Goal: Task Accomplishment & Management: Use online tool/utility

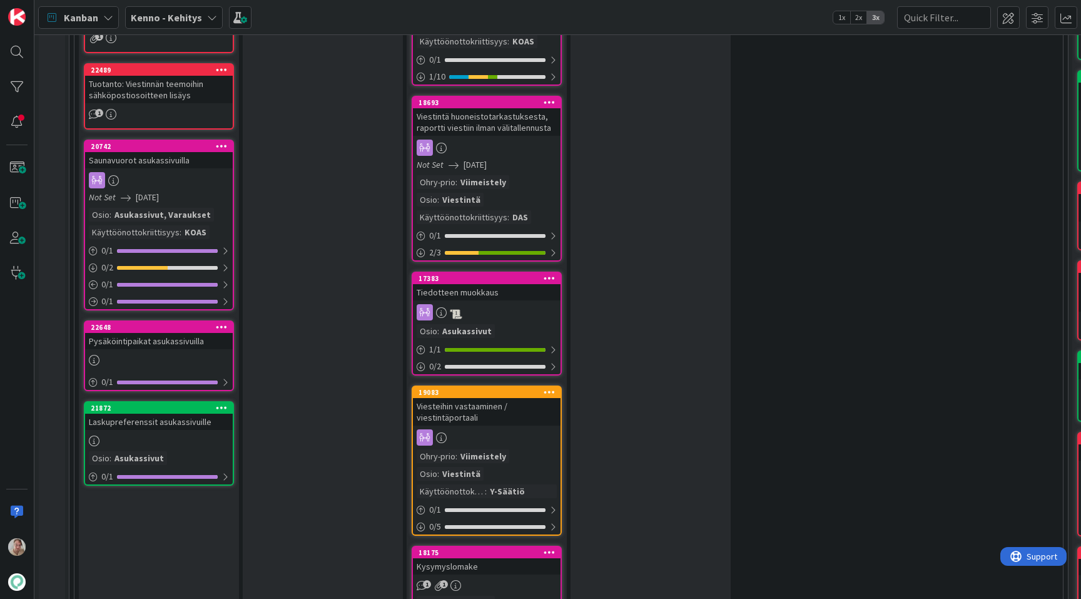
scroll to position [1765, 0]
click at [171, 151] on div "Saunavuorot asukassivuilla" at bounding box center [159, 159] width 148 height 16
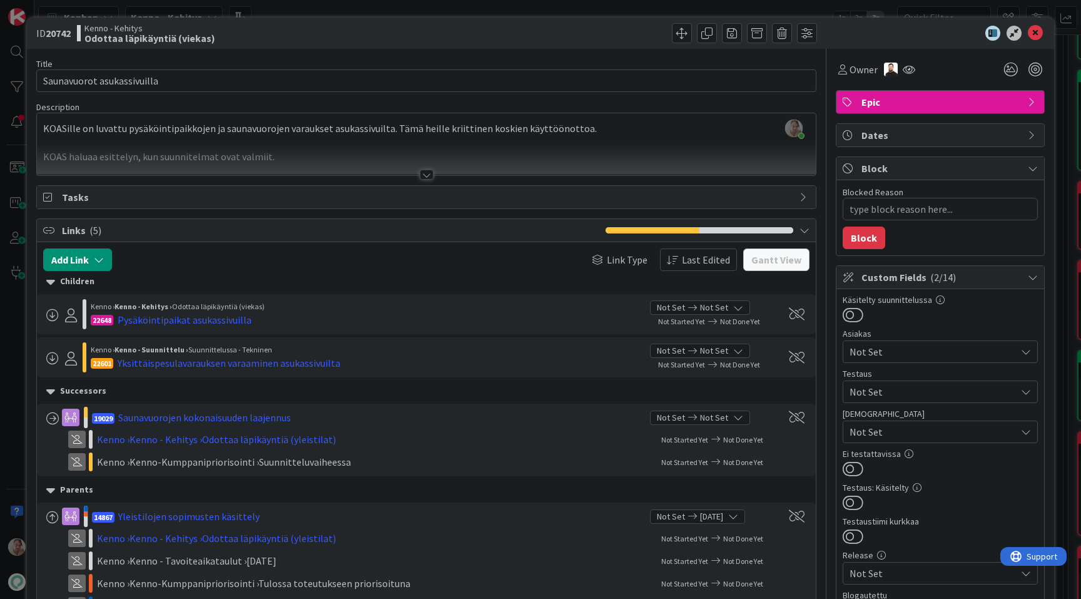
click at [325, 151] on div at bounding box center [426, 159] width 779 height 32
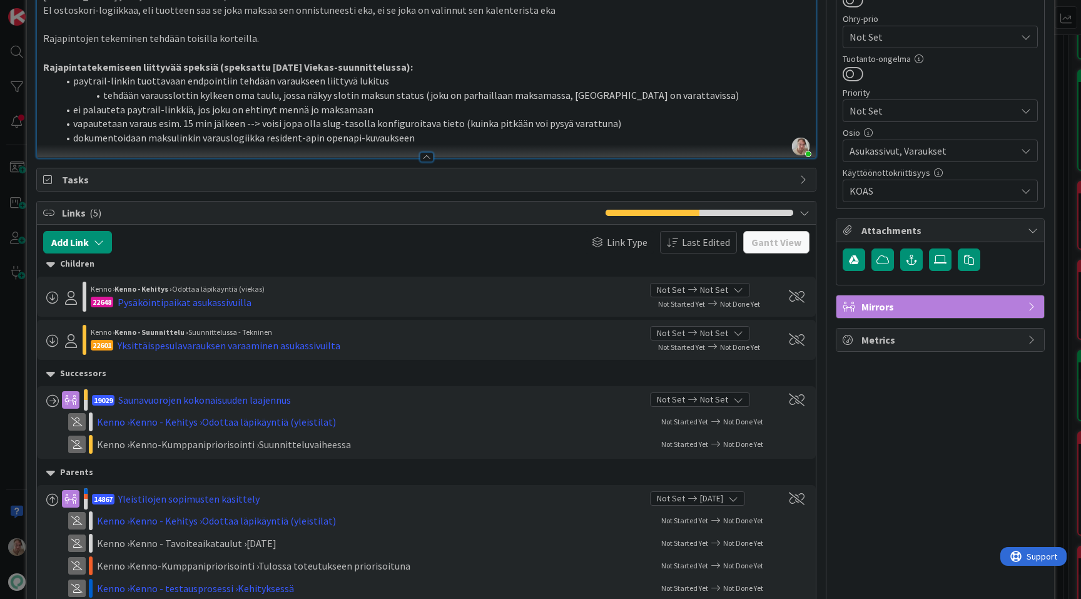
scroll to position [622, 0]
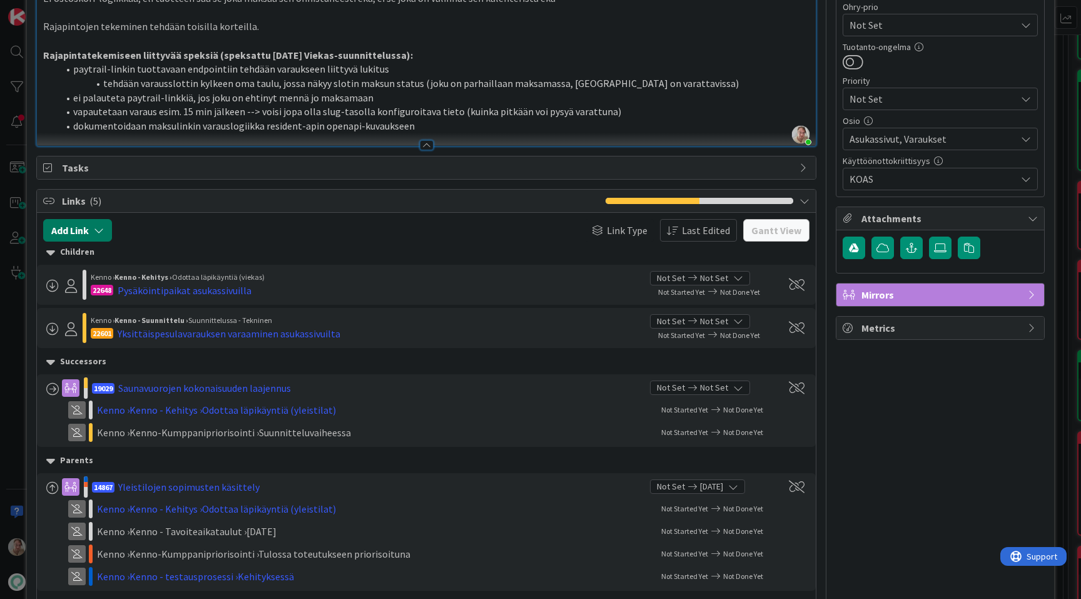
click at [89, 238] on button "Add Link" at bounding box center [77, 230] width 69 height 23
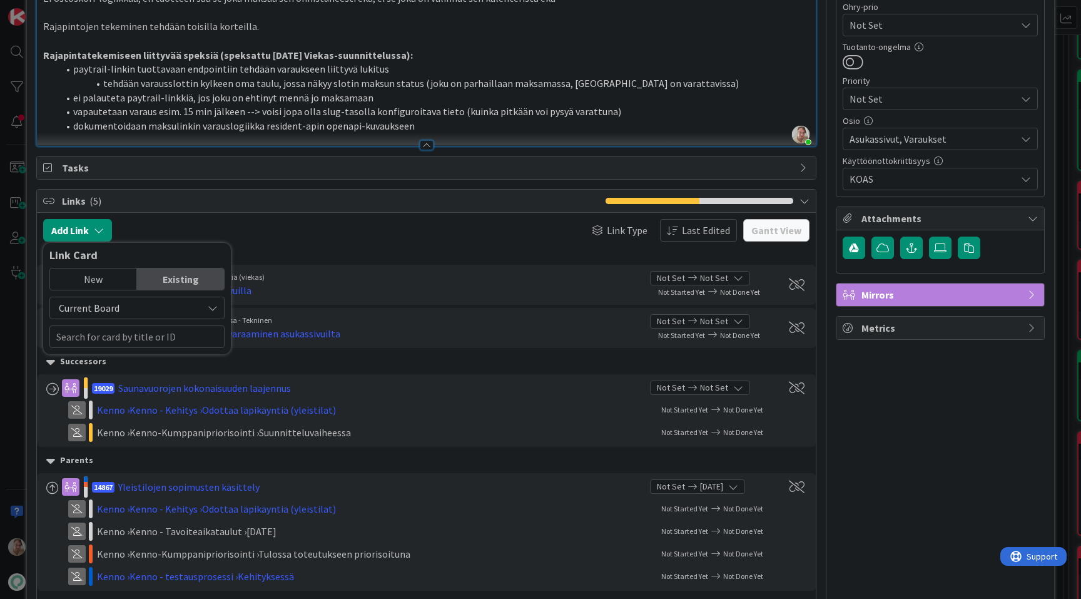
click at [105, 280] on div "New" at bounding box center [93, 278] width 87 height 21
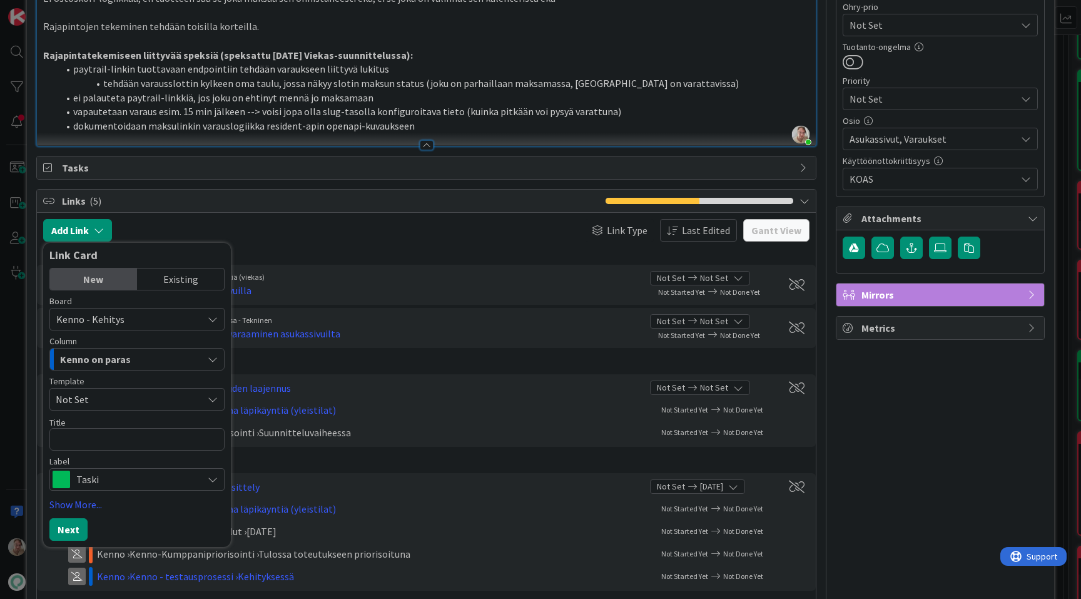
click at [116, 434] on textarea at bounding box center [136, 439] width 175 height 23
type textarea "x"
type textarea "S"
type textarea "x"
type textarea "Sa"
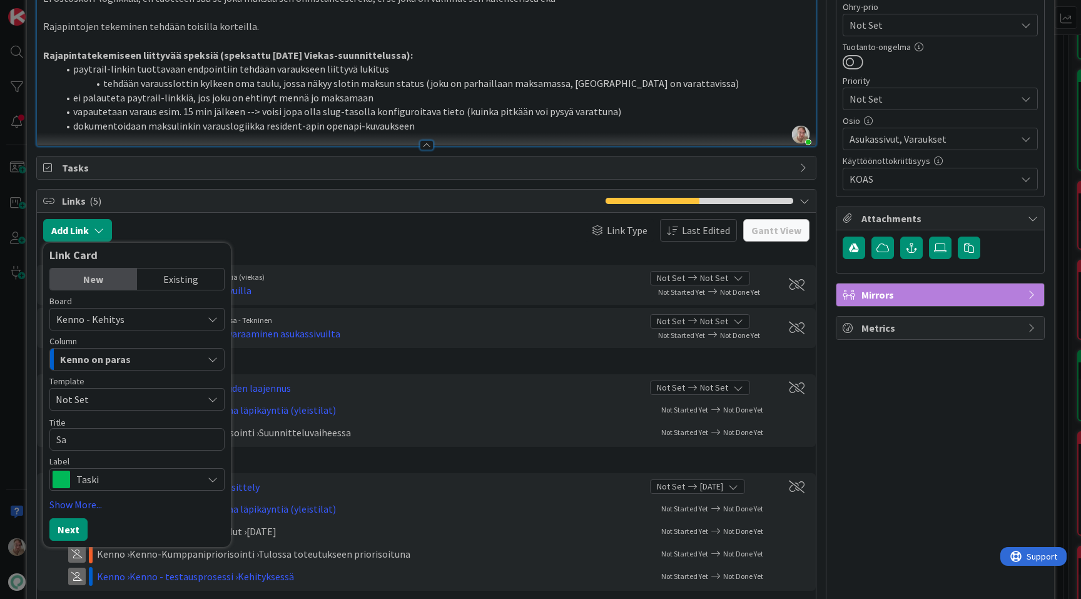
type textarea "x"
type textarea "S"
type textarea "x"
type textarea "V"
type textarea "x"
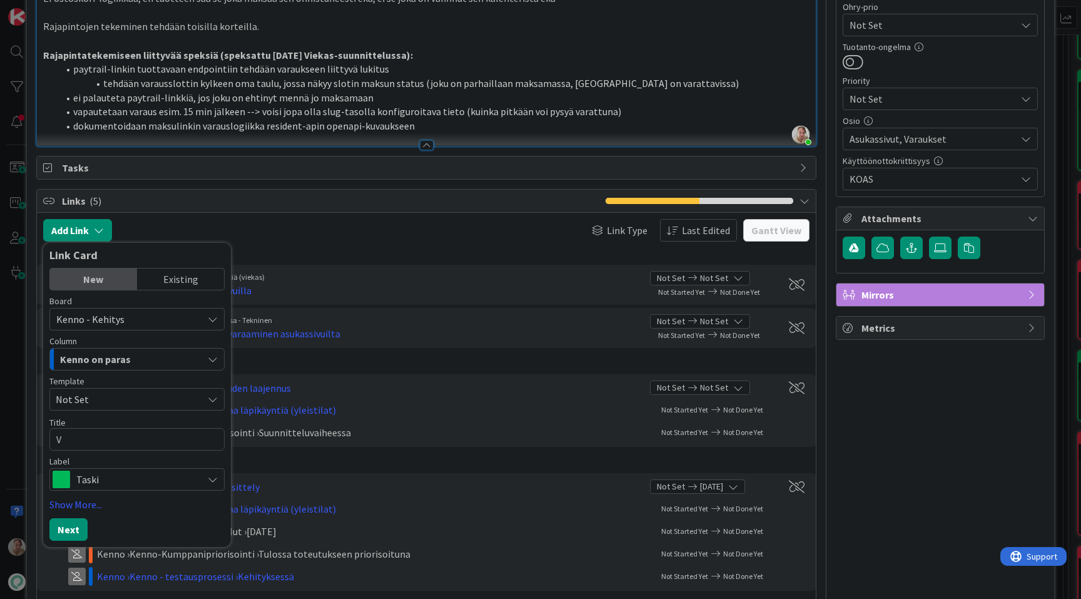
type textarea "Va"
type textarea "x"
type textarea "Var"
type textarea "x"
type textarea "Vara"
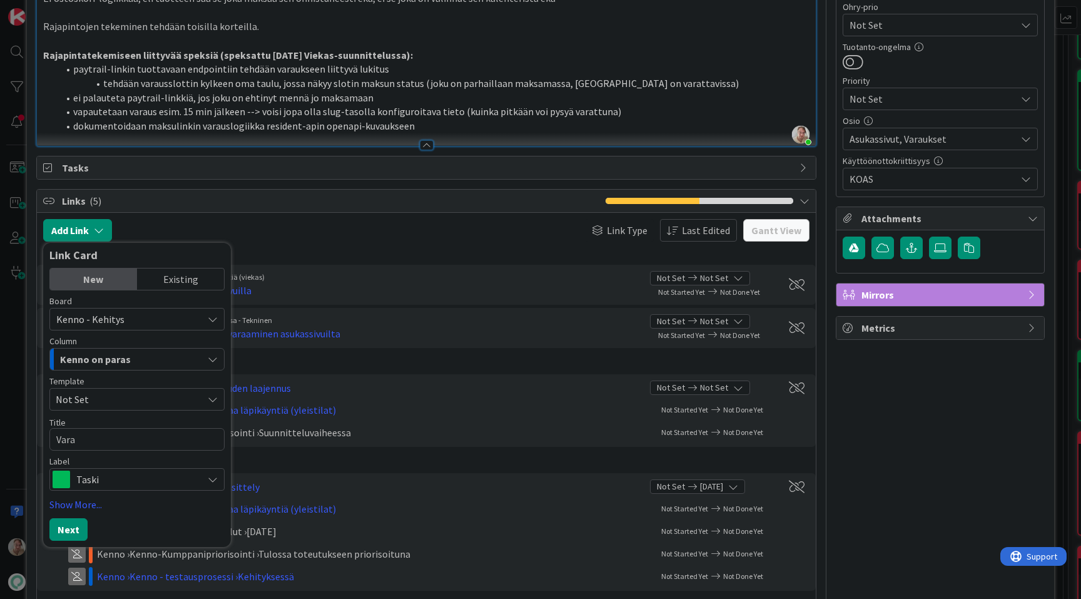
type textarea "x"
type textarea "Varau"
type textarea "x"
type textarea "Varaus"
type textarea "x"
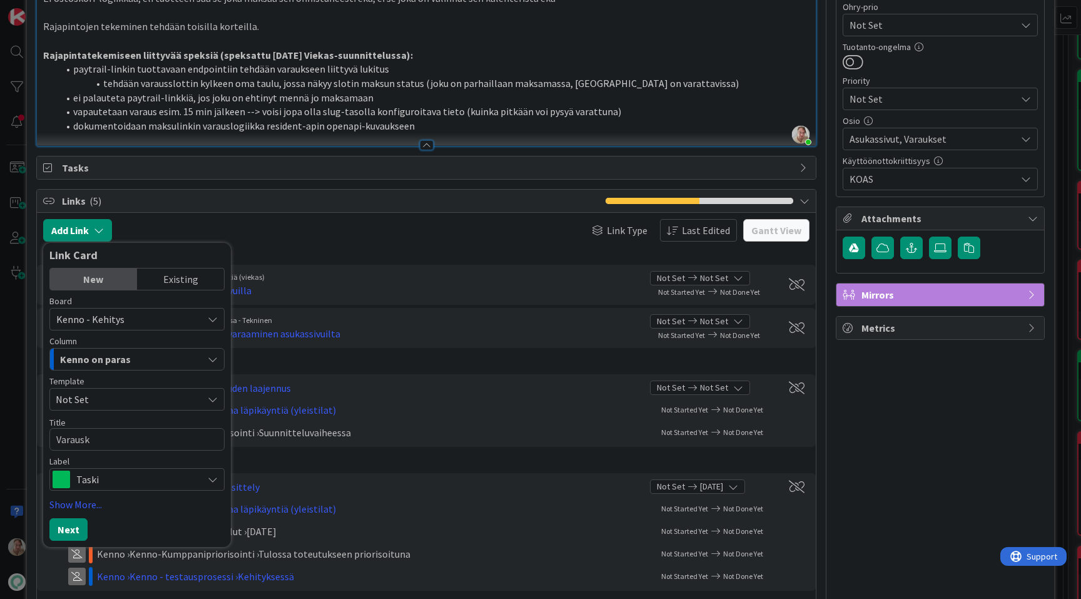
type textarea "Varauska"
type textarea "x"
type textarea "Varauskale"
type textarea "x"
type textarea "Varauskalen"
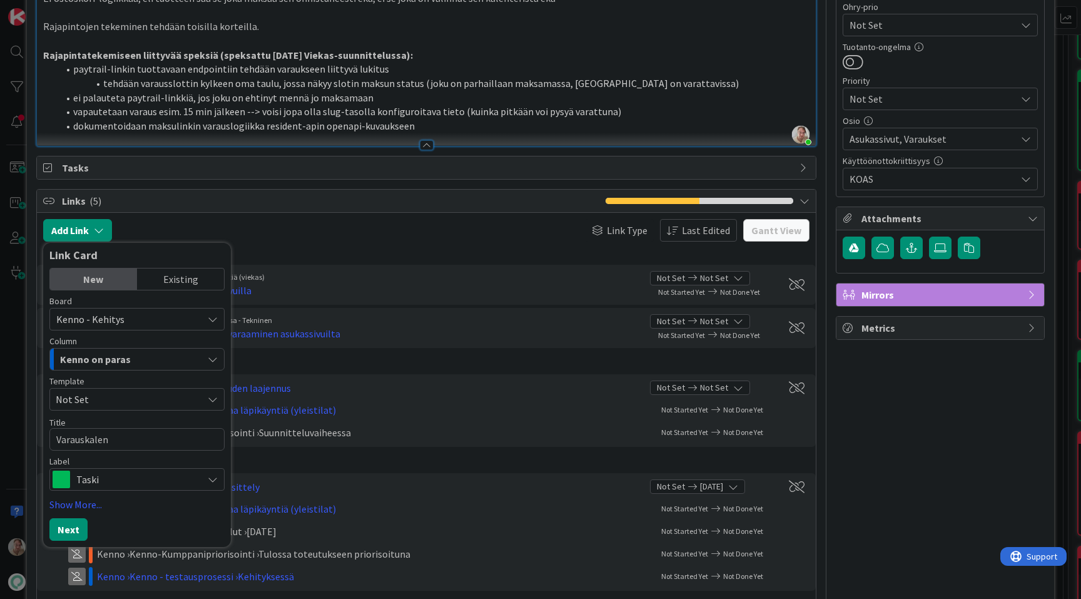
type textarea "x"
type textarea "Varauskalent"
type textarea "x"
type textarea "Varauskalenter"
type textarea "x"
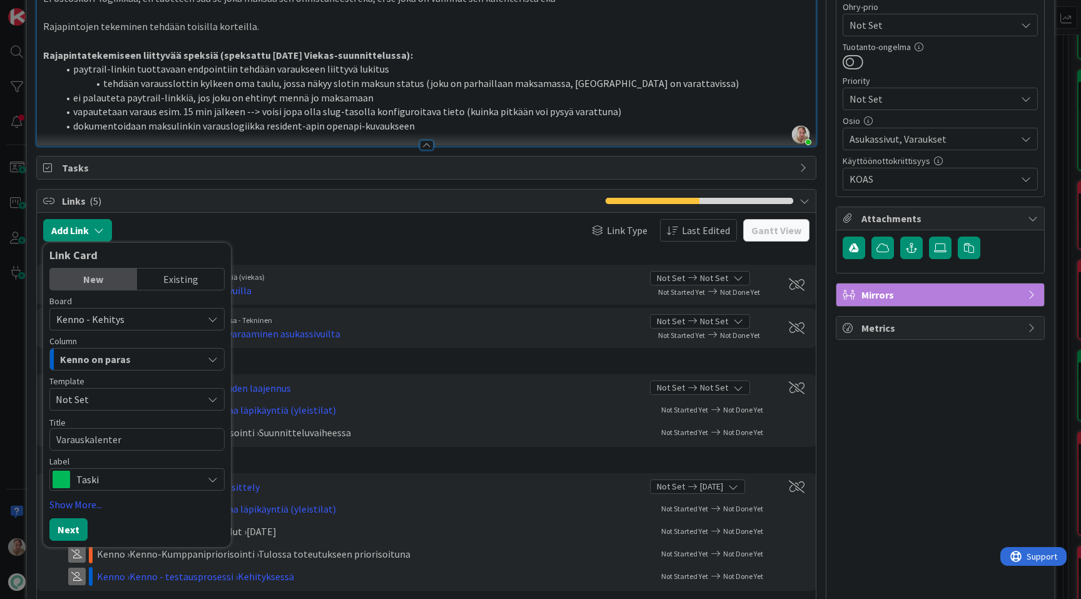
type textarea "Varauskalenteri"
type textarea "x"
type textarea "Varauskalenterin"
type textarea "x"
type textarea "Varauskalenterin"
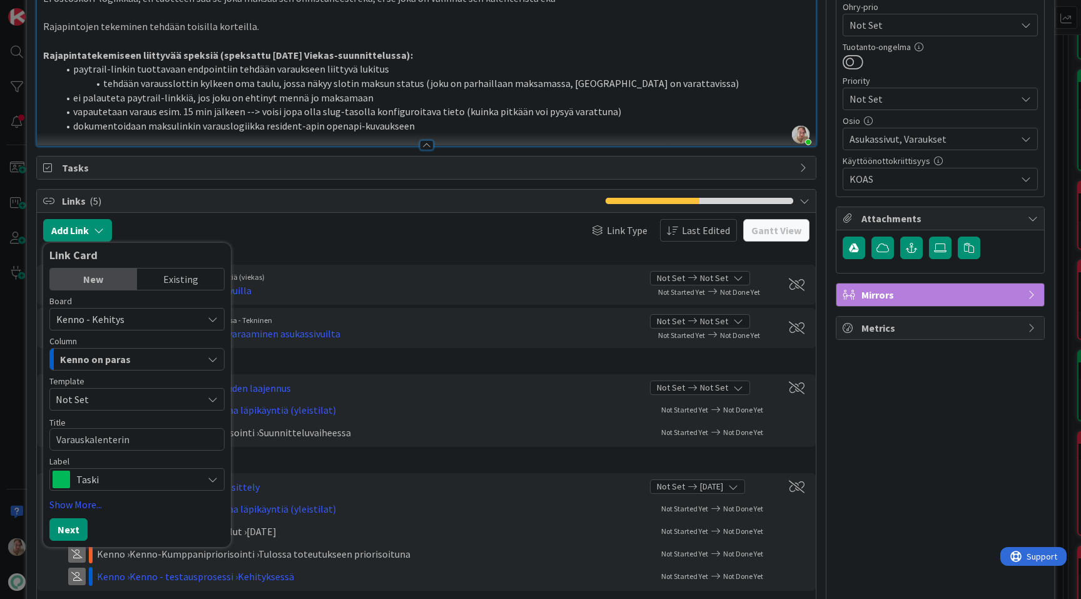
type textarea "x"
type textarea "Varauskalenterin ha"
type textarea "x"
type textarea "Varauskalenterin hak"
type textarea "x"
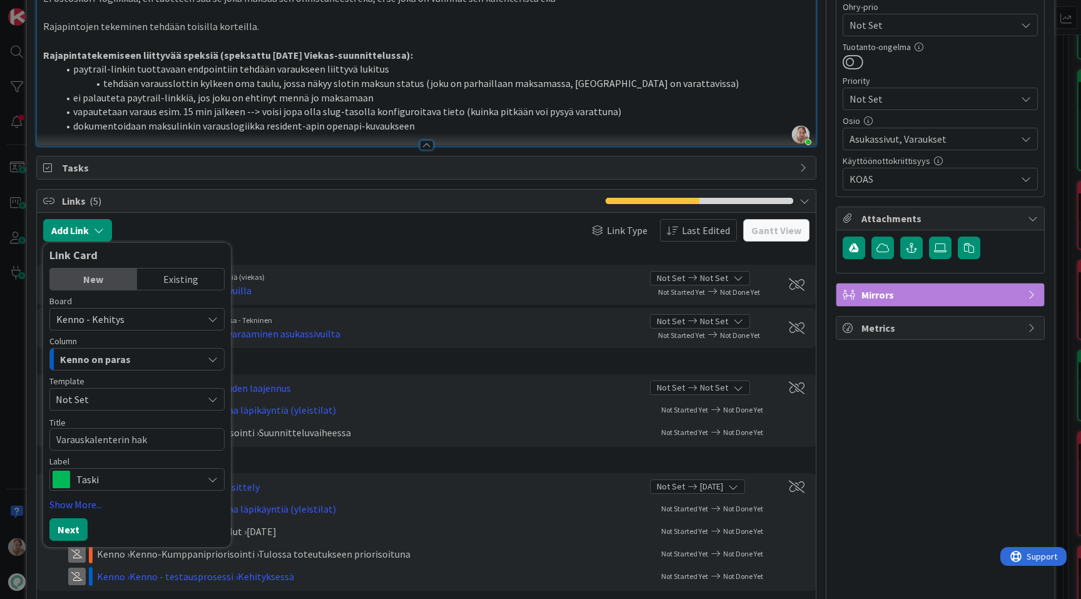
type textarea "Varauskalenterin haku"
type textarea "x"
type textarea "Varauskalenterin haku"
type textarea "x"
type textarea "Varauskalenterin haku -"
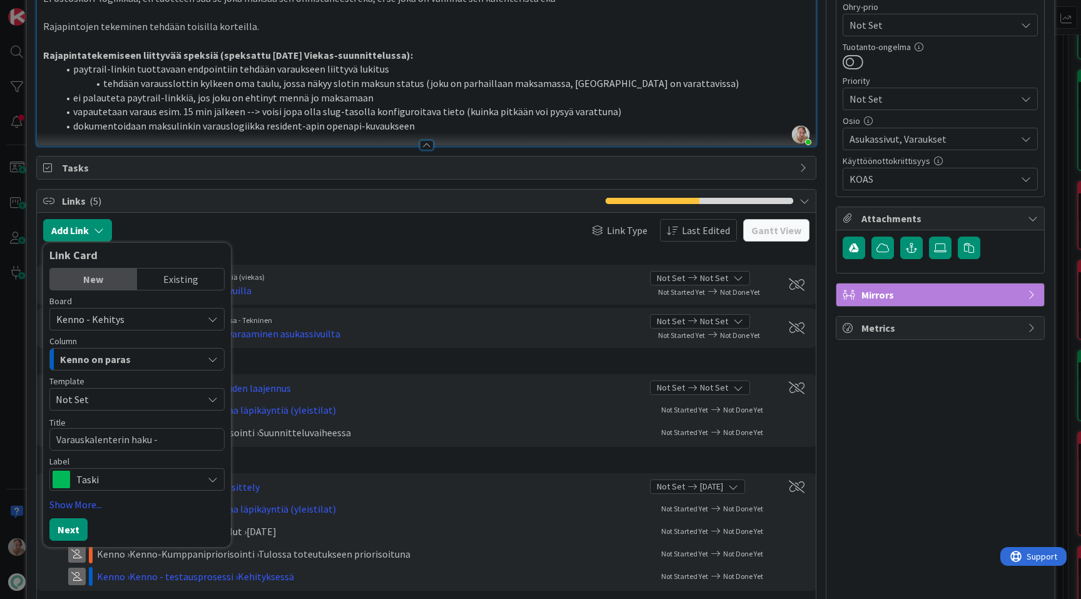
type textarea "x"
type textarea "Varauskalenterin haku - A"
type textarea "x"
type textarea "Varauskalenterin haku - As"
type textarea "x"
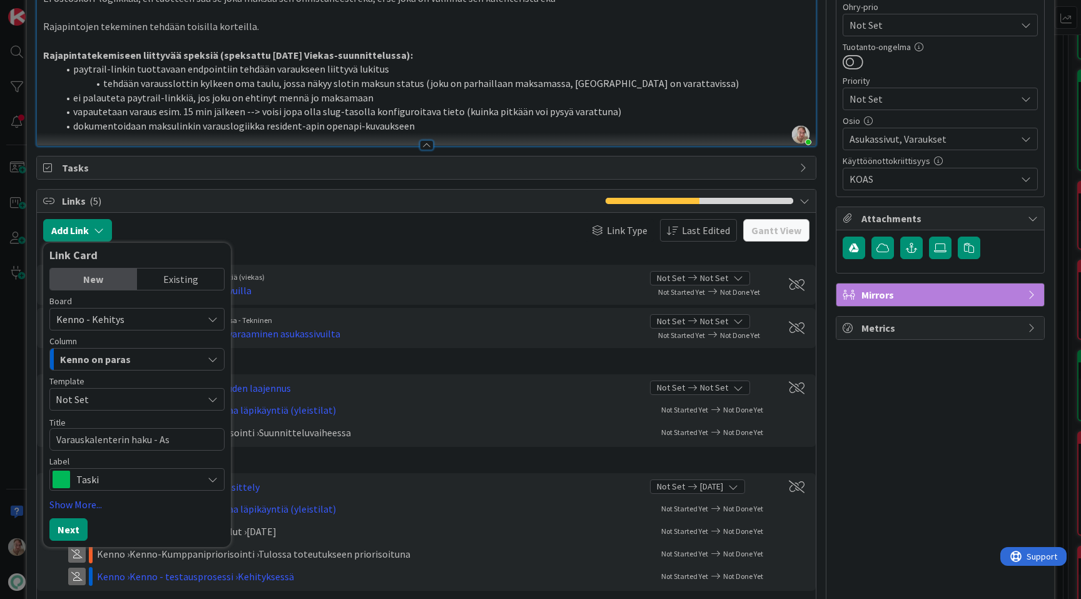
type textarea "Varauskalenterin haku - Asu"
type textarea "x"
type textarea "Varauskalenterin haku - Asuk"
type textarea "x"
type textarea "Varauskalenterin haku - Asuka"
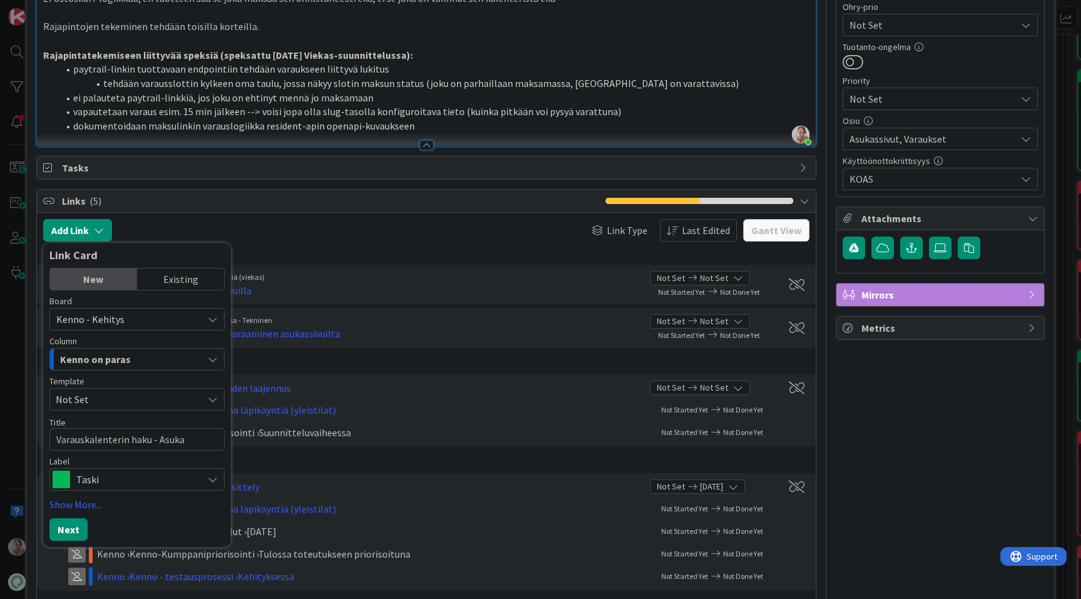
type textarea "x"
type textarea "Varauskalenterin haku - Asukas"
type textarea "x"
type textarea "Varauskalenterin haku - Asukass"
type textarea "x"
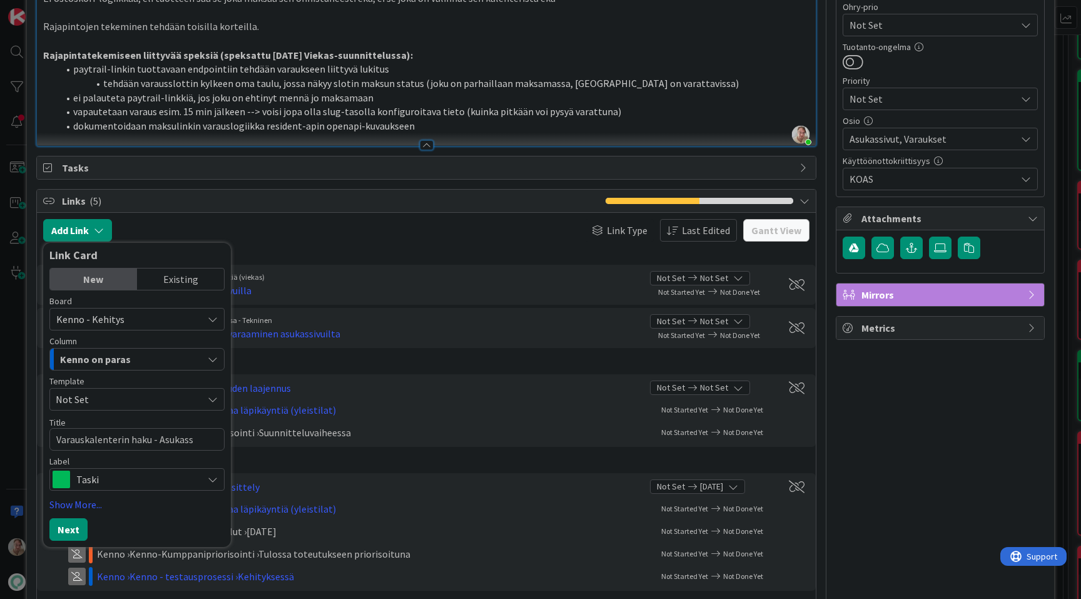
type textarea "Varauskalenterin haku - Asukassi"
type textarea "x"
type textarea "Varauskalenterin haku - Asukassiv"
type textarea "x"
type textarea "Varauskalenterin haku - Asukassivu"
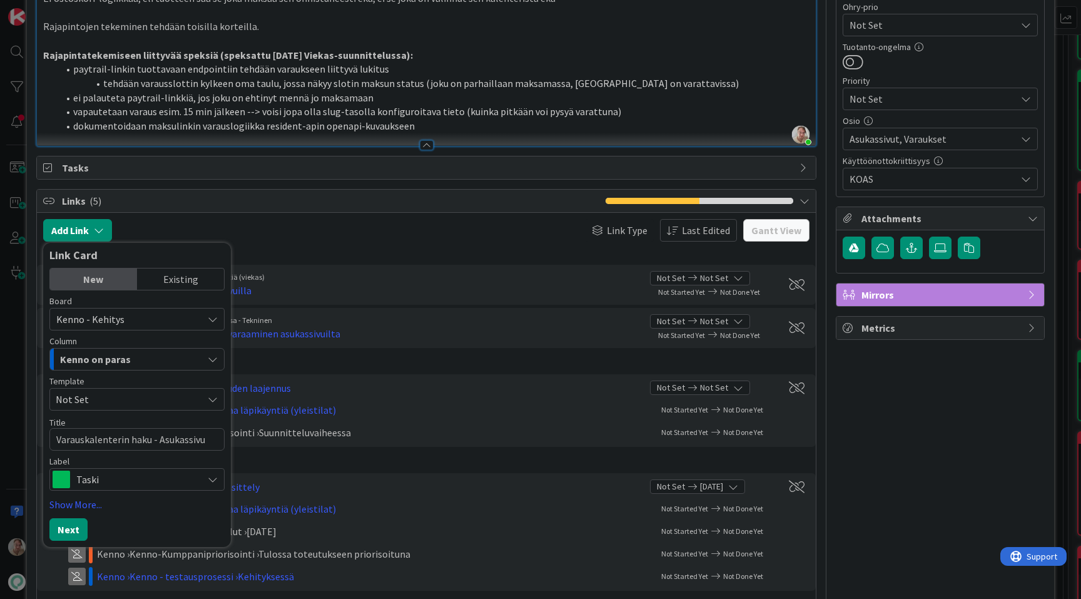
type textarea "x"
type textarea "Varauskalenterin haku - Asukassivuje"
type textarea "x"
type textarea "Varauskalenterin haku - Asukassivujen"
type textarea "x"
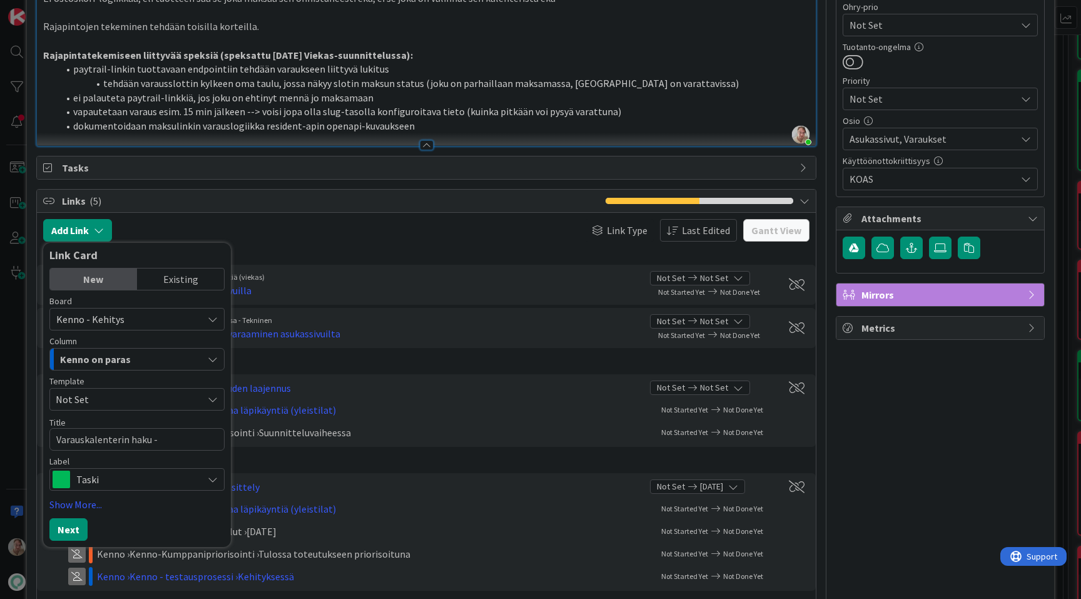
type textarea "Varauskalenterin haku - Asukassivujen"
type textarea "x"
type textarea "Varauskalenterin haku - Asukassivujen r"
type textarea "x"
type textarea "Varauskalenterin haku - Asukassivujen re"
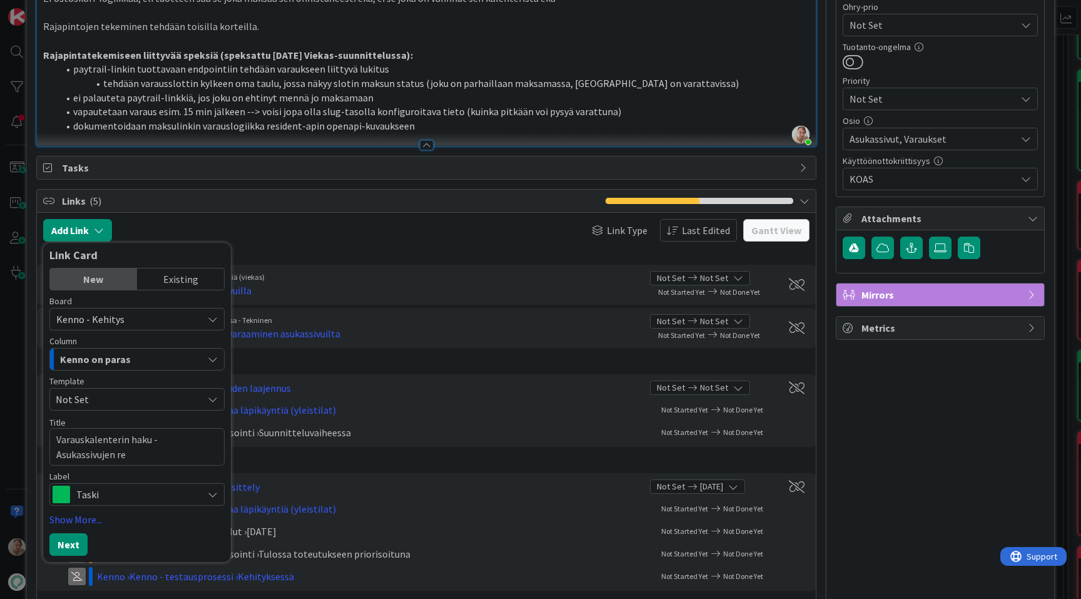
type textarea "x"
type textarea "Varauskalenterin haku - Asukassivujen res"
type textarea "x"
type textarea "Varauskalenterin haku - Asukassivujen rest"
type textarea "x"
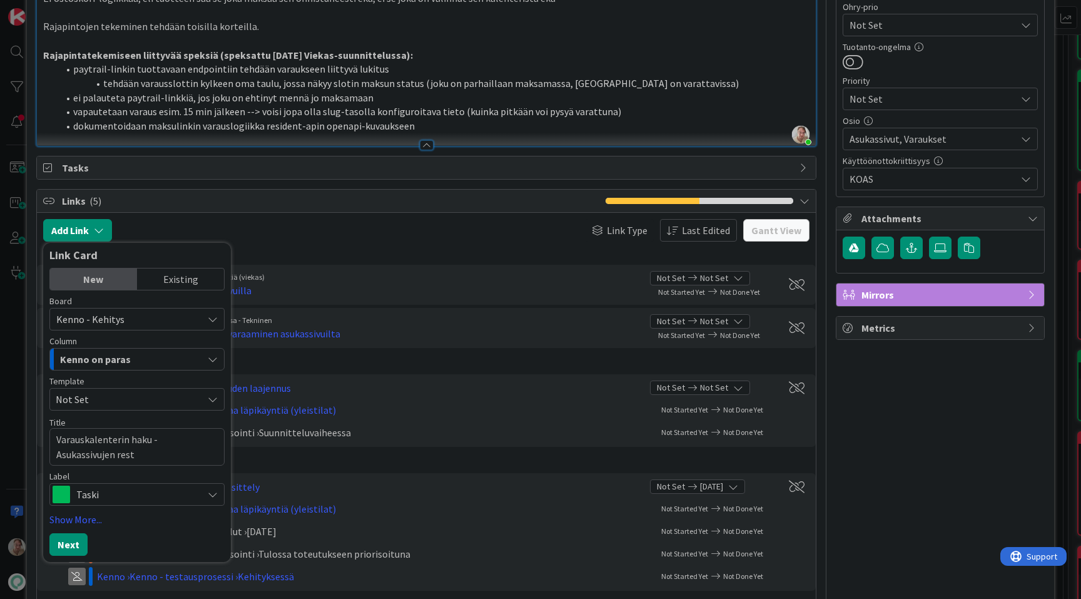
type textarea "Varauskalenterin haku - Asukassivujen rest"
type textarea "x"
type textarea "Varauskalenterin haku - Asukassivujen rest"
type textarea "x"
type textarea "Varauskalenterin haku - Asukassivujen res"
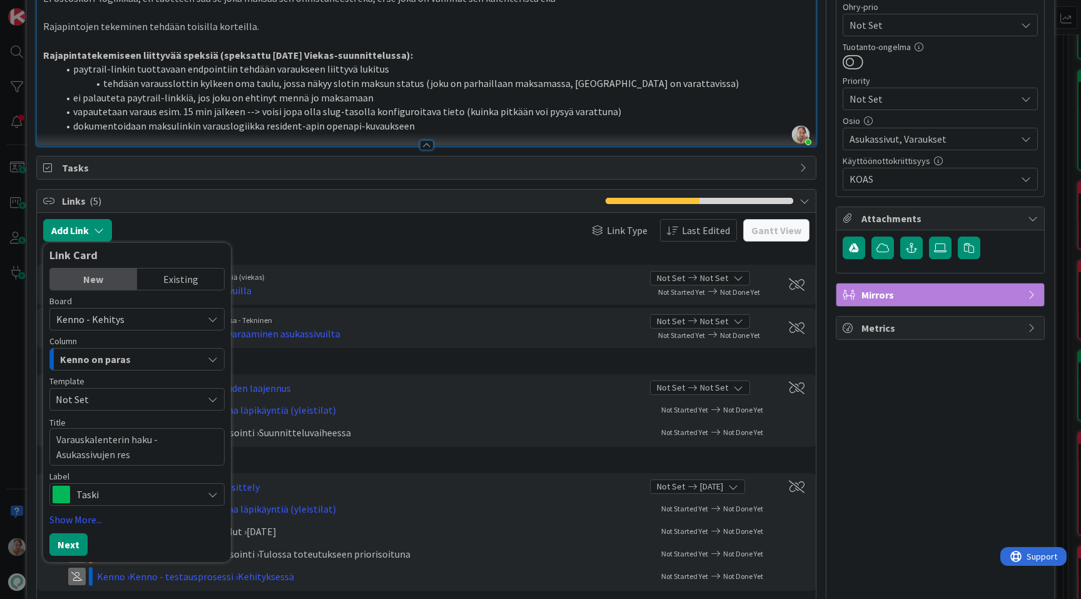
type textarea "x"
type textarea "Varauskalenterin haku - Asukassivujen re"
type textarea "x"
type textarea "Varauskalenterin haku - Asukassivujen r"
type textarea "x"
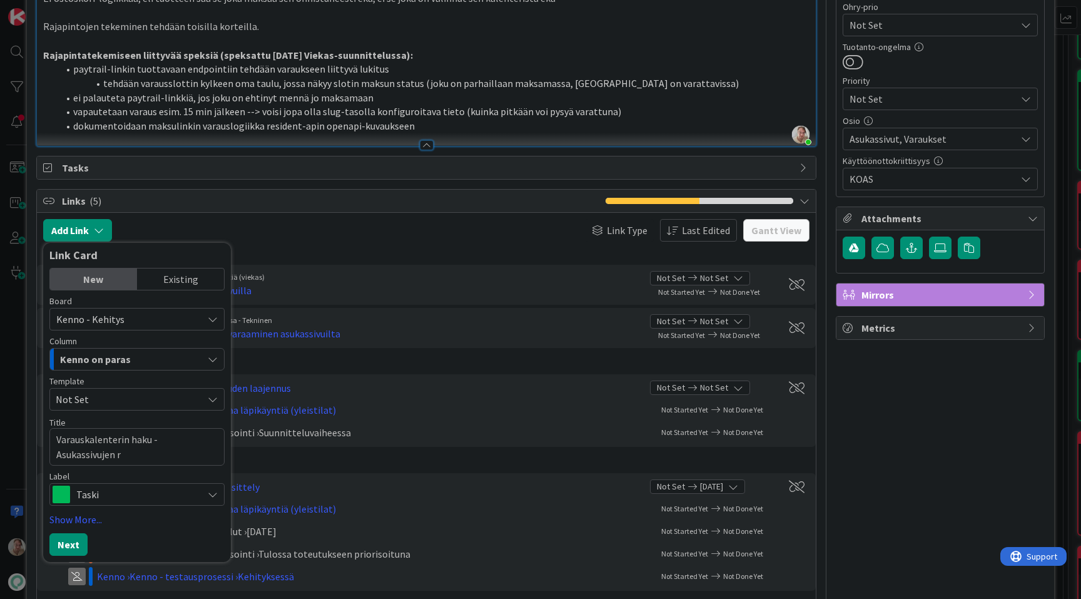
type textarea "Varauskalenterin haku - Asukassivujen"
type textarea "x"
type textarea "Varauskalenterin haku - Asukassivujen B"
type textarea "x"
type textarea "Varauskalenterin haku - Asukassivujen BE"
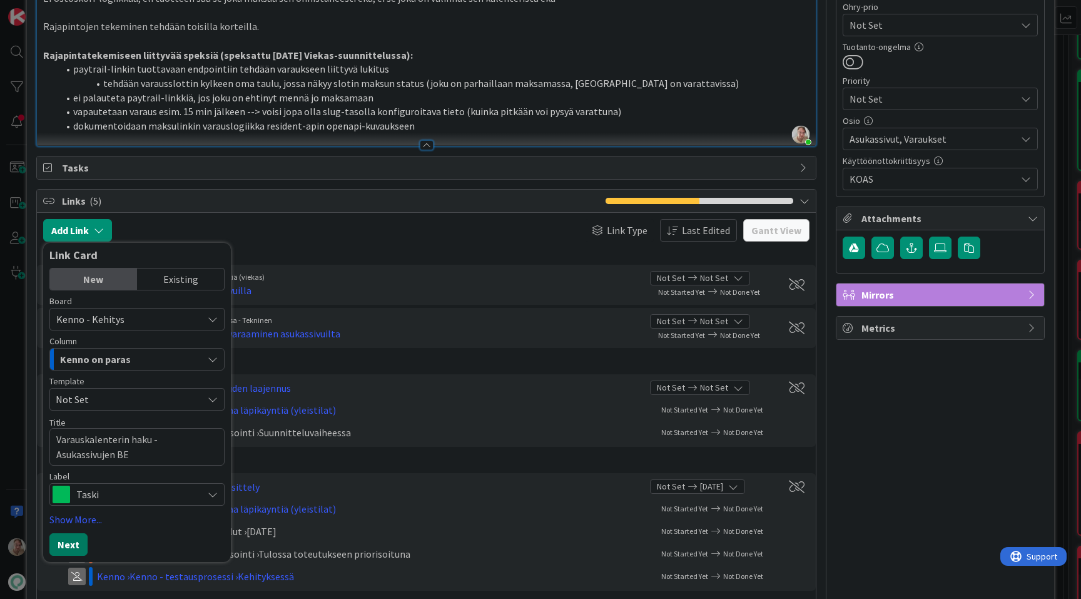
click at [71, 549] on button "Next" at bounding box center [68, 544] width 38 height 23
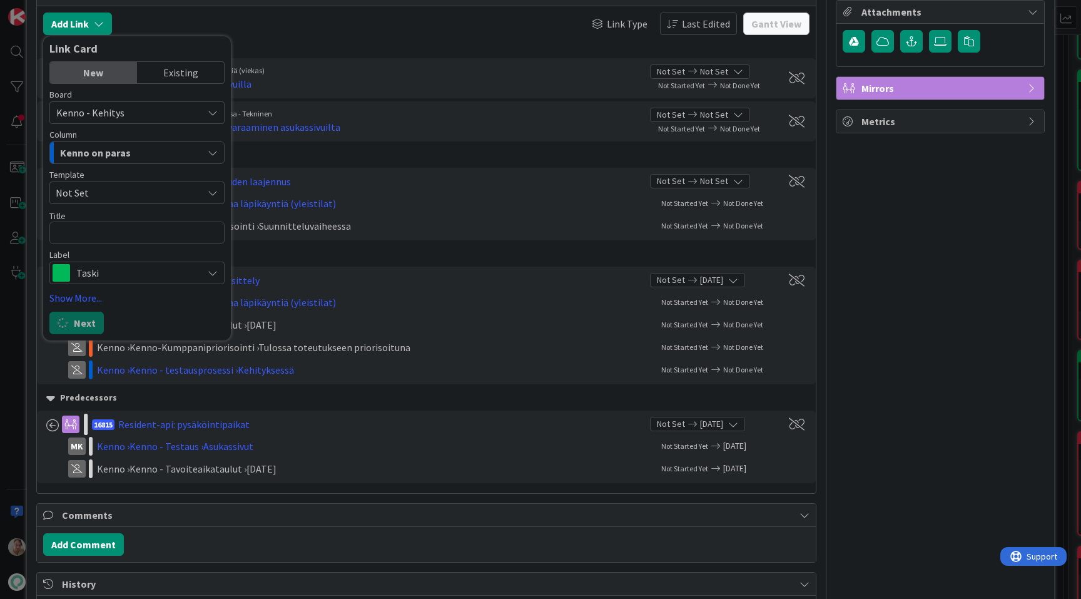
scroll to position [829, 0]
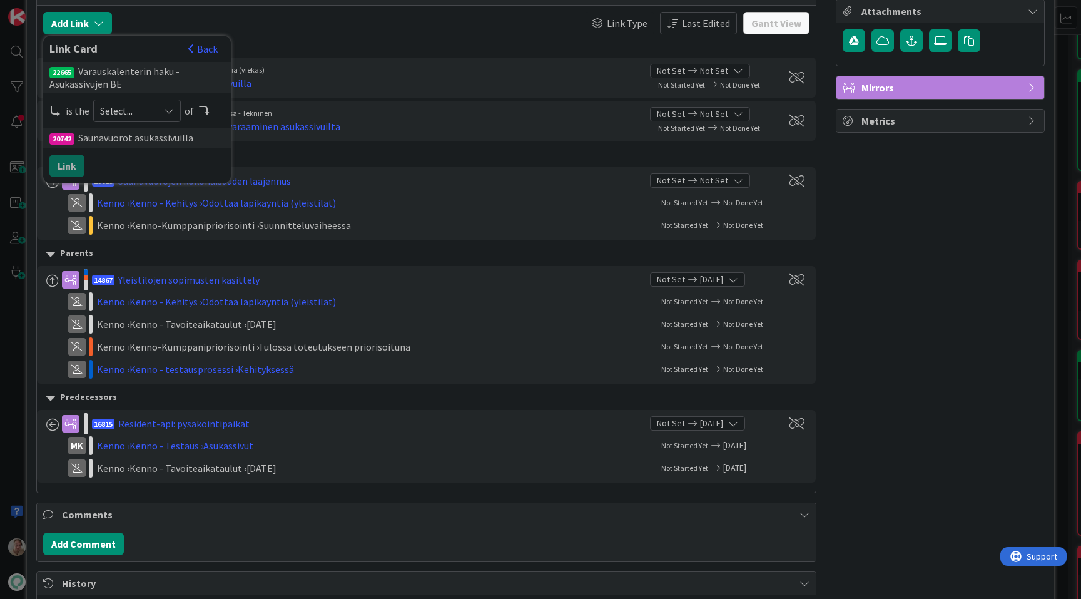
click at [135, 111] on span "Select..." at bounding box center [126, 111] width 53 height 18
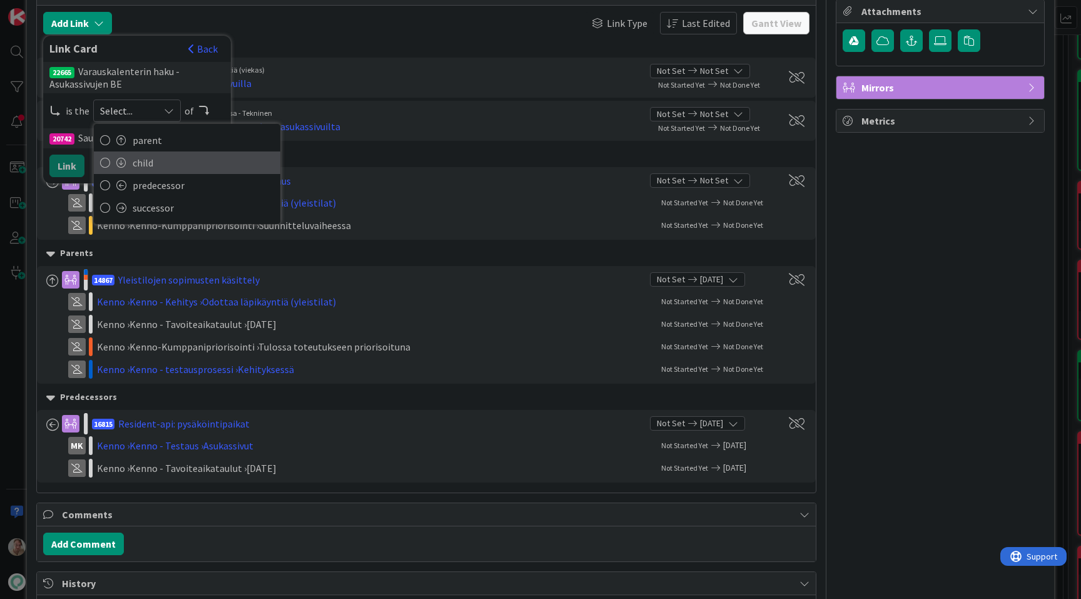
click at [146, 155] on span "child" at bounding box center [203, 162] width 141 height 19
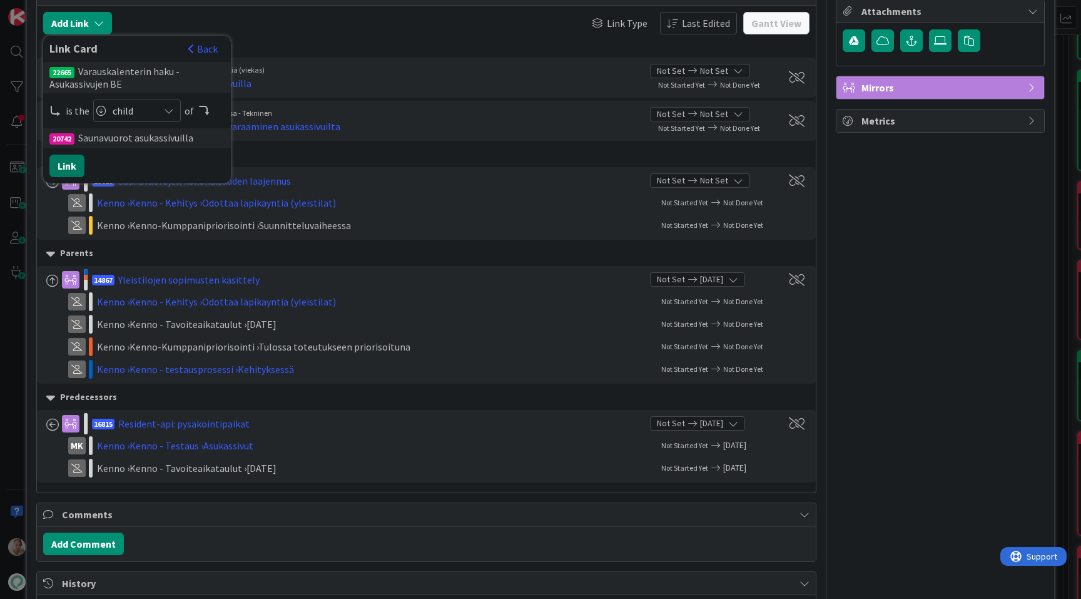
click at [77, 163] on button "Link" at bounding box center [66, 166] width 35 height 23
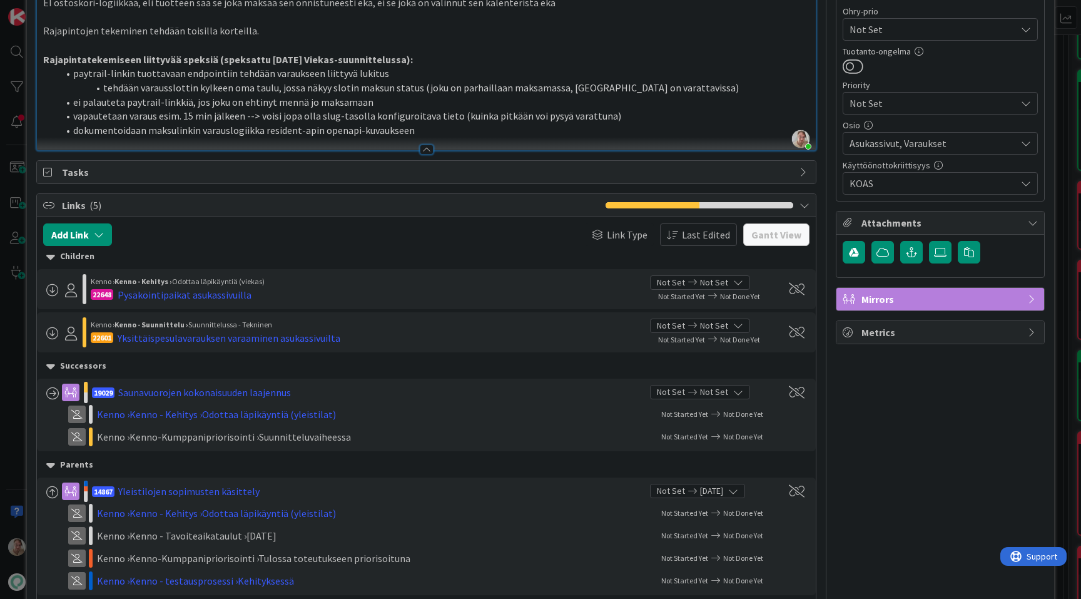
scroll to position [616, 0]
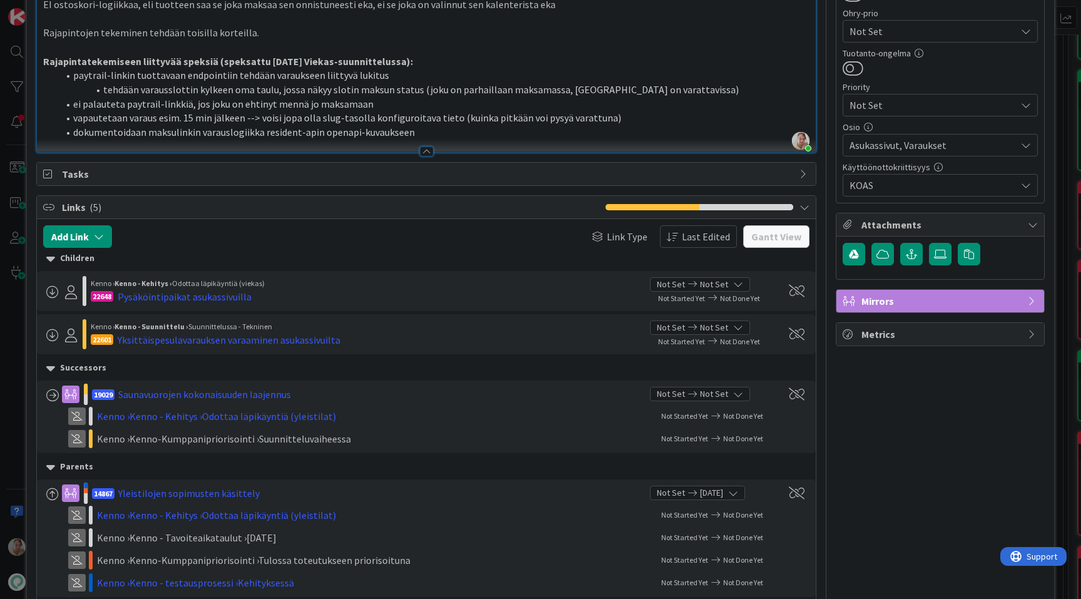
click at [437, 135] on li "dokumentoidaan maksulinkin varauslogiikka resident-apin openapi-kuvaukseen" at bounding box center [434, 132] width 752 height 14
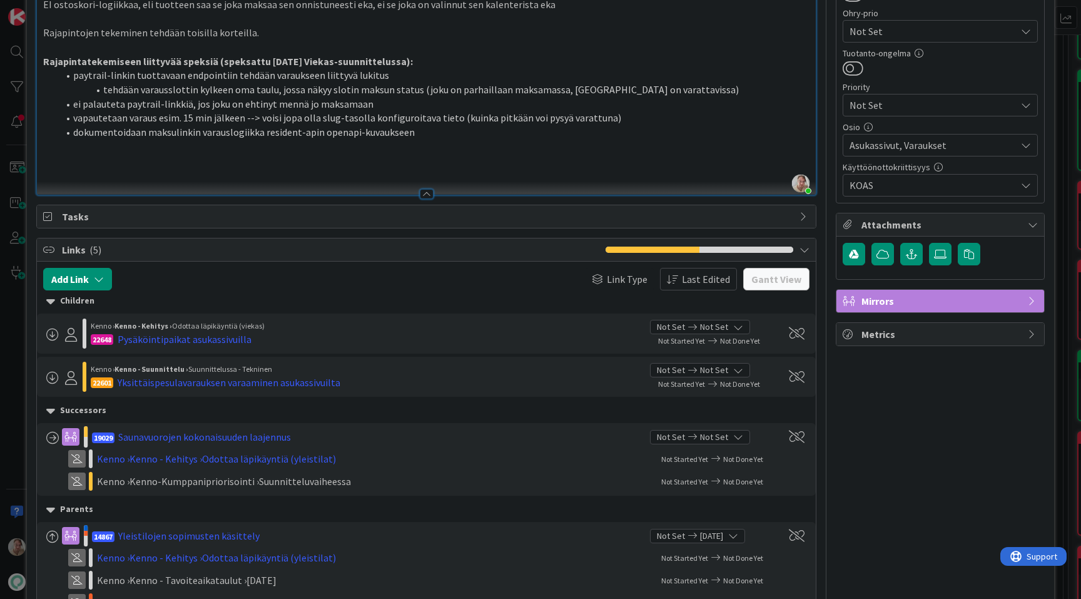
type textarea "x"
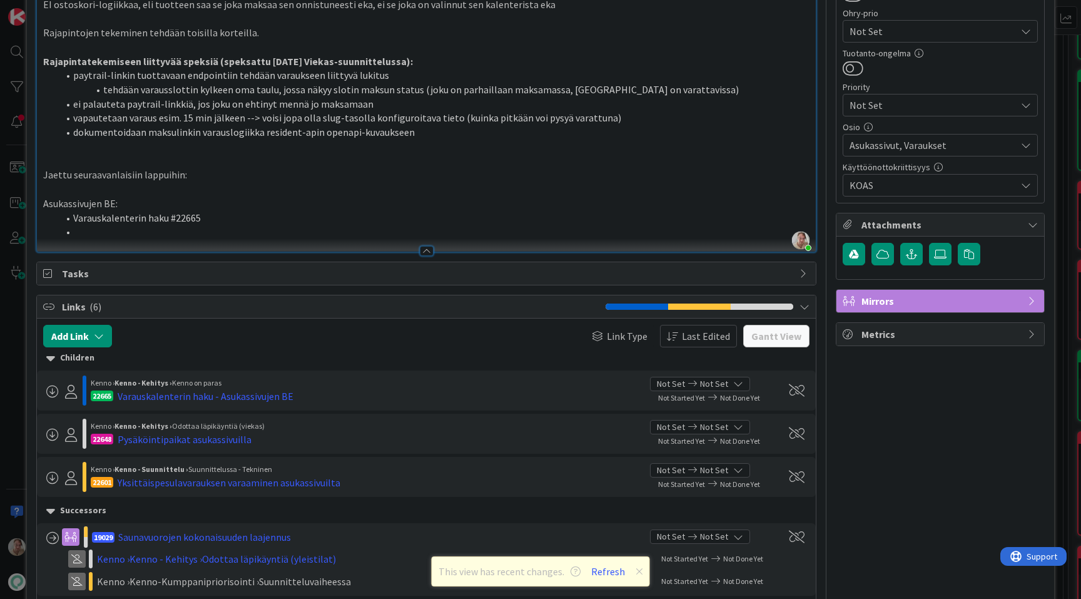
click at [183, 218] on li "Varauskalenterin haku #22665" at bounding box center [434, 218] width 752 height 14
copy li "22665"
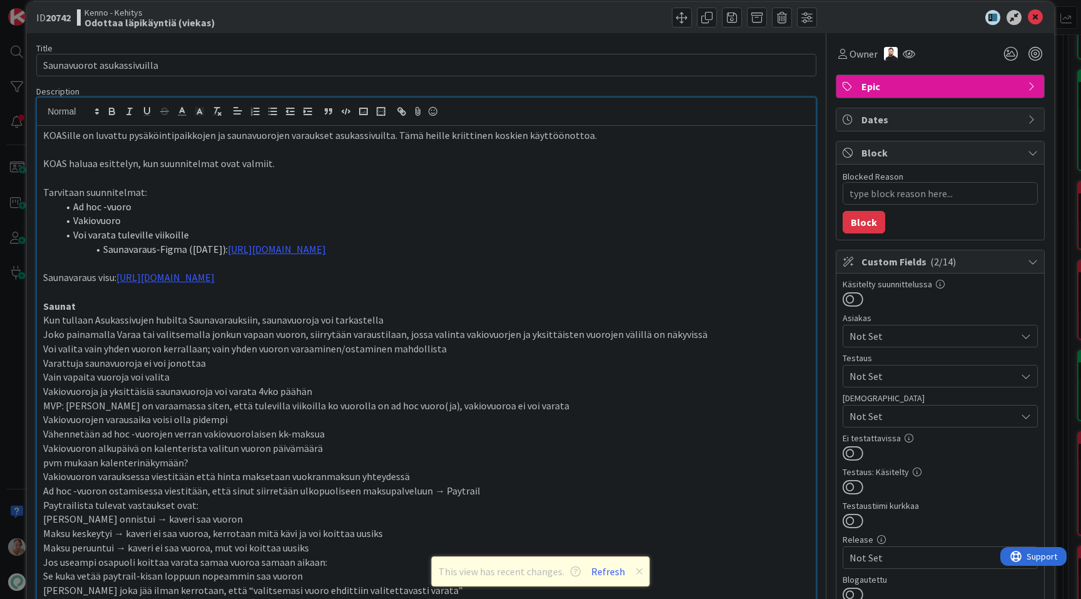
scroll to position [6, 0]
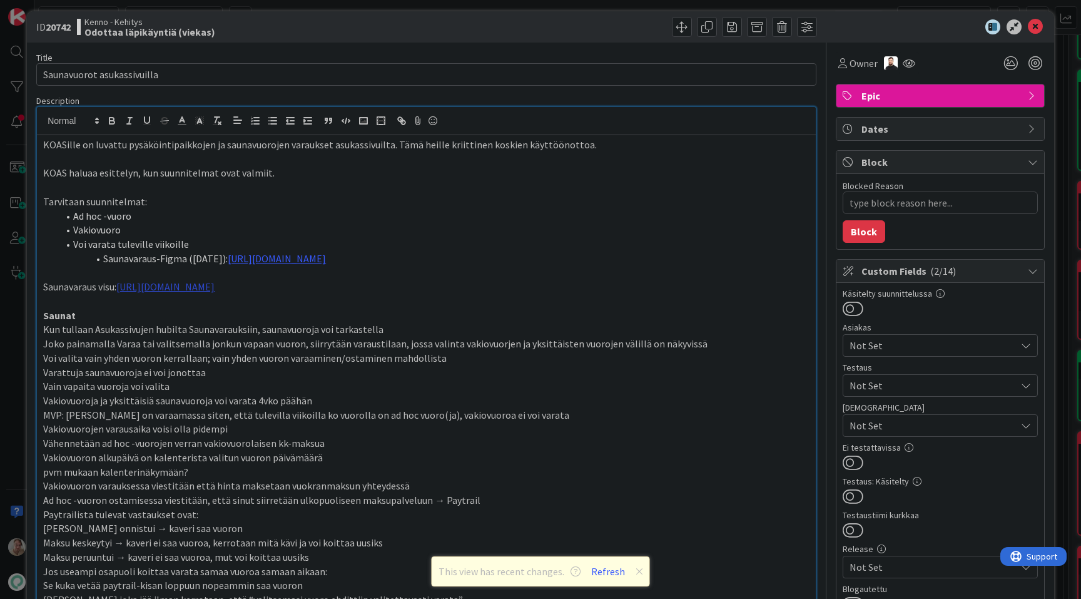
click at [215, 287] on link "https://www.figma.com/design/8nkeArknswRheh0fKWhyRc/Asukassivut?node-id=10381-5…" at bounding box center [165, 286] width 98 height 13
click at [375, 312] on link "https://www.figma.com/design/8nkeArknswRheh0fKWhyRc/Asukassivut?node-id=10381-5…" at bounding box center [336, 311] width 86 height 16
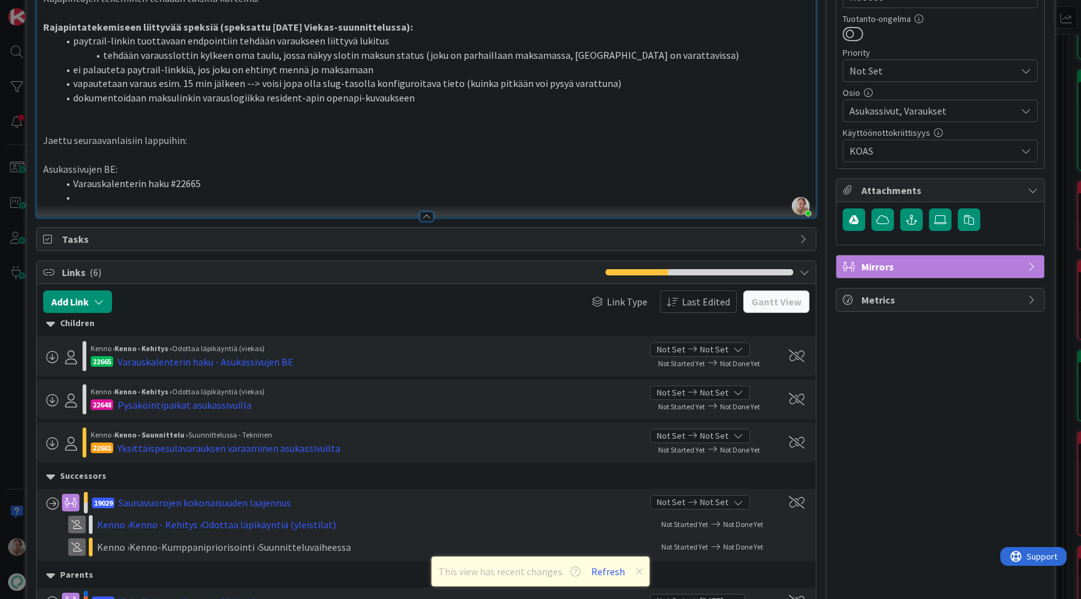
scroll to position [636, 0]
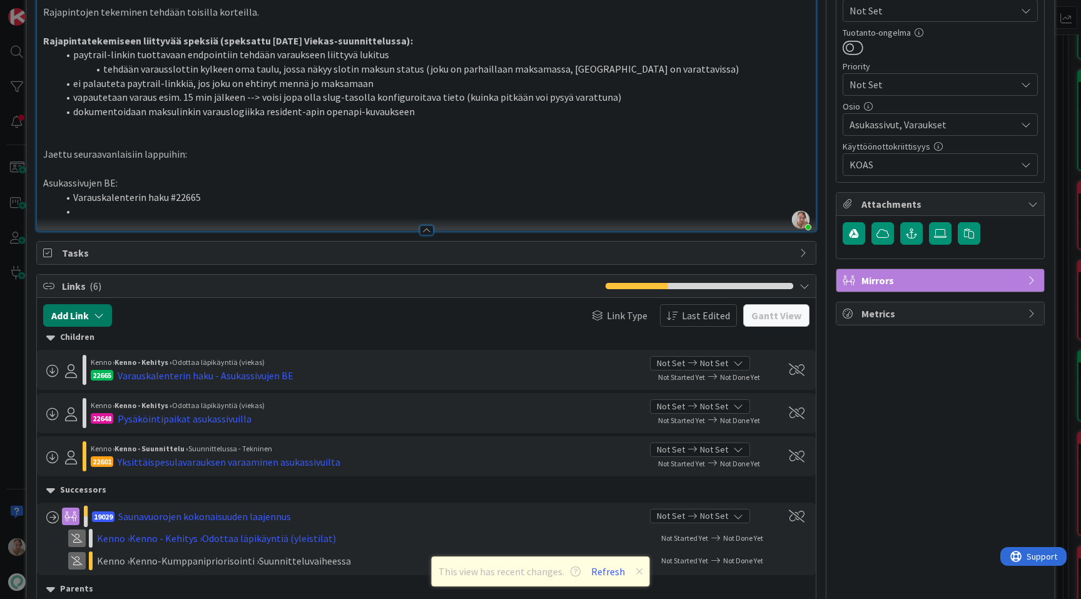
click at [103, 310] on icon "button" at bounding box center [99, 315] width 10 height 10
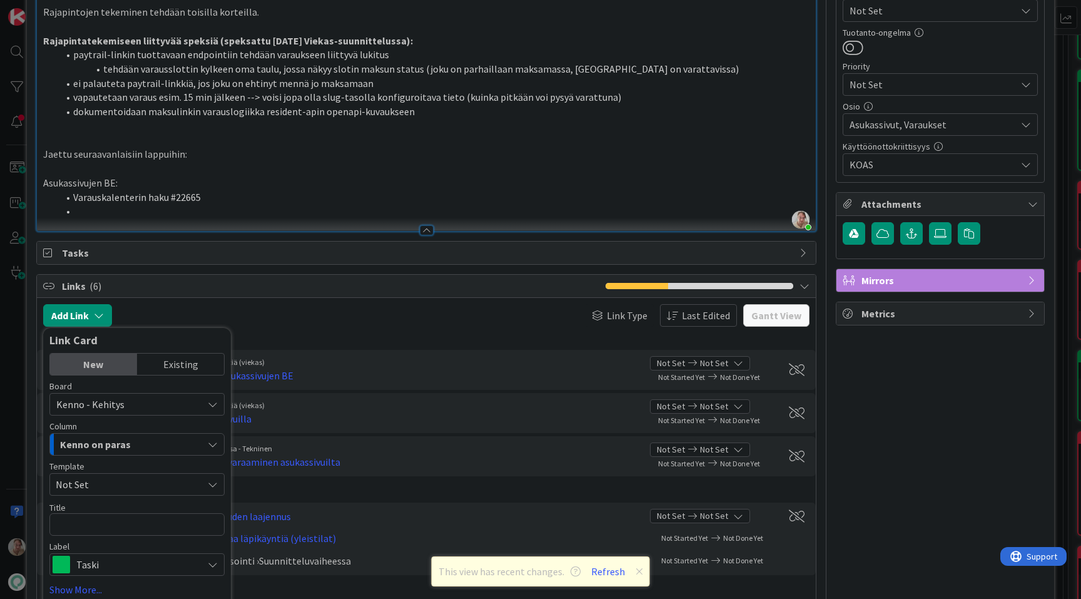
click at [112, 369] on div "New" at bounding box center [93, 364] width 87 height 21
click at [108, 486] on span "Not Set" at bounding box center [125, 484] width 138 height 16
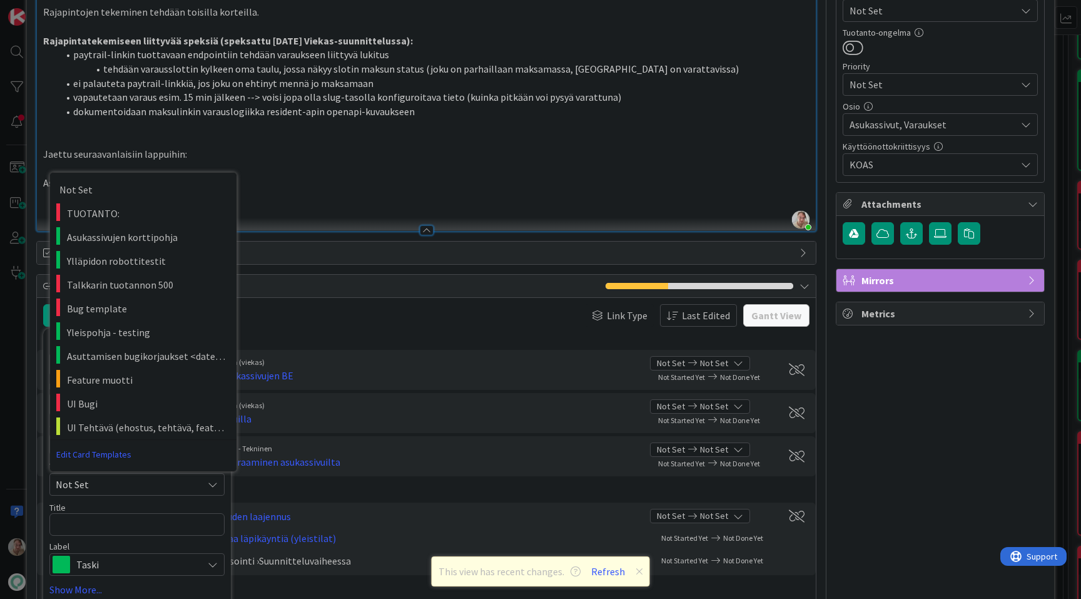
click at [108, 486] on span "Not Set" at bounding box center [125, 484] width 138 height 16
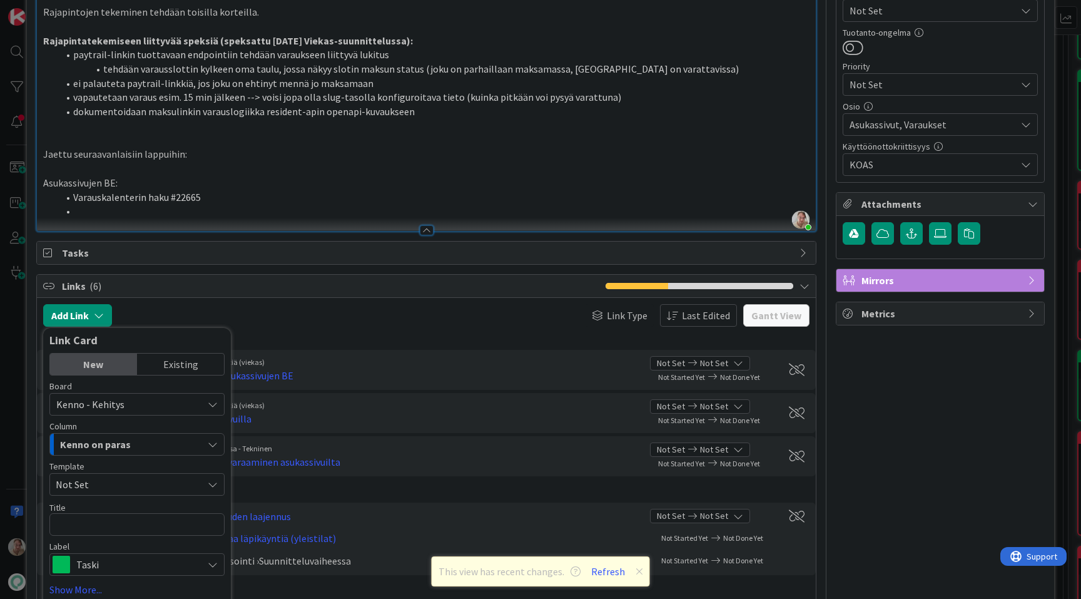
click at [107, 442] on span "Kenno on paras" at bounding box center [95, 444] width 71 height 16
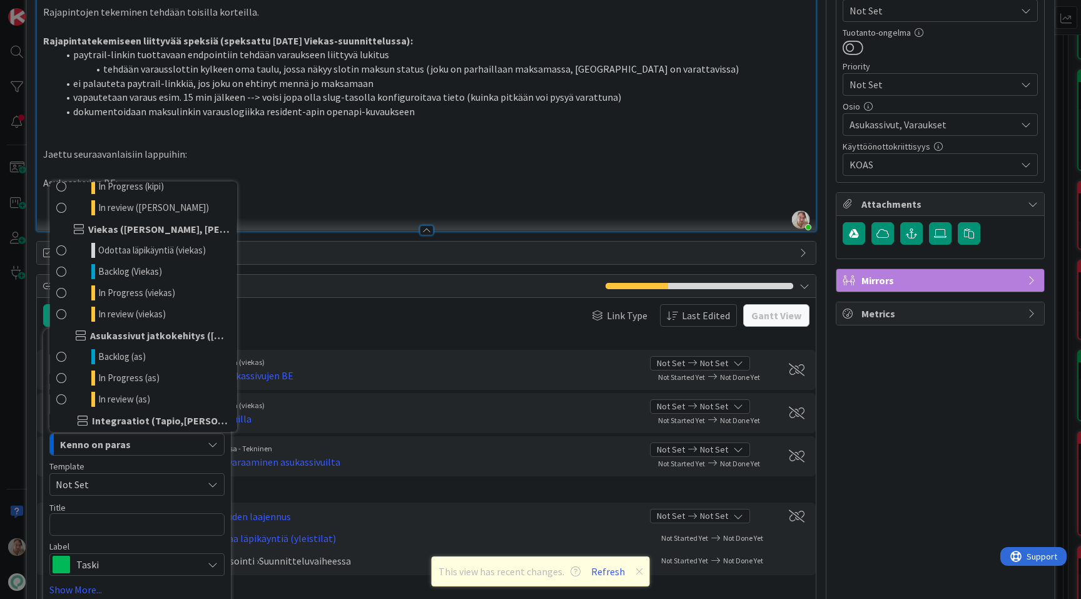
scroll to position [703, 0]
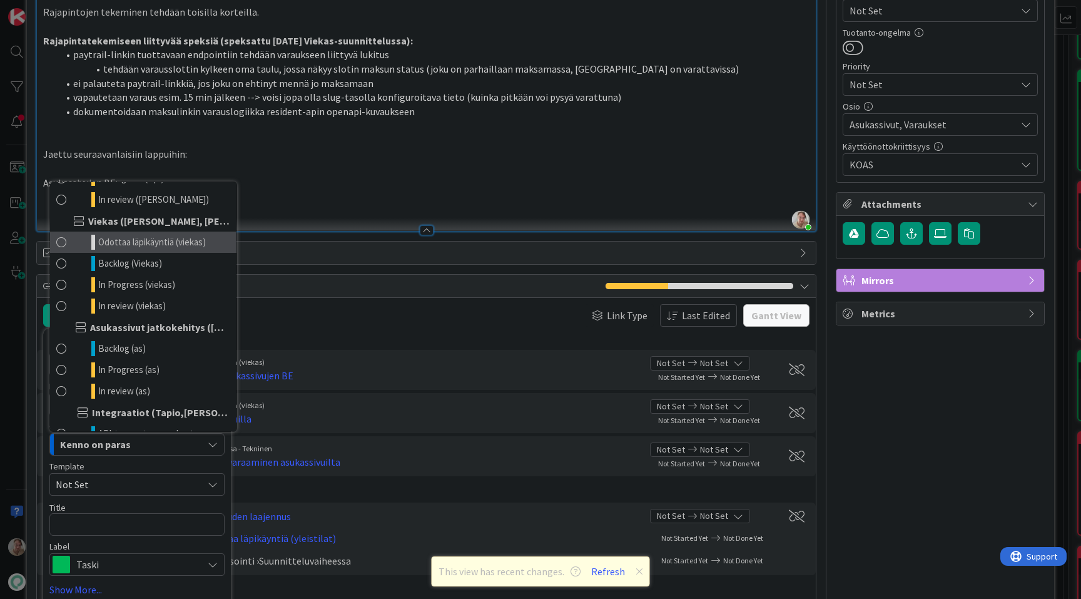
click at [151, 242] on span "Odottaa läpikäyntiä (viekas)" at bounding box center [152, 242] width 108 height 15
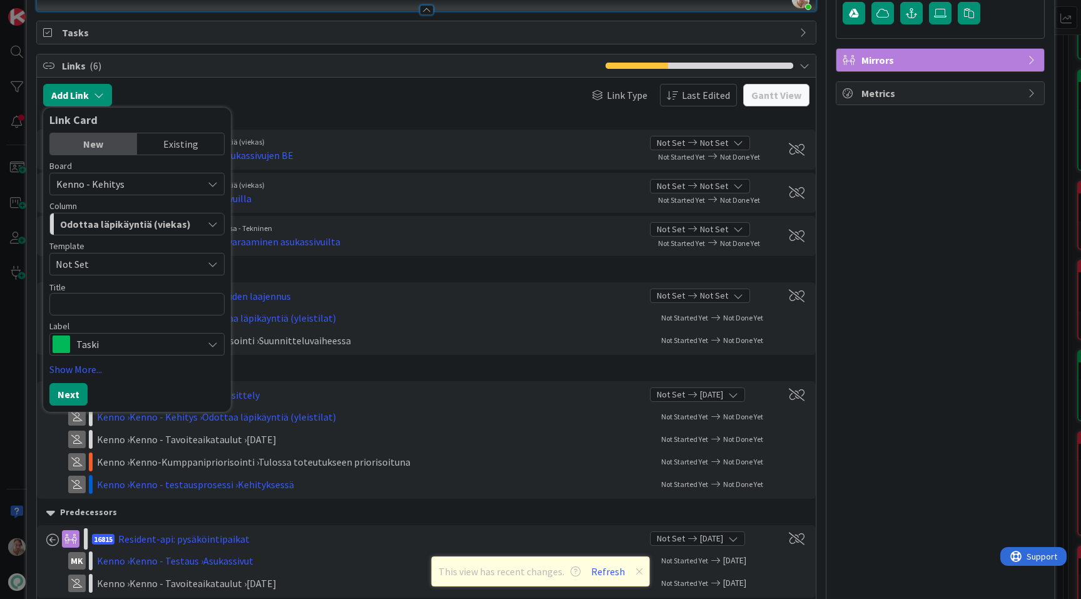
scroll to position [850, 0]
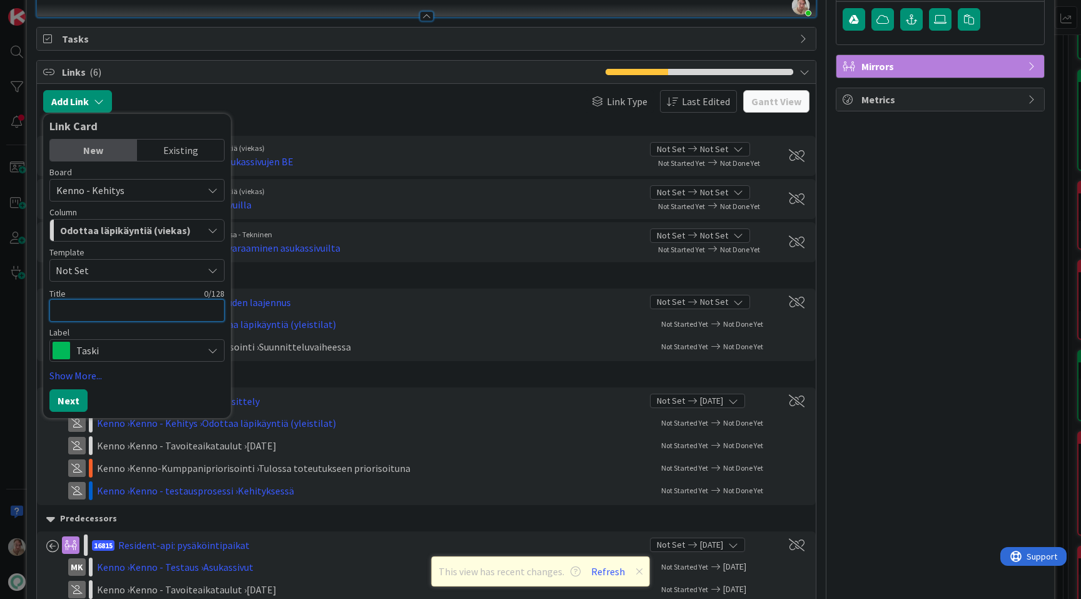
click at [118, 303] on textarea at bounding box center [136, 310] width 175 height 23
type textarea "x"
type textarea "A"
type textarea "x"
type textarea "As"
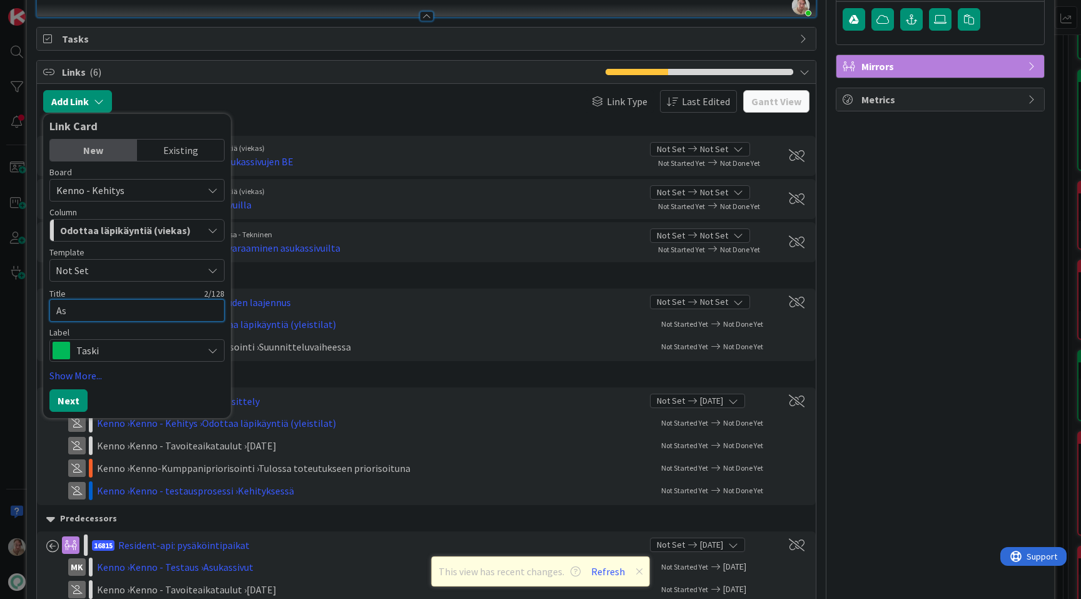
type textarea "x"
type textarea "Asu"
type textarea "x"
type textarea "Asuk"
type textarea "x"
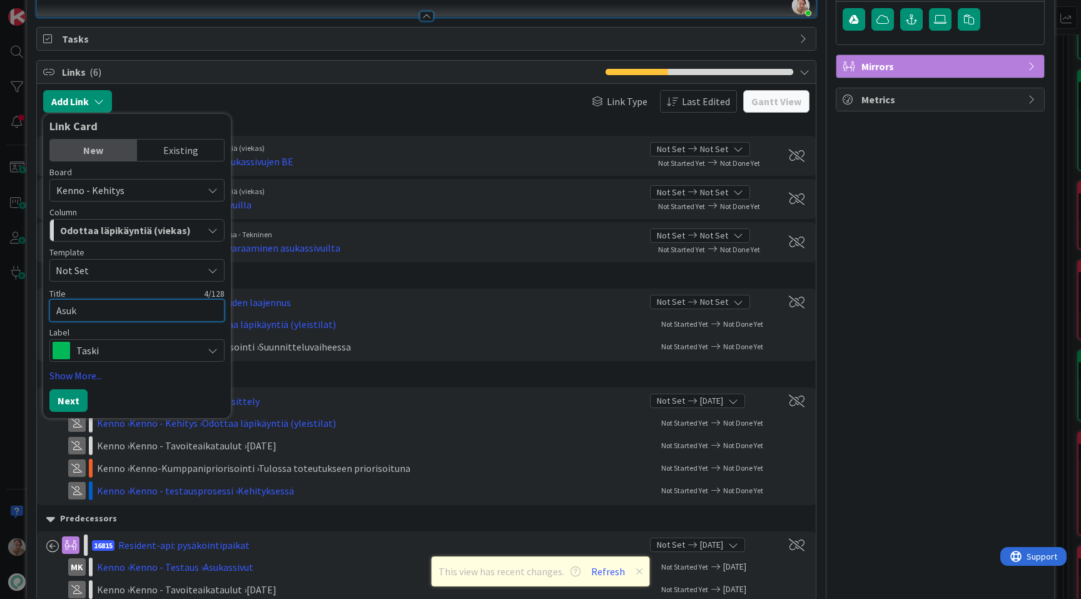
type textarea "Asu"
type textarea "x"
type textarea "As"
type textarea "x"
type textarea "A"
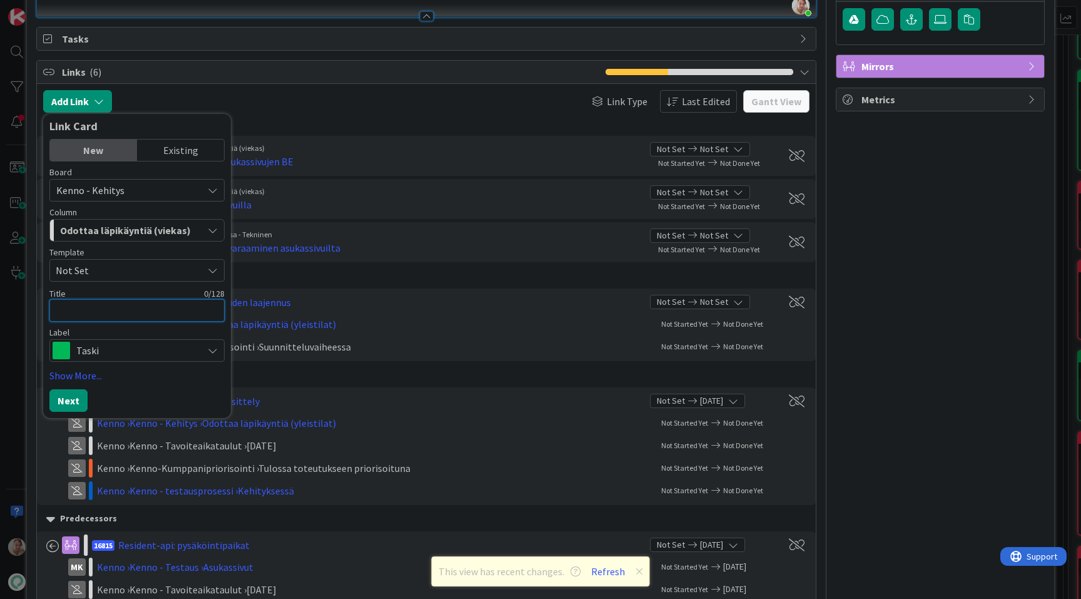
type textarea "x"
type textarea "S"
type textarea "x"
type textarea "Sa"
type textarea "x"
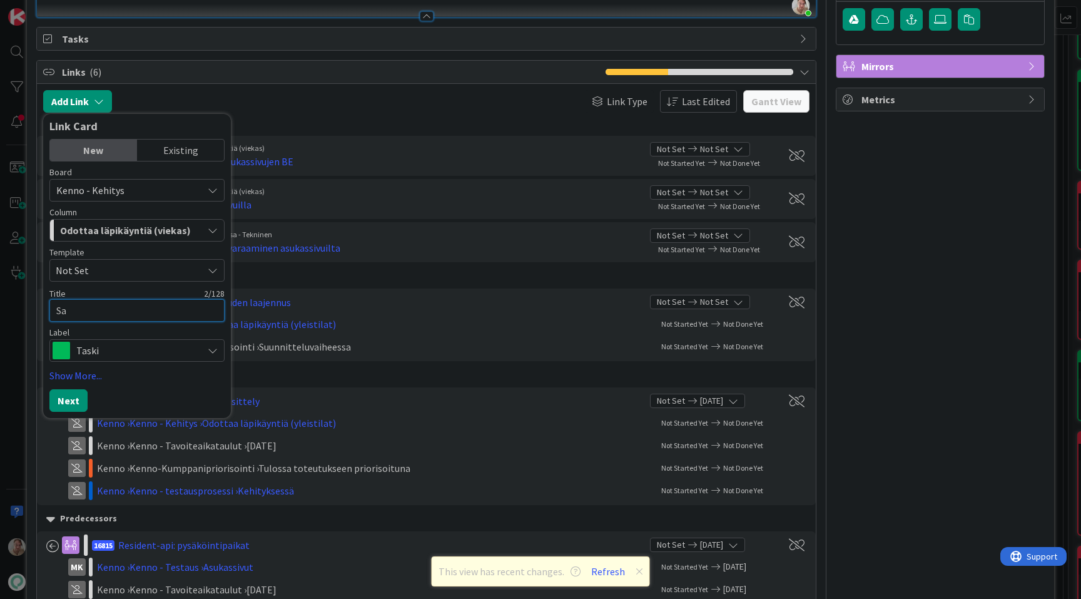
type textarea "Sau"
type textarea "x"
type textarea "Saun"
type textarea "x"
type textarea "Sauna"
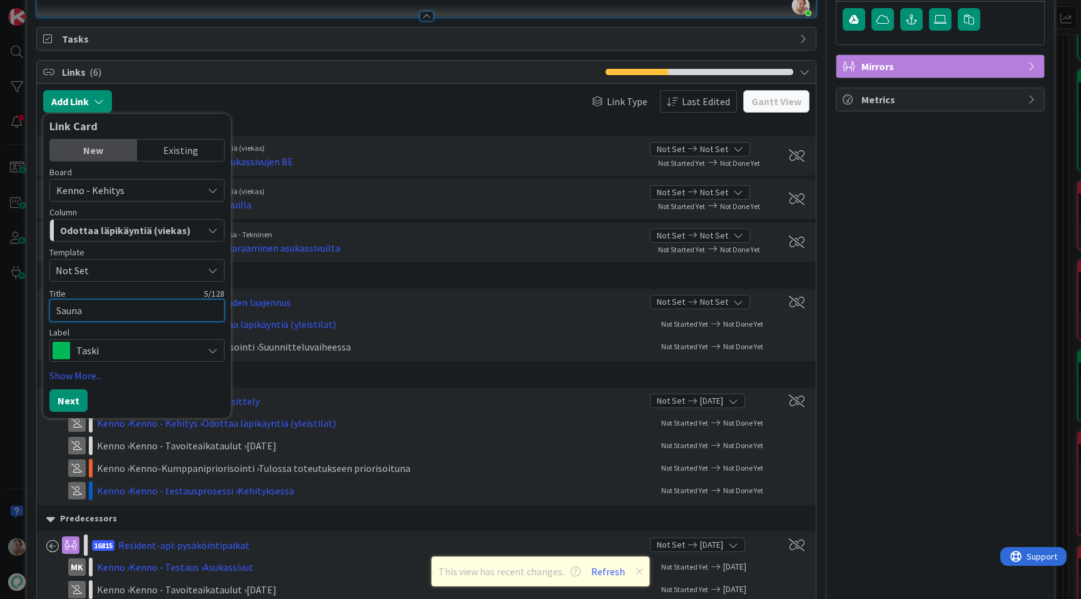
type textarea "x"
type textarea "Saun"
type textarea "x"
type textarea "Sau"
type textarea "x"
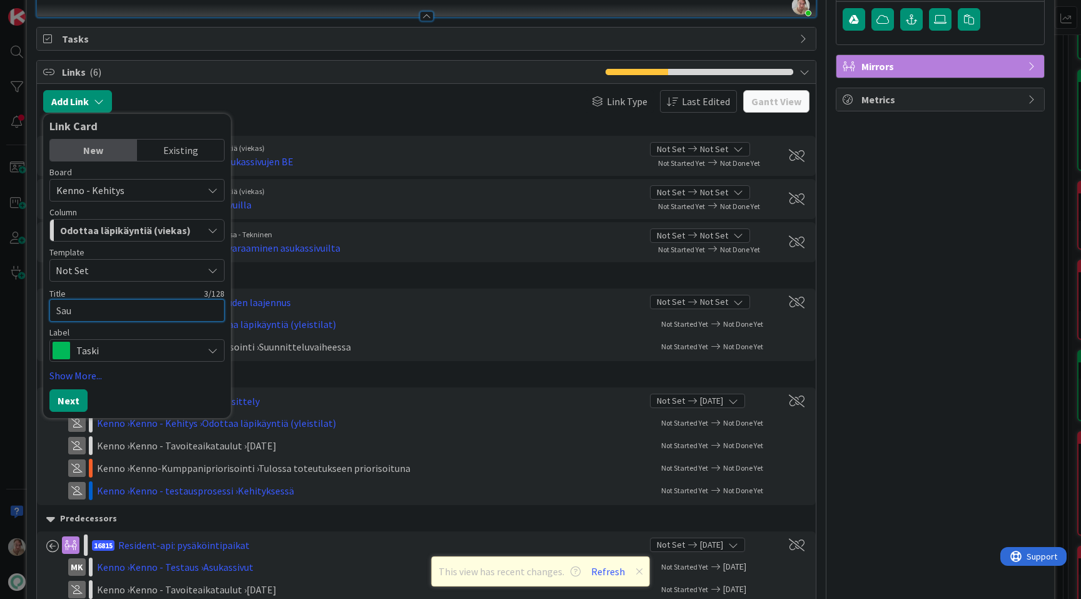
type textarea "Sa"
type textarea "x"
type textarea "S"
type textarea "x"
type textarea "V"
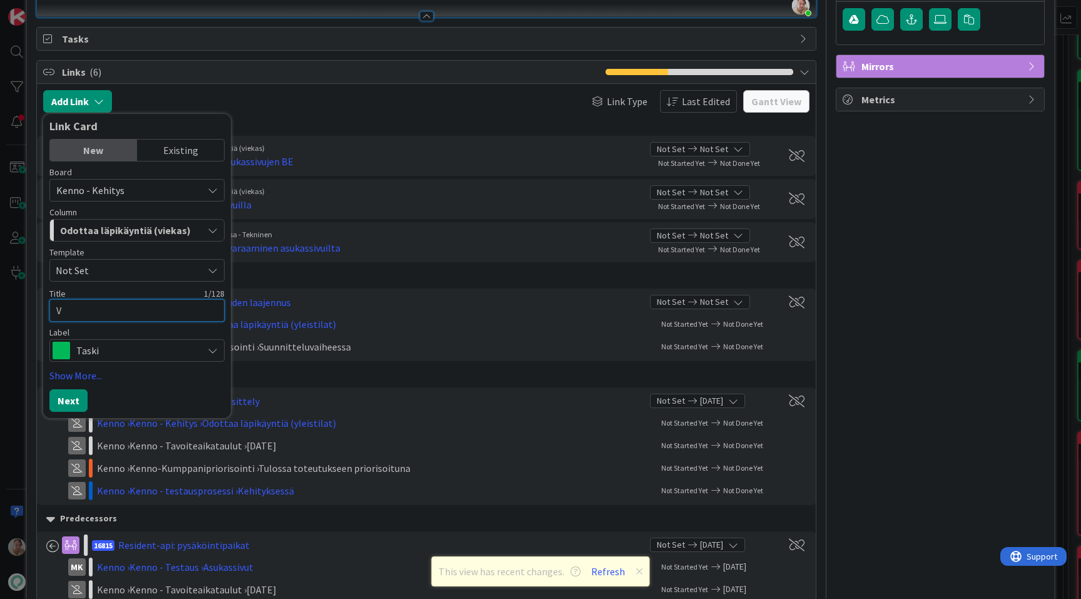
type textarea "x"
type textarea "Va"
type textarea "x"
type textarea "Var"
type textarea "x"
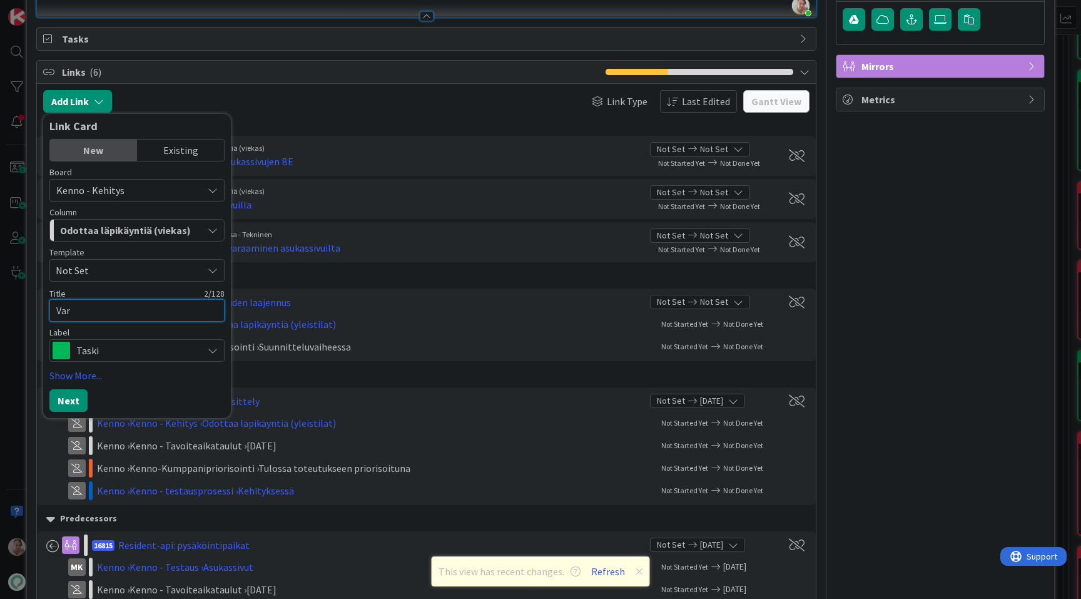
type textarea "Vara"
type textarea "x"
type textarea "Varau"
type textarea "x"
type textarea "Varauks"
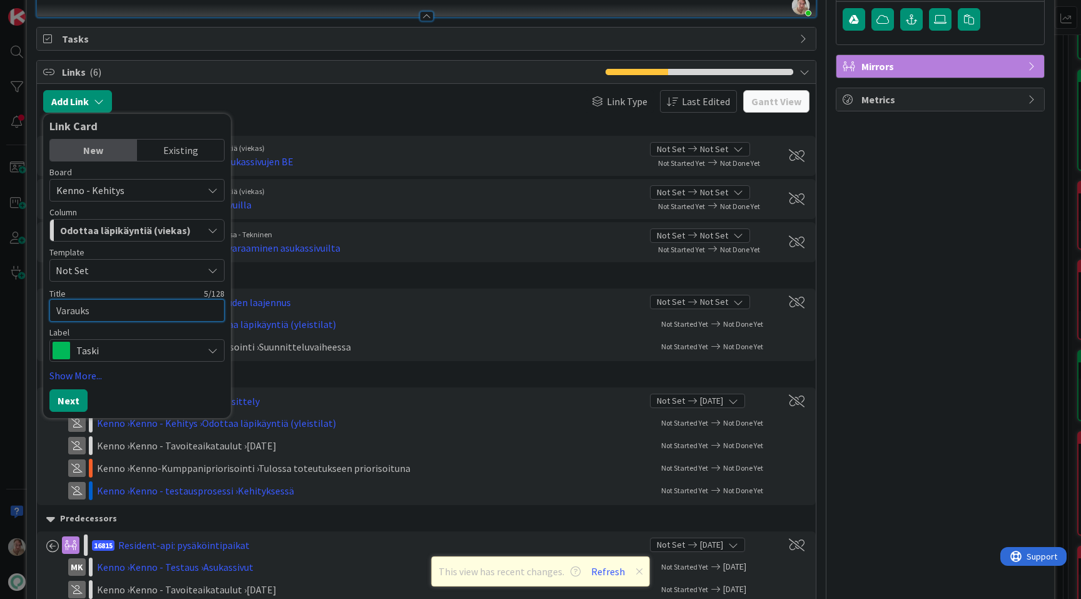
type textarea "x"
type textarea "Varaukse"
type textarea "x"
type textarea "Varauksen"
type textarea "x"
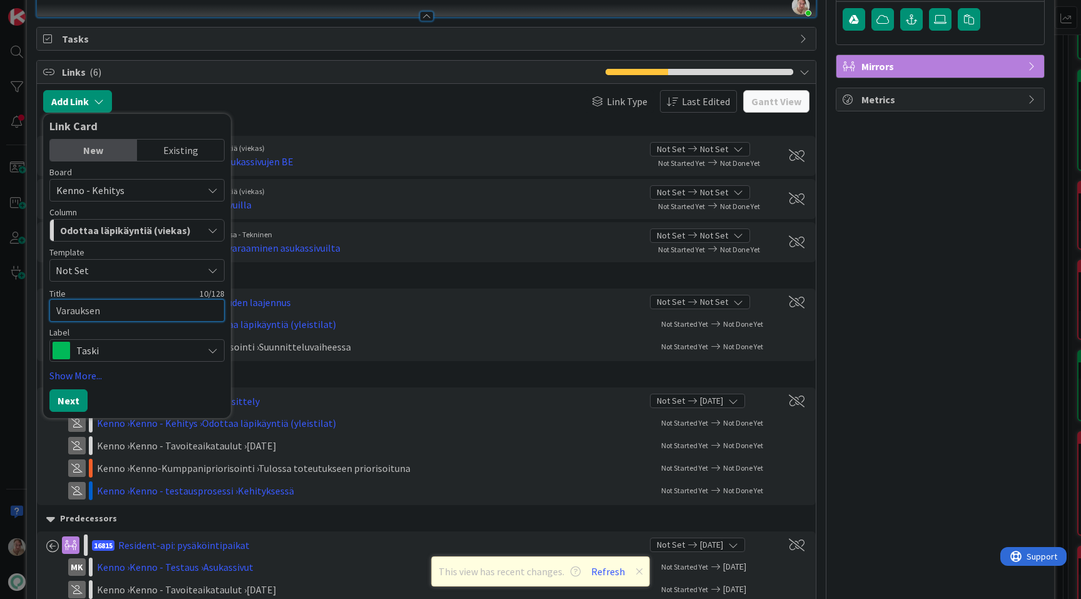
type textarea "Varauksen l"
type textarea "x"
type textarea "Varauksen li"
type textarea "x"
type textarea "Varauksen lis"
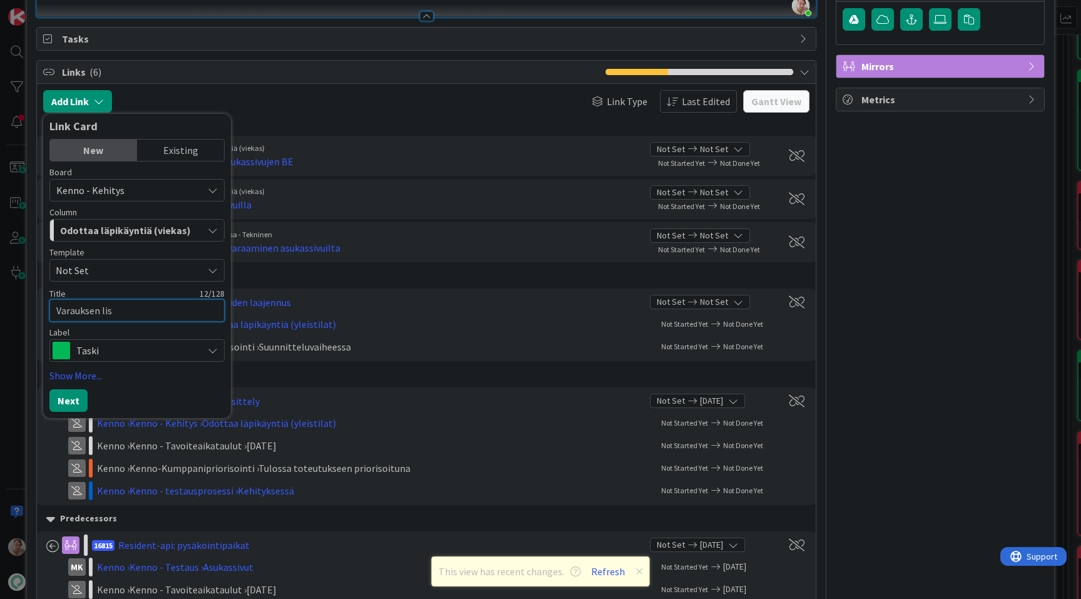
type textarea "x"
type textarea "Varauksen lisä"
type textarea "x"
type textarea "Varauksen lisääm"
type textarea "x"
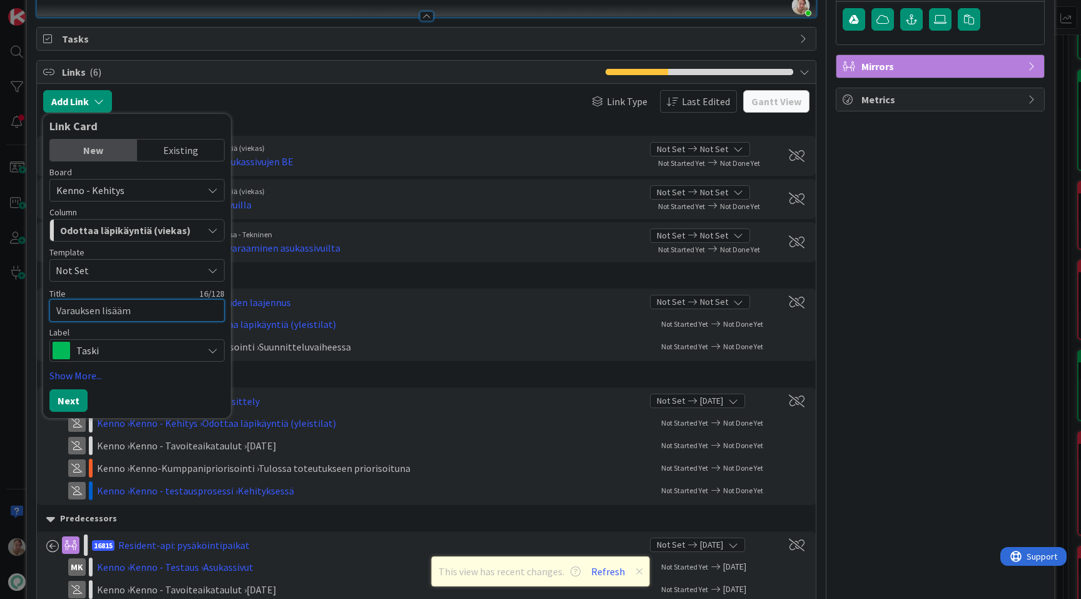
type textarea "Varauksen lisäämi"
type textarea "x"
type textarea "Varauksen lisäämine"
type textarea "x"
type textarea "Varauksen lisääminen"
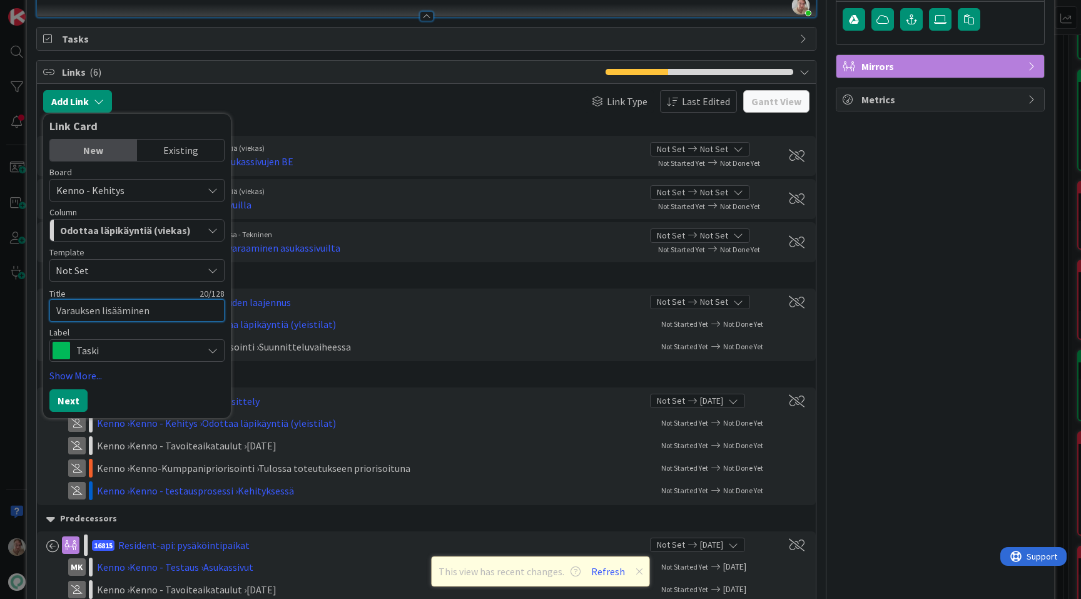
type textarea "x"
type textarea "Varauksen lisääminen"
type textarea "x"
type textarea "Varauksen lisääminen -"
type textarea "x"
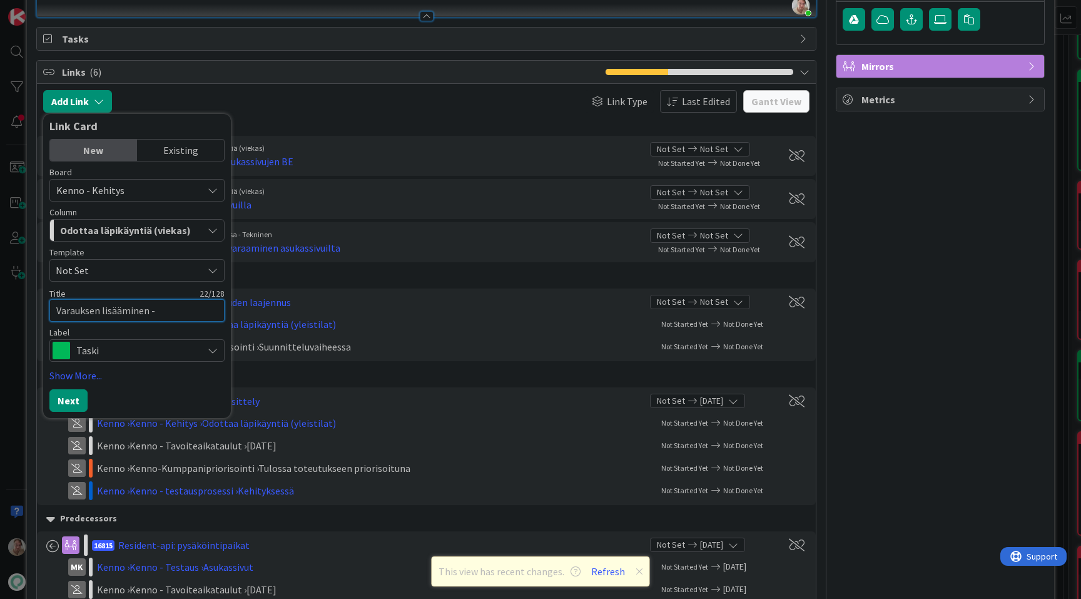
type textarea "Varauksen lisääminen -"
type textarea "x"
type textarea "Varauksen lisääminen - y"
type textarea "x"
type textarea "Varauksen lisääminen - yk"
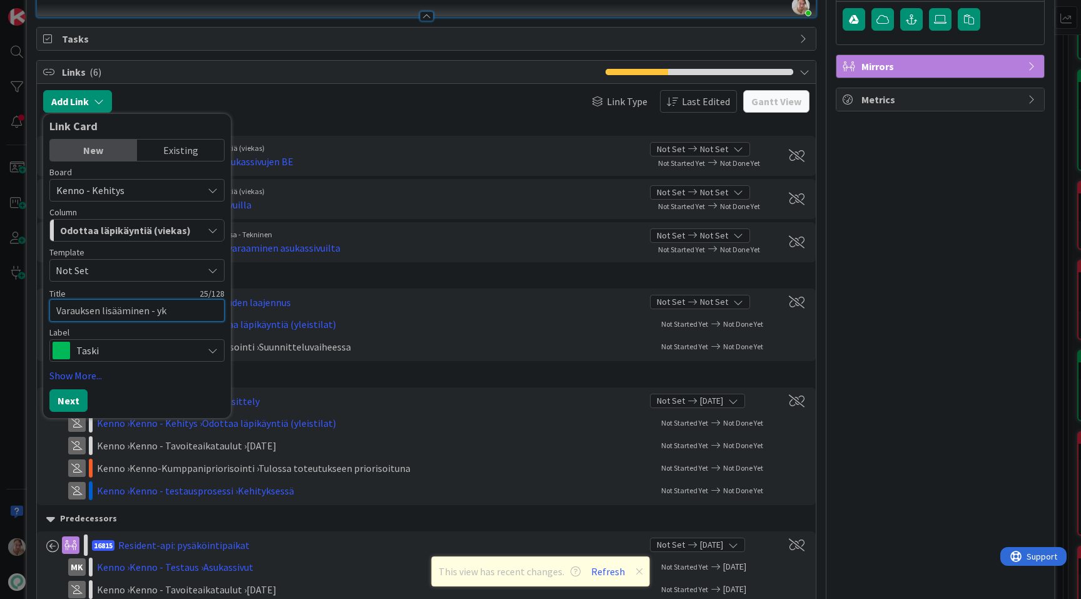
type textarea "x"
type textarea "Varauksen lisääminen - yks"
type textarea "x"
type textarea "Varauksen lisääminen - yksi"
type textarea "x"
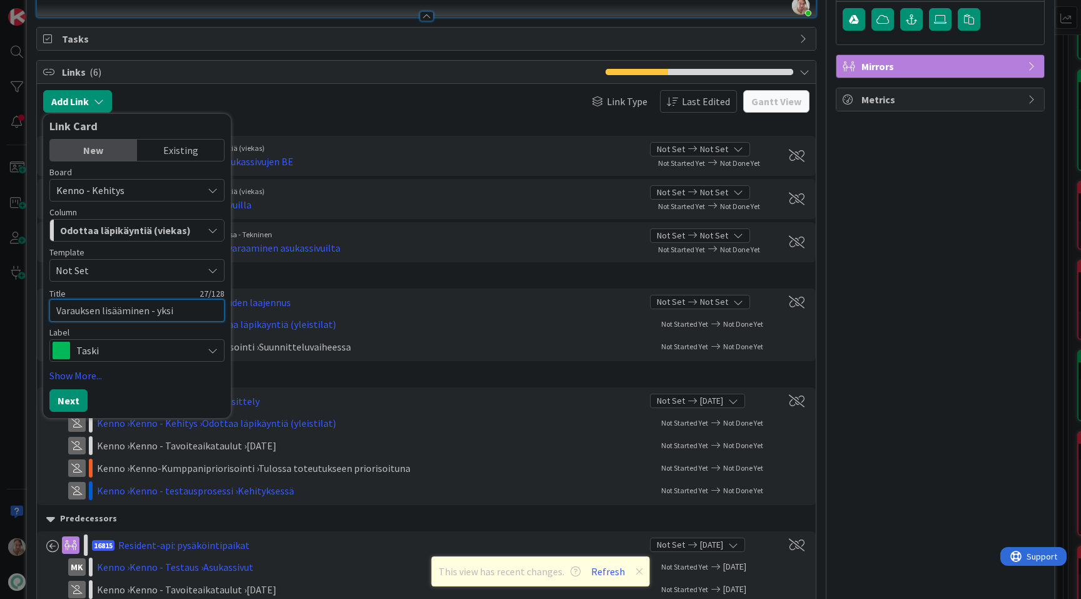
type textarea "Varauksen lisääminen - yksit"
type textarea "x"
type textarea "Varauksen lisääminen - yksitt"
type textarea "x"
type textarea "Varauksen lisääminen - yksit"
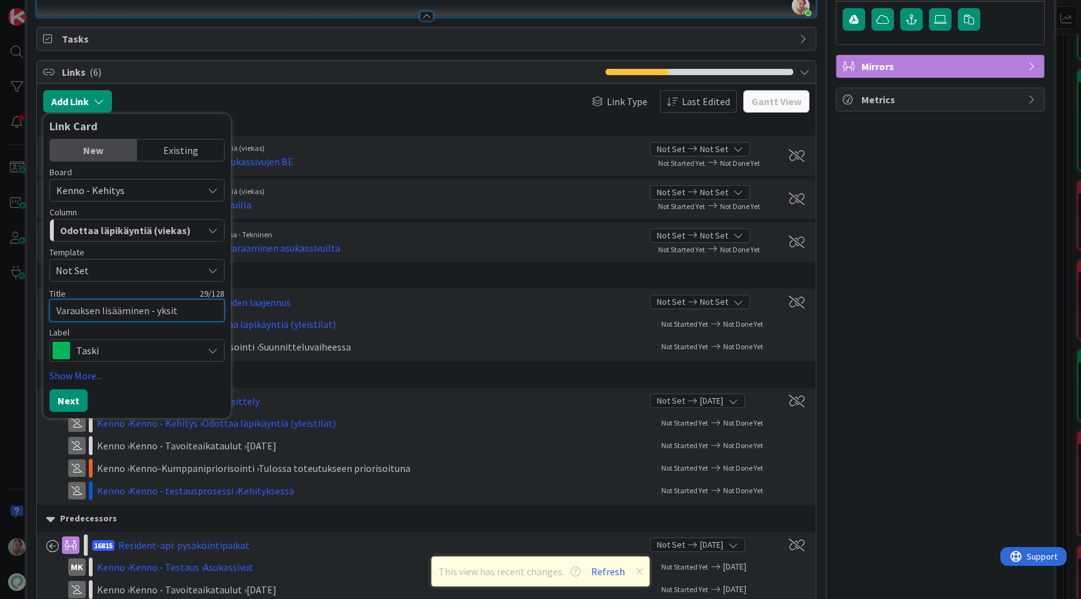
type textarea "x"
type textarea "Varauksen lisääminen - yksi"
type textarea "x"
type textarea "Varauksen lisääminen - yks"
type textarea "x"
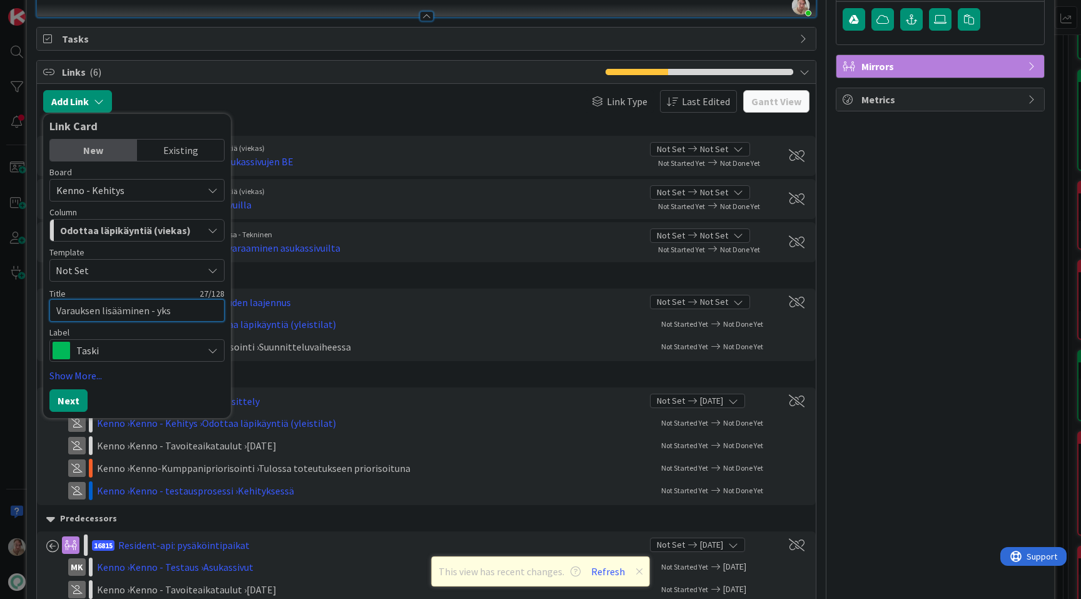
type textarea "Varauksen lisääminen - yk"
type textarea "x"
type textarea "Varauksen lisääminen - y"
type textarea "x"
type textarea "Varauksen lisääminen -"
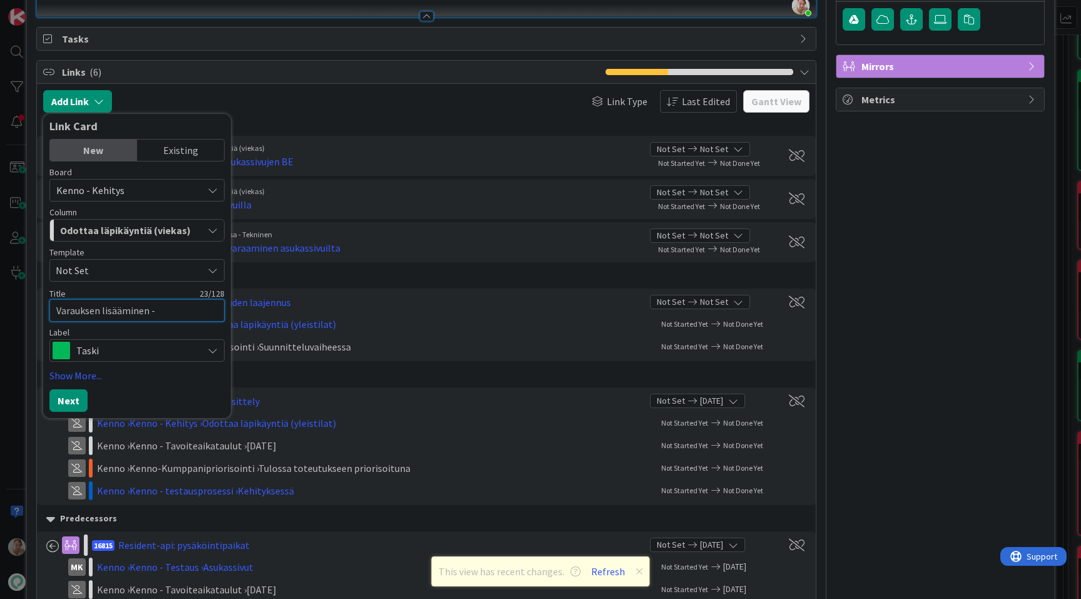
type textarea "x"
type textarea "Varauksen lisääminen - y"
type textarea "x"
type textarea "Varauksen lisääminen - yks"
type textarea "x"
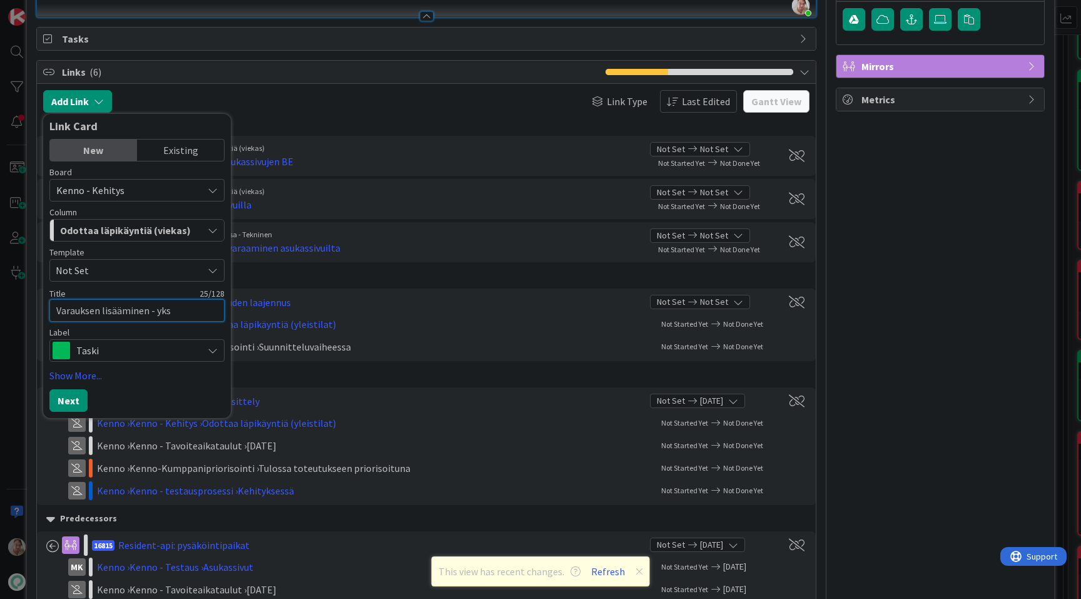
type textarea "Varauksen lisääminen - yksi"
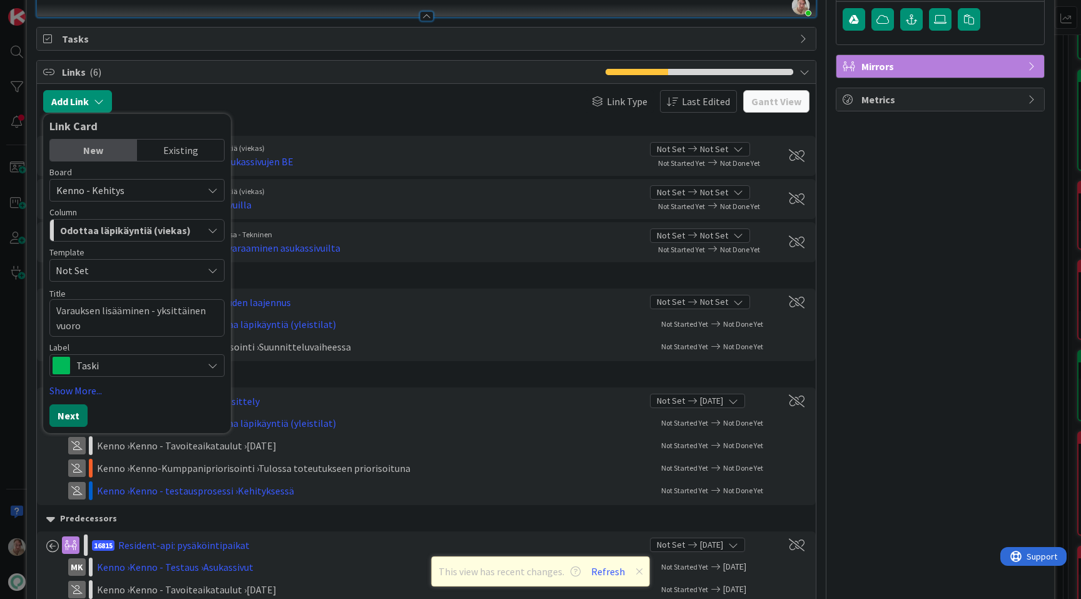
click at [71, 412] on button "Next" at bounding box center [68, 415] width 38 height 23
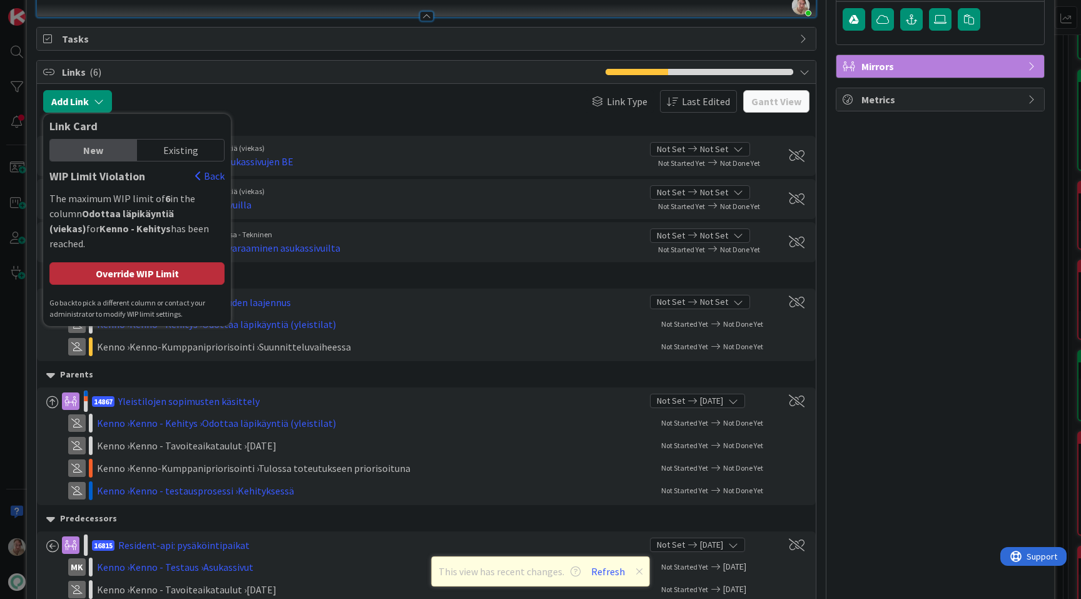
click at [135, 264] on div "Override WIP Limit" at bounding box center [136, 273] width 175 height 23
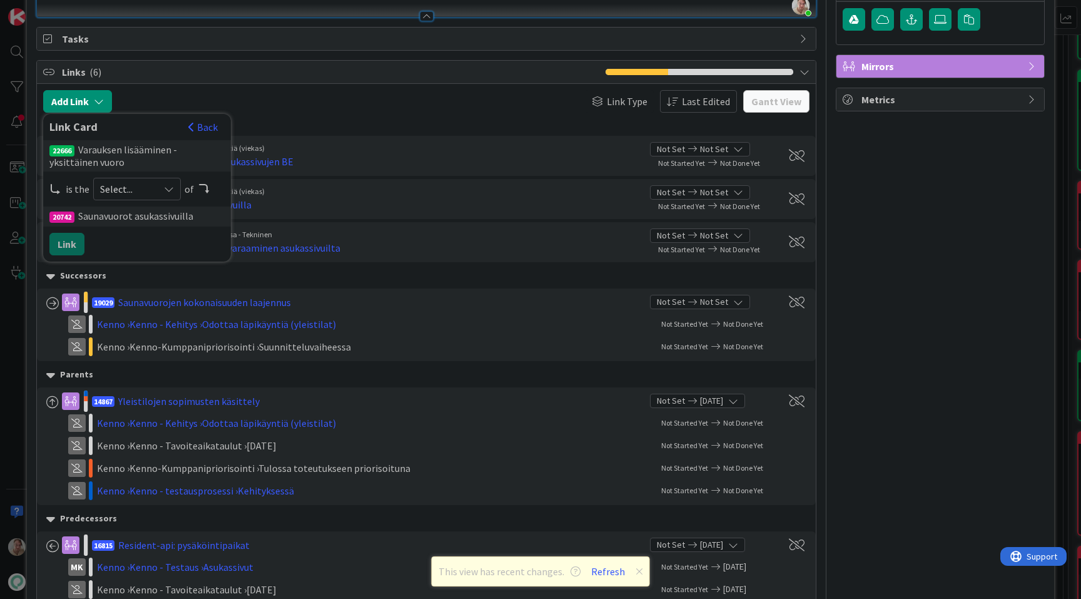
click at [135, 191] on span "Select..." at bounding box center [126, 189] width 53 height 18
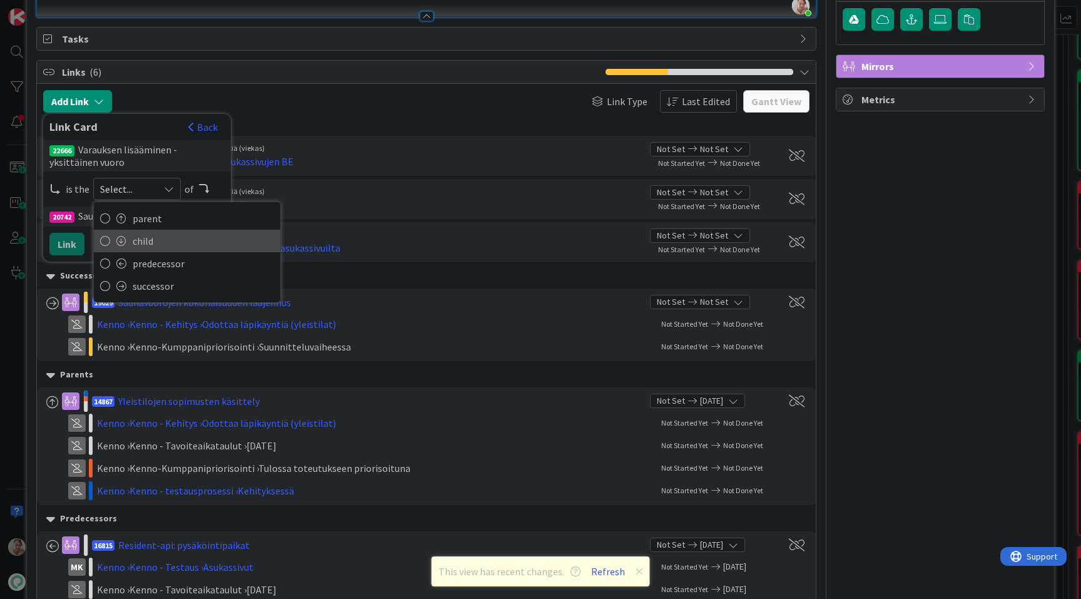
click at [146, 245] on span "child" at bounding box center [203, 241] width 141 height 19
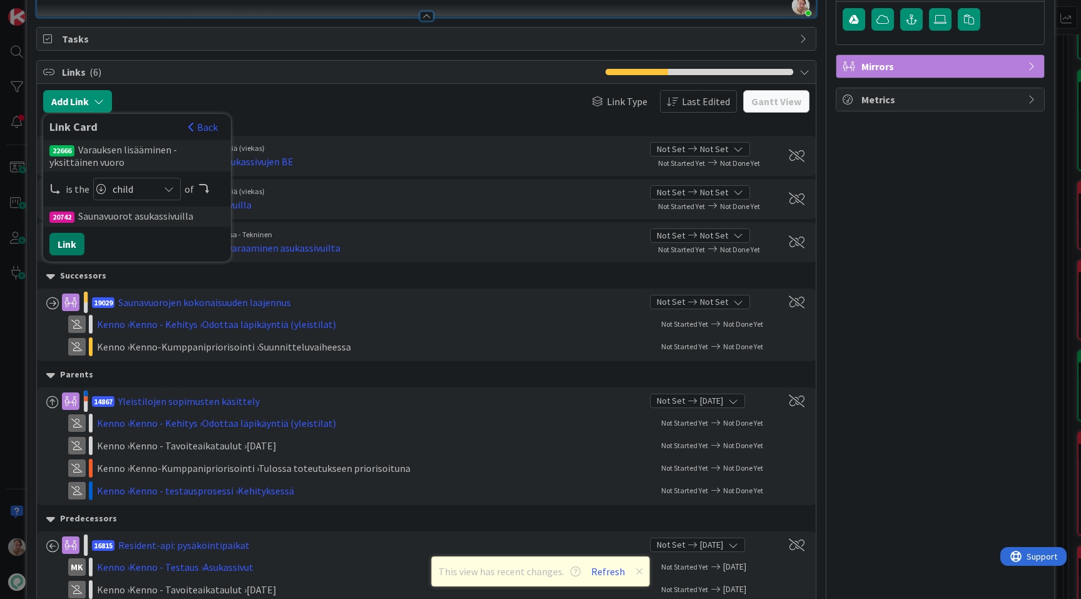
click at [71, 245] on button "Link" at bounding box center [66, 244] width 35 height 23
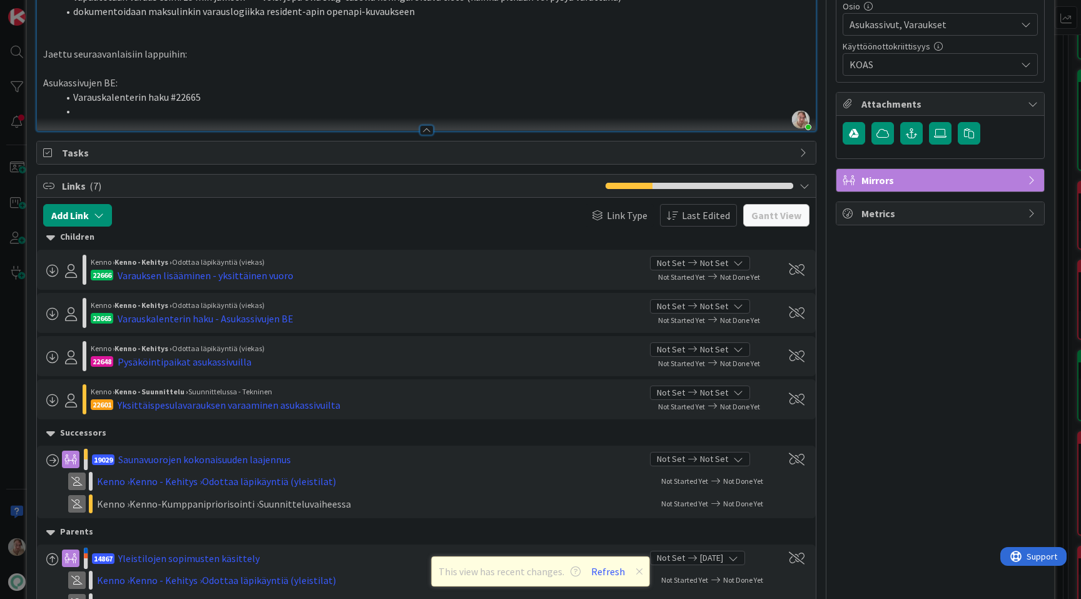
scroll to position [717, 0]
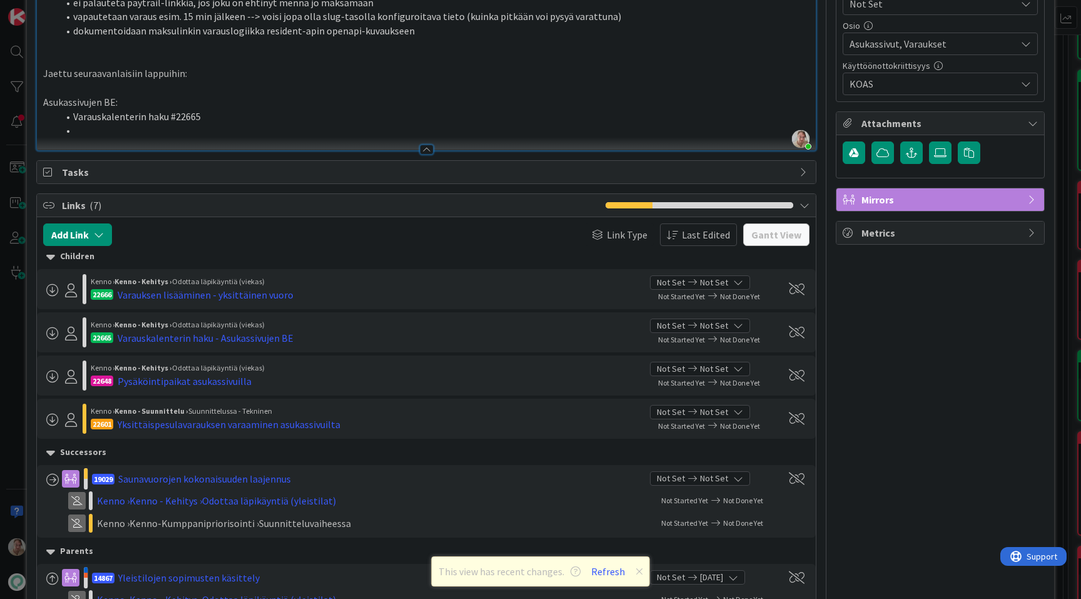
click at [227, 129] on li at bounding box center [434, 130] width 752 height 14
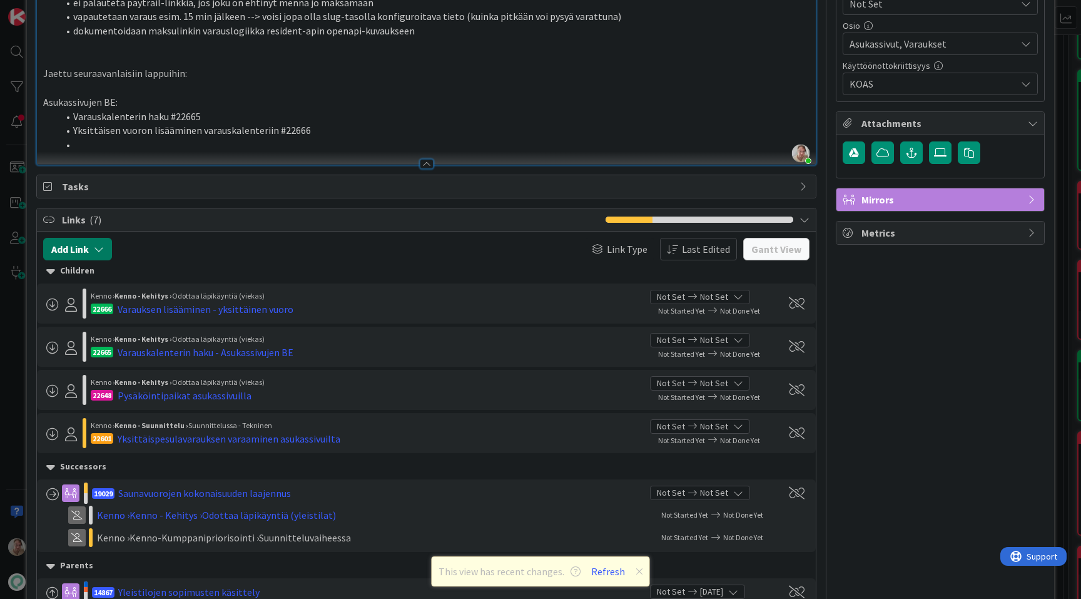
click at [97, 244] on icon "button" at bounding box center [99, 249] width 10 height 10
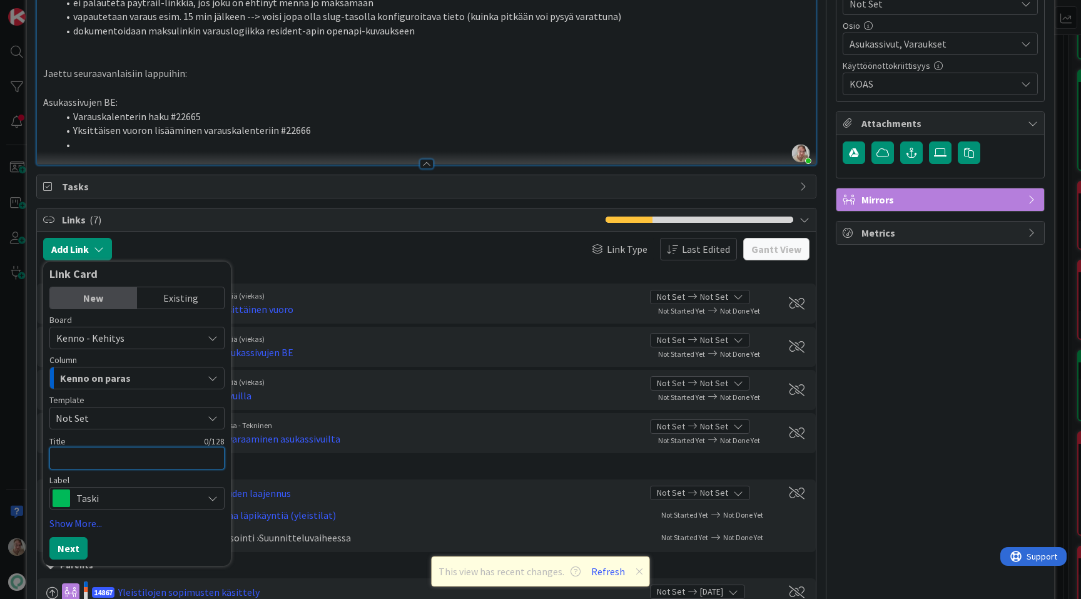
click at [91, 457] on textarea at bounding box center [136, 458] width 175 height 23
click at [123, 373] on span "Kenno on paras" at bounding box center [95, 378] width 71 height 16
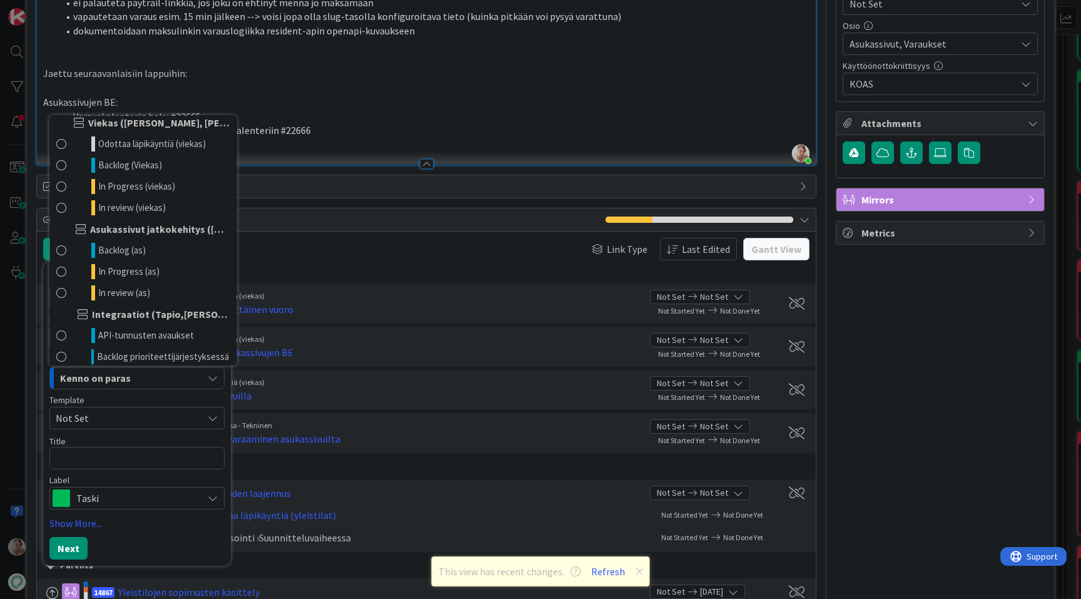
scroll to position [734, 0]
click at [145, 144] on span "Odottaa läpikäyntiä (viekas)" at bounding box center [152, 144] width 108 height 15
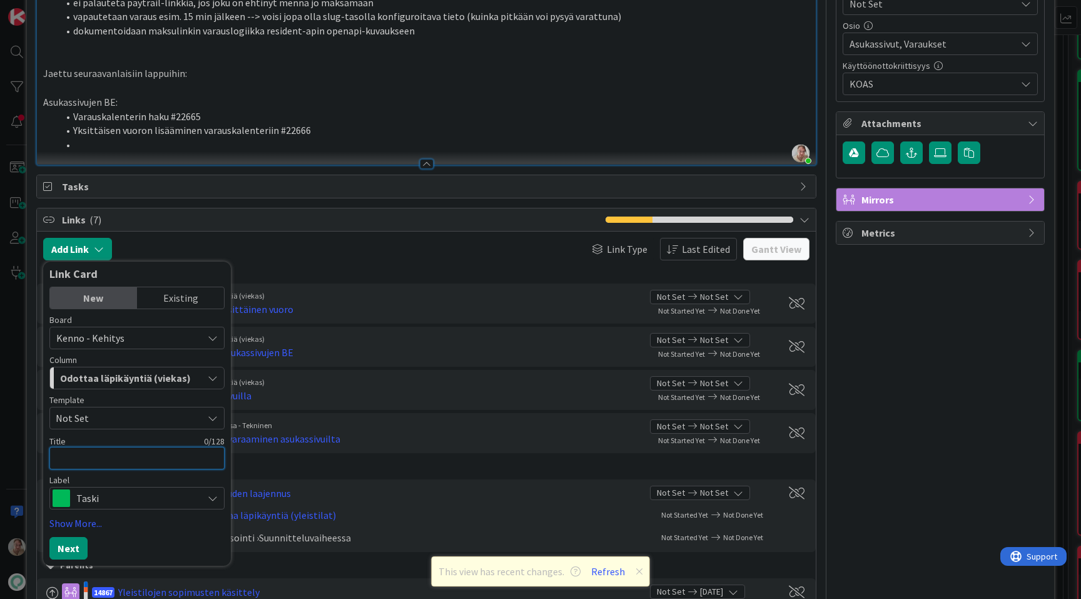
click at [99, 465] on textarea at bounding box center [136, 458] width 175 height 23
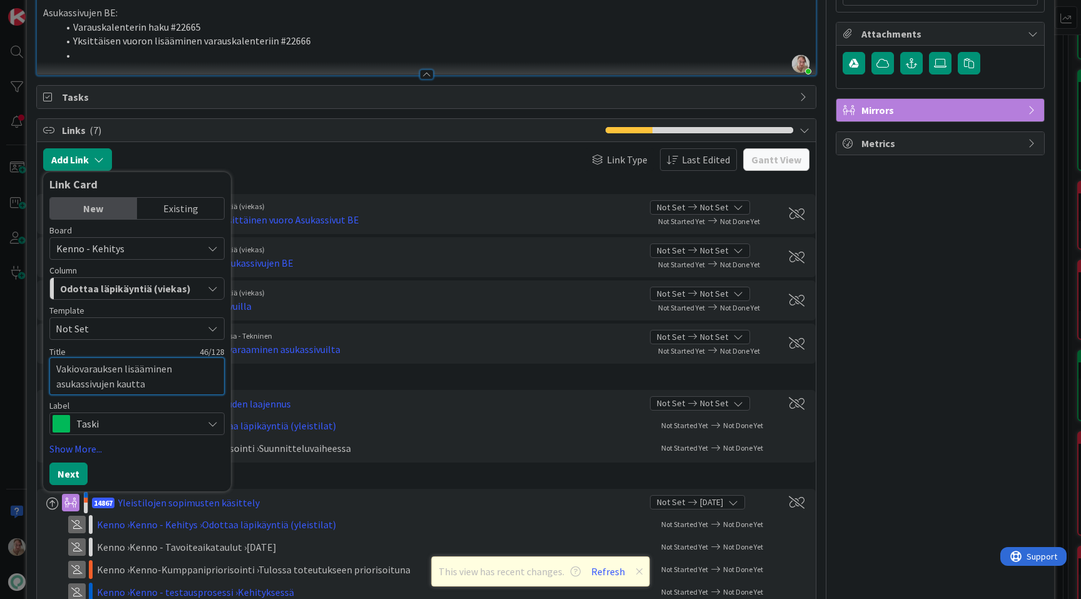
scroll to position [810, 0]
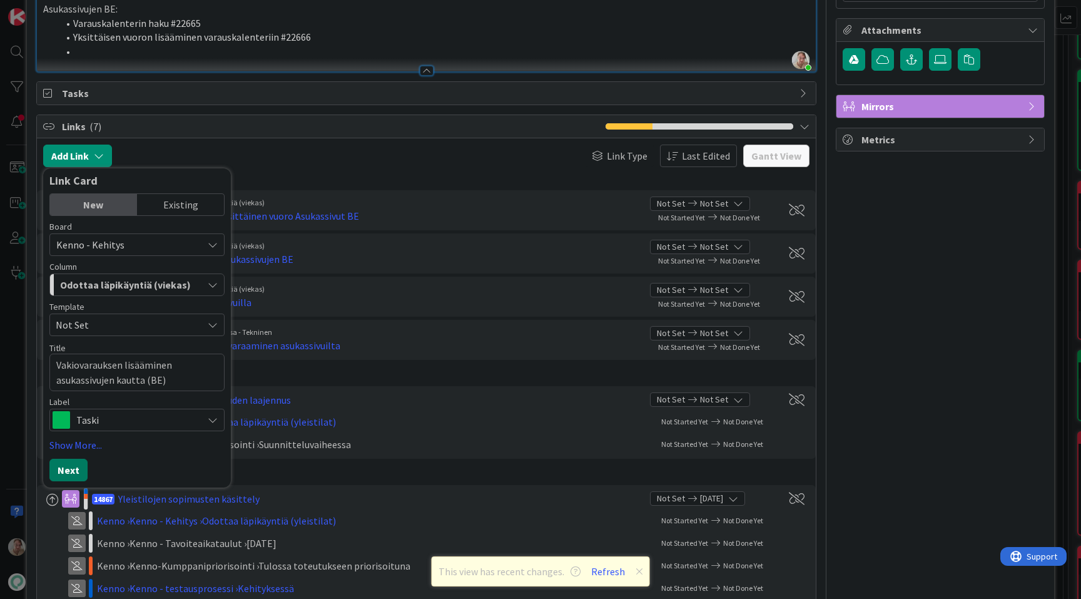
click at [71, 466] on button "Next" at bounding box center [68, 470] width 38 height 23
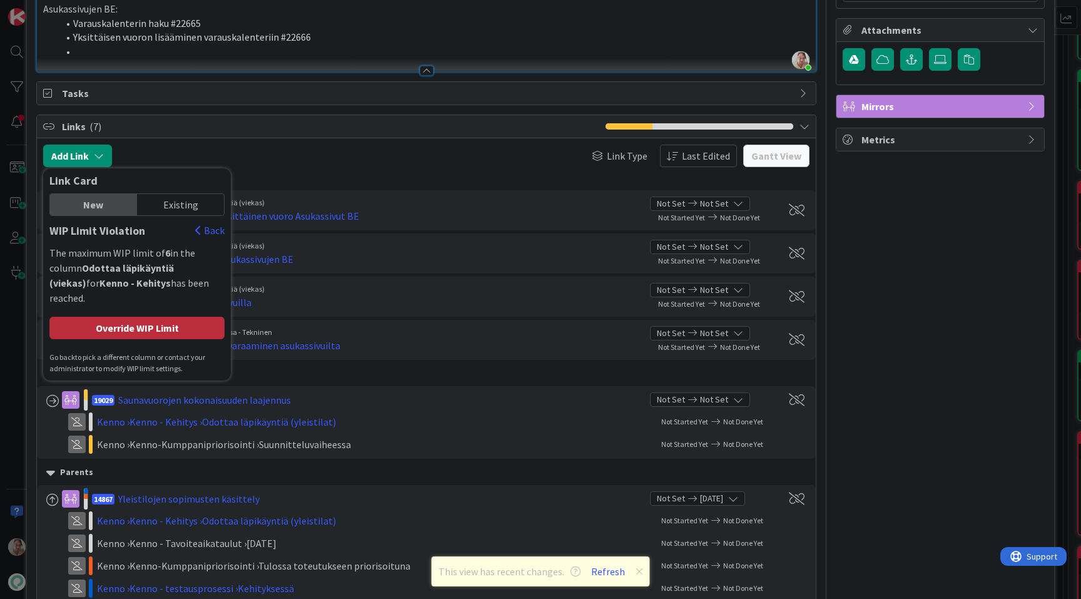
click at [181, 317] on div "Override WIP Limit" at bounding box center [136, 328] width 175 height 23
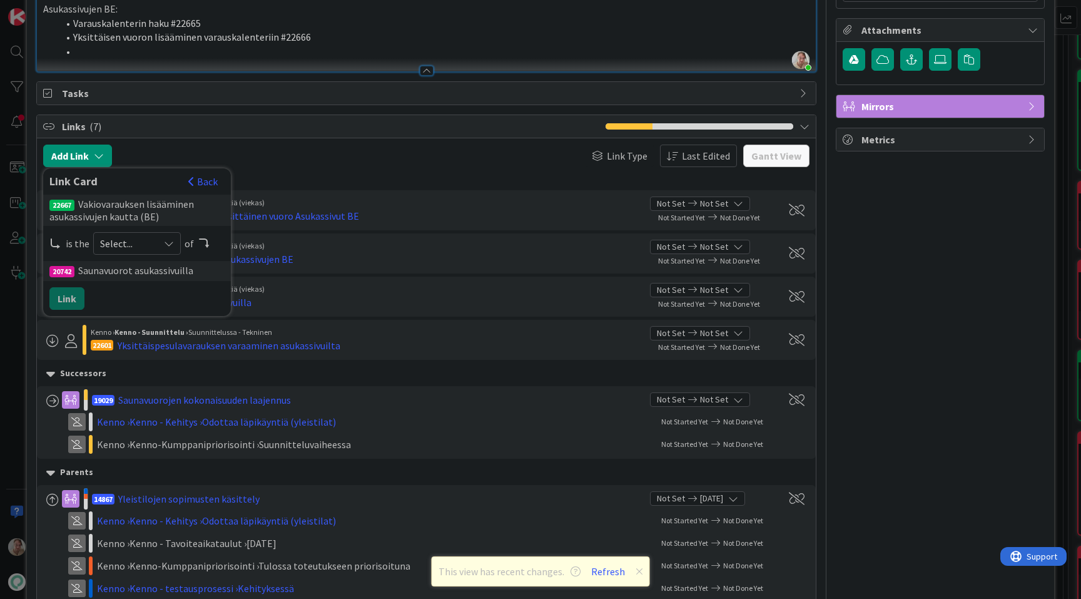
click at [130, 245] on span "Select..." at bounding box center [126, 244] width 53 height 18
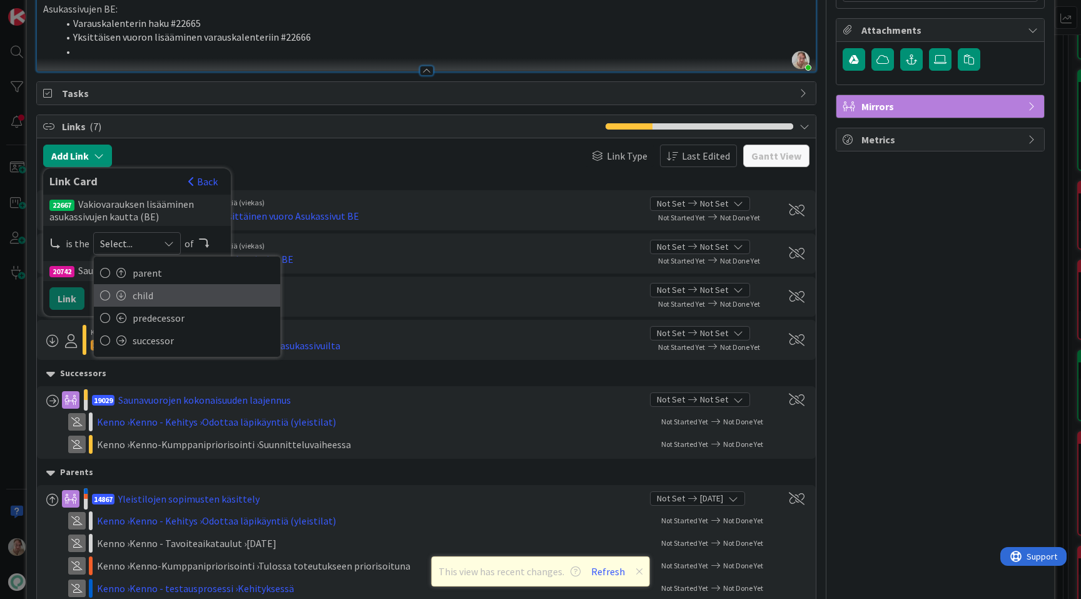
click at [142, 292] on span "child" at bounding box center [203, 295] width 141 height 19
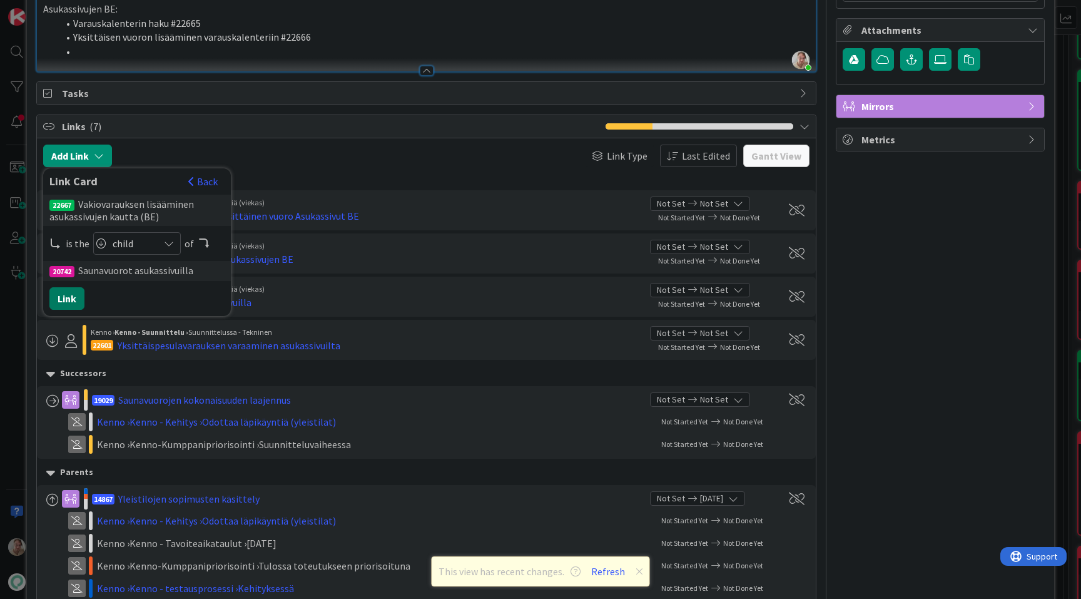
click at [69, 296] on button "Link" at bounding box center [66, 298] width 35 height 23
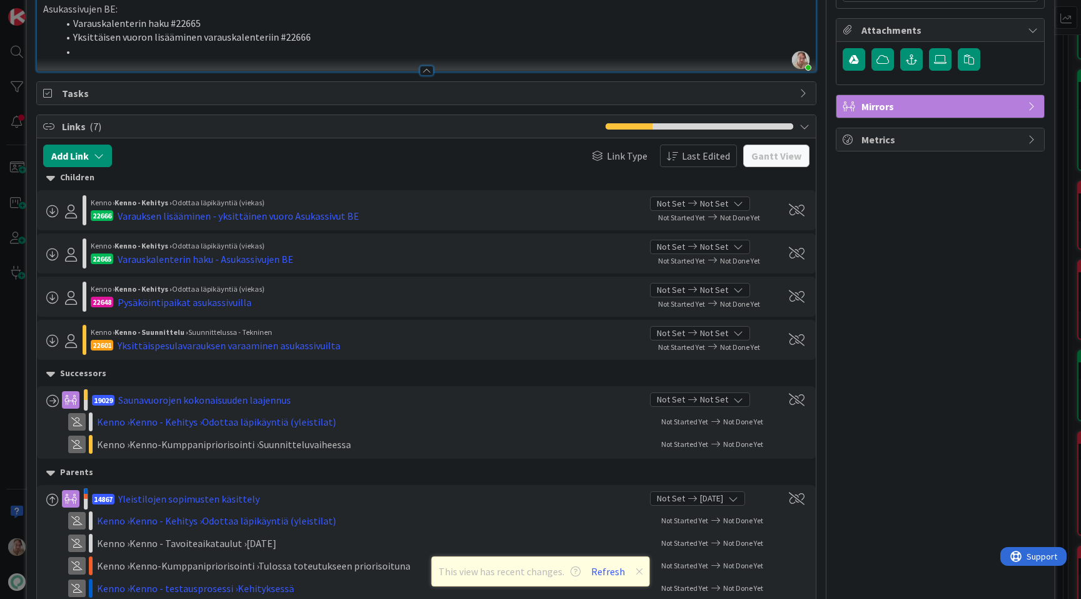
click at [196, 49] on li at bounding box center [434, 51] width 752 height 14
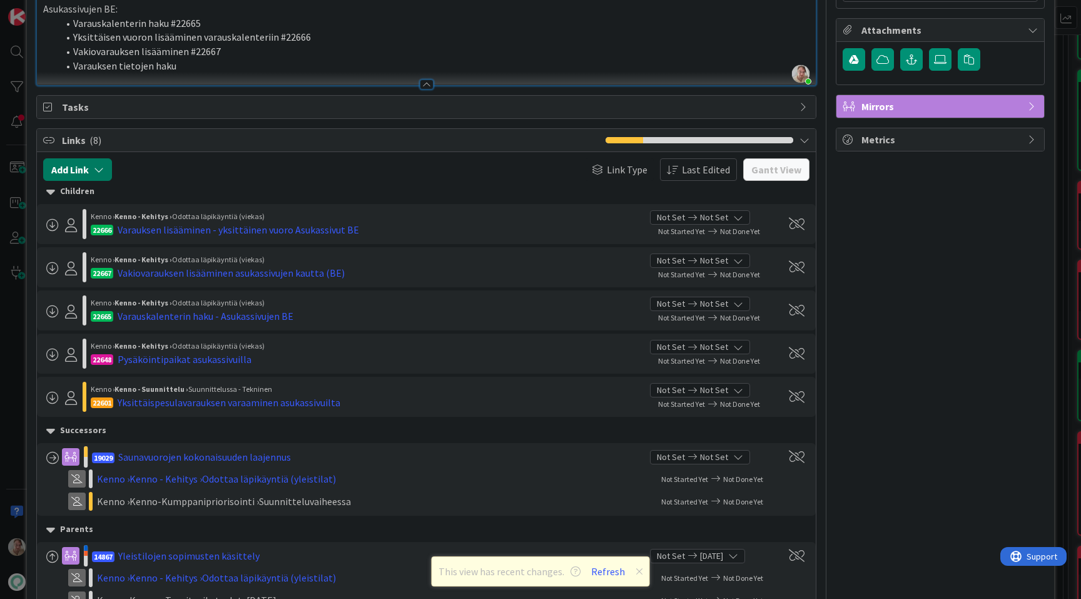
click at [89, 163] on button "Add Link" at bounding box center [77, 169] width 69 height 23
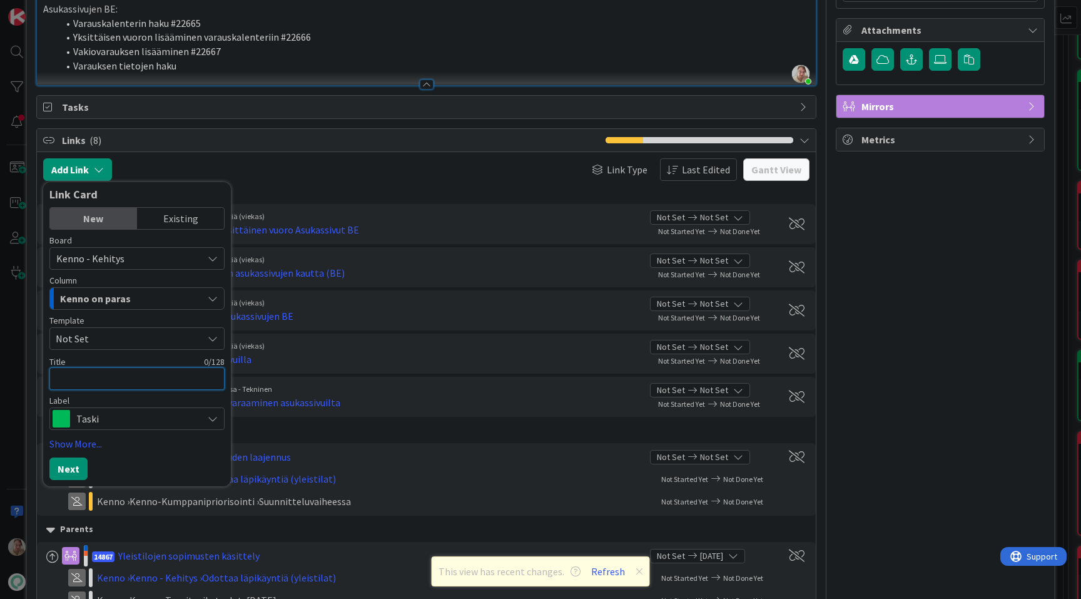
click at [91, 380] on textarea at bounding box center [136, 378] width 175 height 23
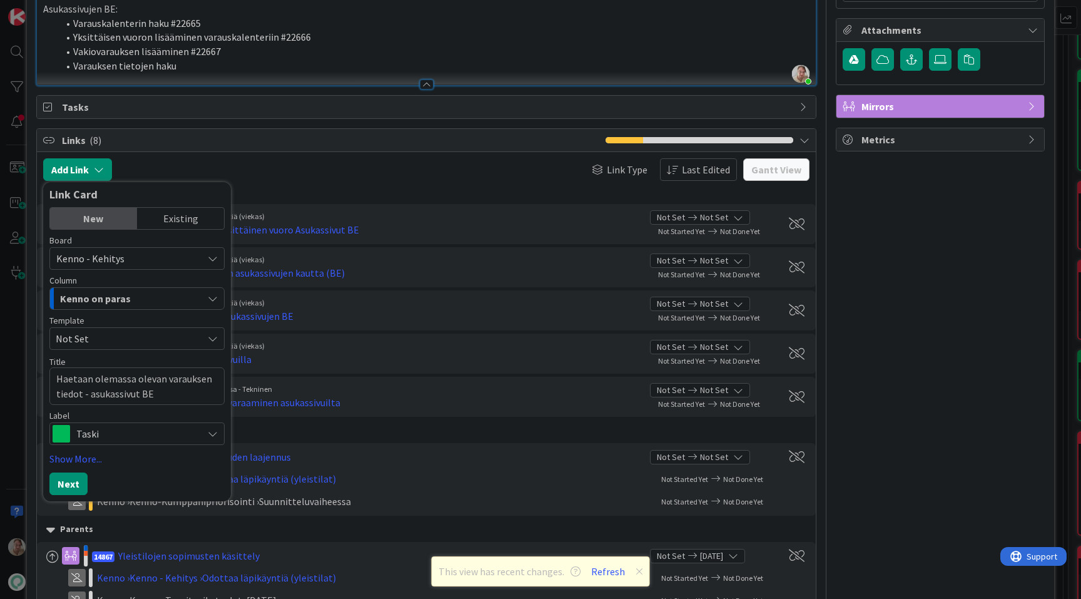
click at [105, 302] on span "Kenno on paras" at bounding box center [95, 298] width 71 height 16
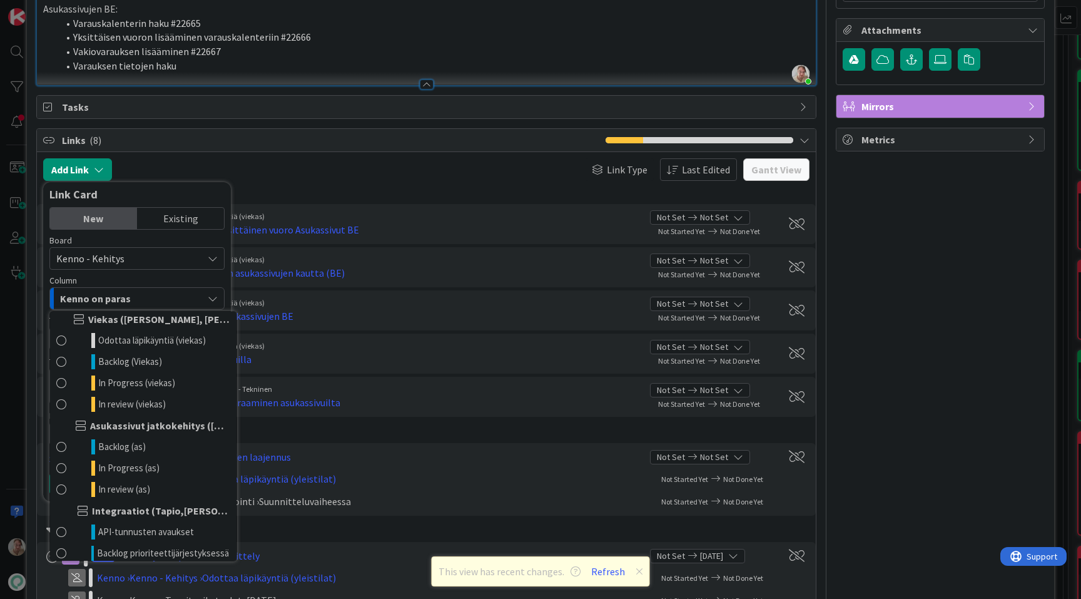
scroll to position [732, 0]
click at [154, 351] on link "Odottaa läpikäyntiä (viekas)" at bounding box center [143, 342] width 186 height 21
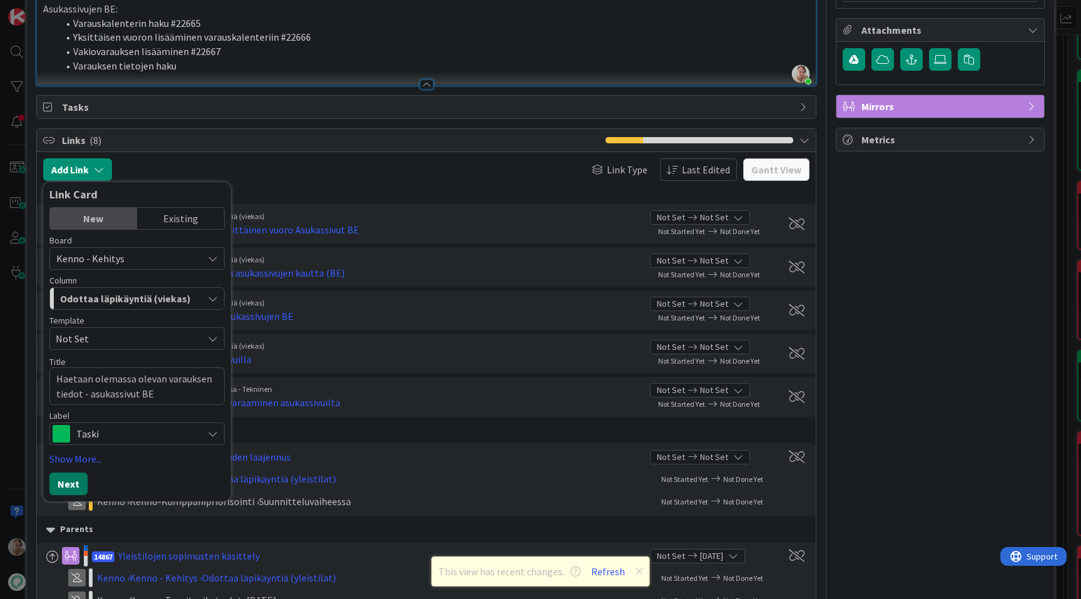
click at [74, 479] on button "Next" at bounding box center [68, 483] width 38 height 23
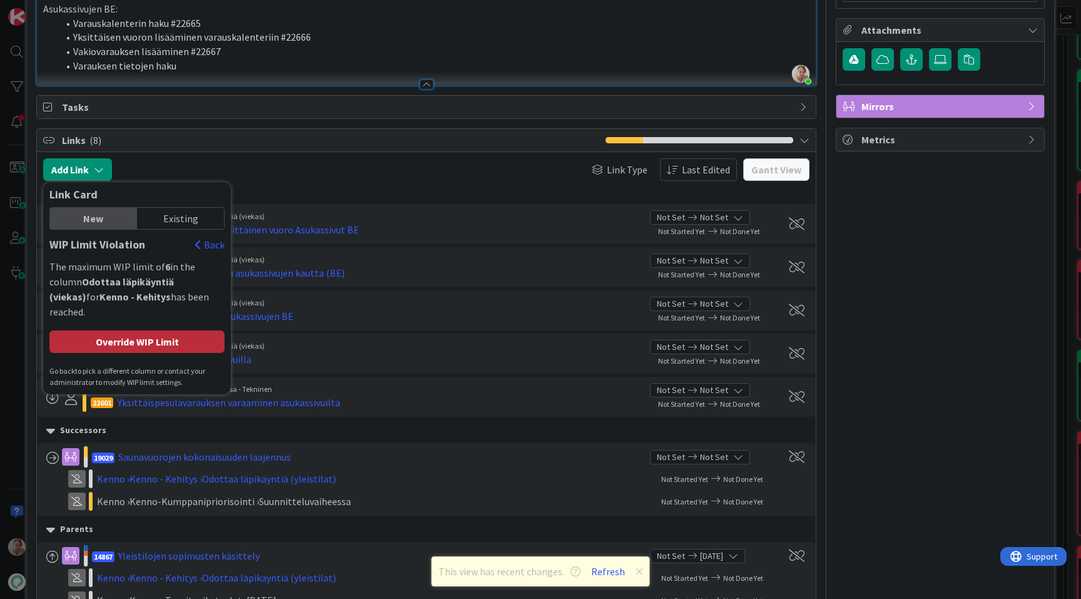
click at [155, 330] on div "Override WIP Limit" at bounding box center [136, 341] width 175 height 23
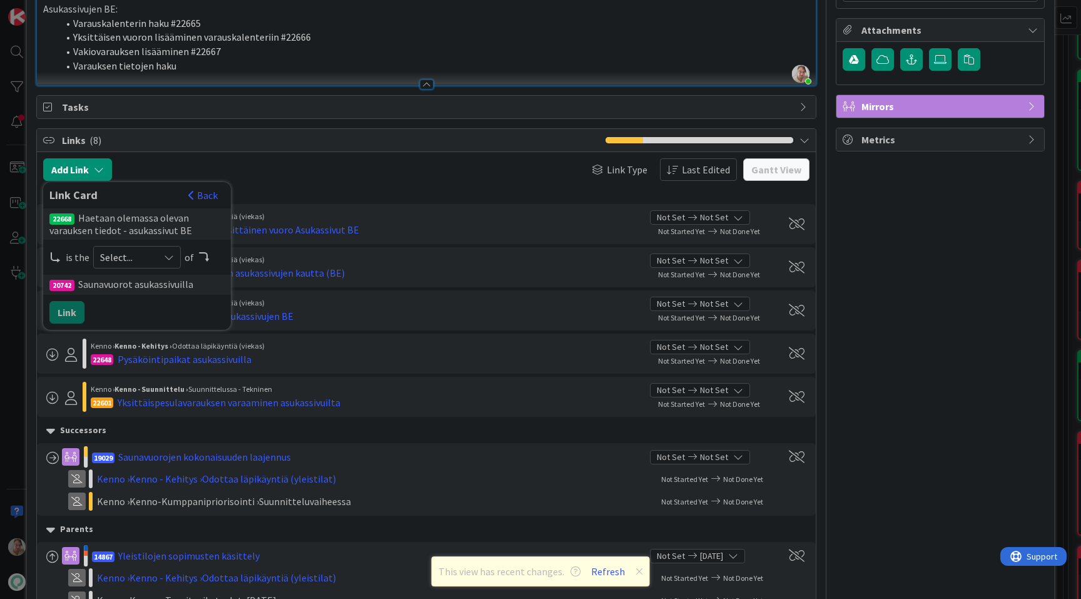
click at [138, 263] on span "Select..." at bounding box center [126, 257] width 53 height 18
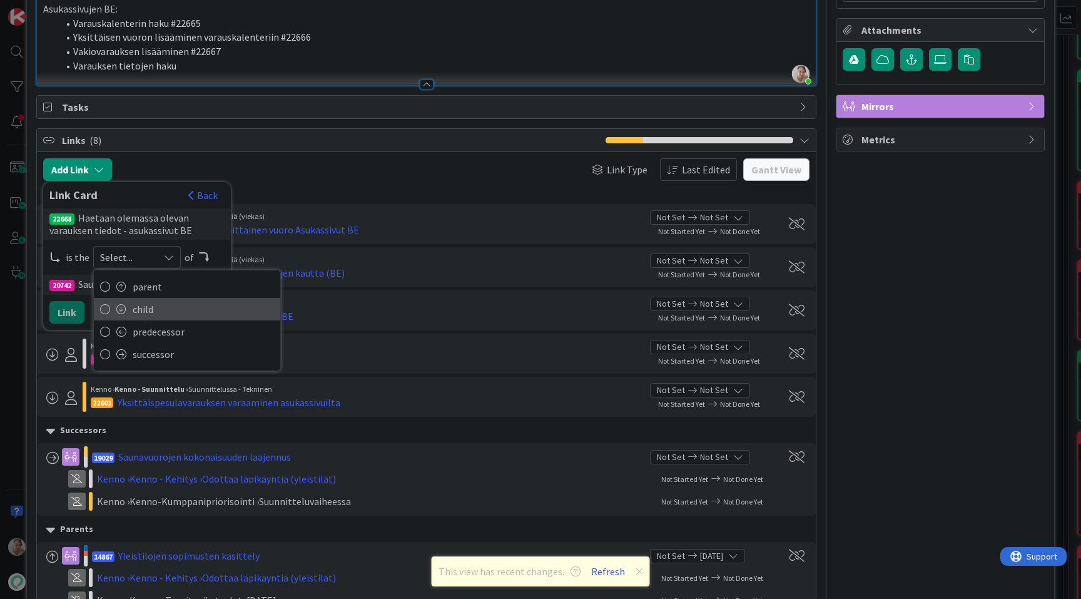
click at [152, 311] on span "child" at bounding box center [203, 309] width 141 height 19
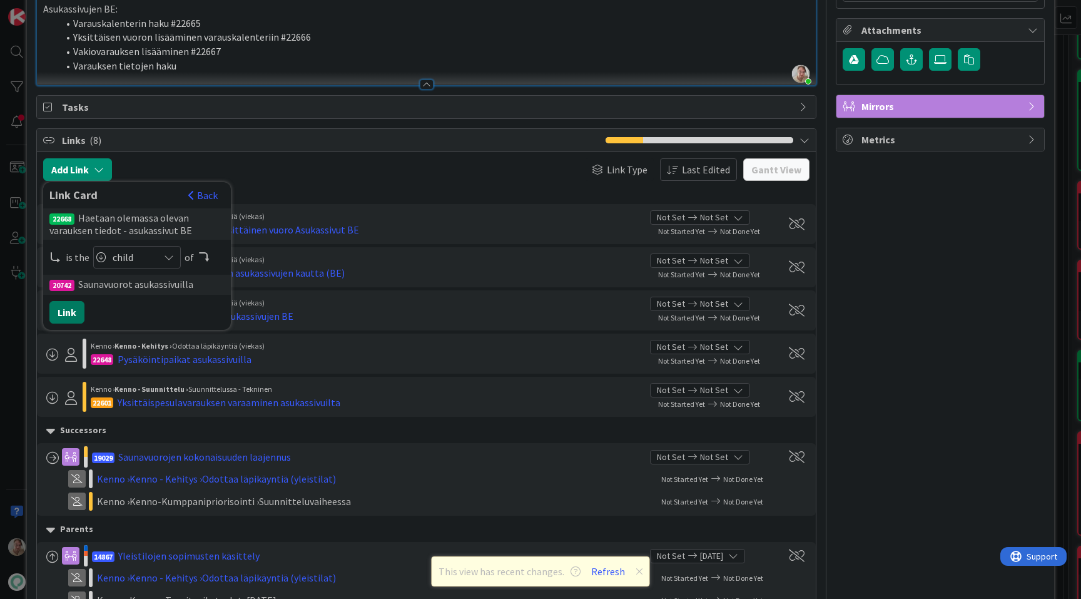
click at [77, 319] on button "Link" at bounding box center [66, 312] width 35 height 23
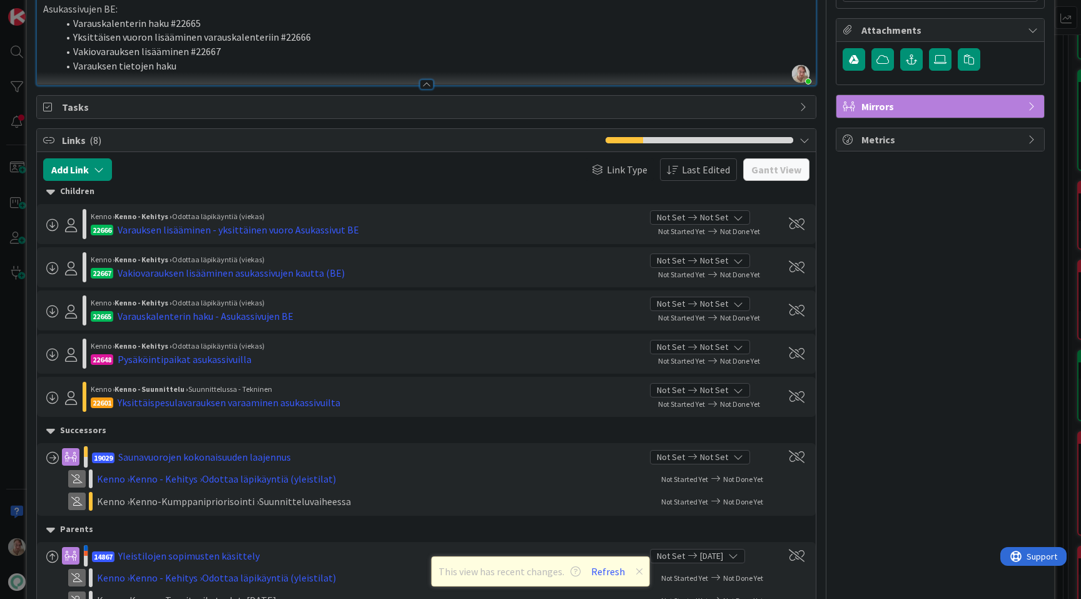
click at [196, 64] on li "Varauksen tietojen haku" at bounding box center [434, 66] width 752 height 14
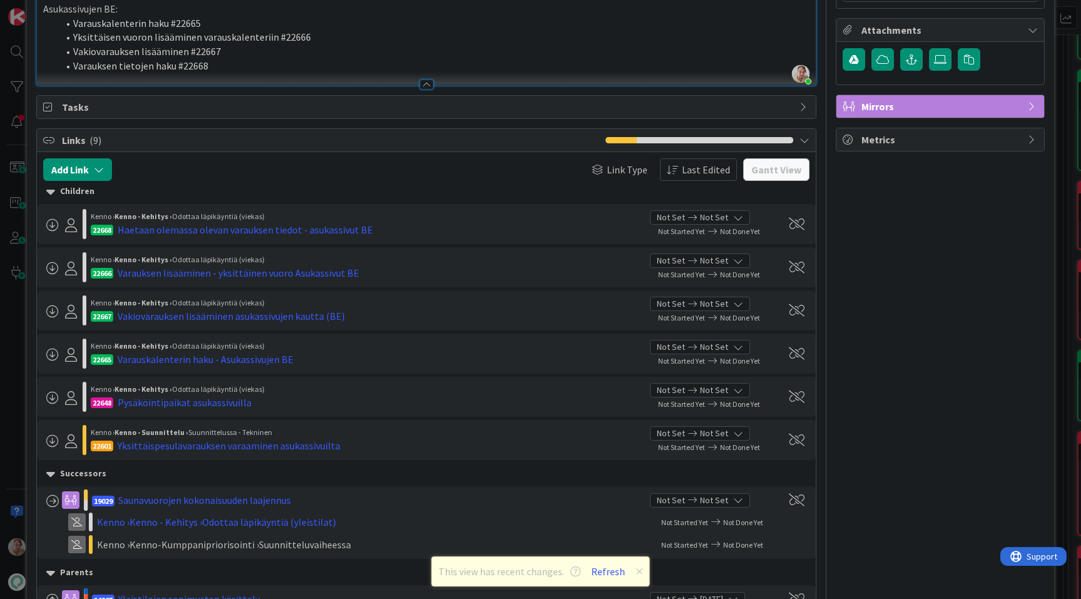
click at [242, 63] on li "Varauksen tietojen haku #22668" at bounding box center [434, 66] width 752 height 14
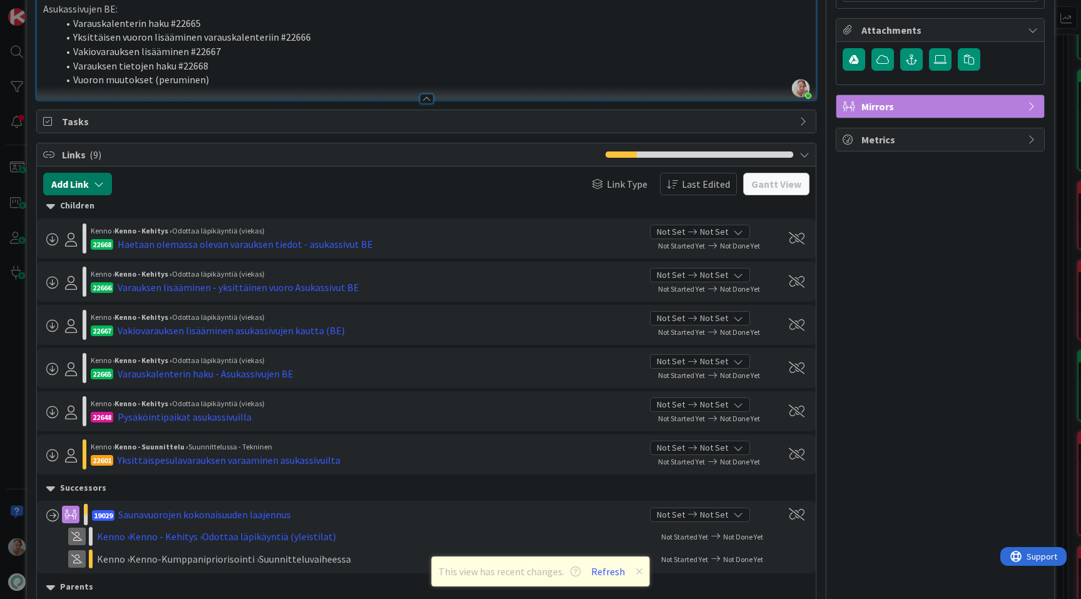
click at [93, 188] on button "Add Link" at bounding box center [77, 184] width 69 height 23
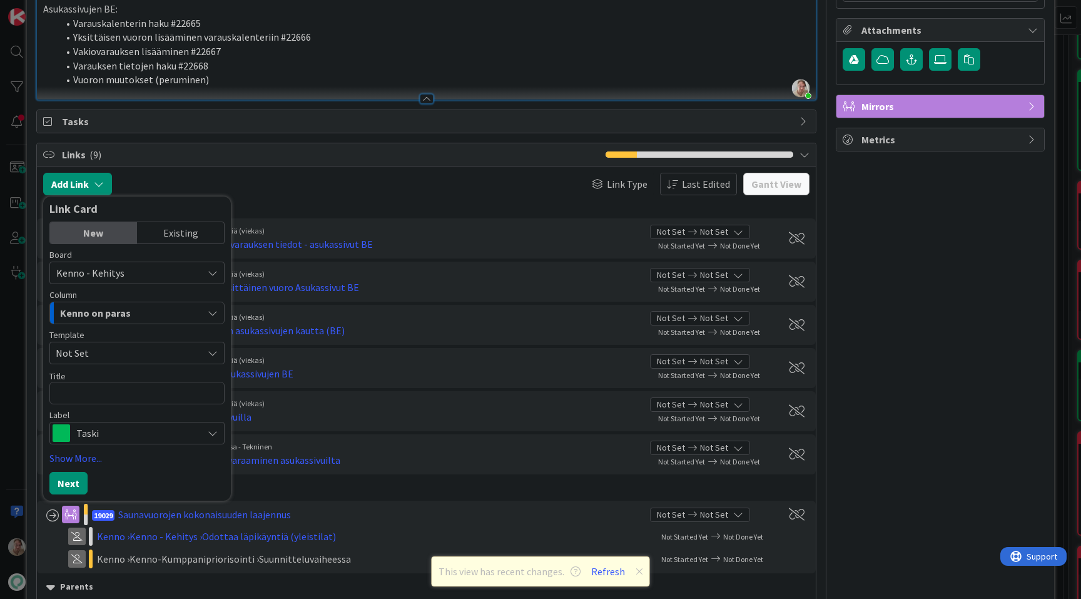
click at [98, 350] on span "Not Set" at bounding box center [125, 353] width 138 height 16
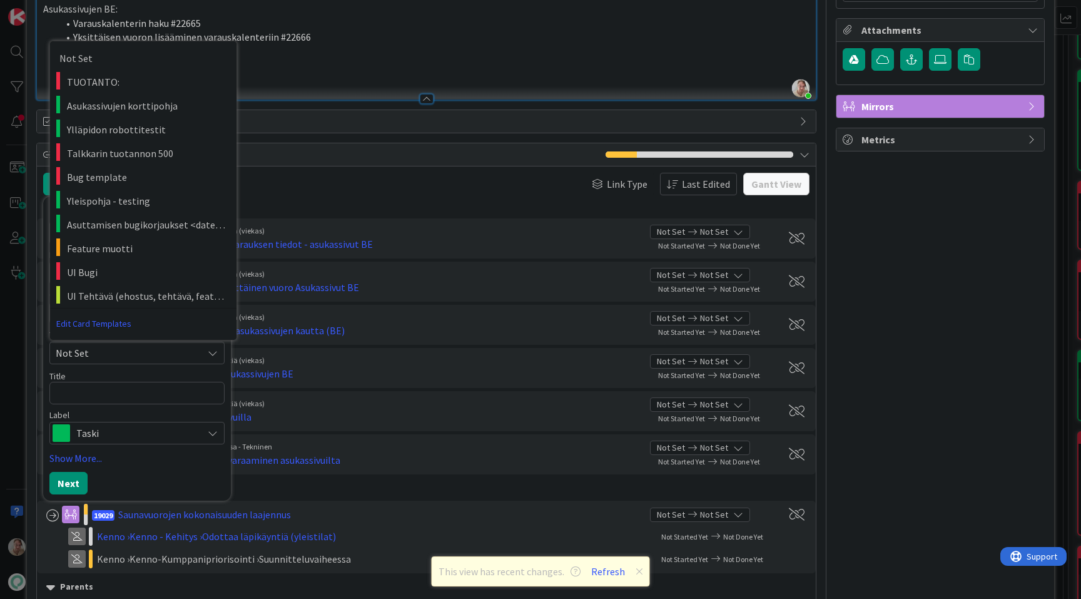
click at [98, 350] on span "Not Set" at bounding box center [125, 353] width 138 height 16
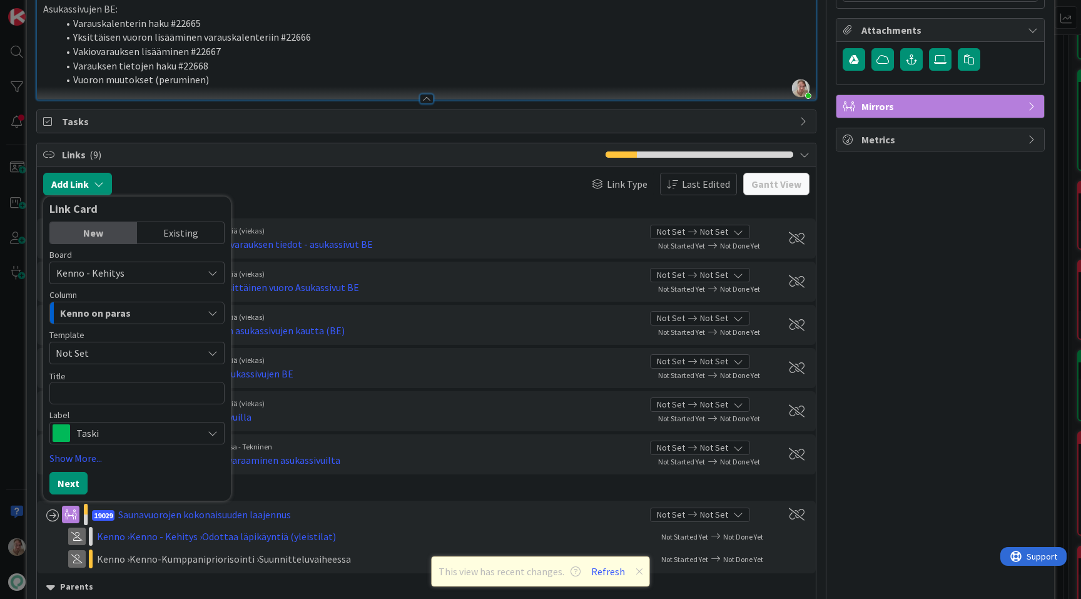
click at [100, 303] on div "Kenno on paras" at bounding box center [130, 313] width 146 height 20
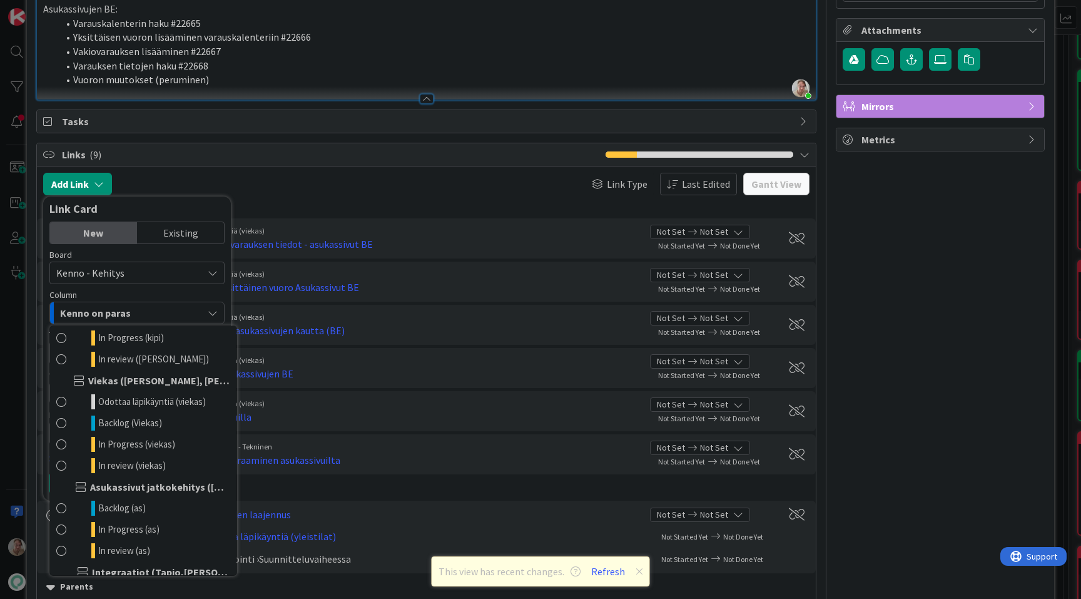
scroll to position [694, 0]
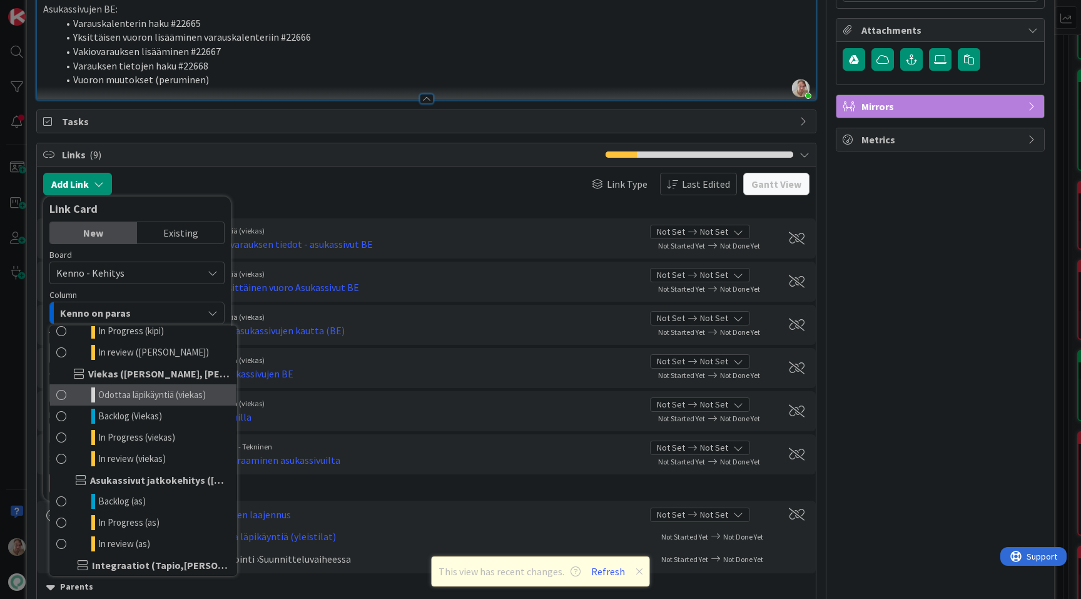
click at [127, 397] on span "Odottaa läpikäyntiä (viekas)" at bounding box center [152, 394] width 108 height 15
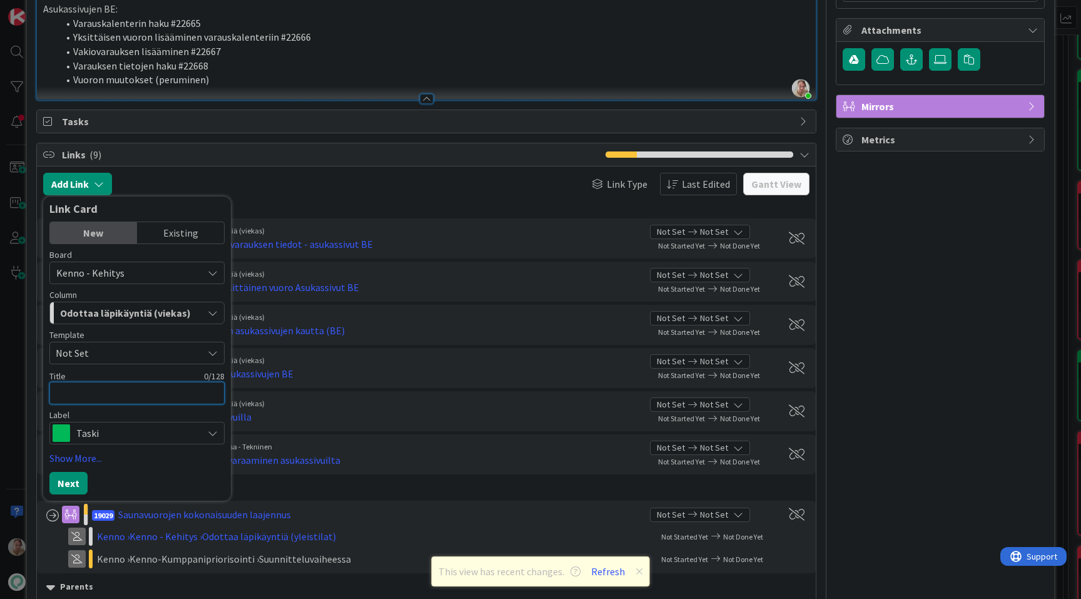
click at [95, 397] on textarea at bounding box center [136, 393] width 175 height 23
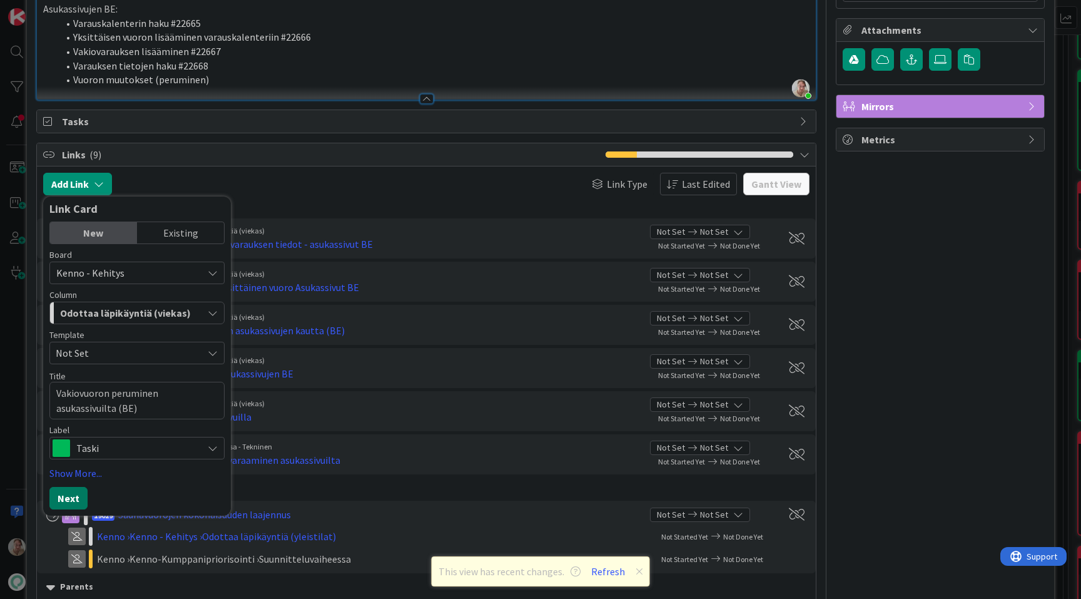
click at [68, 502] on button "Next" at bounding box center [68, 498] width 38 height 23
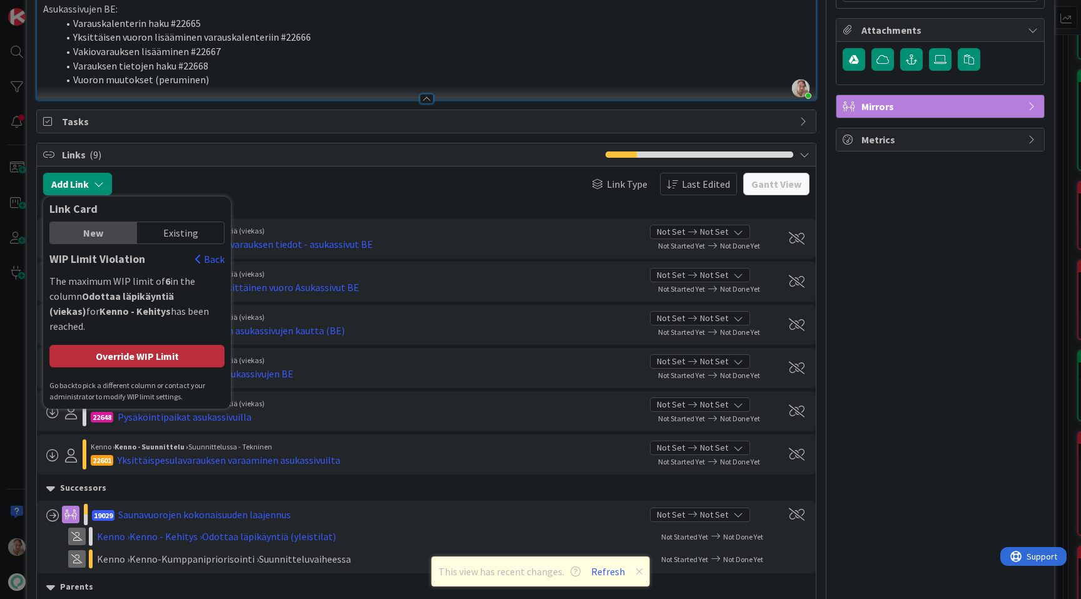
click at [136, 345] on div "Override WIP Limit" at bounding box center [136, 356] width 175 height 23
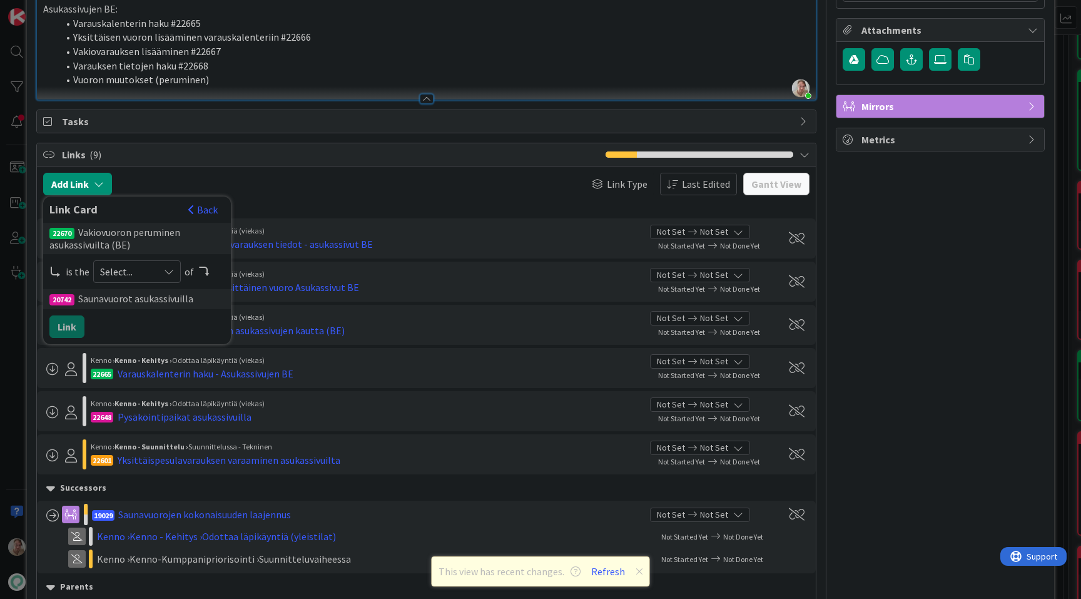
click at [143, 274] on span "Select..." at bounding box center [126, 272] width 53 height 18
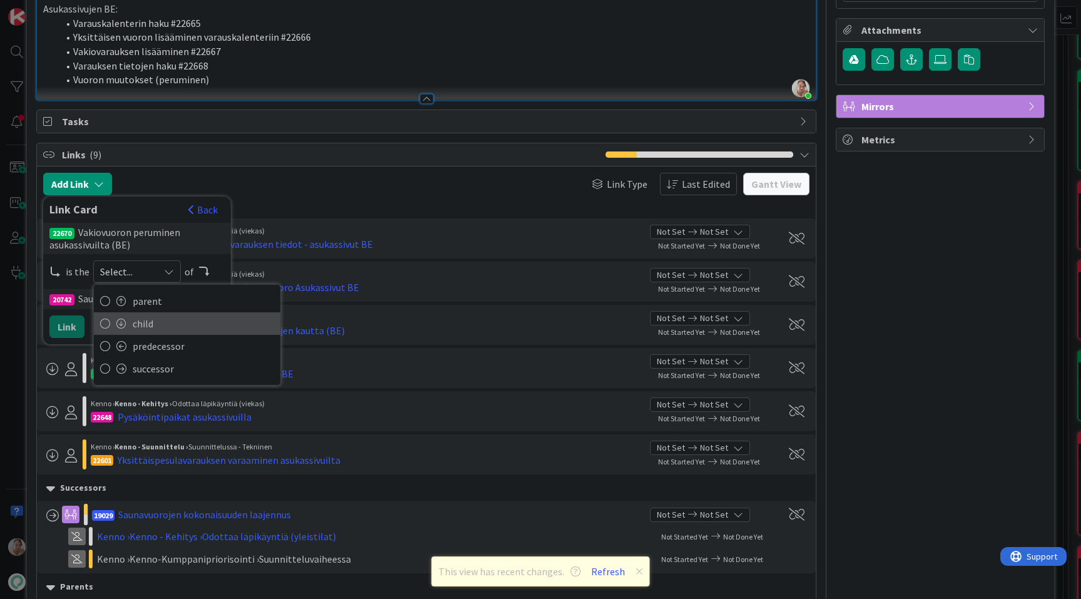
click at [155, 321] on span "child" at bounding box center [203, 323] width 141 height 19
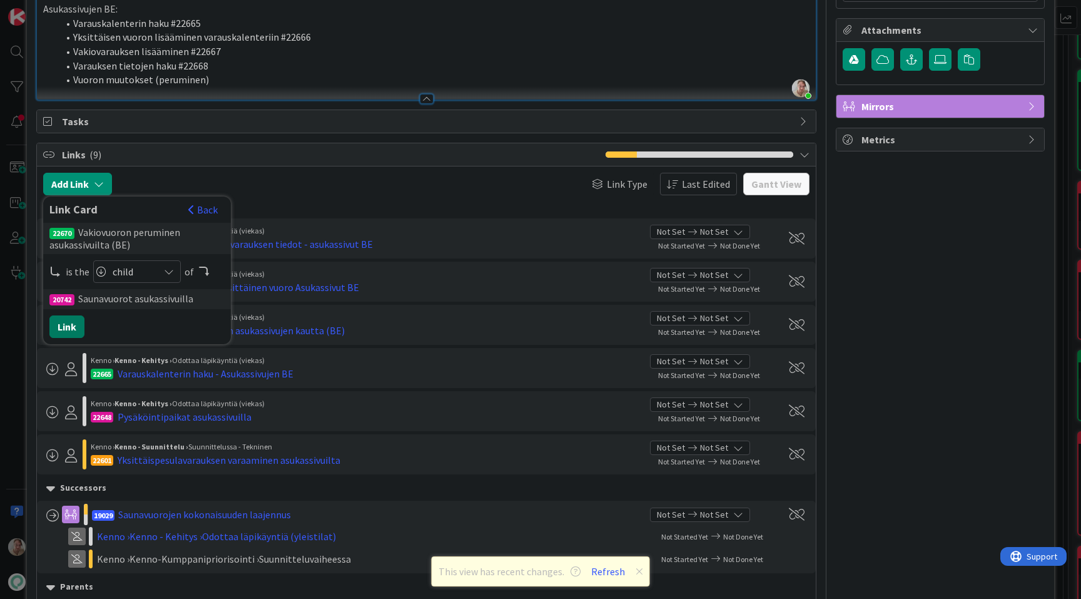
click at [80, 323] on button "Link" at bounding box center [66, 326] width 35 height 23
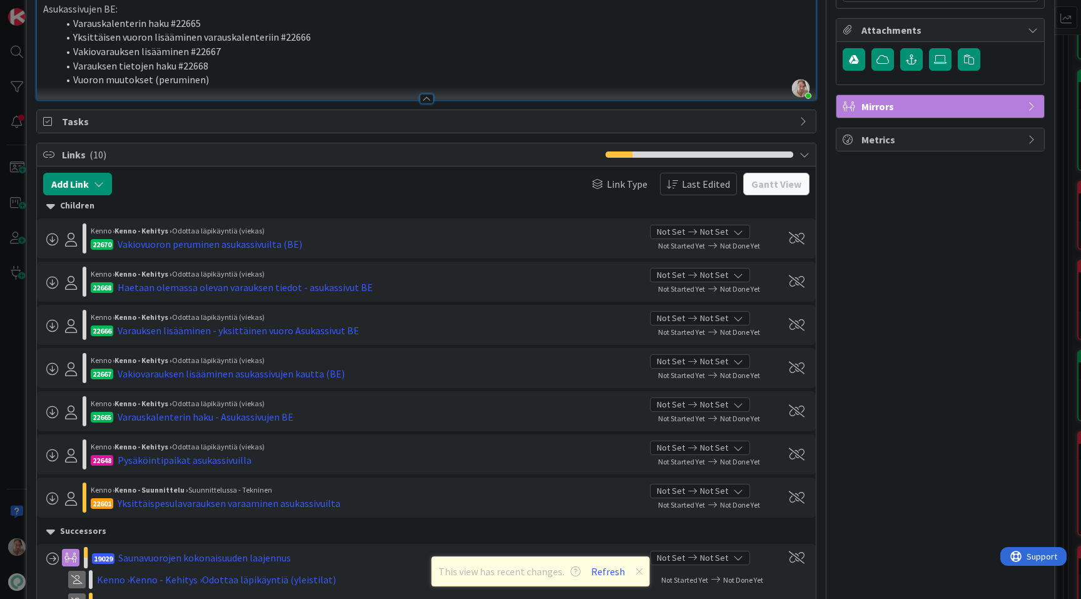
click at [255, 79] on li "Vuoron muutokset (peruminen)" at bounding box center [434, 80] width 752 height 14
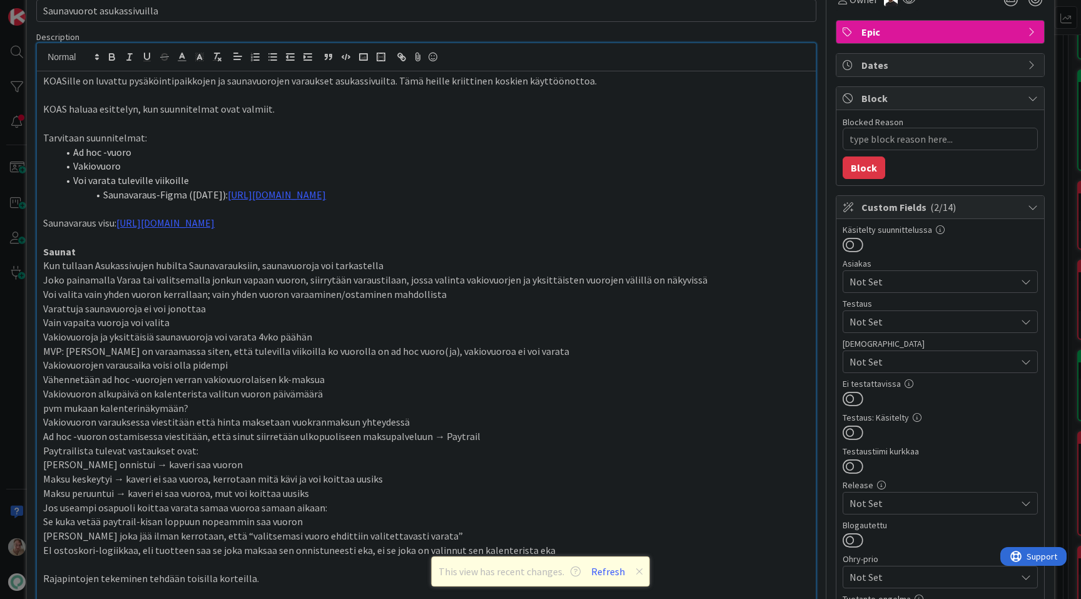
scroll to position [0, 0]
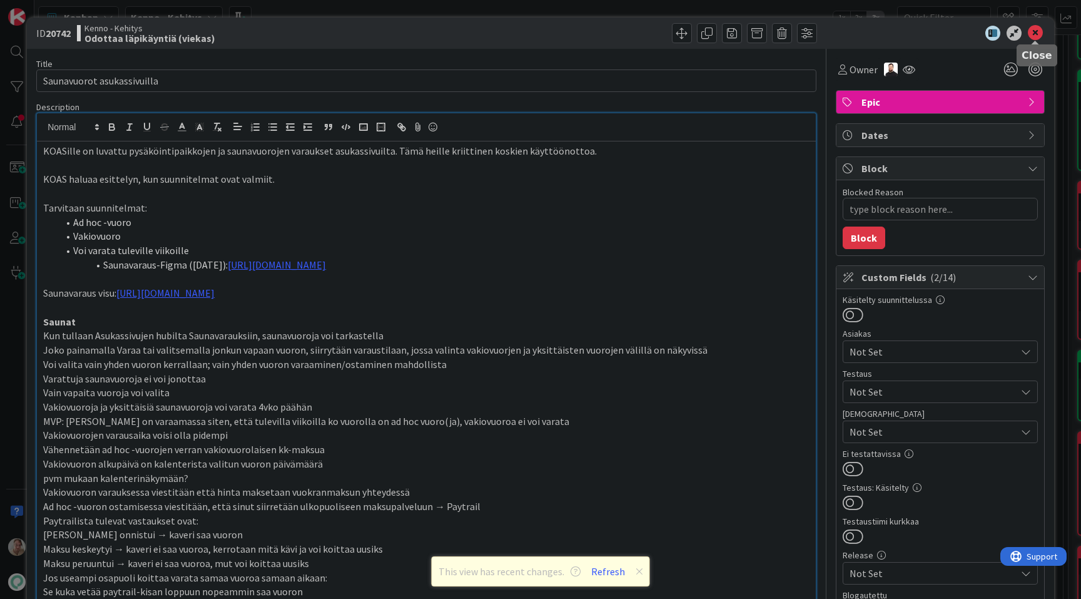
click at [1034, 33] on icon at bounding box center [1035, 33] width 15 height 15
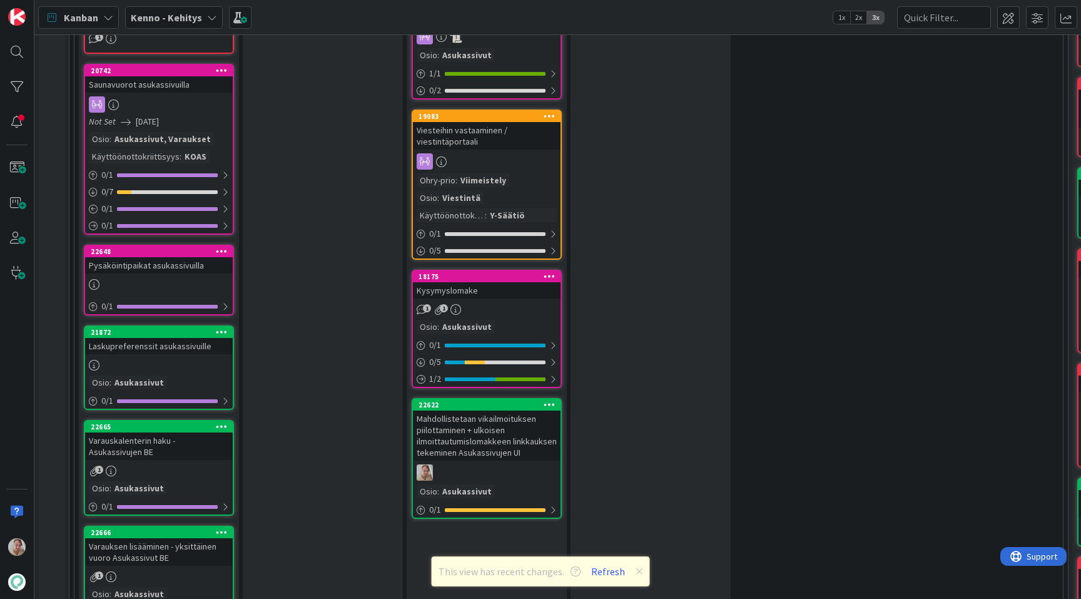
scroll to position [1964, 0]
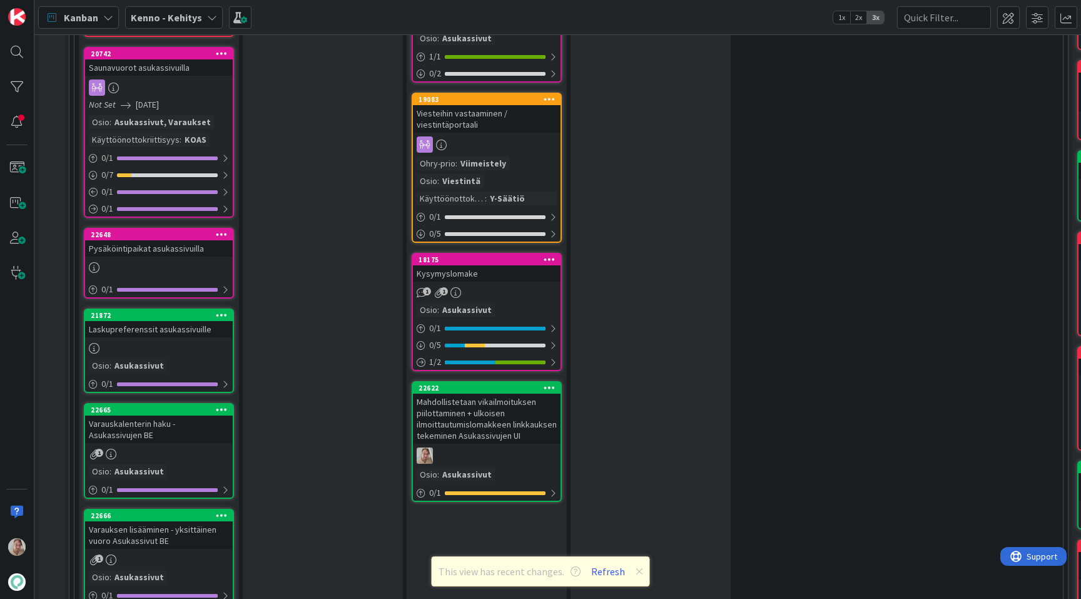
click at [223, 230] on icon at bounding box center [222, 234] width 12 height 9
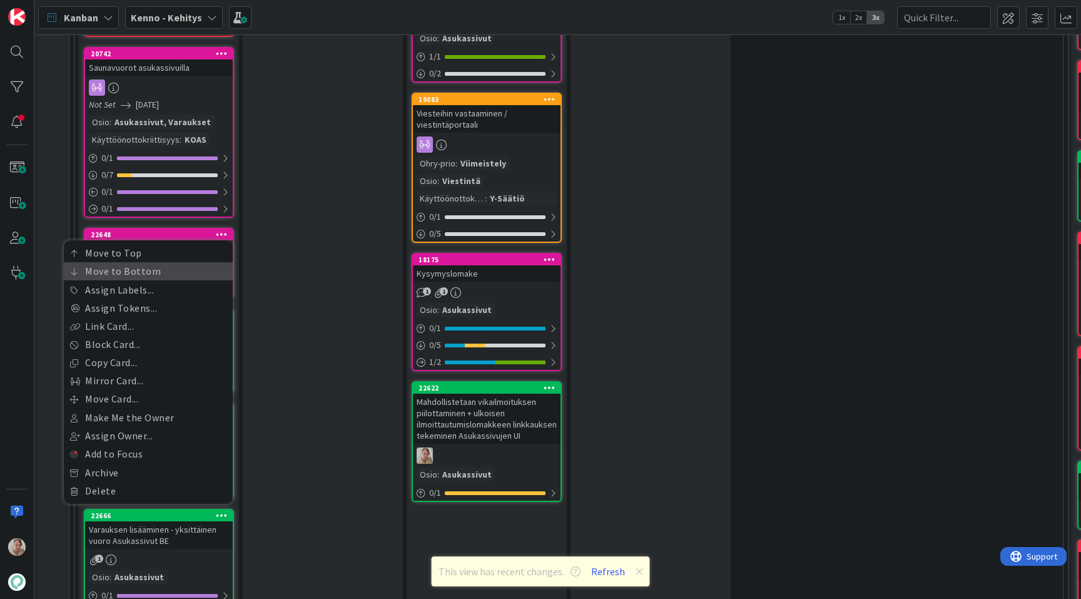
click at [179, 262] on link "Move to Bottom" at bounding box center [148, 271] width 169 height 18
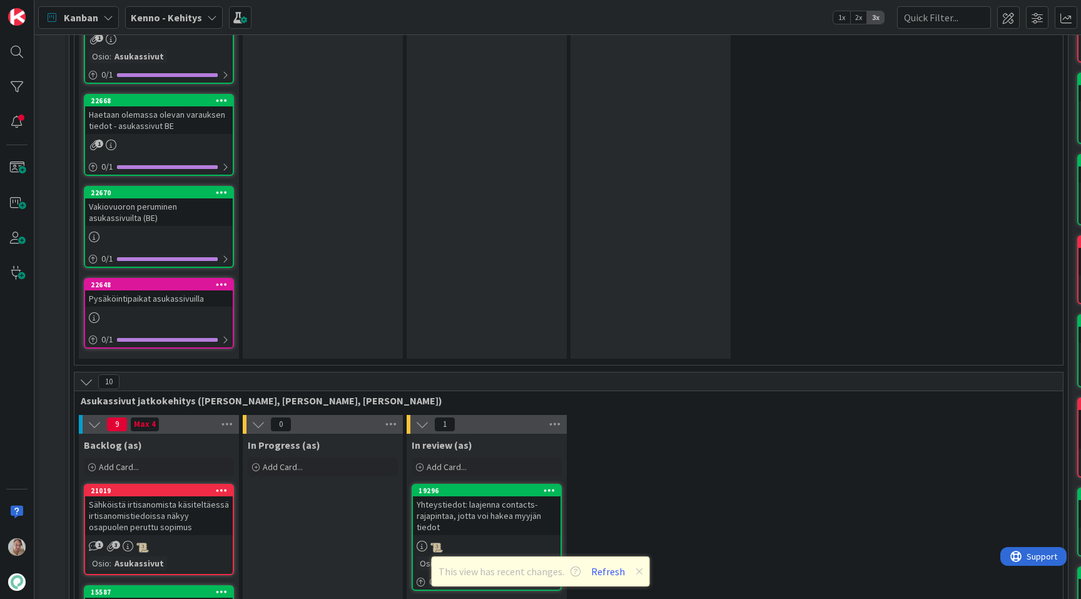
scroll to position [2522, 0]
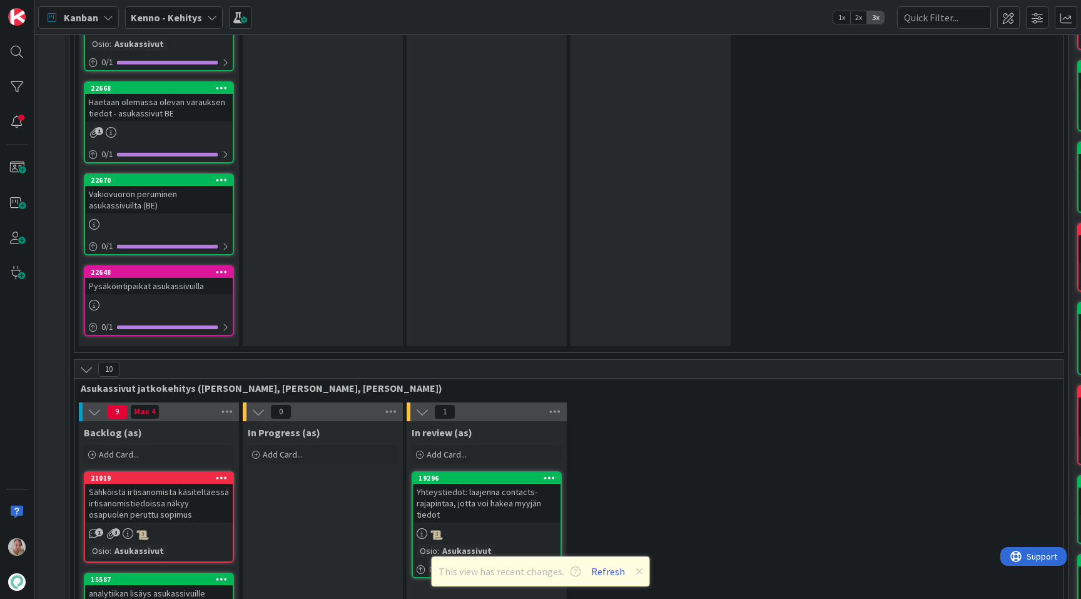
click at [223, 267] on icon at bounding box center [222, 271] width 12 height 9
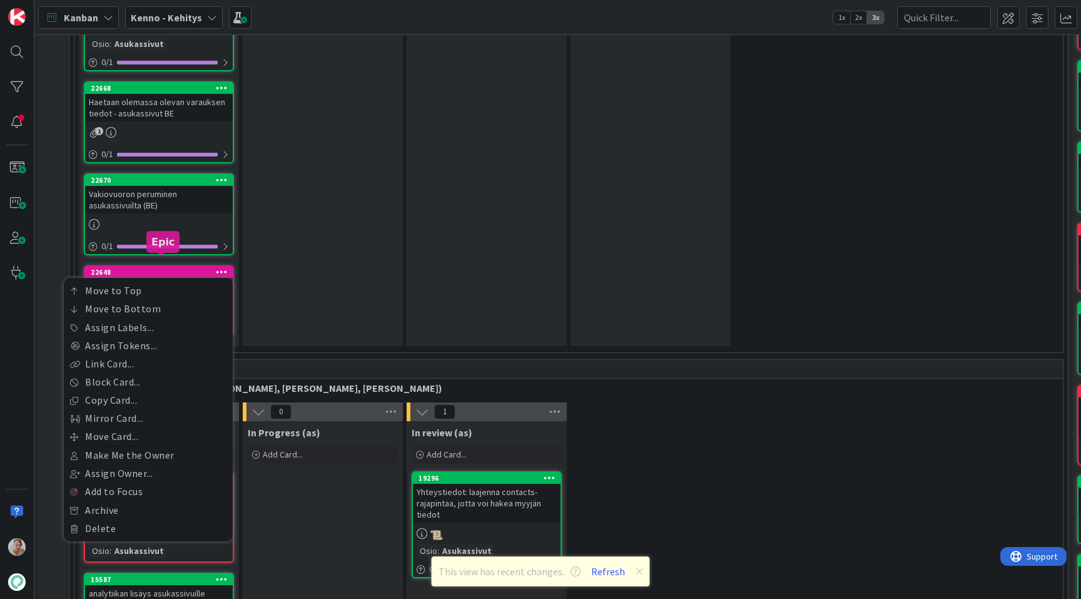
click at [175, 267] on div "22648 Move to Top Move to Bottom Assign Labels... Assign Tokens... Link Card...…" at bounding box center [159, 272] width 148 height 11
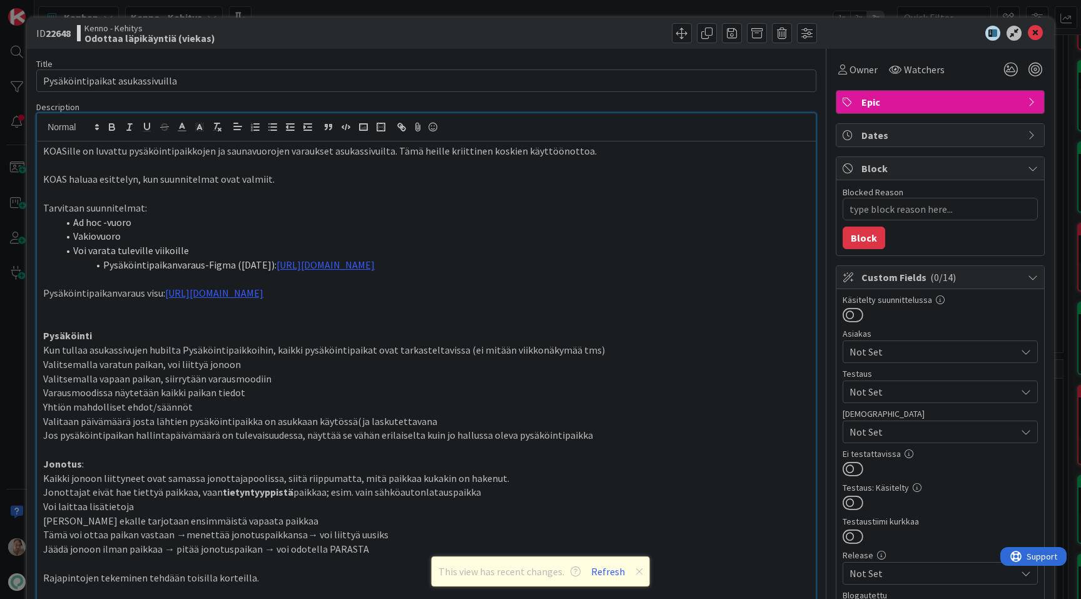
click at [336, 143] on div "KOASille on luvattu pysäköintipaikkojen ja saunavuorojen varaukset asukassivuil…" at bounding box center [426, 418] width 779 height 555
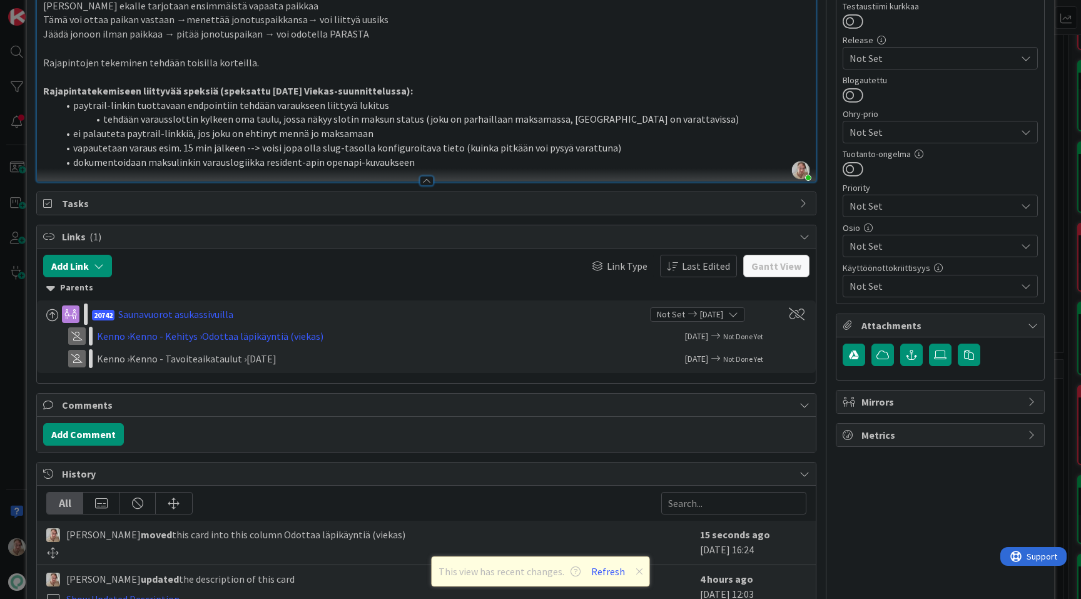
scroll to position [514, 0]
click at [427, 160] on li "dokumentoidaan maksulinkin varauslogiikka resident-apin openapi-kuvaukseen" at bounding box center [434, 163] width 752 height 14
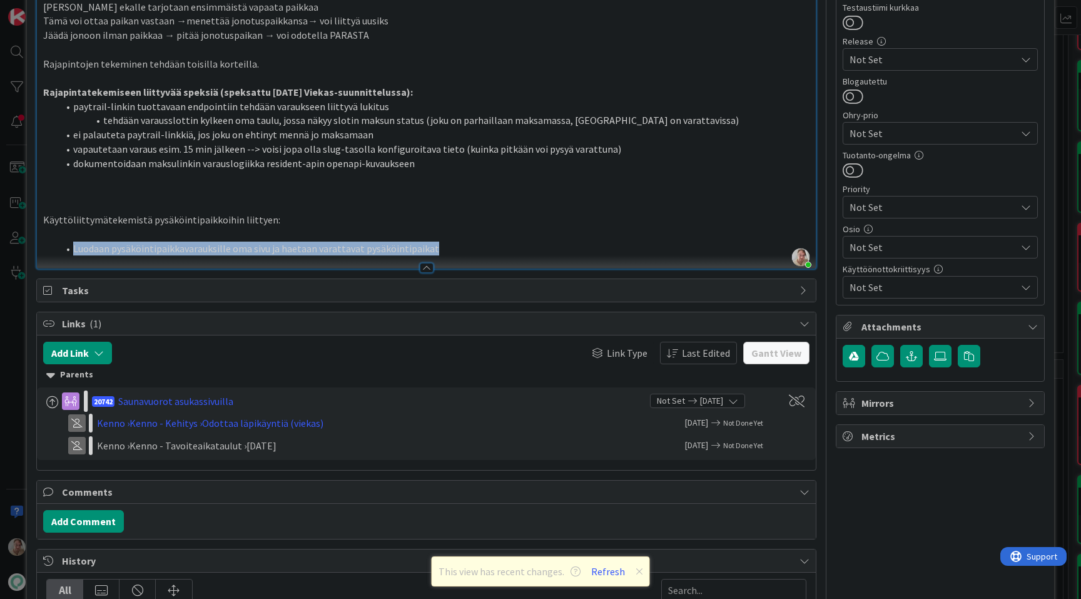
click at [74, 247] on li "Luodaan pysäköintipaikkavarauksille oma sivu ja haetaan varattavat pysäköintipa…" at bounding box center [434, 249] width 752 height 14
copy li "Luodaan pysäköintipaikkavarauksille oma sivu ja haetaan varattavat pysäköintipa…"
click at [443, 250] on li "Luodaan pysäköintipaikkavarauksille oma sivu ja haetaan varattavat pysäköintipa…" at bounding box center [434, 249] width 752 height 14
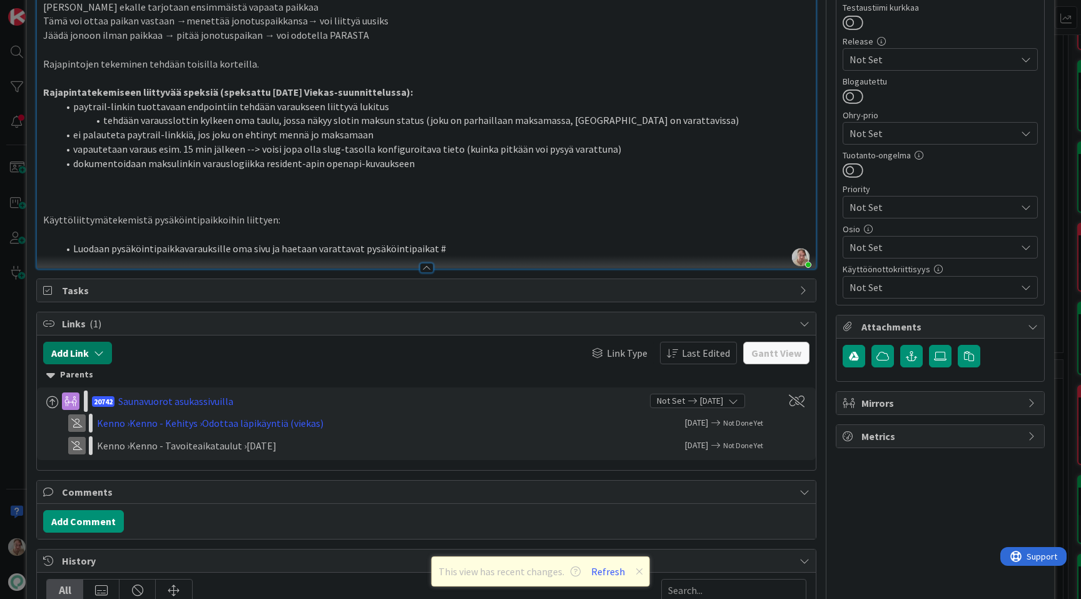
click at [86, 357] on button "Add Link" at bounding box center [77, 353] width 69 height 23
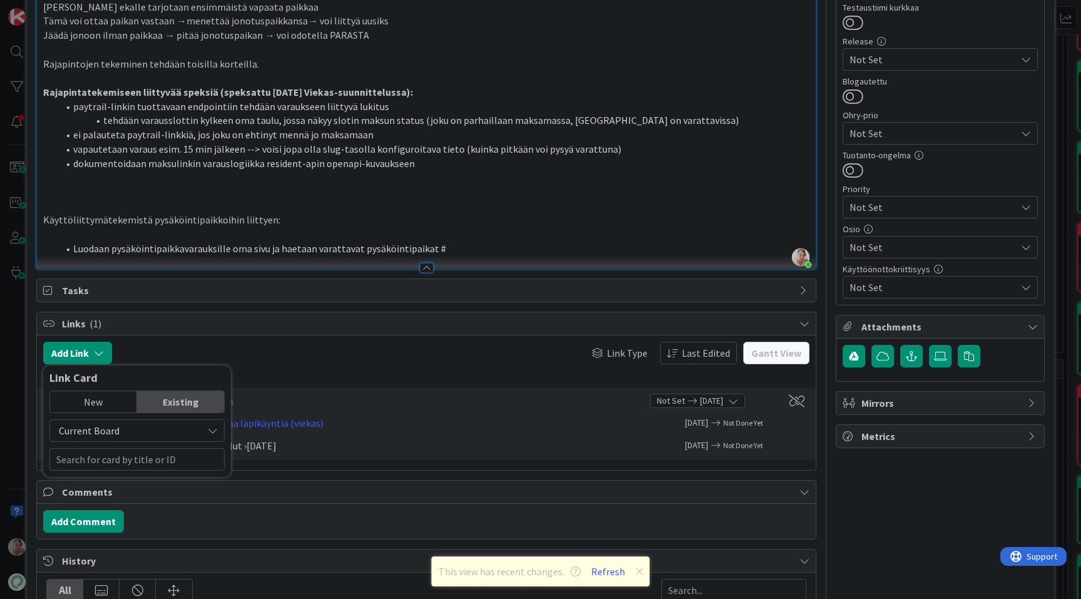
click at [103, 396] on div "New" at bounding box center [93, 401] width 87 height 21
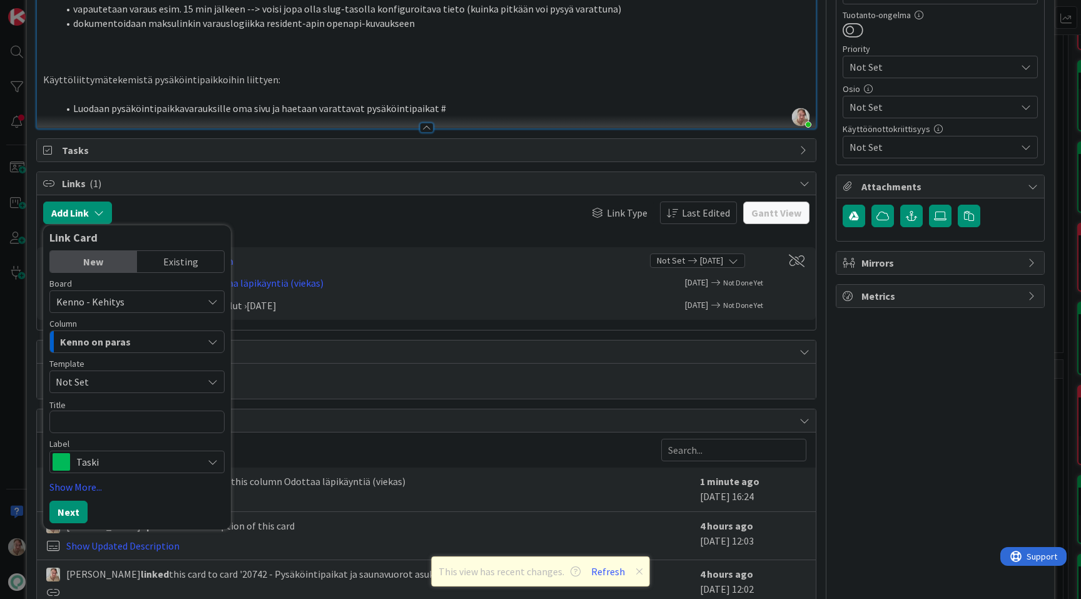
scroll to position [661, 0]
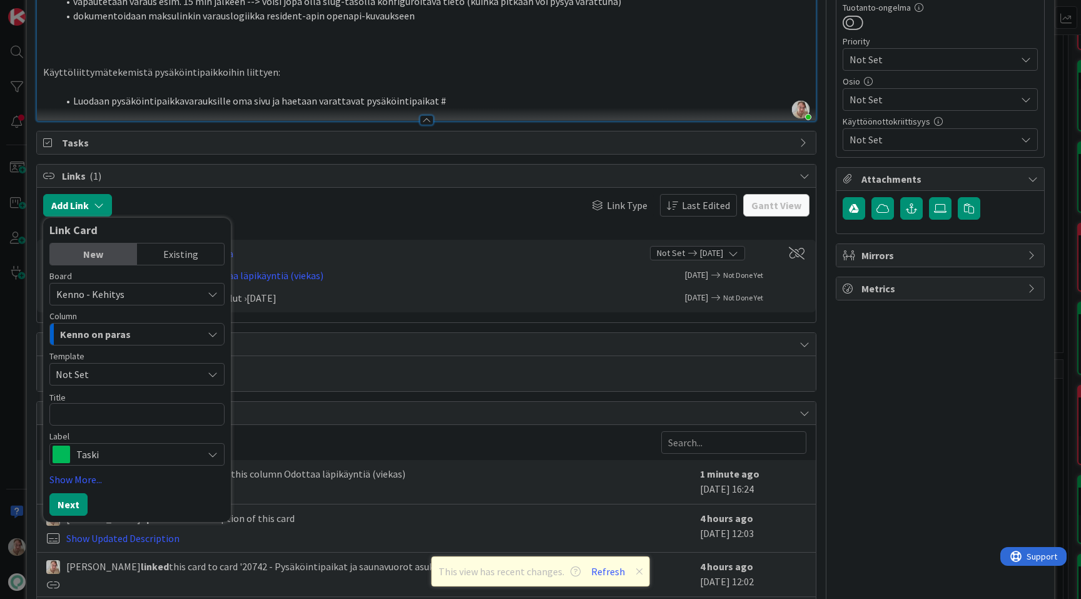
click at [108, 332] on span "Kenno on paras" at bounding box center [95, 334] width 71 height 16
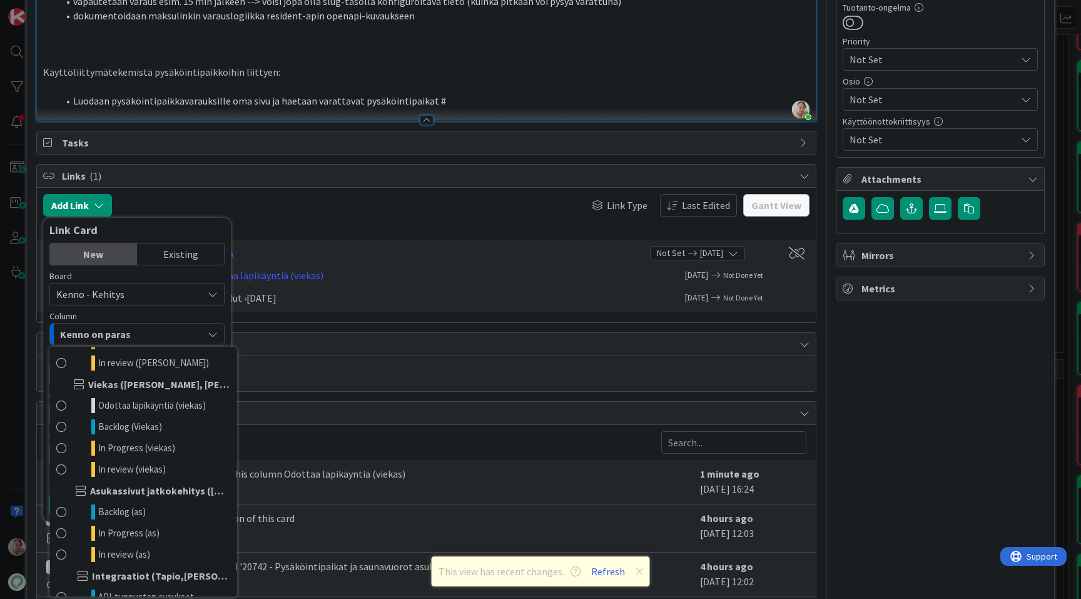
scroll to position [706, 0]
click at [120, 400] on span "Odottaa läpikäyntiä (viekas)" at bounding box center [152, 404] width 108 height 15
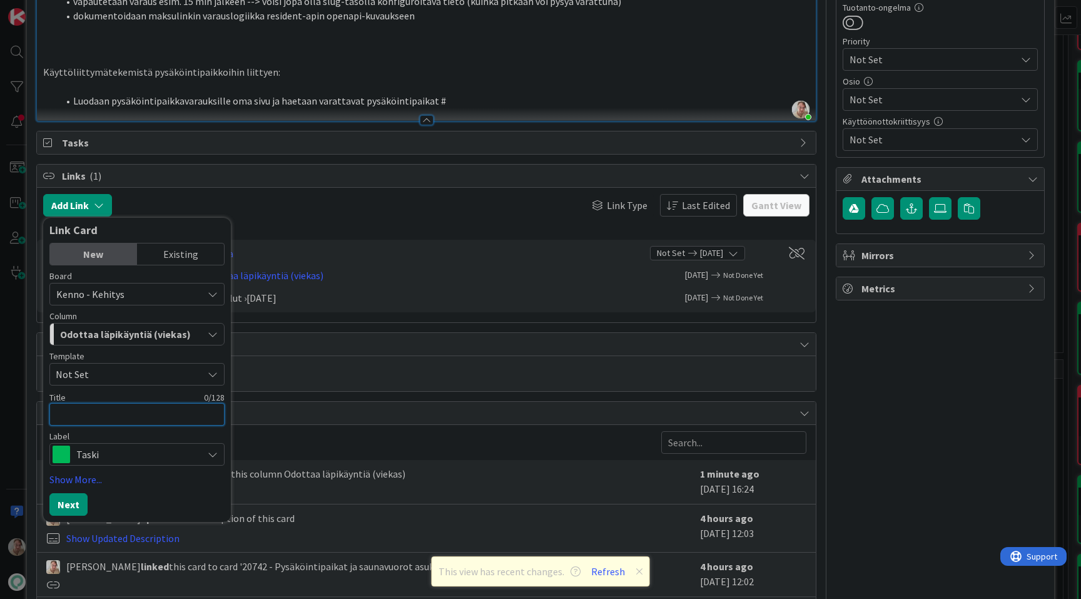
click at [89, 411] on textarea at bounding box center [136, 414] width 175 height 23
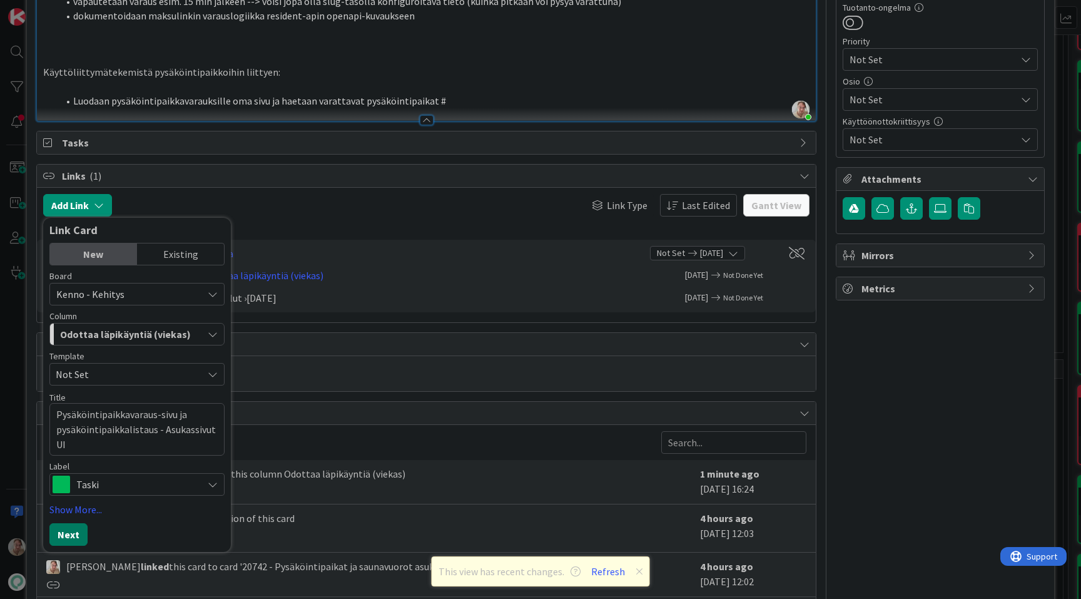
click at [71, 534] on button "Next" at bounding box center [68, 534] width 38 height 23
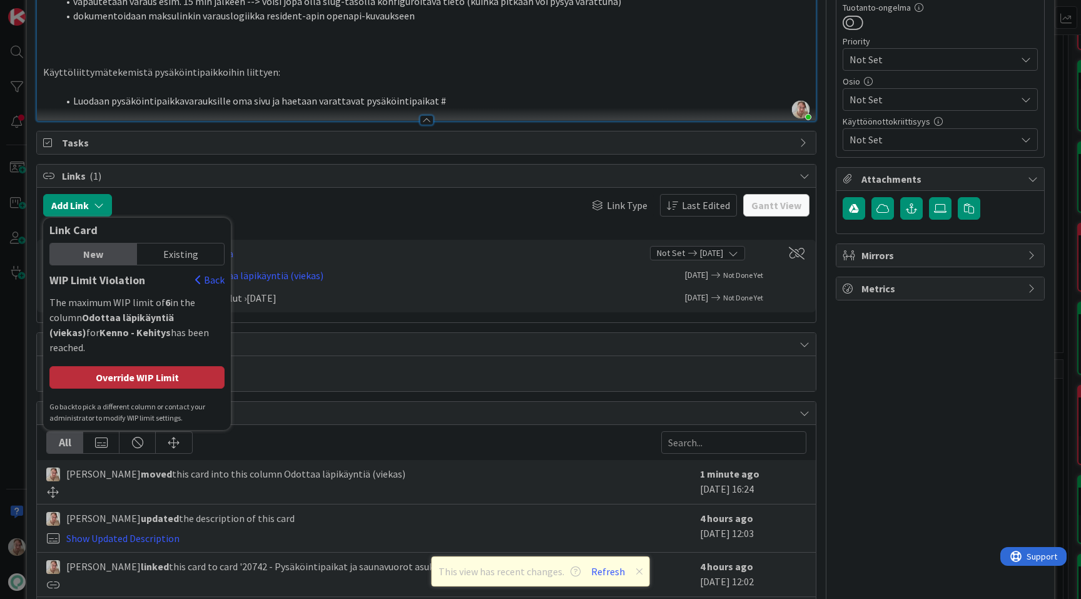
click at [127, 366] on div "Override WIP Limit" at bounding box center [136, 377] width 175 height 23
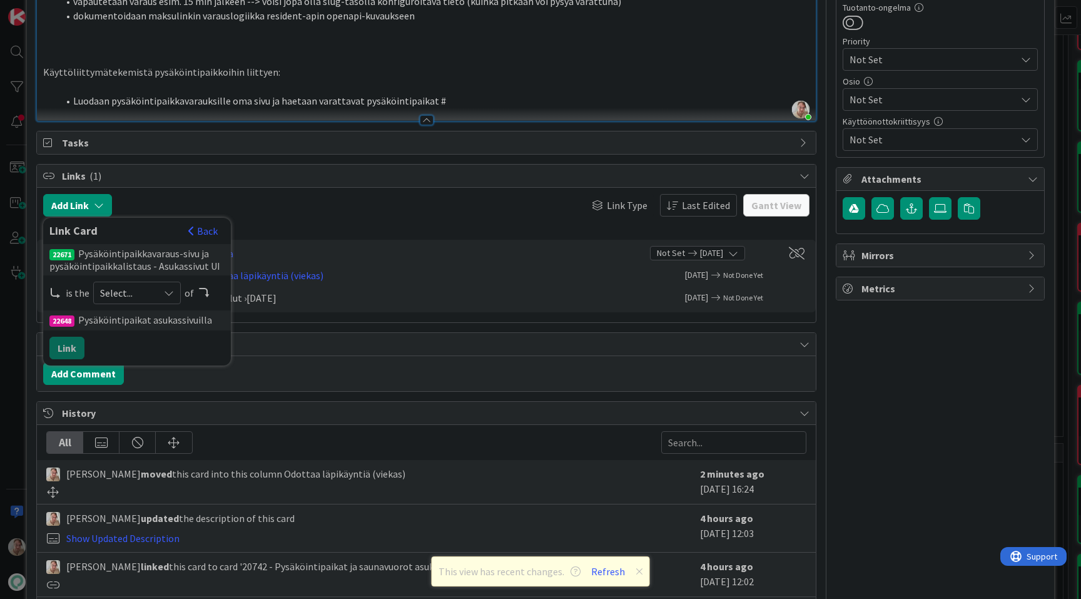
click at [121, 287] on span "Select..." at bounding box center [126, 293] width 53 height 18
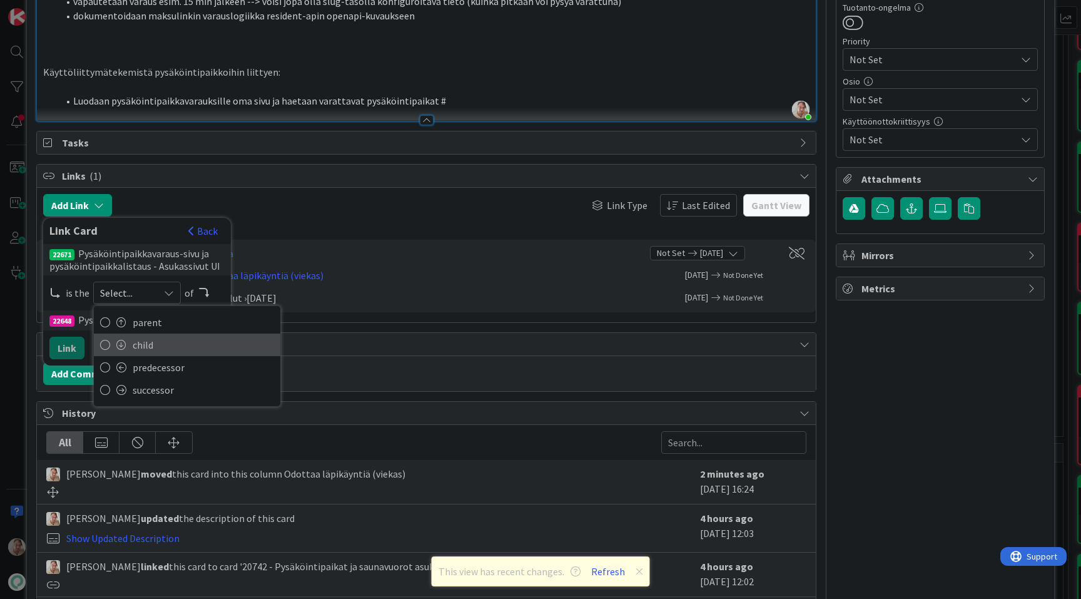
click at [142, 344] on span "child" at bounding box center [203, 344] width 141 height 19
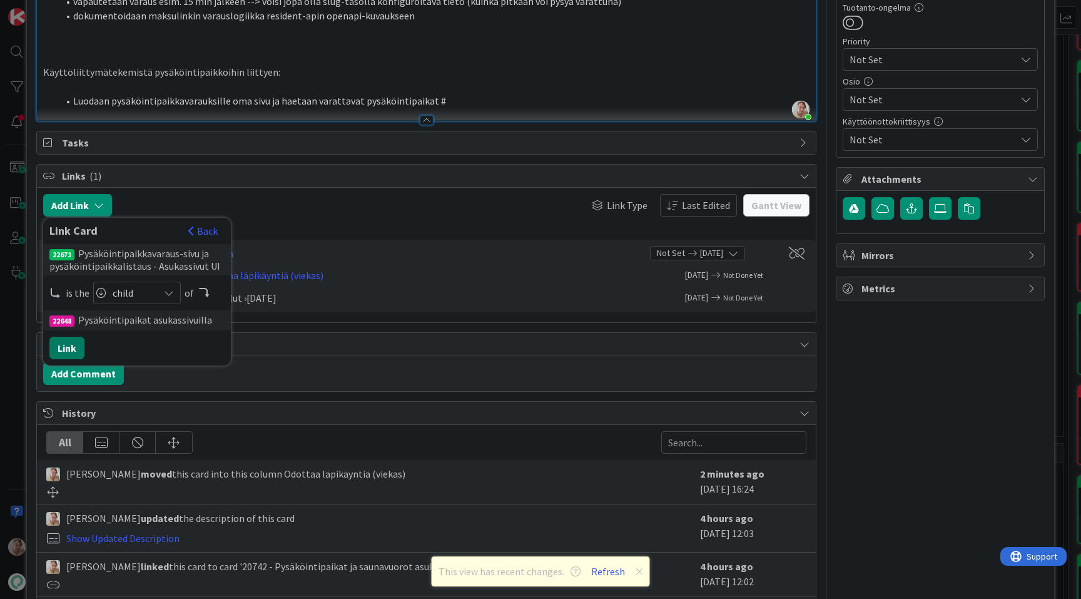
click at [72, 345] on button "Link" at bounding box center [66, 348] width 35 height 23
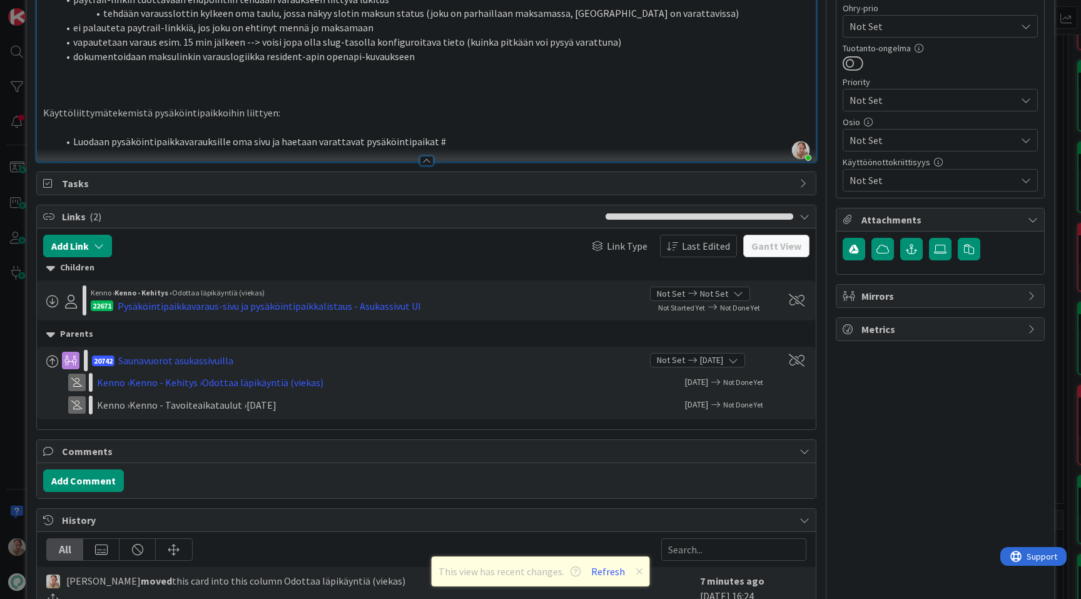
scroll to position [608, 0]
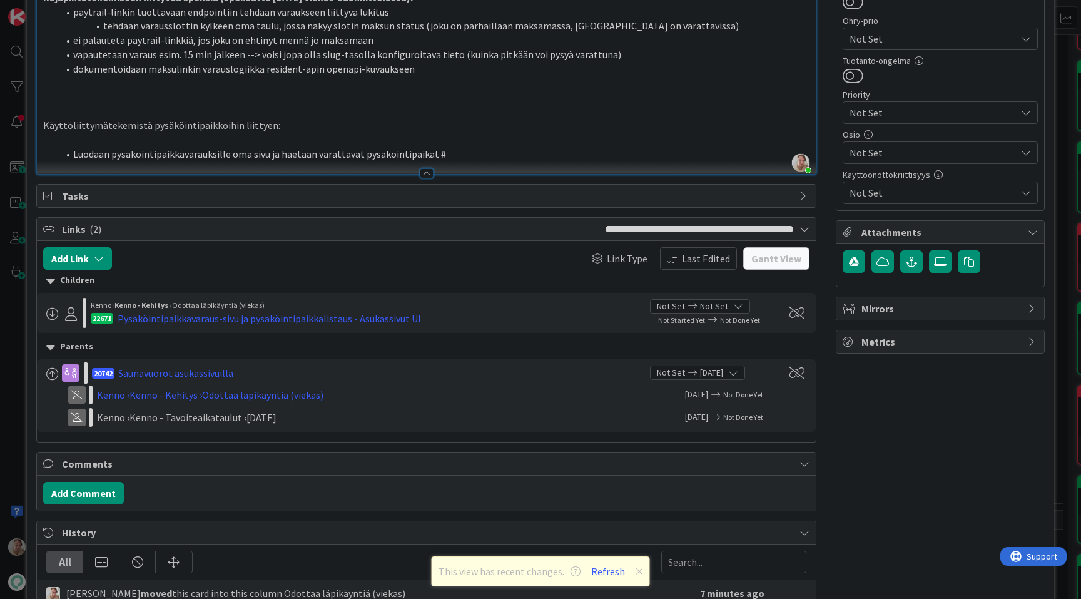
click at [471, 151] on li "Luodaan pysäköintipaikkavarauksille oma sivu ja haetaan varattavat pysäköintipa…" at bounding box center [434, 154] width 752 height 14
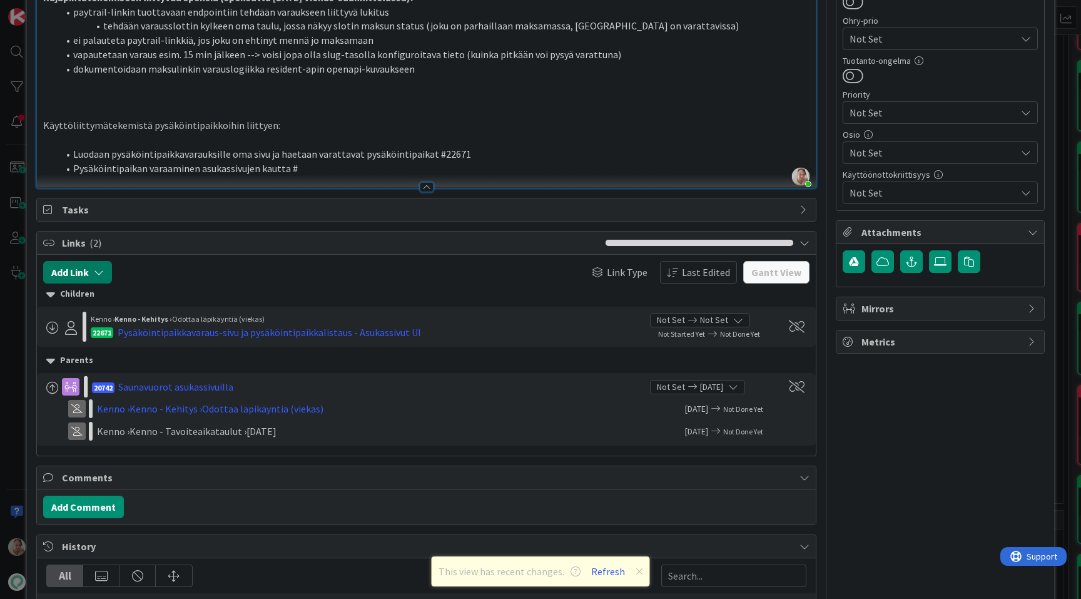
click at [70, 271] on button "Add Link" at bounding box center [77, 272] width 69 height 23
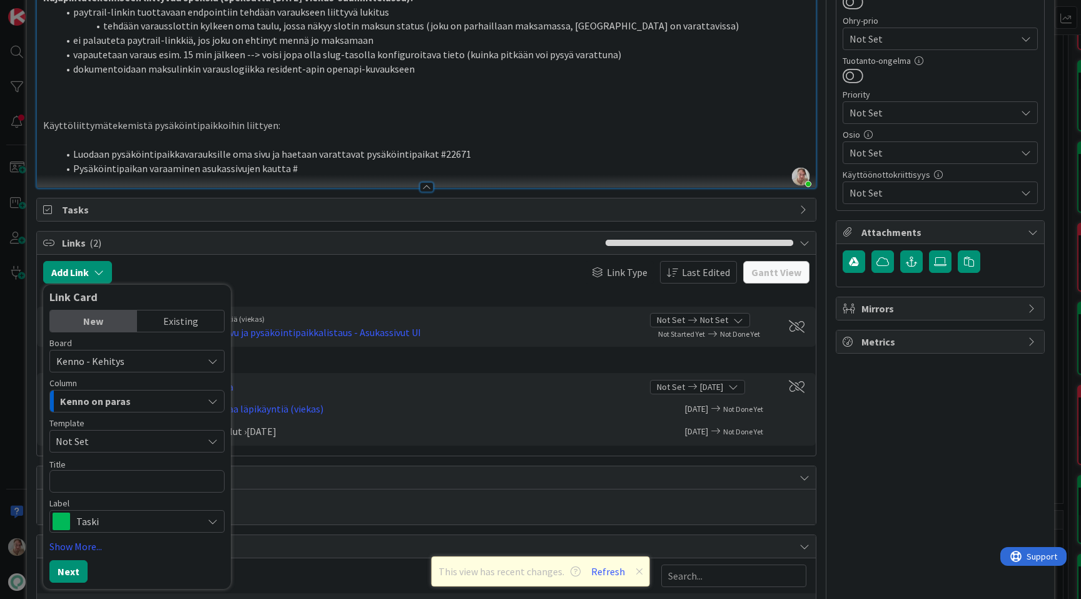
click at [103, 406] on span "Kenno on paras" at bounding box center [95, 401] width 71 height 16
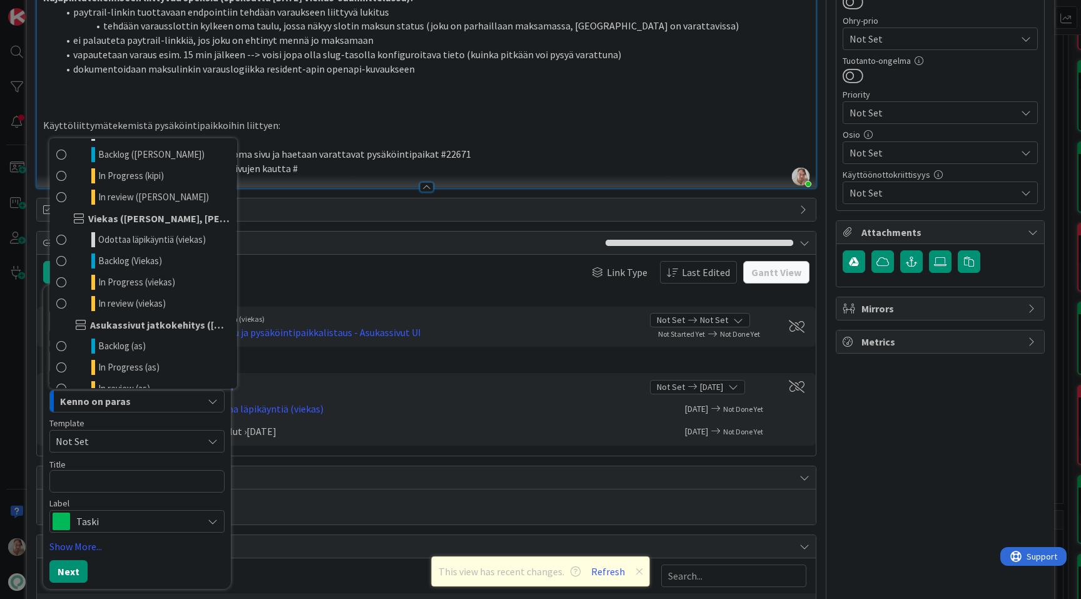
scroll to position [666, 0]
click at [146, 239] on span "Odottaa läpikäyntiä (viekas)" at bounding box center [152, 235] width 108 height 15
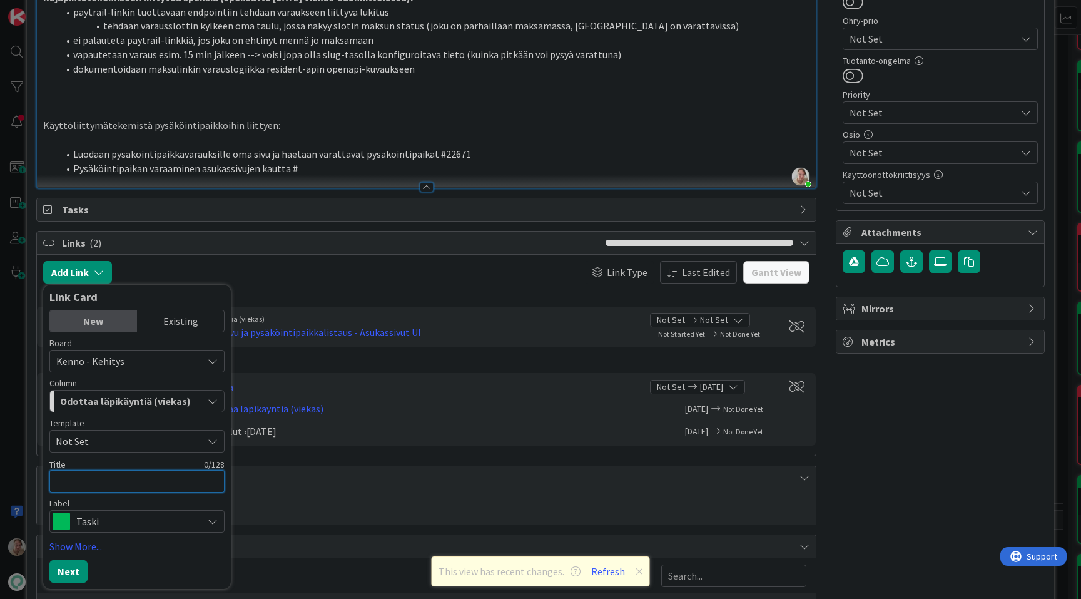
click at [95, 482] on textarea at bounding box center [136, 481] width 175 height 23
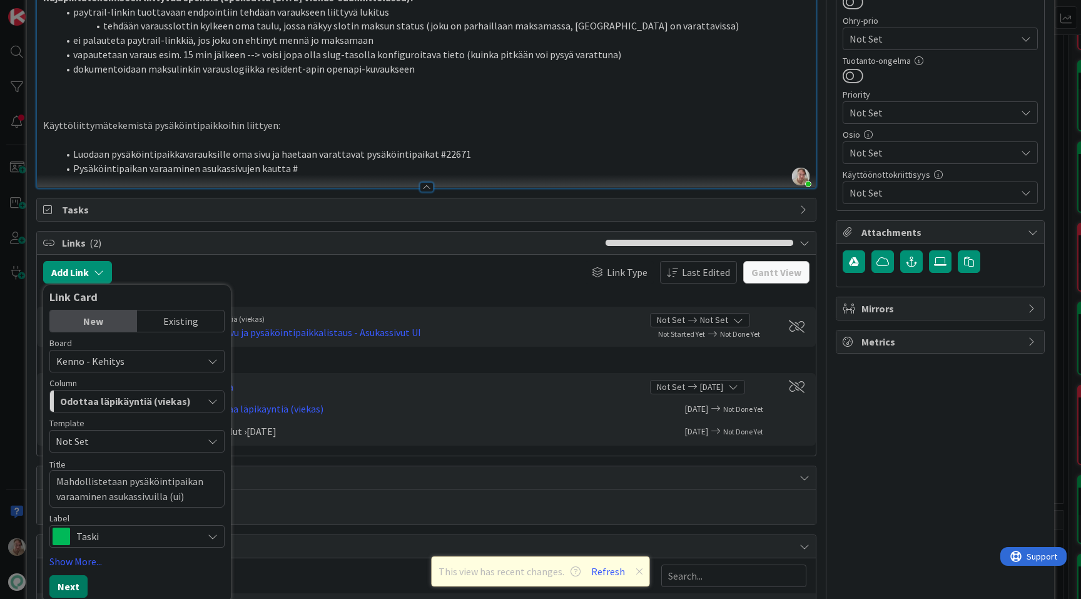
click at [61, 590] on button "Next" at bounding box center [68, 586] width 38 height 23
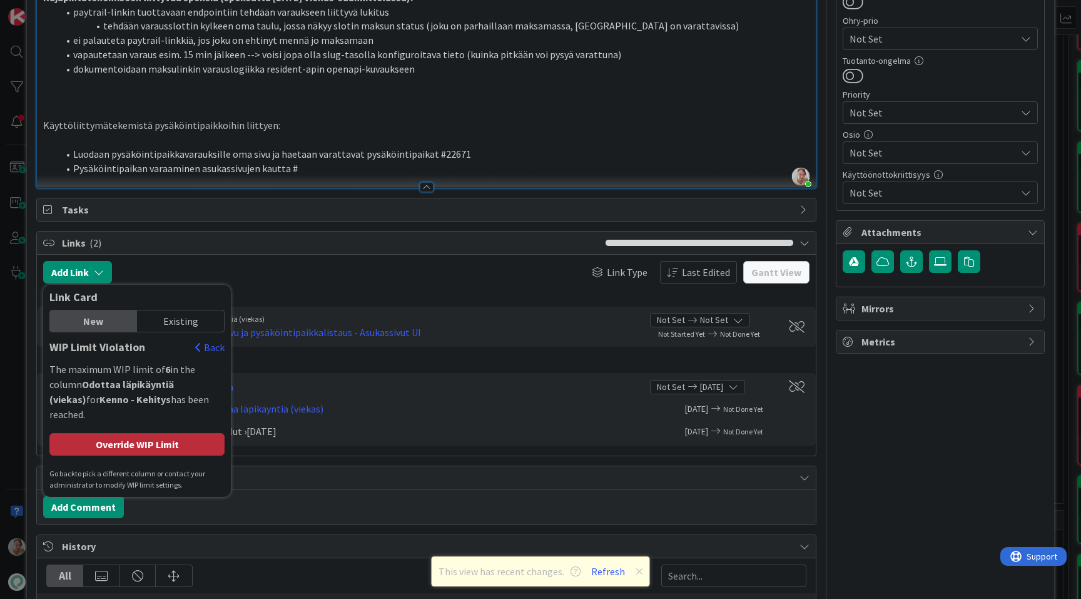
click at [143, 433] on div "Override WIP Limit" at bounding box center [136, 444] width 175 height 23
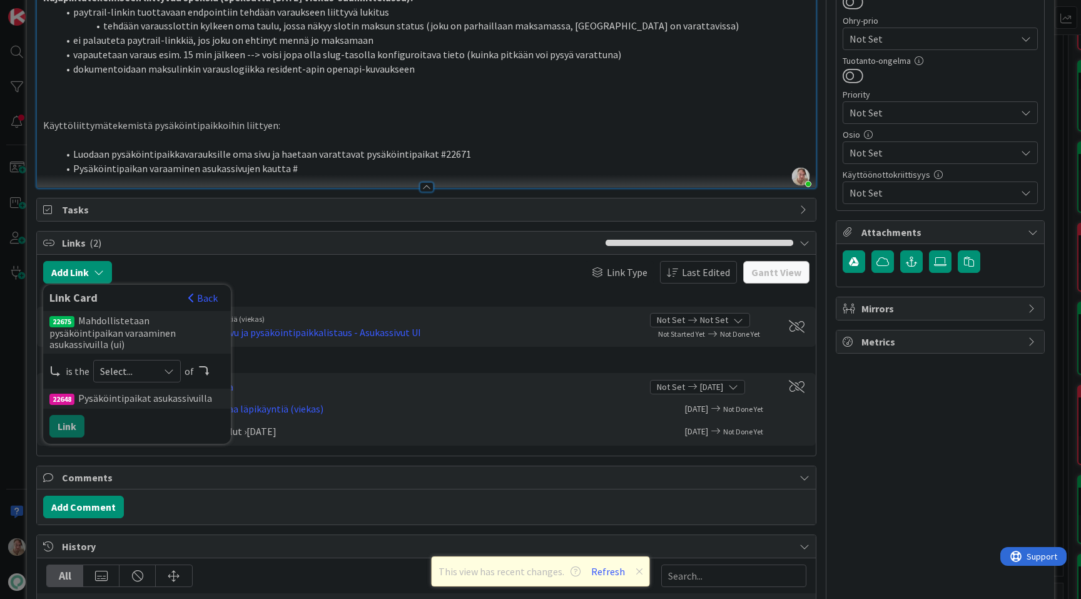
click at [140, 362] on span "Select..." at bounding box center [126, 371] width 53 height 18
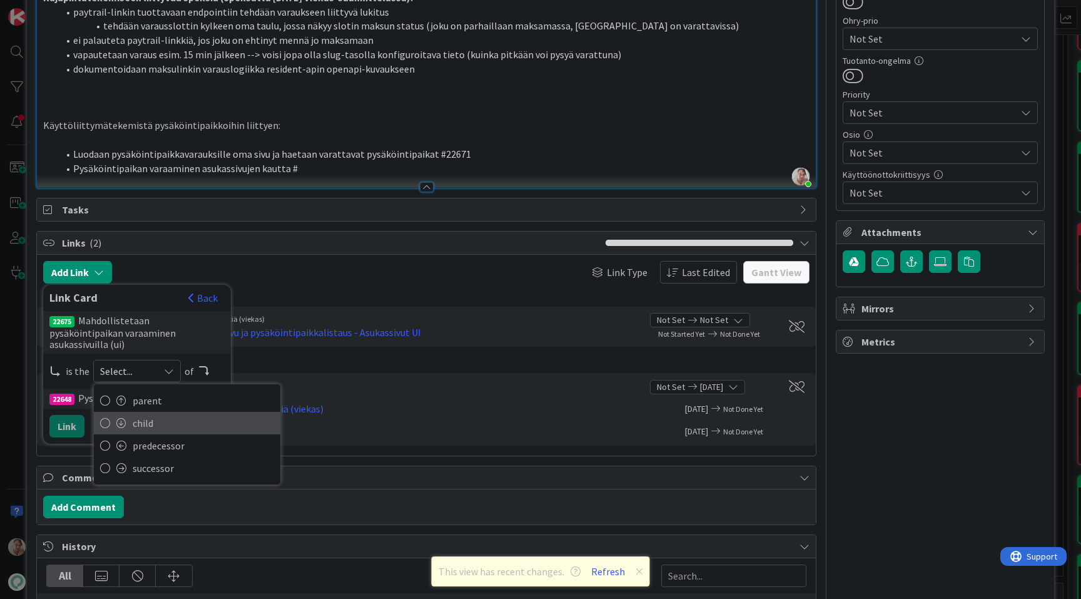
click at [143, 414] on span "child" at bounding box center [203, 423] width 141 height 19
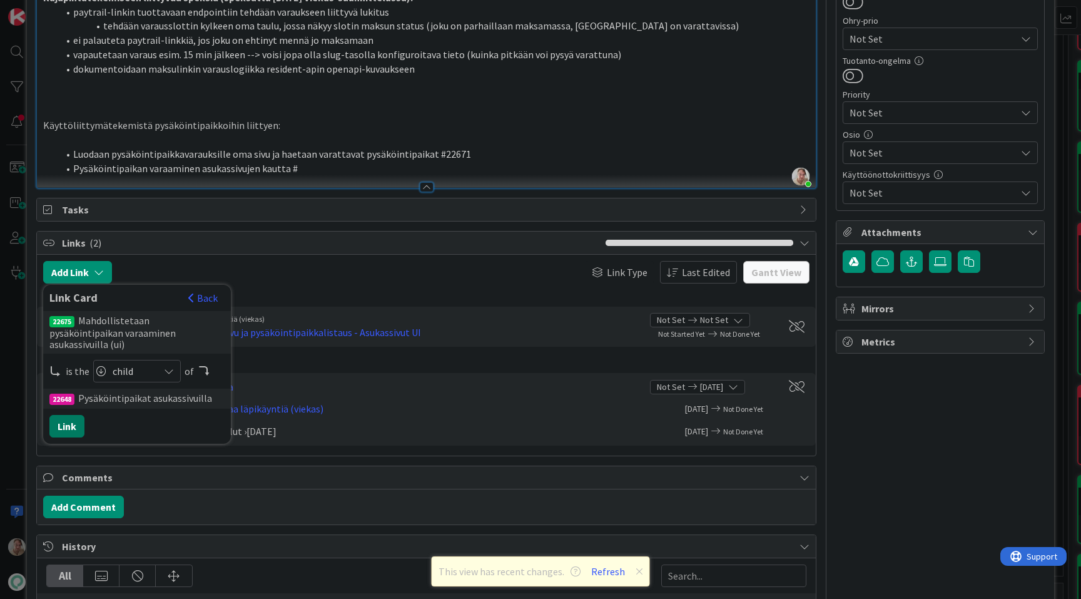
click at [62, 426] on button "Link" at bounding box center [66, 426] width 35 height 23
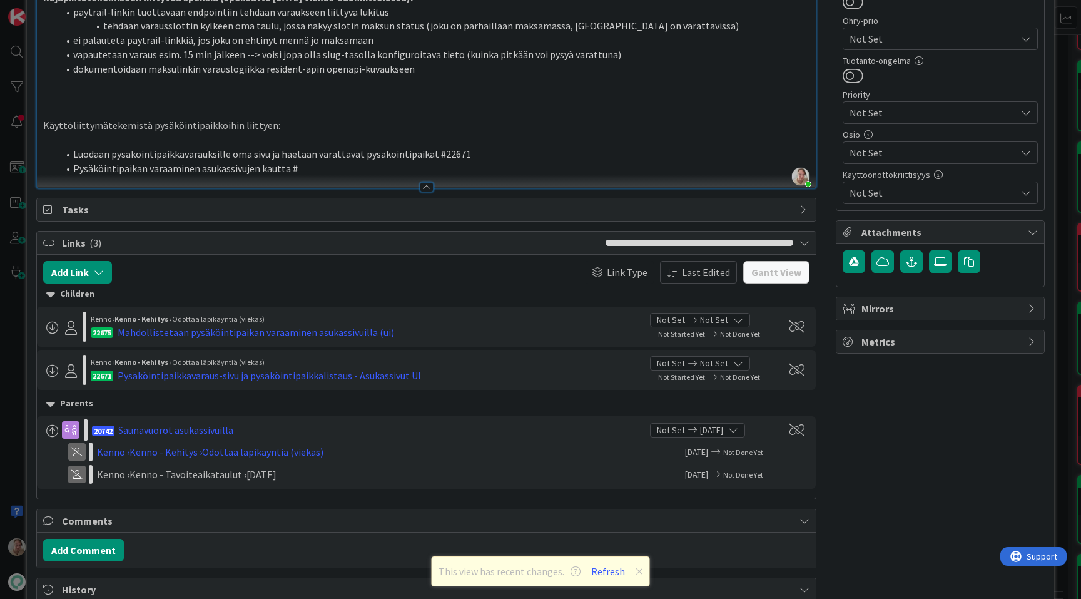
click at [314, 168] on li "Pysäköintipaikan varaaminen asukassivujen kautta #" at bounding box center [434, 168] width 752 height 14
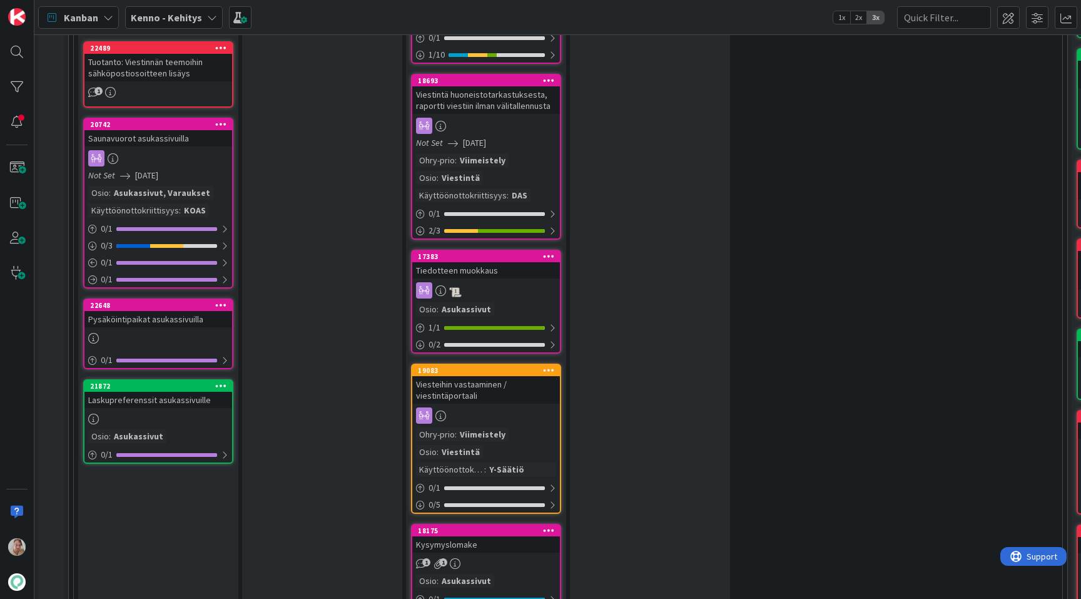
scroll to position [1780, 1]
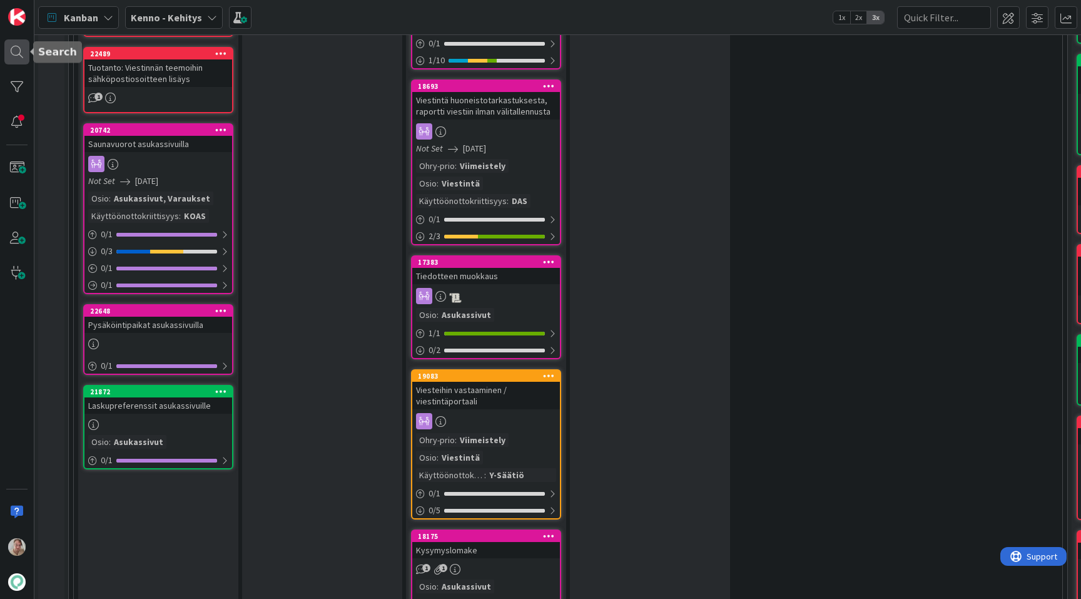
click at [11, 44] on div at bounding box center [16, 51] width 25 height 25
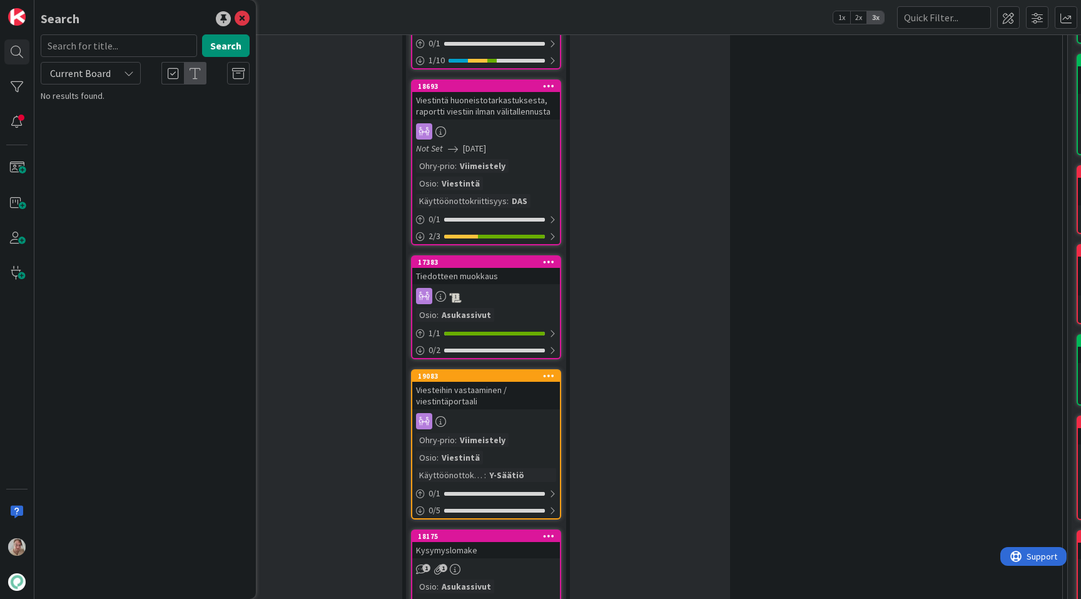
click at [140, 48] on input "text" at bounding box center [119, 45] width 156 height 23
type input "22665"
click at [168, 115] on span "Varauskalenterin haku - Asukassivujen BE" at bounding box center [164, 110] width 153 height 11
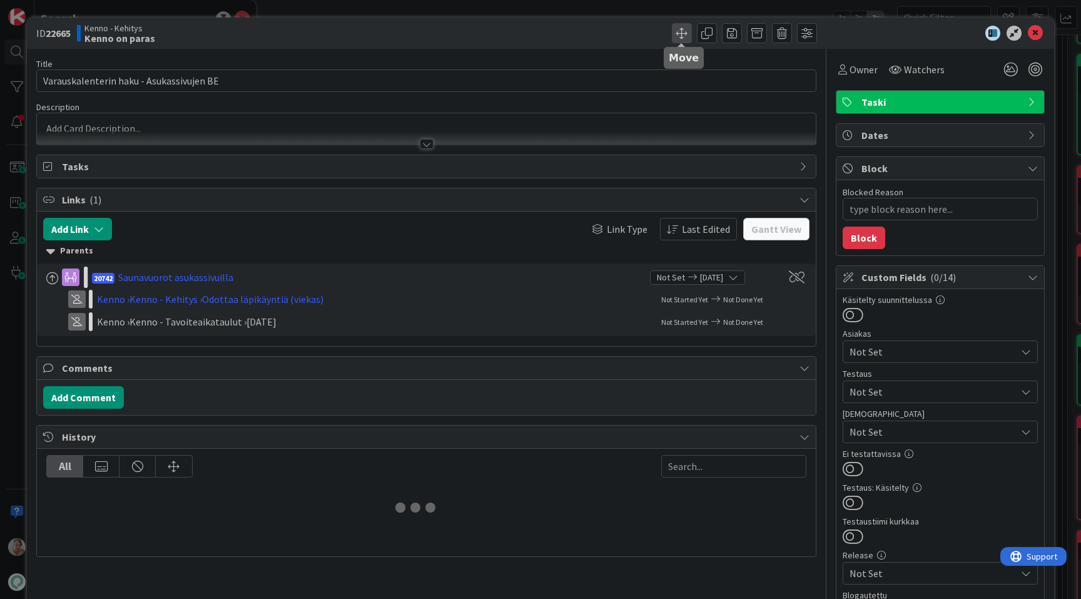
click at [685, 35] on span at bounding box center [682, 33] width 20 height 20
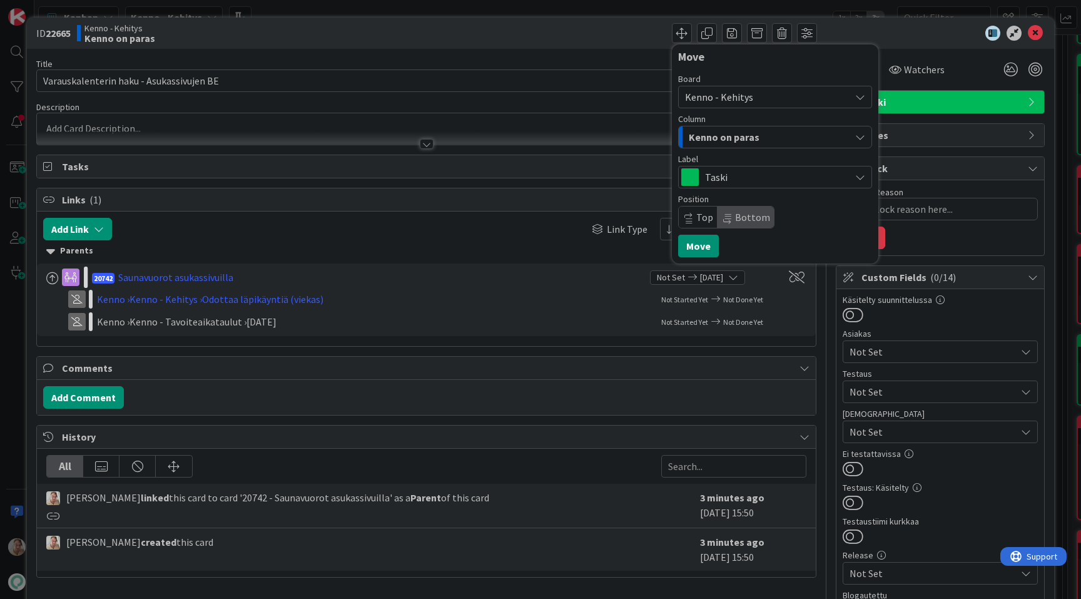
click at [717, 122] on div "Column" at bounding box center [775, 119] width 194 height 9
click at [735, 141] on span "Kenno on paras" at bounding box center [724, 137] width 71 height 16
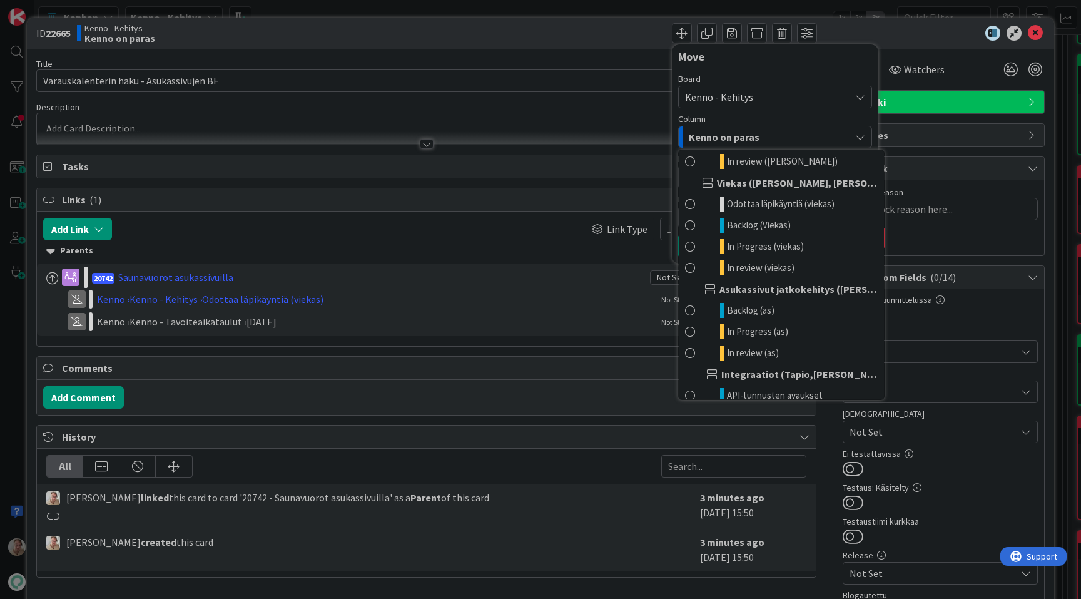
scroll to position [706, 0]
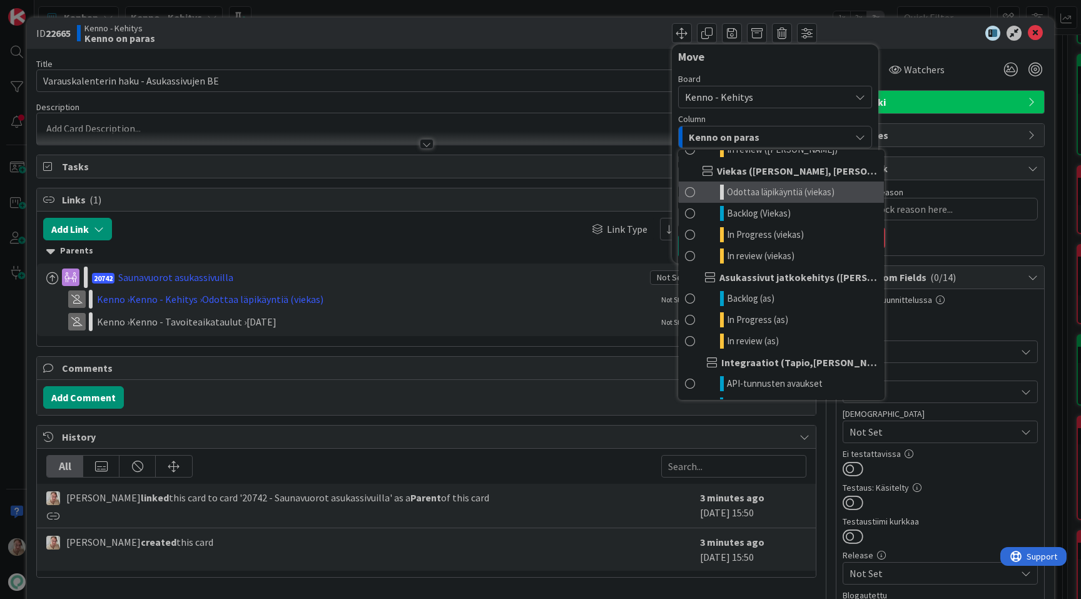
click at [755, 200] on link "Odottaa läpikäyntiä (viekas)" at bounding box center [781, 191] width 205 height 21
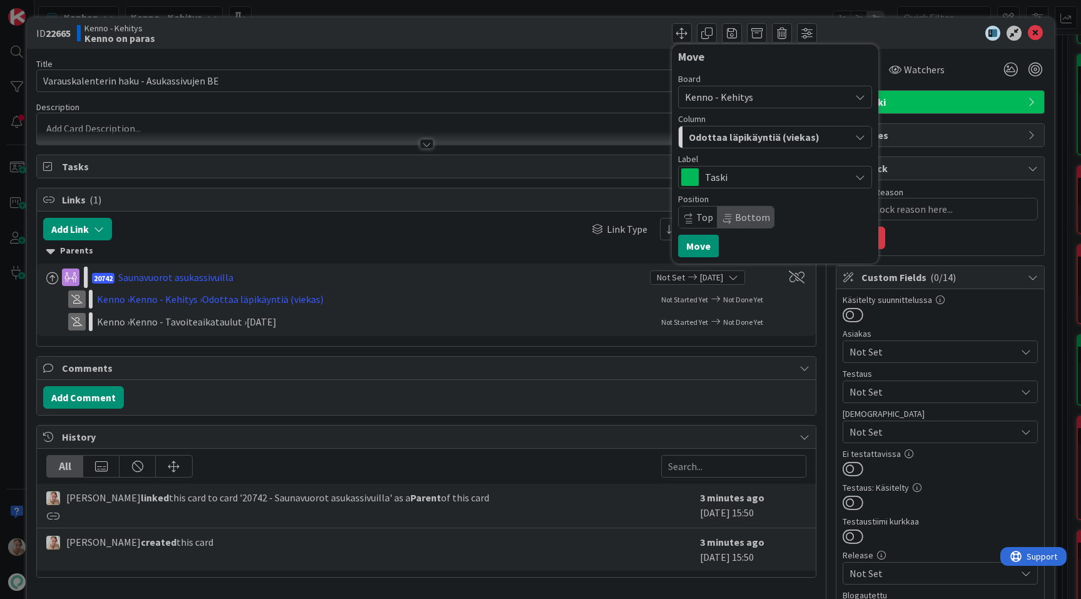
click at [737, 219] on span "Bottom" at bounding box center [752, 217] width 35 height 13
click at [712, 235] on button "Move" at bounding box center [698, 246] width 41 height 23
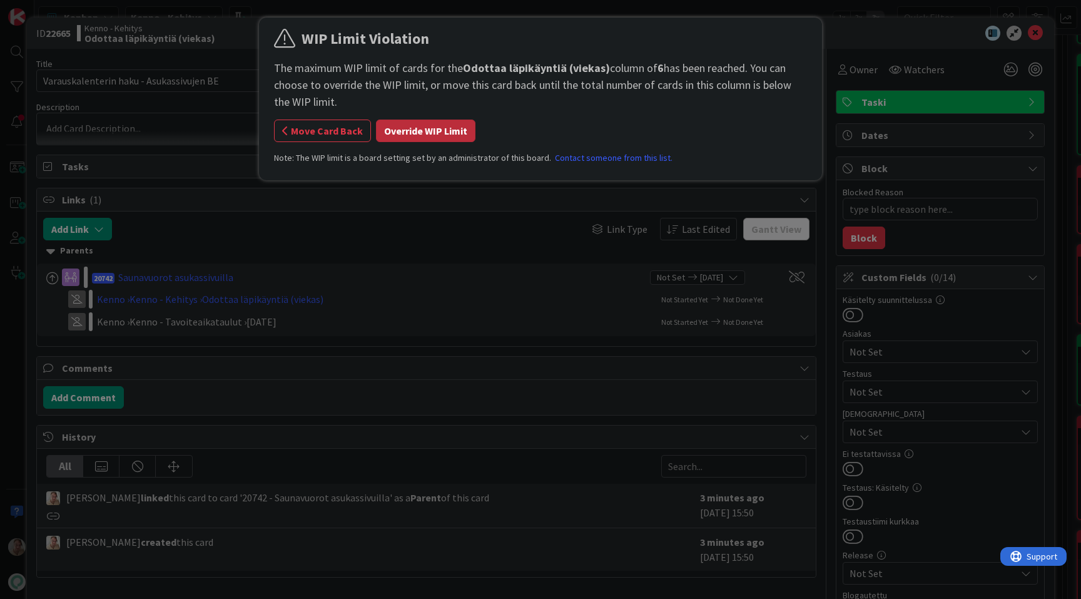
click at [437, 127] on button "Override WIP Limit" at bounding box center [425, 131] width 99 height 23
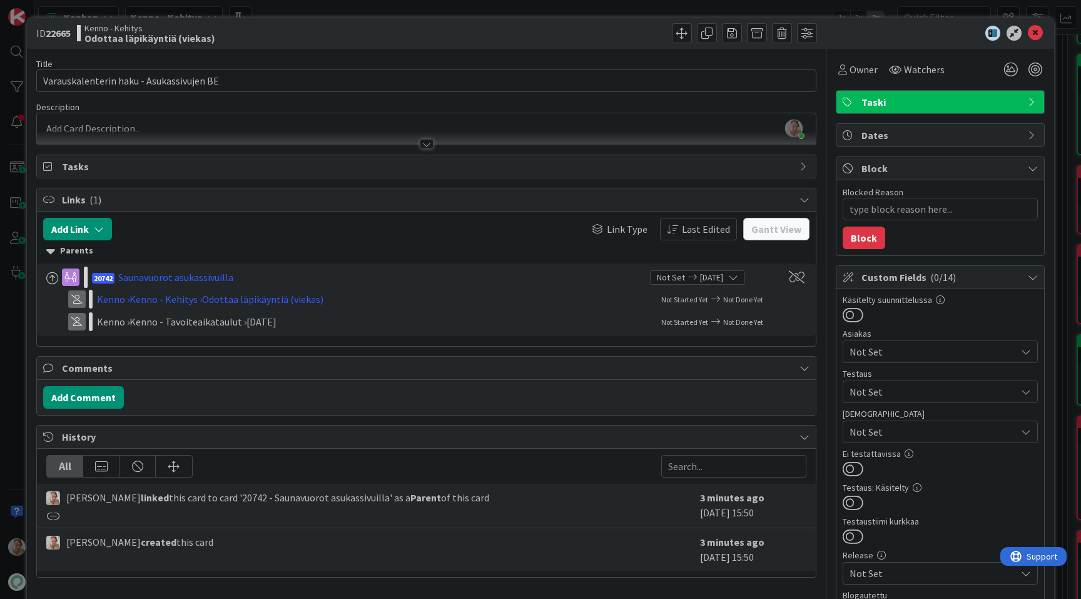
type textarea "x"
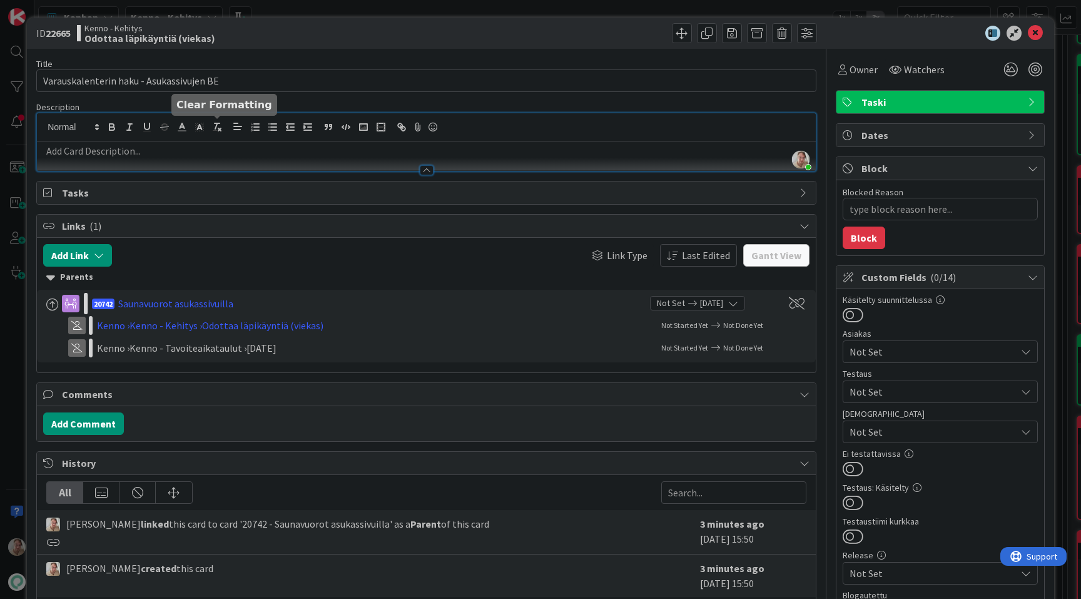
click at [215, 128] on div "[PERSON_NAME] just joined" at bounding box center [426, 142] width 779 height 58
click at [156, 153] on p at bounding box center [426, 151] width 767 height 14
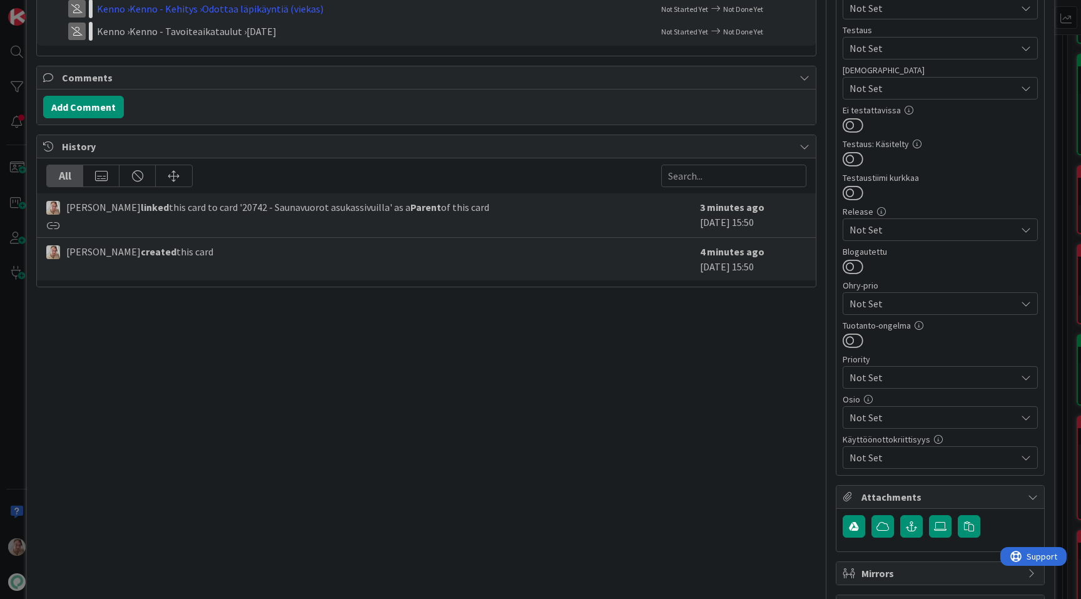
scroll to position [363, 0]
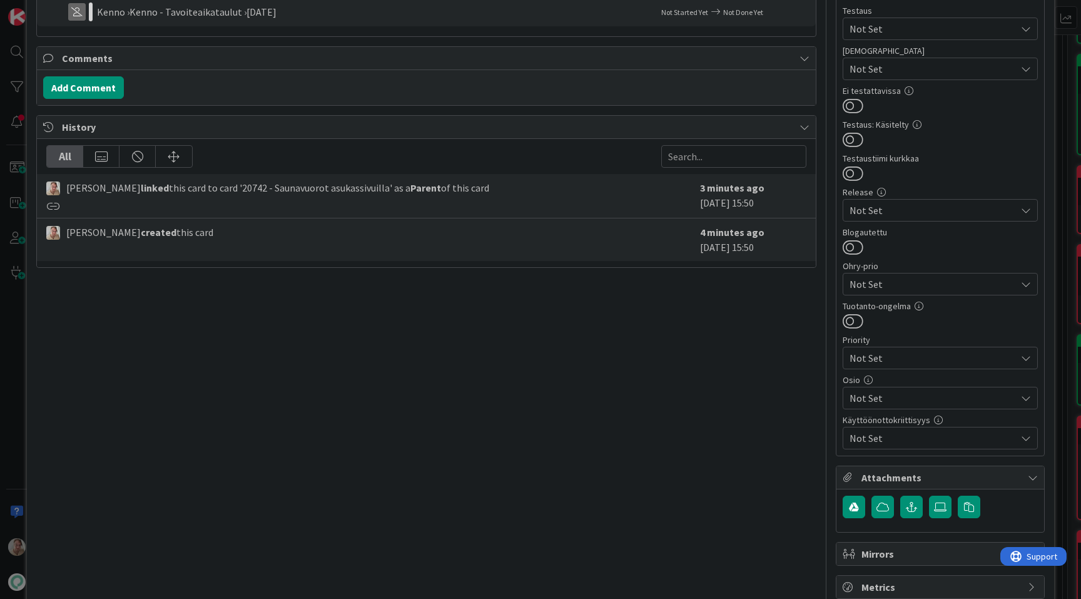
click at [910, 392] on span "Not Set" at bounding box center [933, 397] width 166 height 15
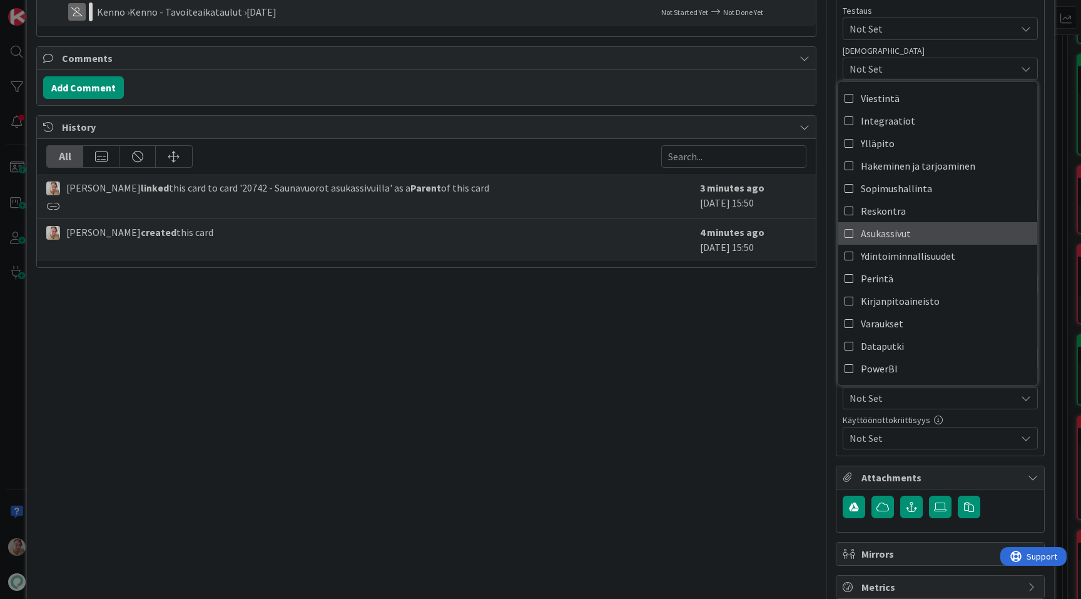
click at [904, 235] on span "Asukassivut" at bounding box center [886, 233] width 50 height 19
click at [625, 398] on div "Title 40 / 128 Varauskalenterin haku - Asukassivujen BE Description [PERSON_NAM…" at bounding box center [426, 142] width 780 height 913
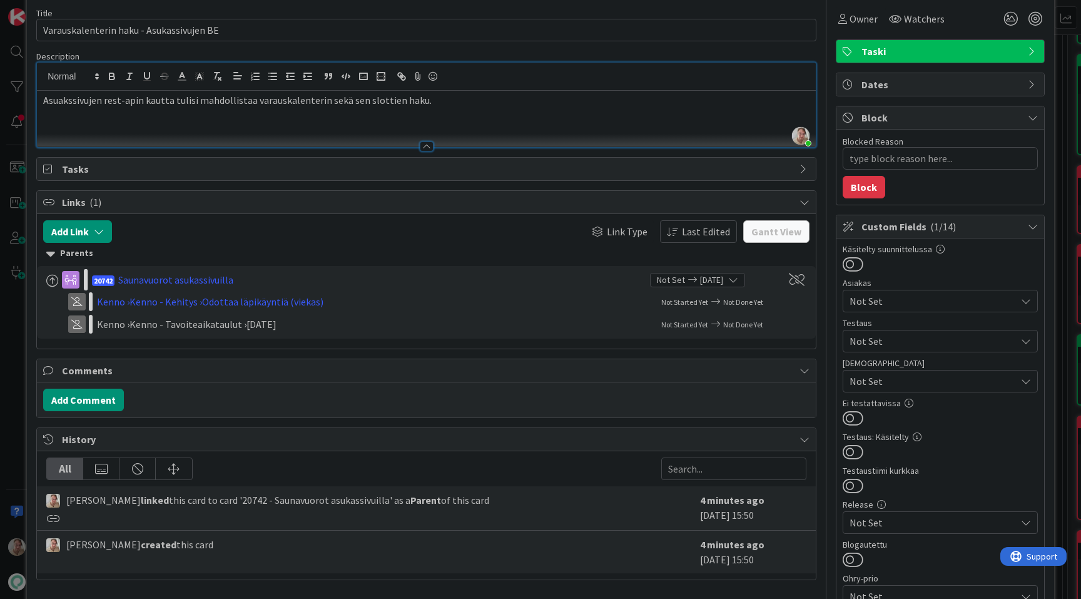
scroll to position [0, 0]
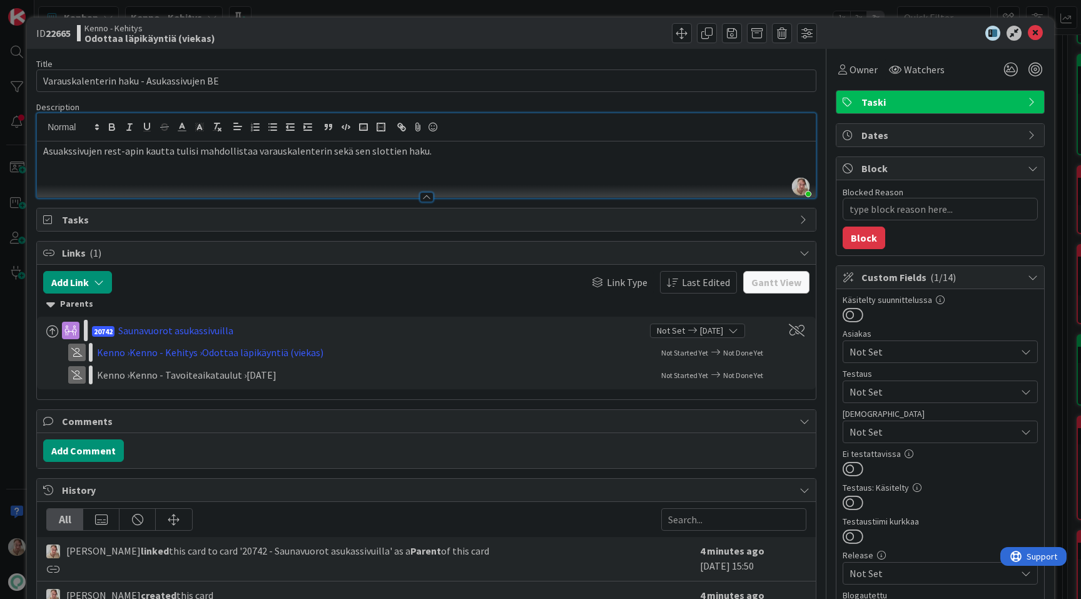
click at [457, 160] on div "Asuakssivujen rest-apin kautta tulisi mahdollistaa varauskalenterin sekä sen sl…" at bounding box center [426, 169] width 779 height 56
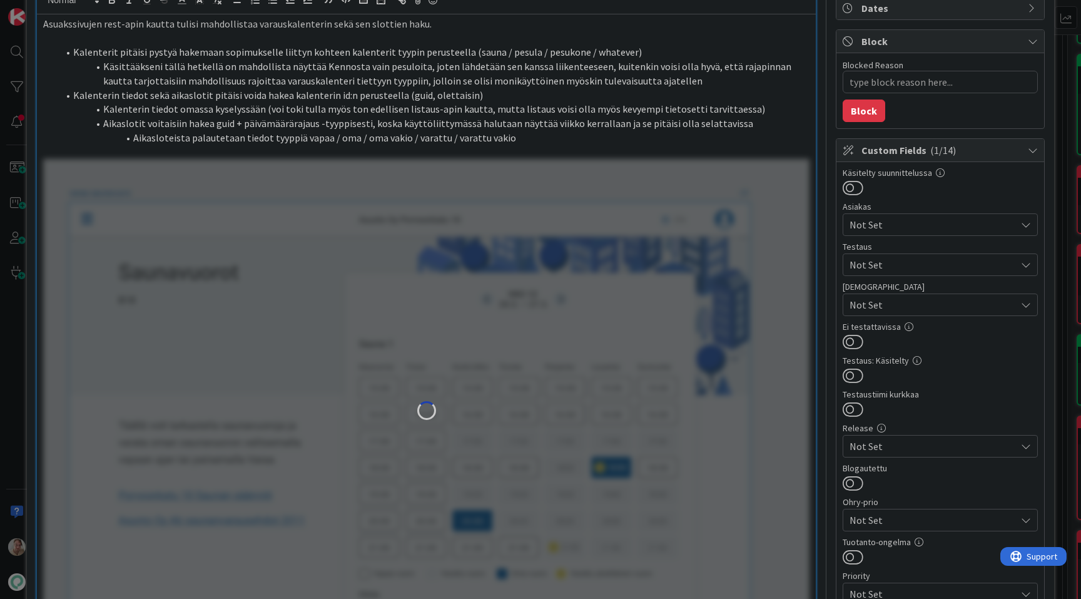
scroll to position [136, 0]
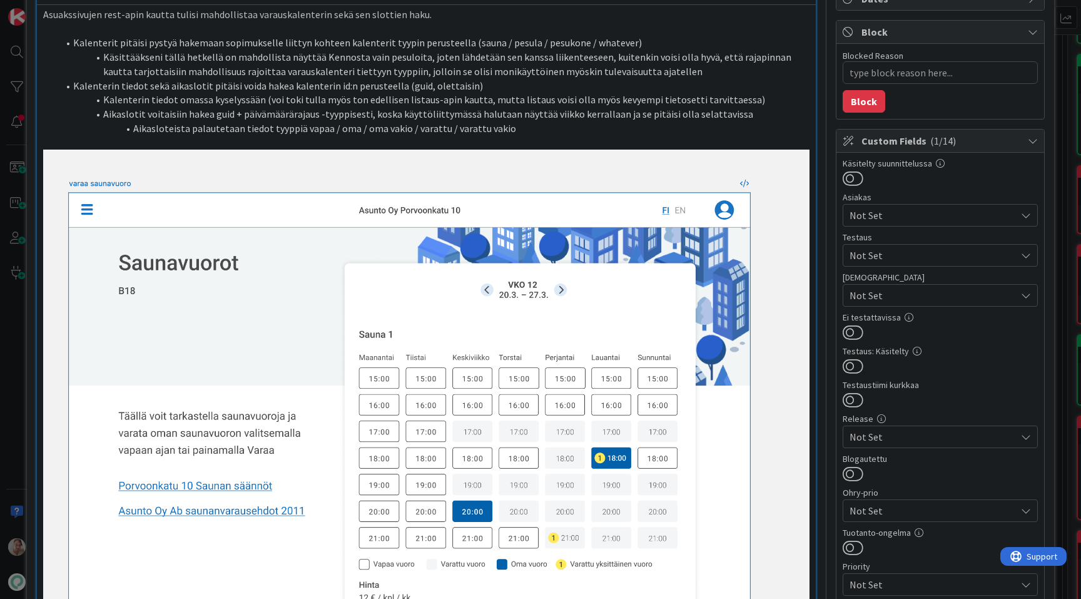
click at [532, 130] on li "Aikasloteista palautetaan tiedot tyyppiä vapaa / oma / oma vakio / varattu / va…" at bounding box center [434, 128] width 752 height 14
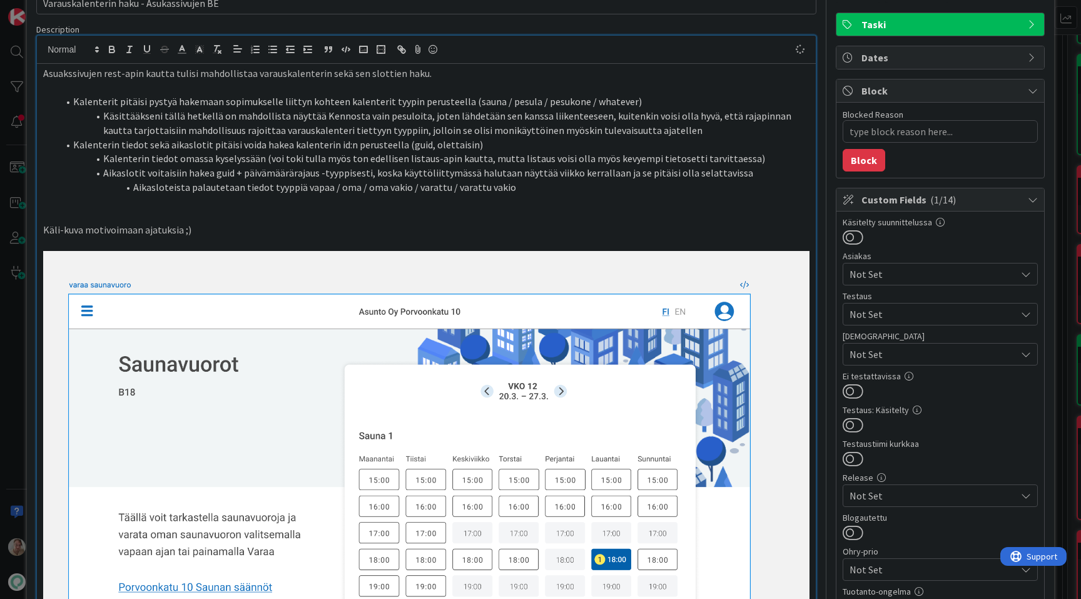
scroll to position [76, 0]
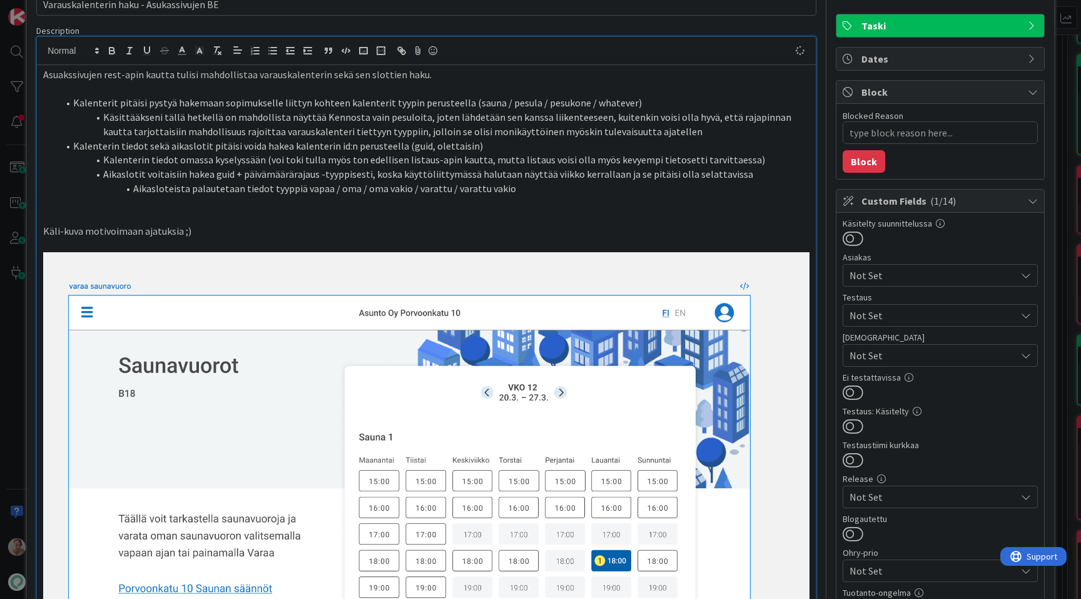
click at [755, 164] on li "Kalenterin tiedot omassa kyselyssään (voi toki tulla myös ton edellisen listaus…" at bounding box center [434, 160] width 752 height 14
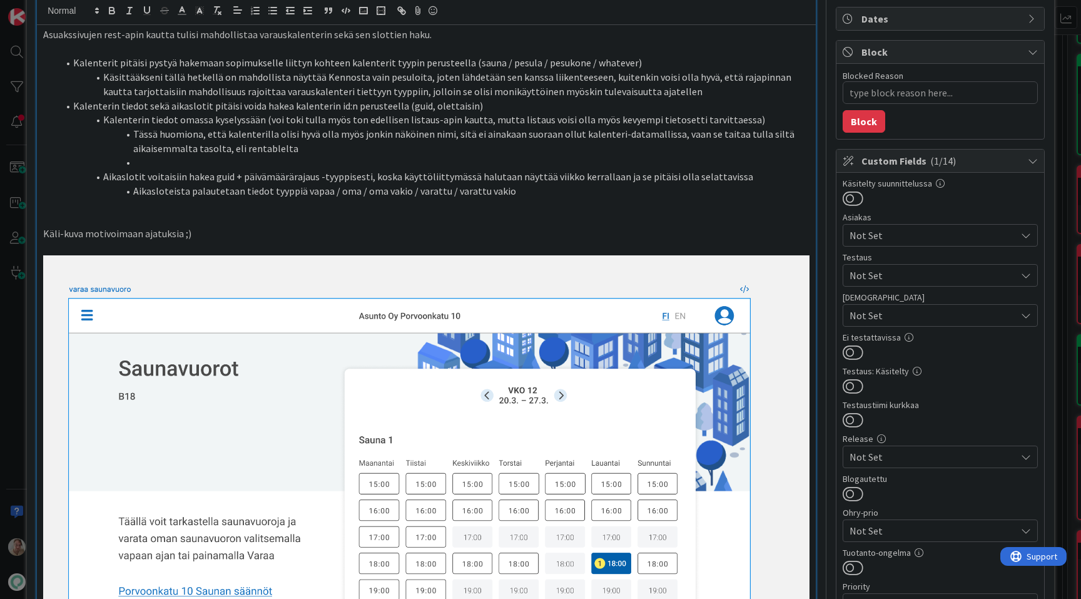
scroll to position [111, 0]
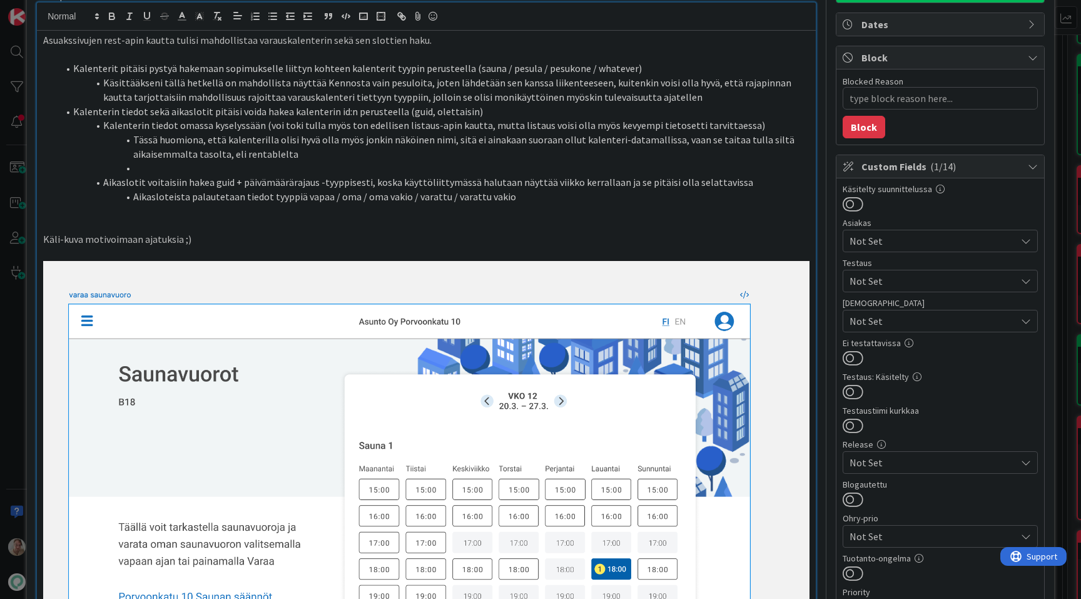
click at [324, 154] on li "Tässä huomiona, että kalenterilla olisi hyvä olla myös jonkin näköinen nimi, si…" at bounding box center [434, 147] width 752 height 28
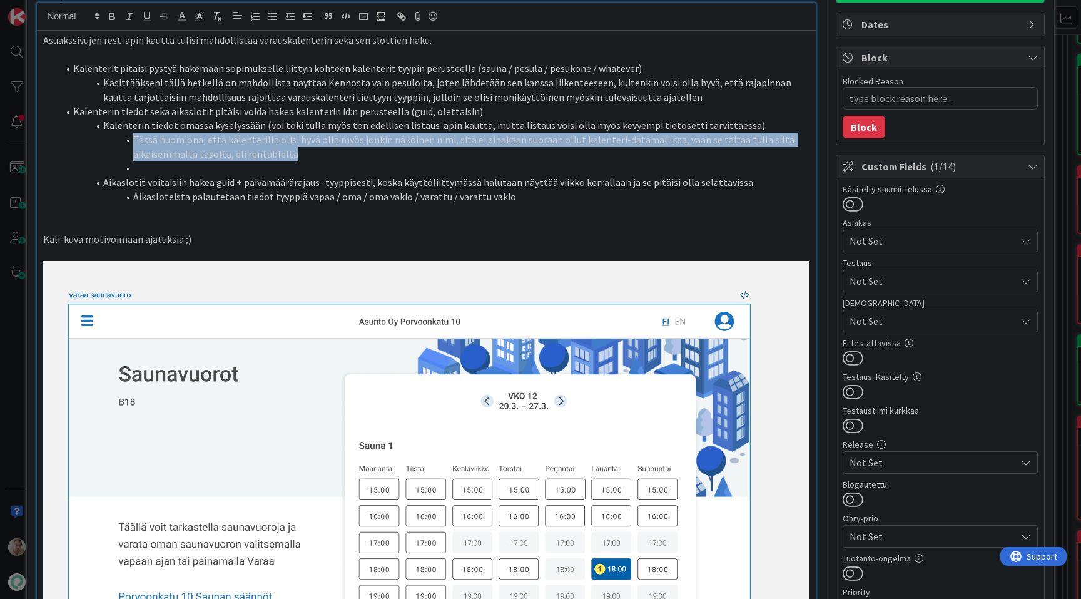
click at [133, 140] on li "Tässä huomiona, että kalenterilla olisi hyvä olla myös jonkin näköinen nimi, si…" at bounding box center [434, 147] width 752 height 28
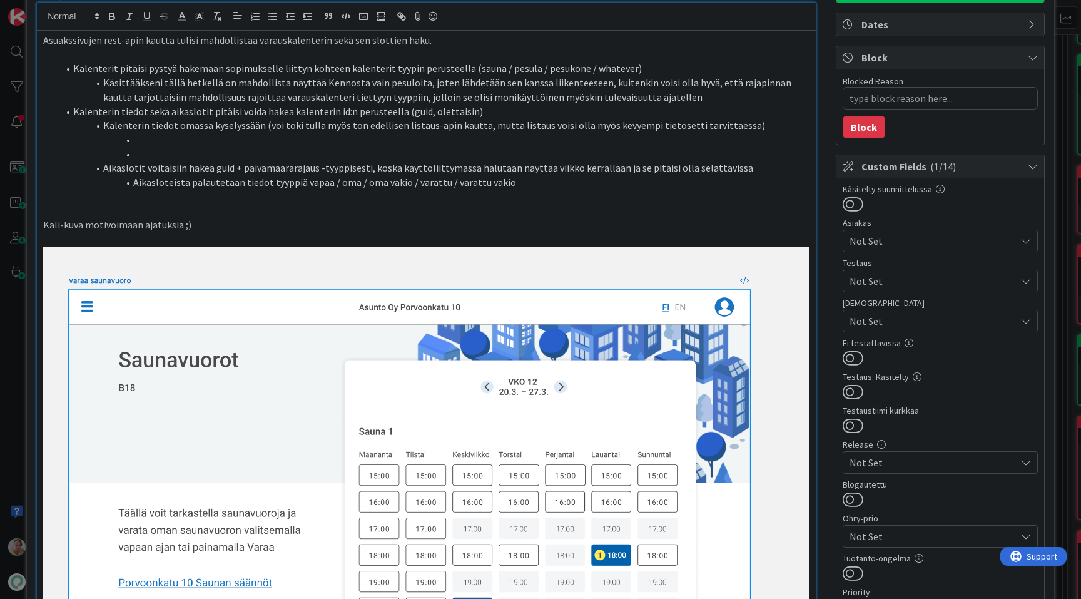
click at [251, 155] on li at bounding box center [434, 154] width 752 height 14
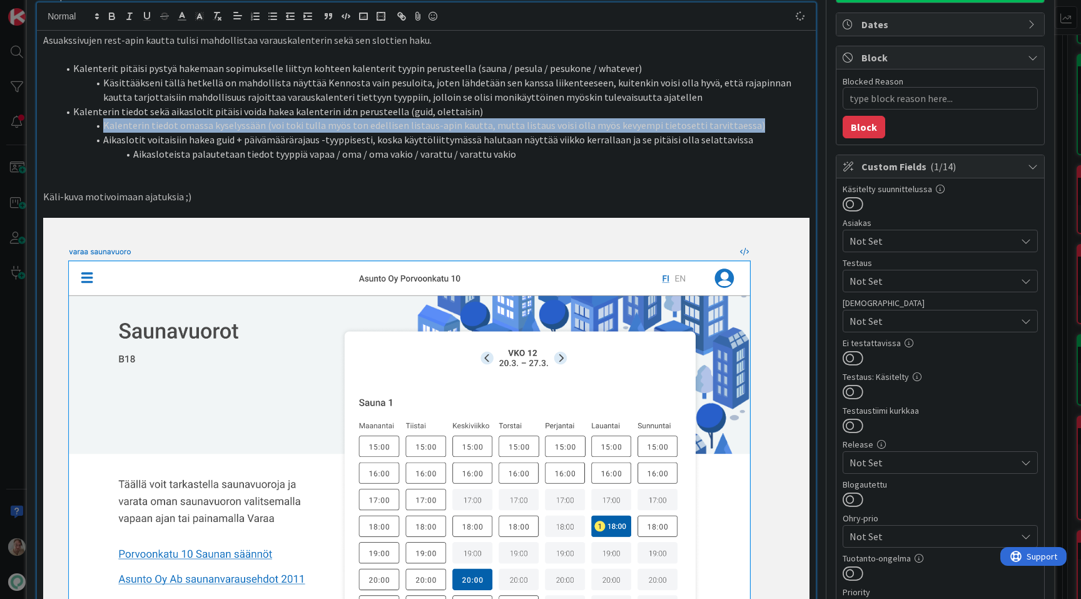
click at [501, 115] on li "Kalenterin tiedot sekä aikaslotit pitäisi voida hakea kalenterin id:n perusteel…" at bounding box center [434, 112] width 752 height 14
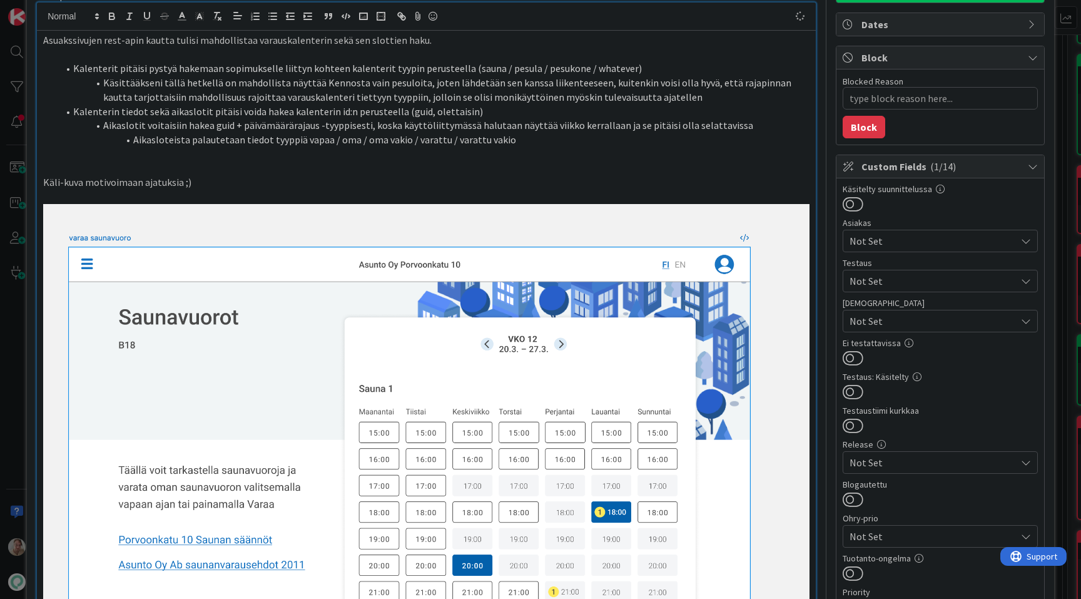
click at [674, 94] on li "Käsittääkseni tällä hetkellä on mahdollista näyttää Kennosta vain pesuloita, jo…" at bounding box center [434, 90] width 752 height 28
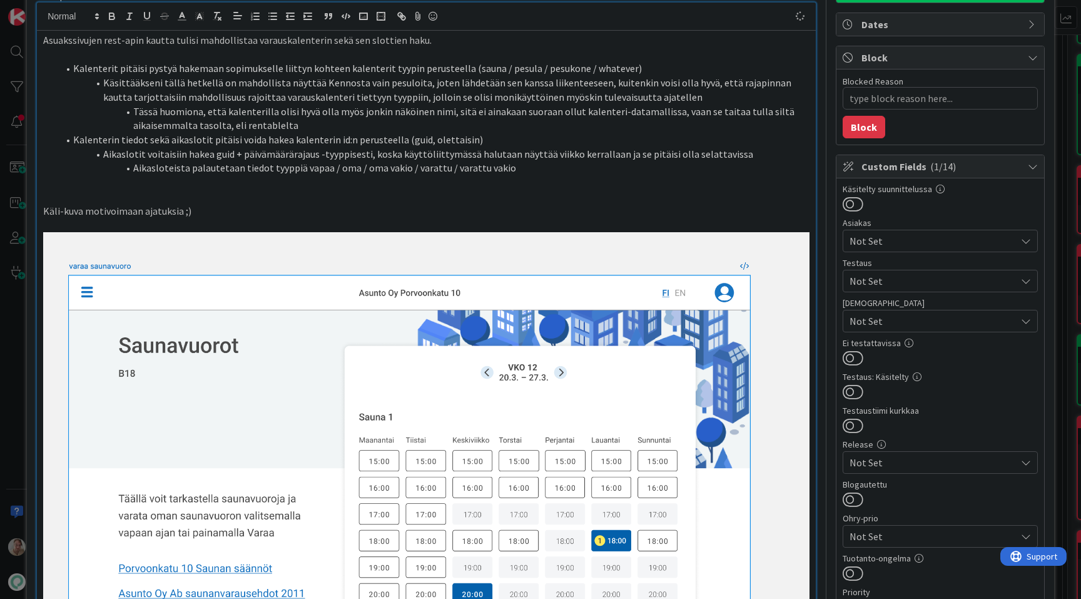
click at [546, 170] on li "Aikasloteista palautetaan tiedot tyyppiä vapaa / oma / oma vakio / varattu / va…" at bounding box center [434, 168] width 752 height 14
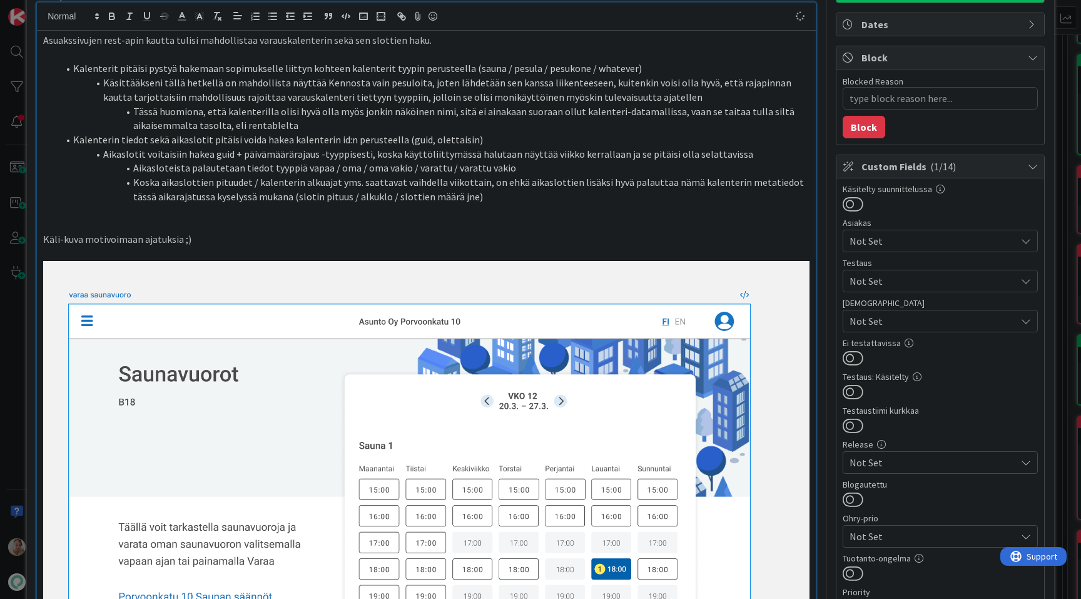
click at [441, 213] on p at bounding box center [426, 211] width 767 height 14
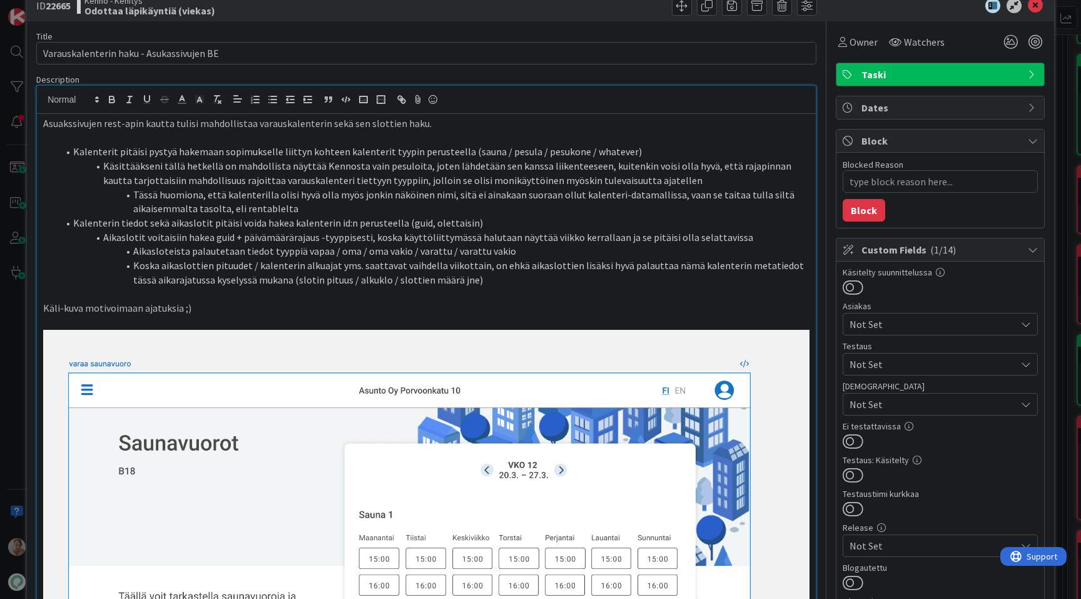
scroll to position [0, 0]
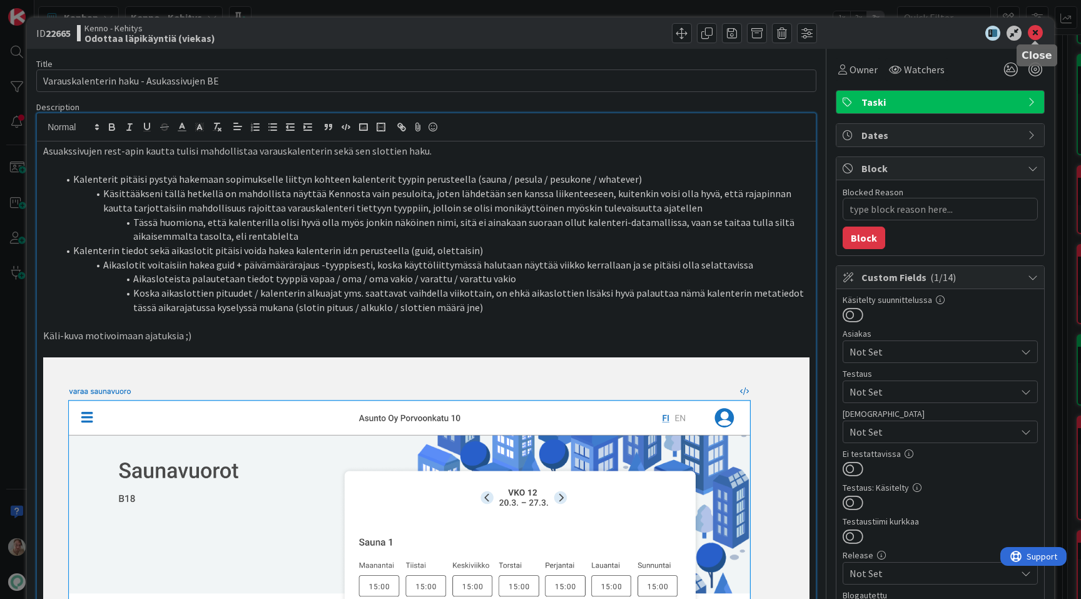
click at [1037, 31] on icon at bounding box center [1035, 33] width 15 height 15
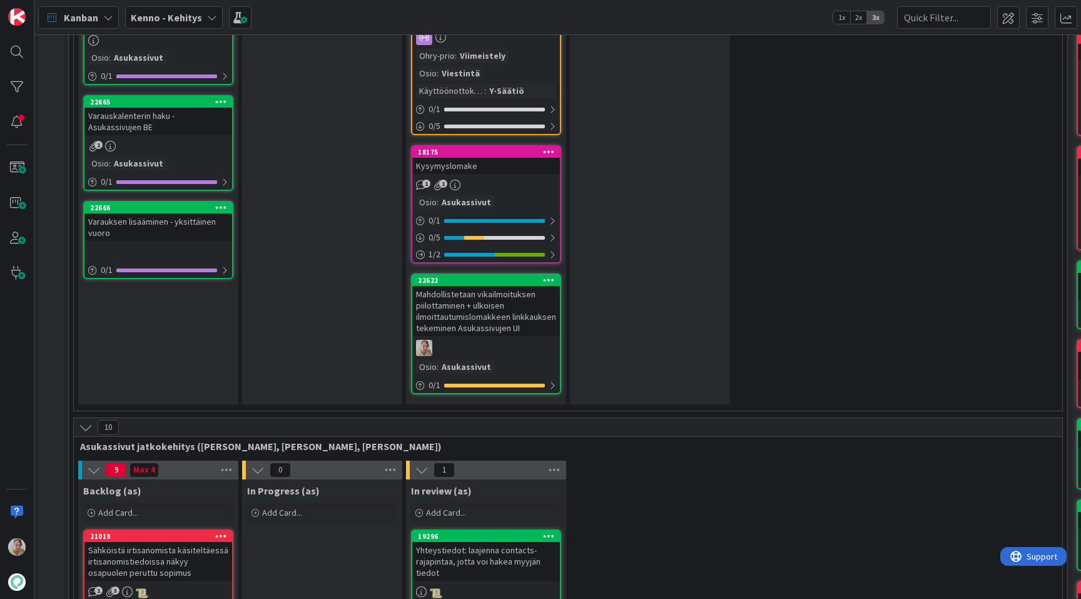
click at [187, 213] on div "Varauksen lisääminen - yksittäinen vuoro" at bounding box center [158, 227] width 148 height 28
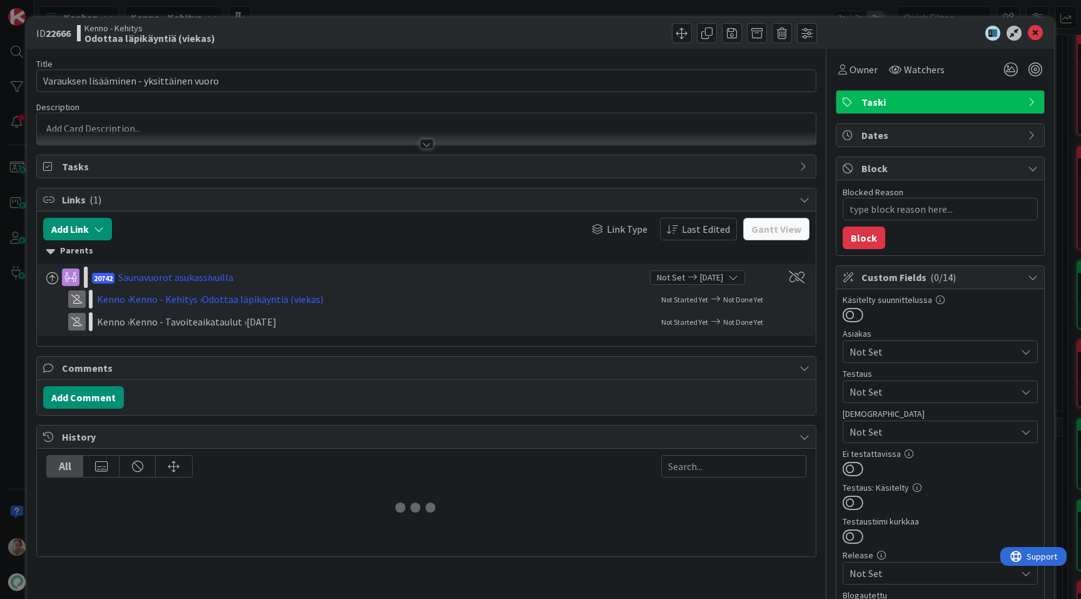
type textarea "x"
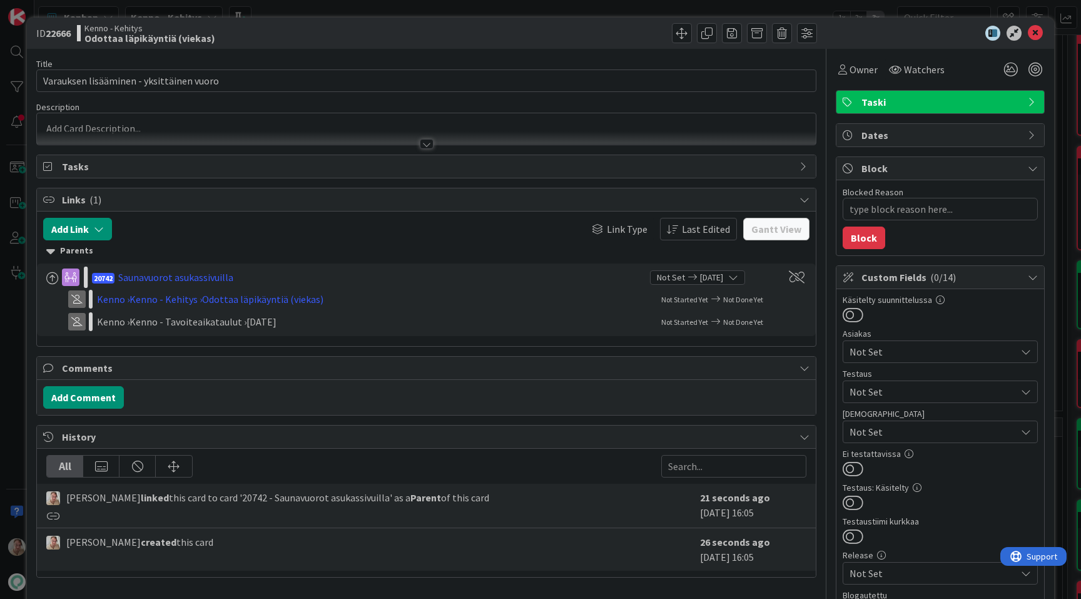
click at [222, 123] on p at bounding box center [426, 128] width 767 height 14
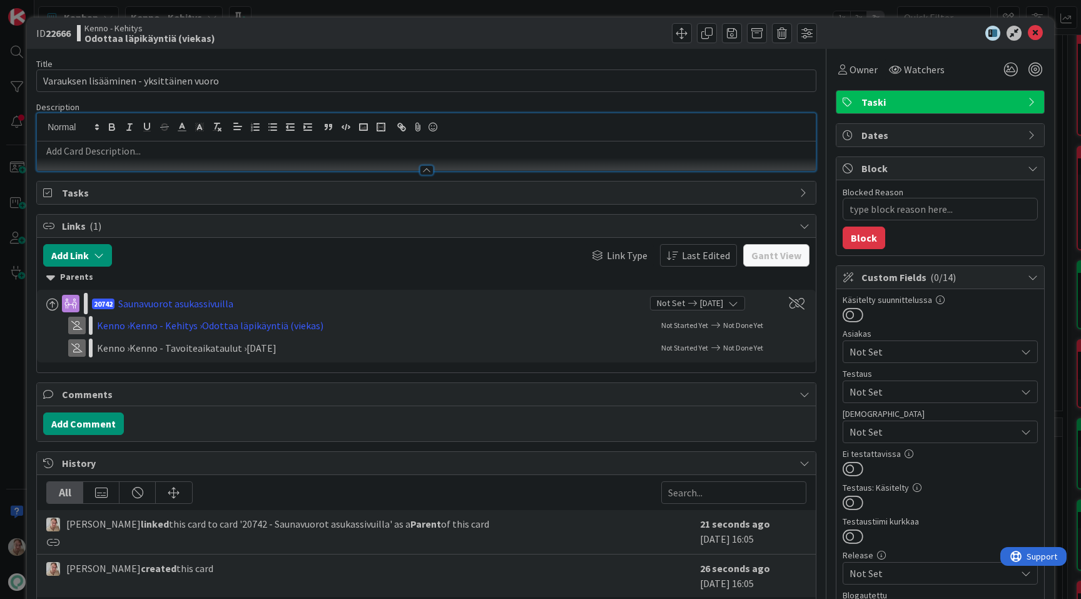
click at [166, 153] on p at bounding box center [426, 151] width 767 height 14
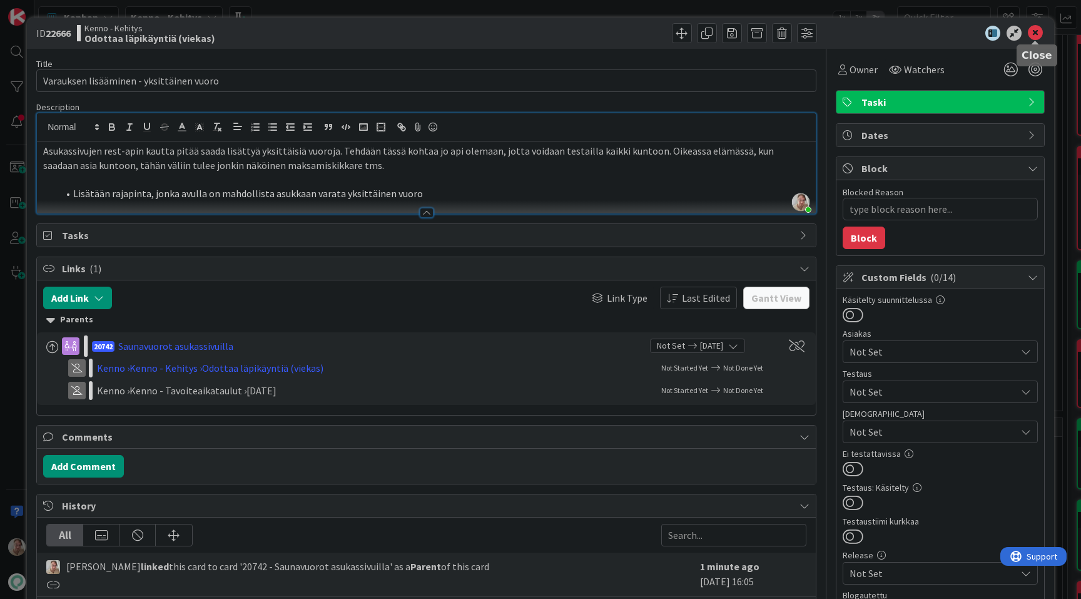
click at [1034, 34] on icon at bounding box center [1035, 33] width 15 height 15
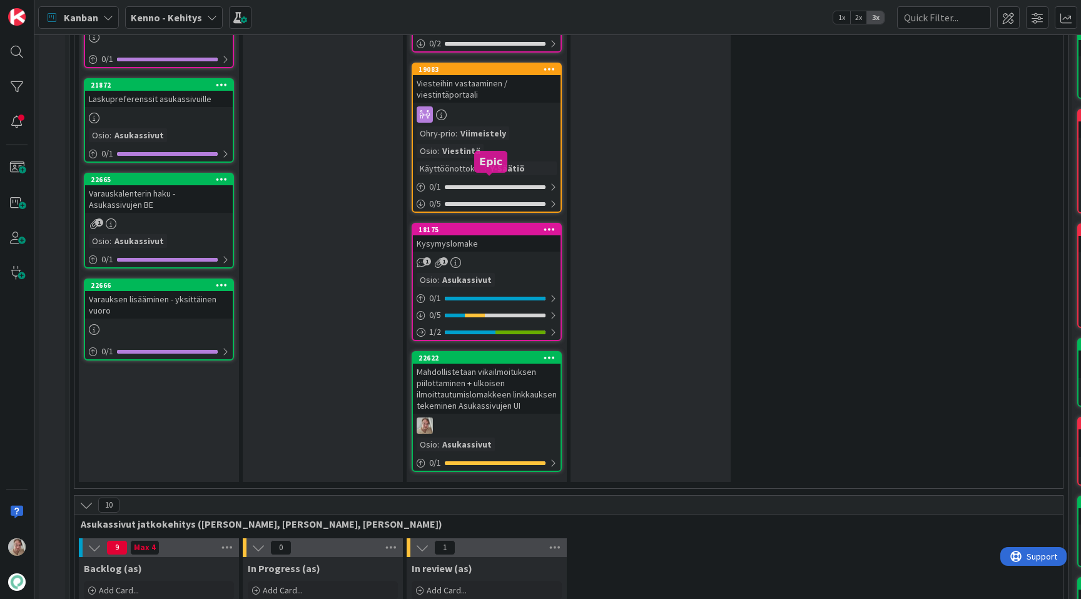
scroll to position [2080, 0]
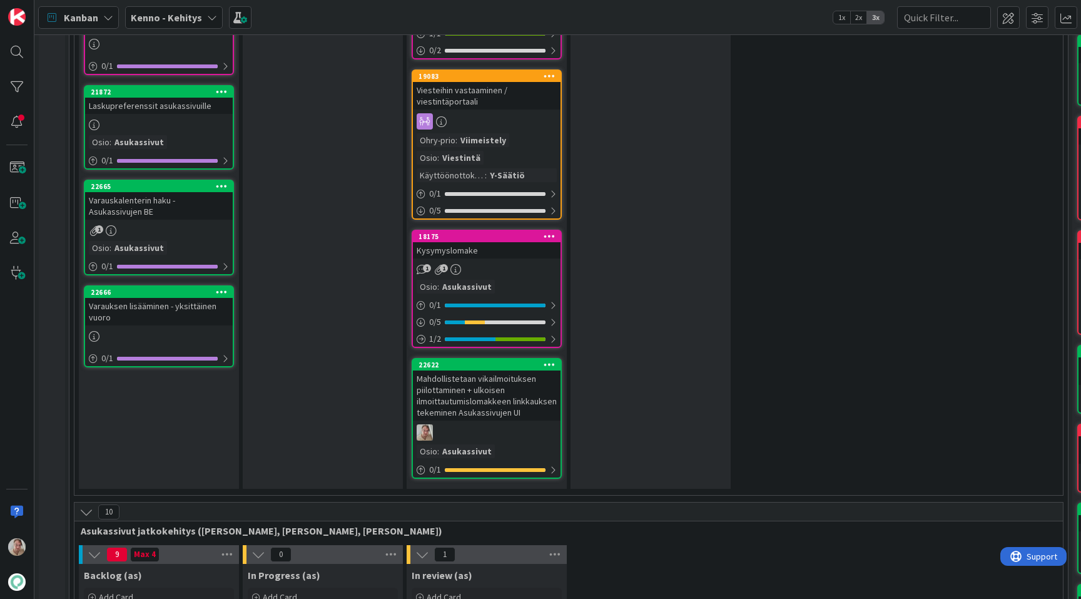
click at [185, 302] on div "Varauksen lisääminen - yksittäinen vuoro" at bounding box center [159, 312] width 148 height 28
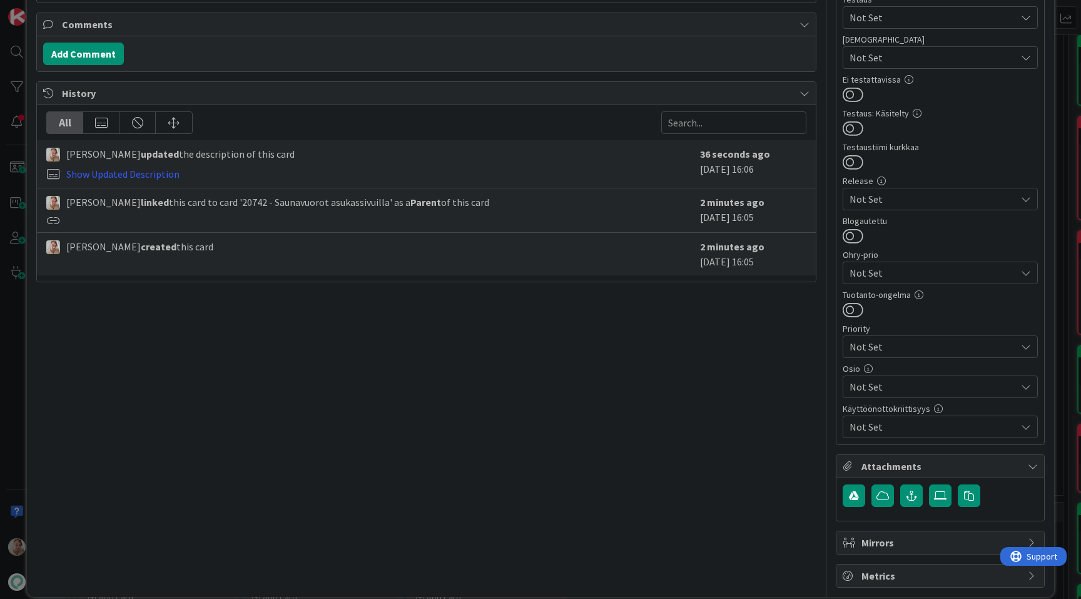
scroll to position [390, 0]
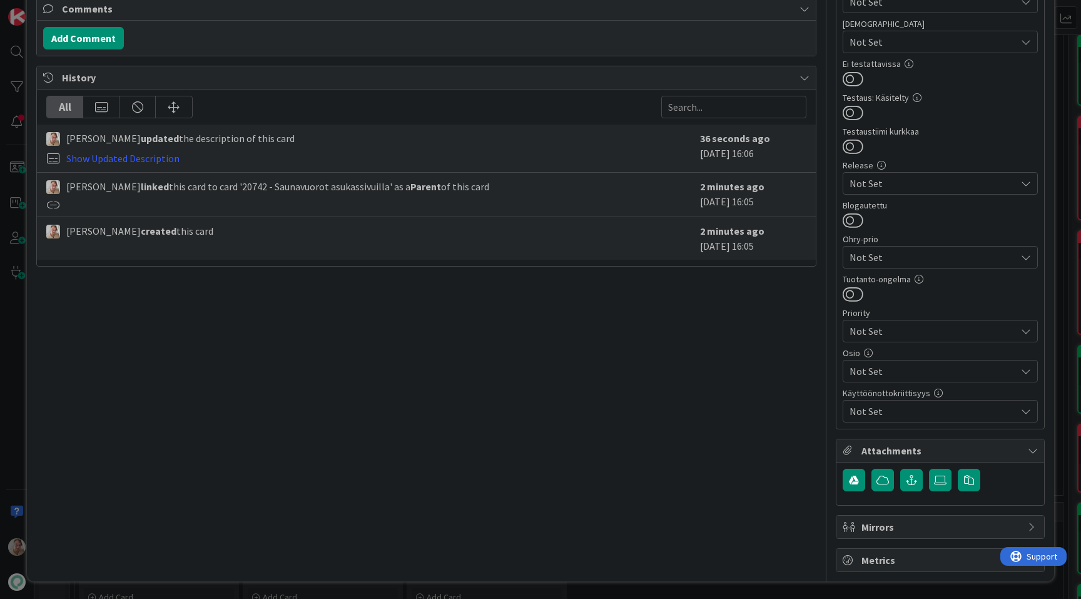
click at [897, 365] on span "Not Set" at bounding box center [933, 371] width 166 height 15
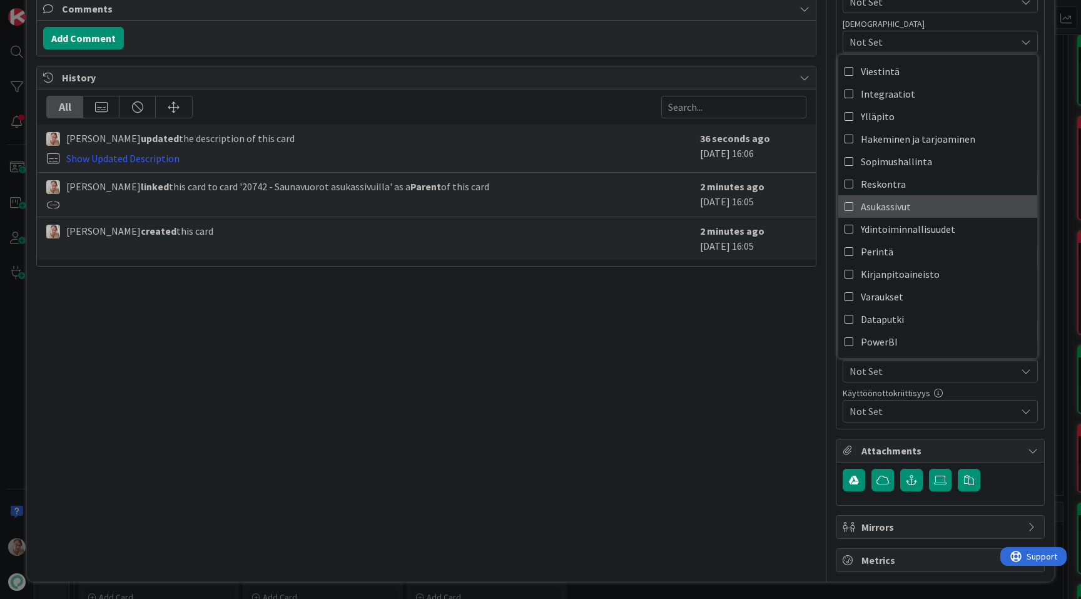
click at [903, 200] on span "Asukassivut" at bounding box center [886, 206] width 50 height 19
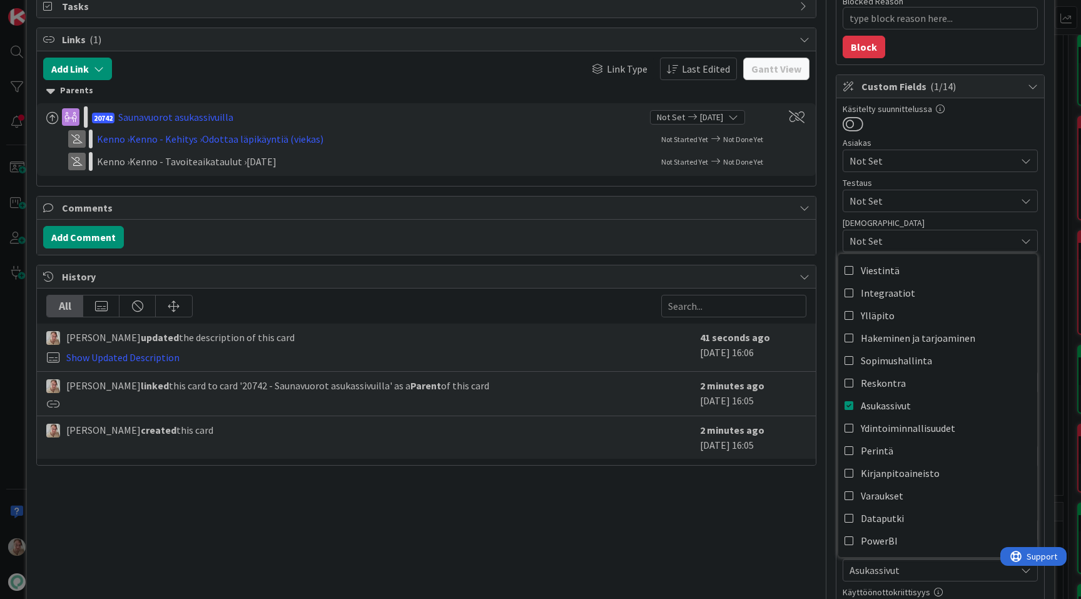
scroll to position [0, 0]
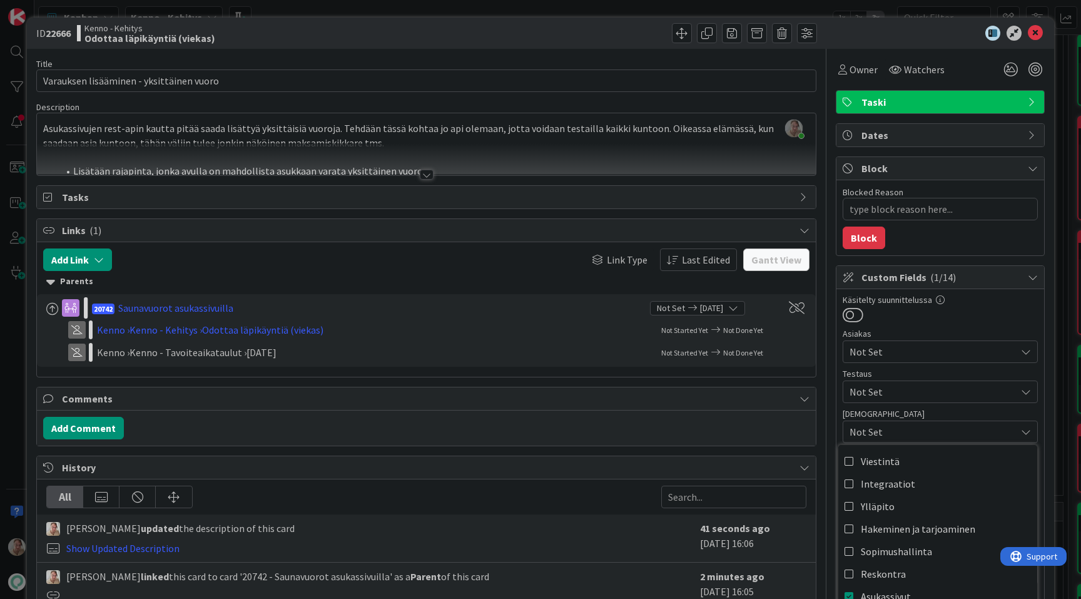
type textarea "x"
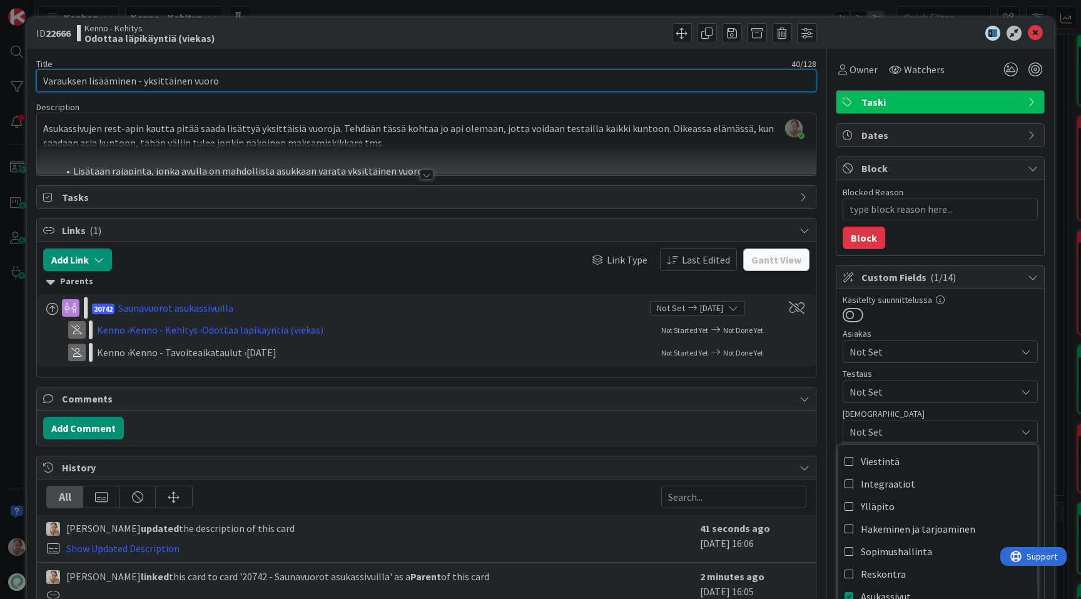
click at [268, 83] on input "Varauksen lisääminen - yksittäinen vuoro" at bounding box center [426, 80] width 780 height 23
type input "Varauksen lisääminen - yksittäinen vuoro BE"
type textarea "x"
click at [217, 81] on input "Varauksen lisääminen - yksittäinen vuoro BE" at bounding box center [426, 80] width 780 height 23
type input "Varauksen lisääminen - yksittäinen vuoro Asukassivut BE"
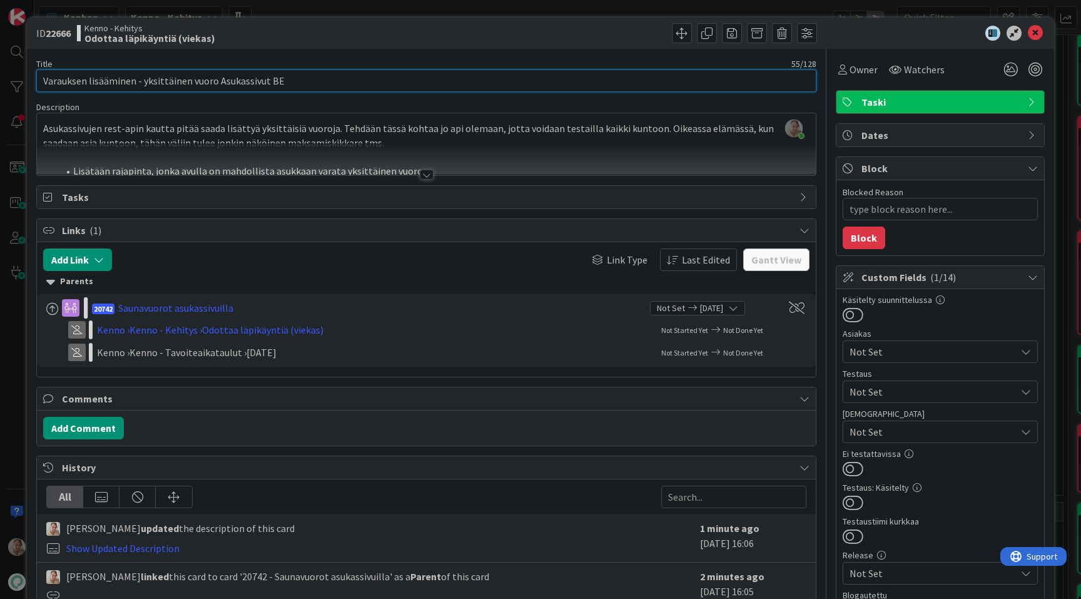
type textarea "x"
type input "Varauksen lisääminen - yksittäinen vuoro Asukassivut BE"
click at [295, 144] on div at bounding box center [426, 159] width 779 height 32
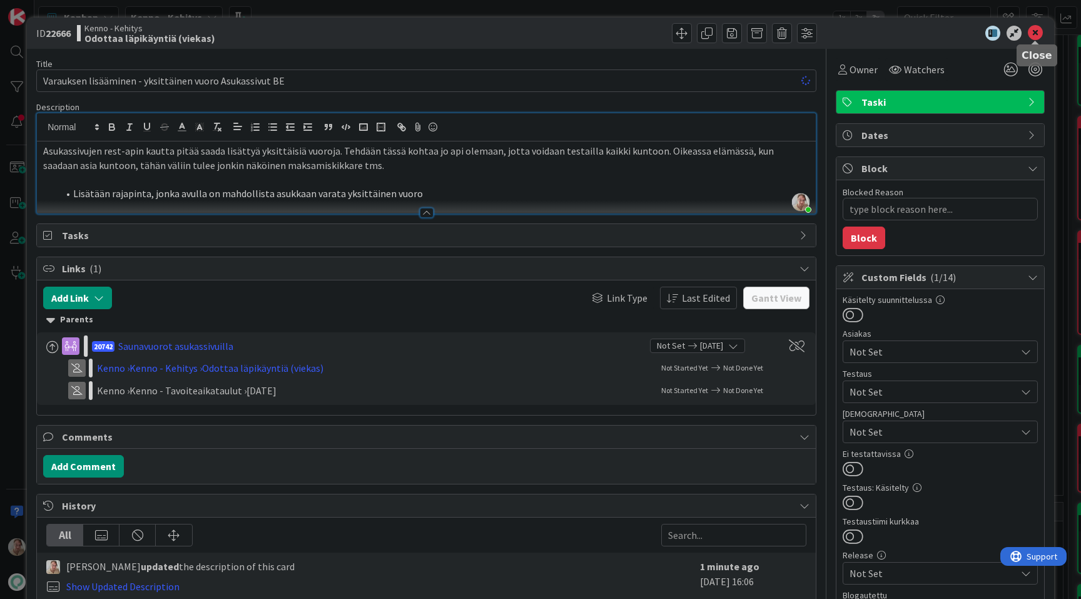
click at [1034, 33] on icon at bounding box center [1035, 33] width 15 height 15
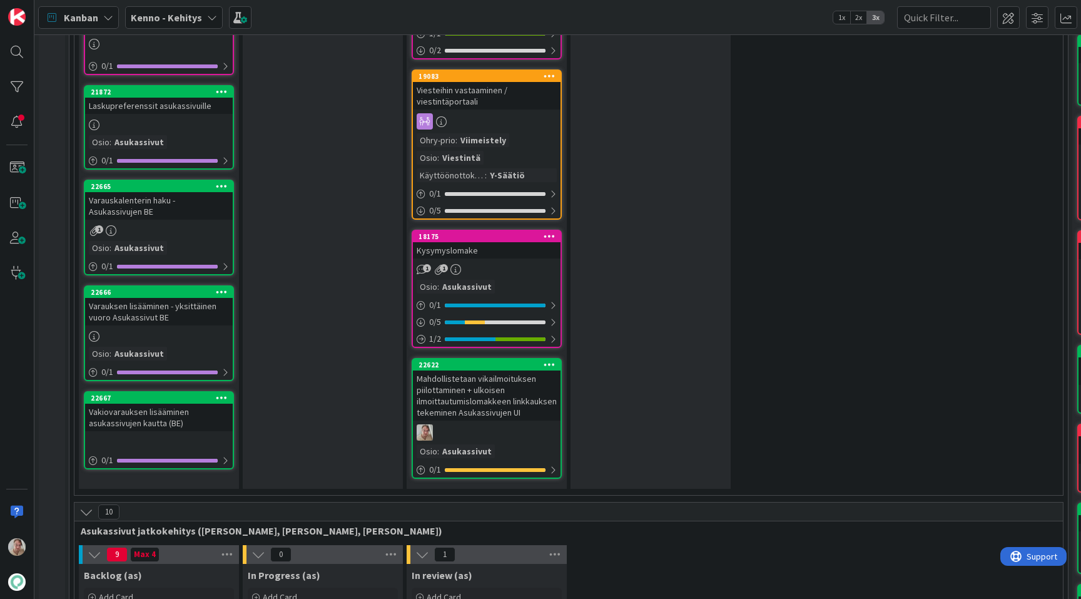
click at [139, 416] on div "Vakiovarauksen lisääminen asukassivujen kautta (BE)" at bounding box center [159, 418] width 148 height 28
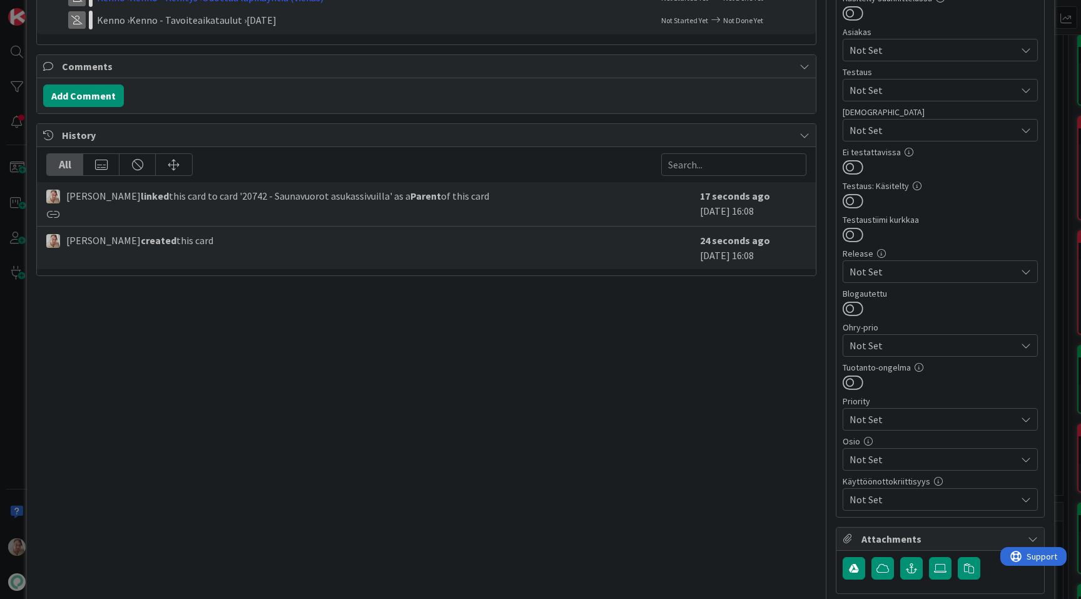
scroll to position [303, 0]
click at [892, 463] on span "Not Set" at bounding box center [933, 457] width 166 height 15
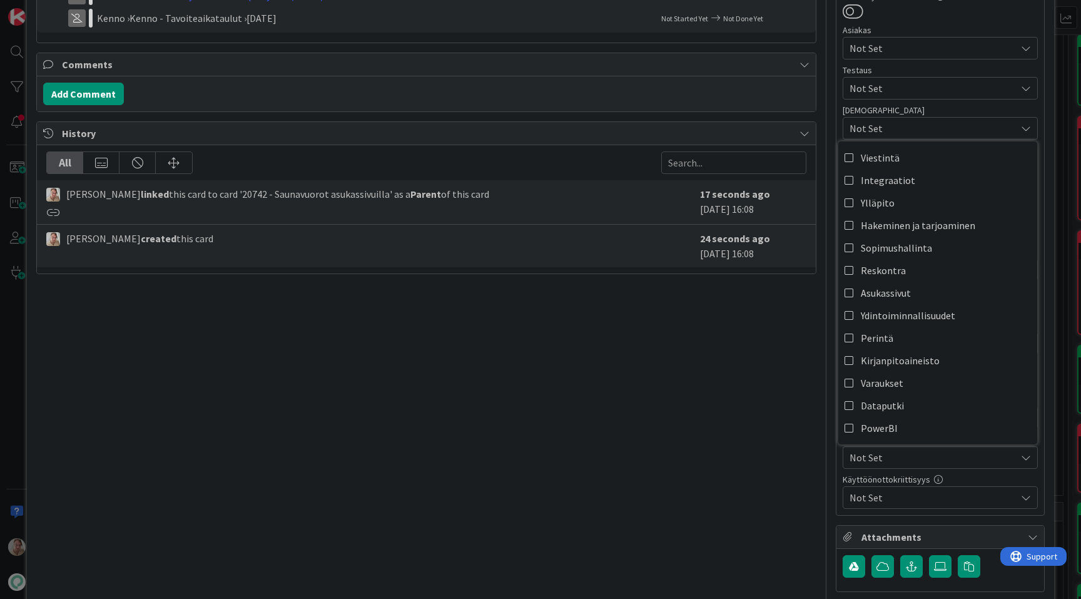
click at [892, 463] on span "Not Set" at bounding box center [933, 457] width 166 height 15
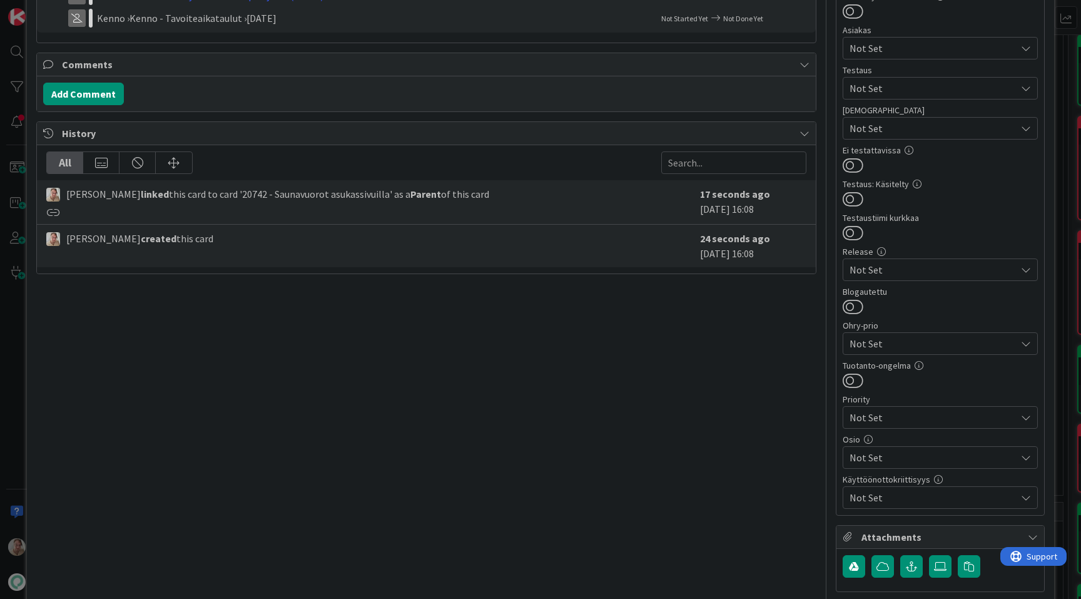
click at [892, 463] on span "Not Set" at bounding box center [933, 457] width 166 height 15
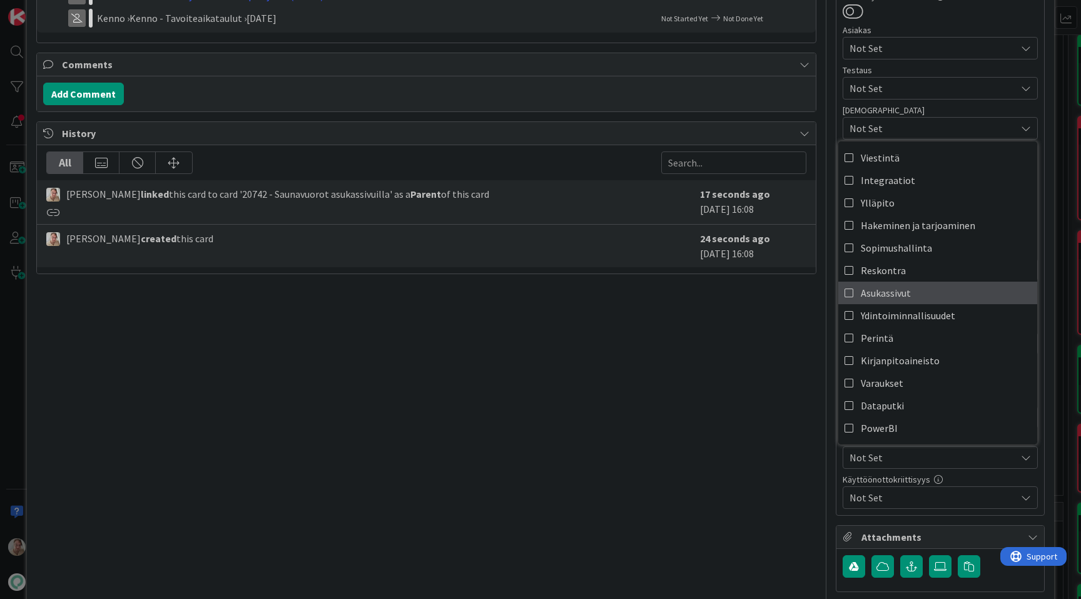
click at [897, 293] on span "Asukassivut" at bounding box center [886, 292] width 50 height 19
type textarea "x"
click at [554, 409] on div "Title 51 / 128 Vakiovarauksen lisääminen asukassivujen kautta (BE) Description …" at bounding box center [426, 201] width 780 height 913
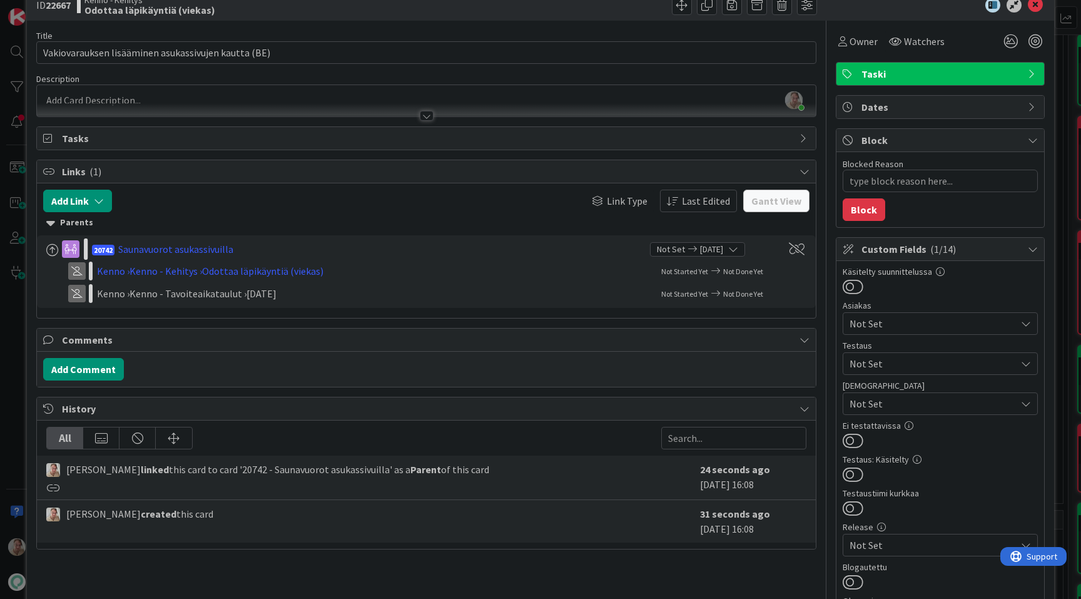
scroll to position [0, 0]
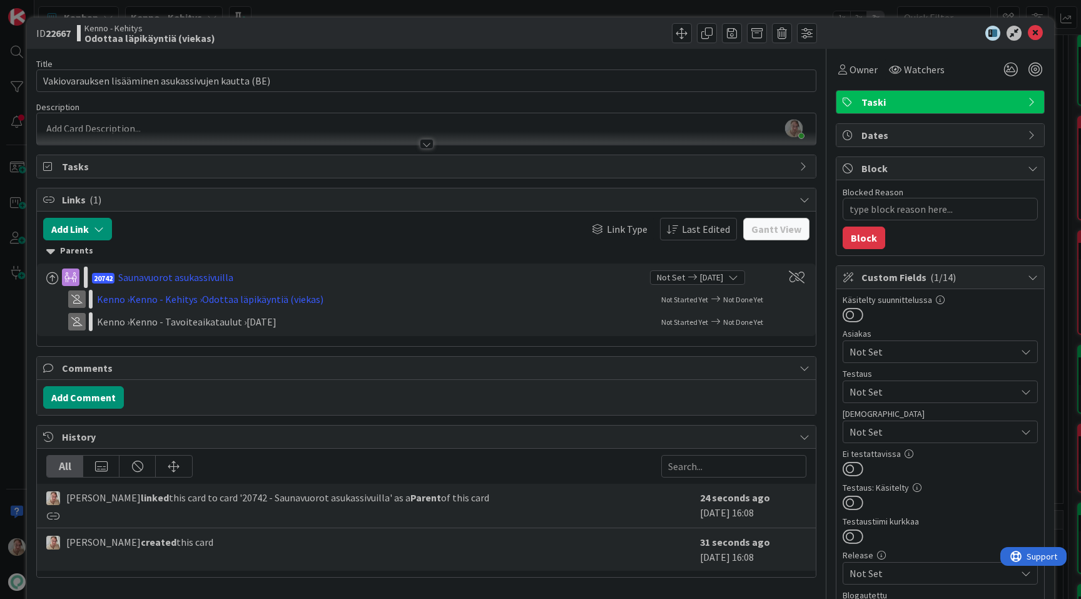
click at [278, 133] on div at bounding box center [426, 137] width 779 height 13
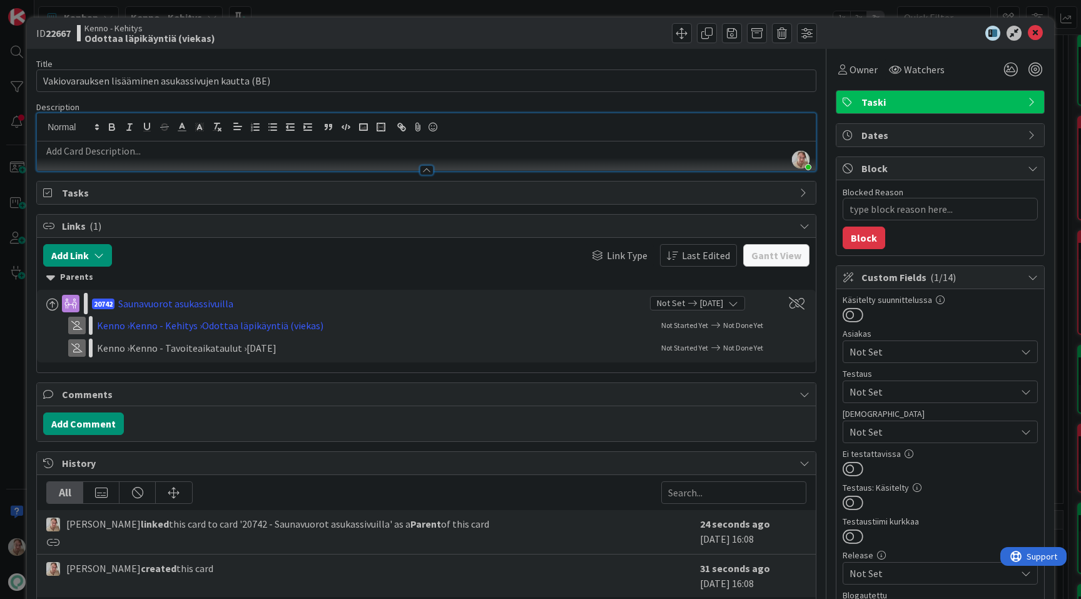
click at [237, 153] on p at bounding box center [426, 151] width 767 height 14
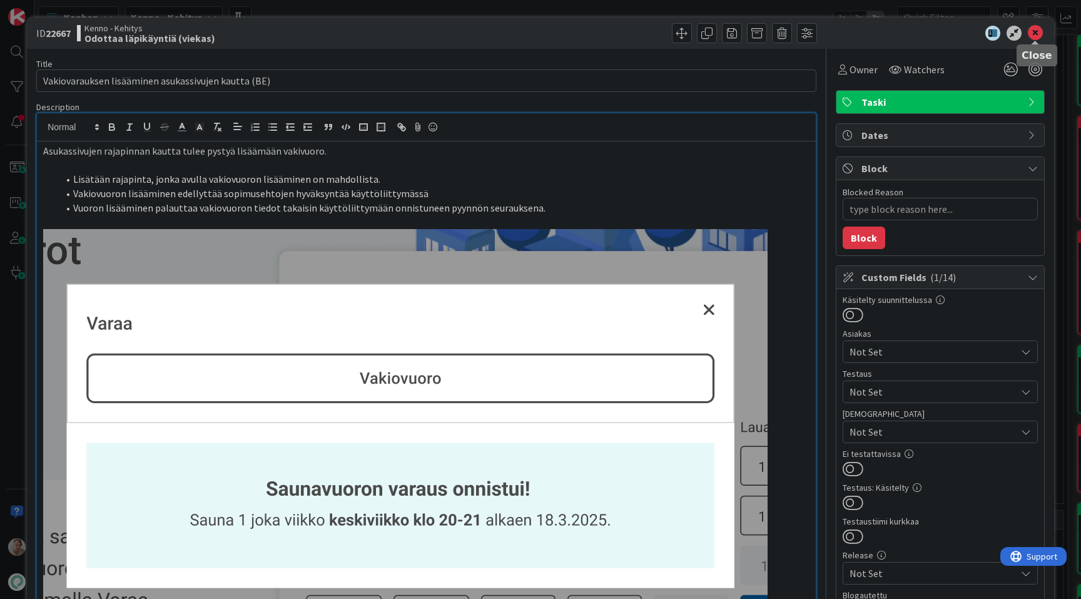
click at [1034, 34] on icon at bounding box center [1035, 33] width 15 height 15
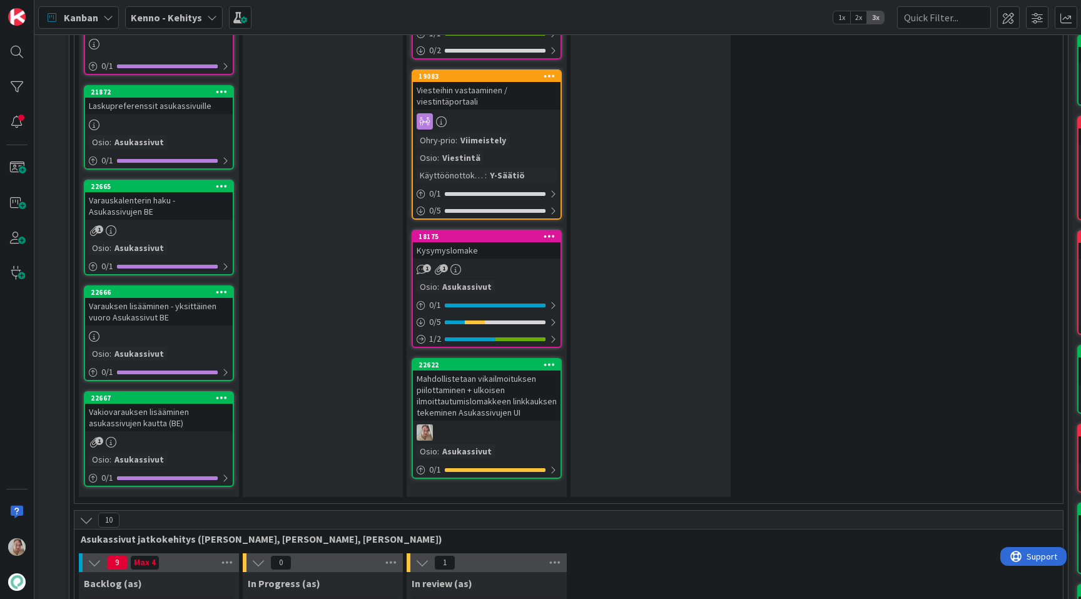
click at [184, 313] on div "Varauksen lisääminen - yksittäinen vuoro Asukassivut BE" at bounding box center [159, 312] width 148 height 28
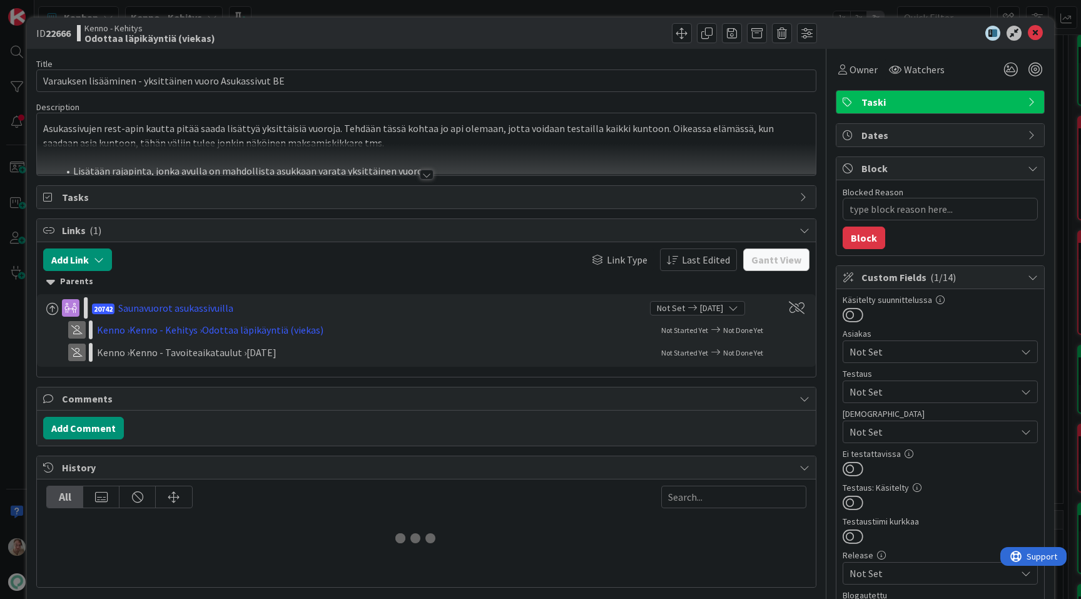
click at [346, 126] on p "Asukassivujen rest-apin kautta pitää saada lisättyä yksittäisiä vuoroja. Tehdää…" at bounding box center [426, 135] width 767 height 28
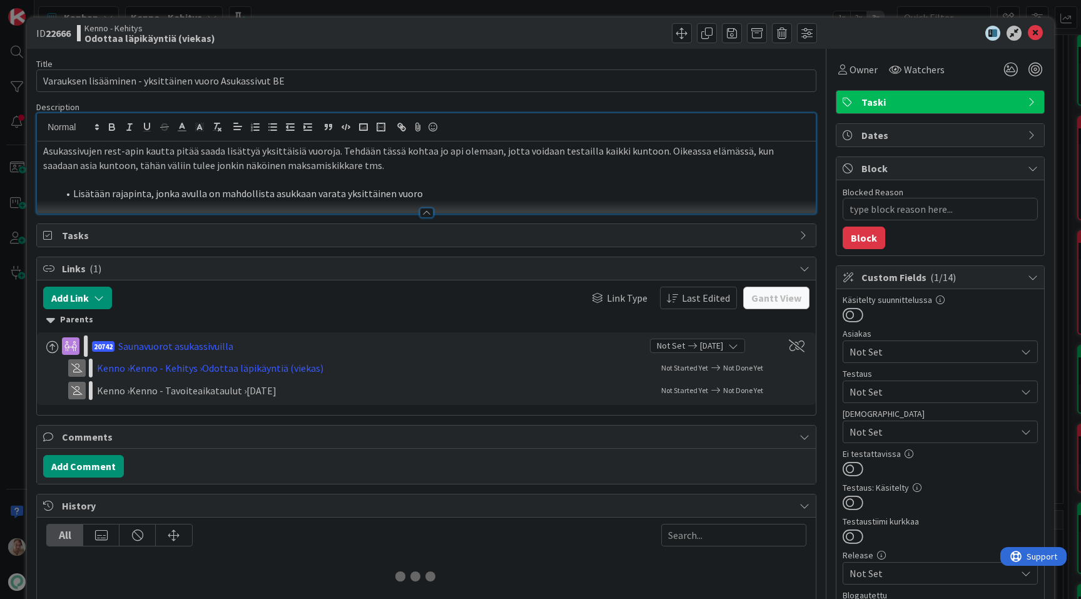
click at [435, 194] on li "Lisätään rajapinta, jonka avulla on mahdollista asukkaan varata yksittäinen vuo…" at bounding box center [434, 193] width 752 height 14
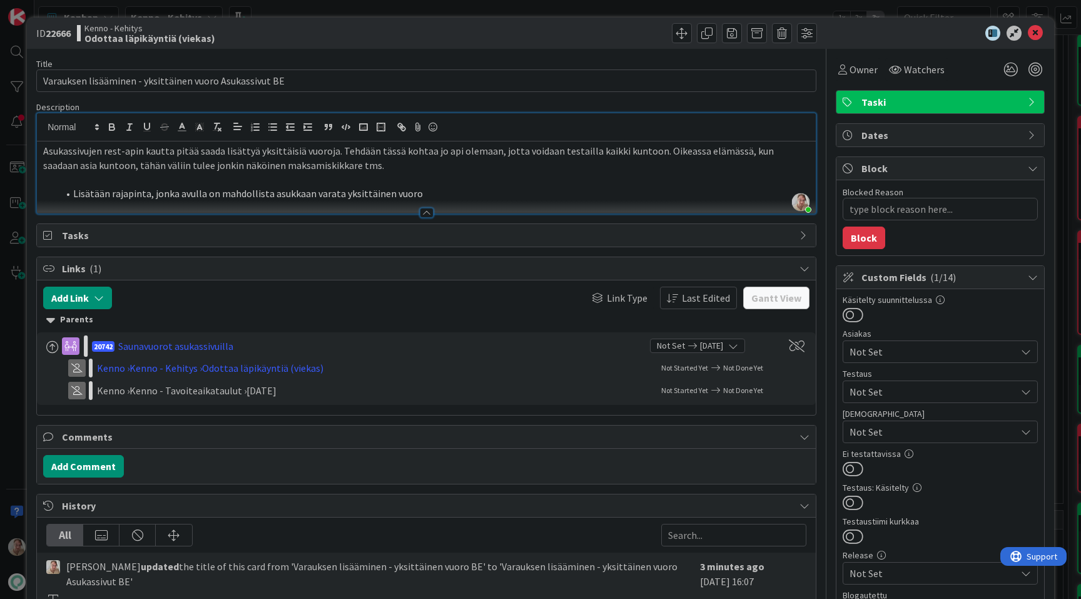
type textarea "x"
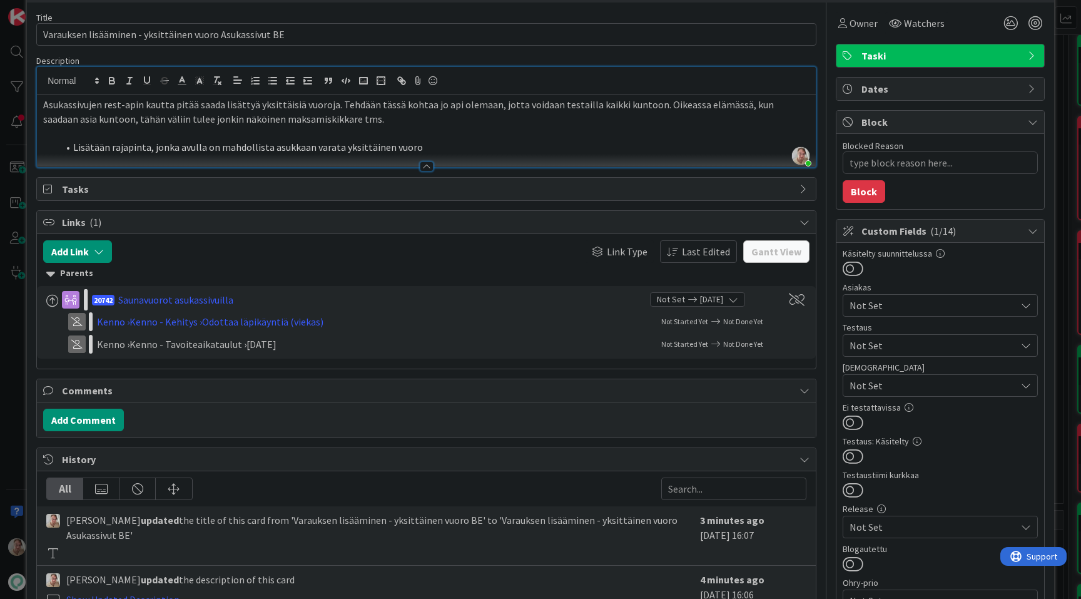
scroll to position [57, 0]
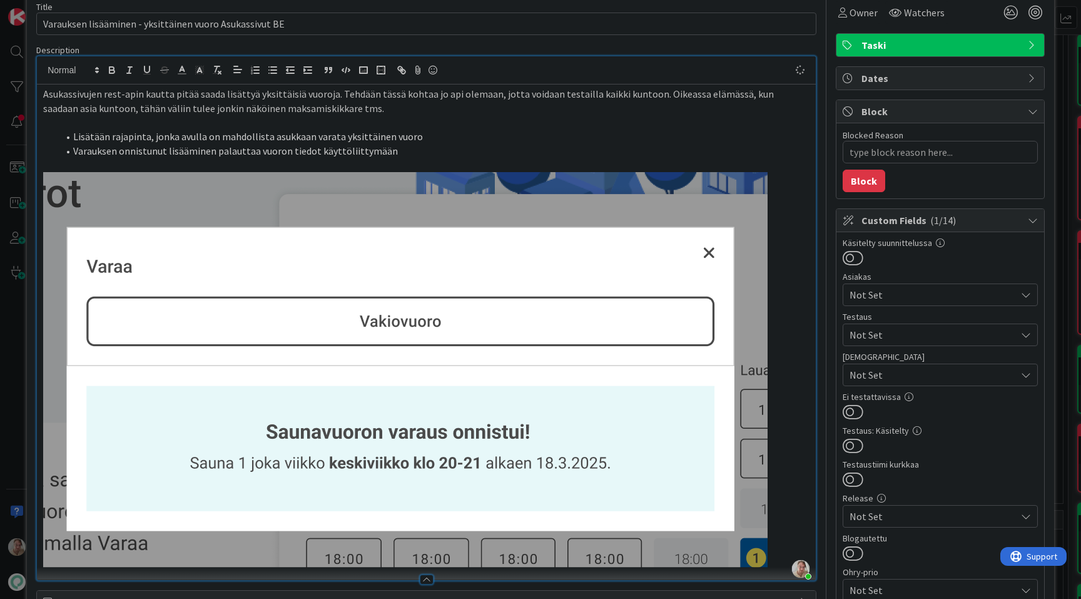
click at [421, 151] on li "Varauksen onnistunut lisääminen palauttaa vuoron tiedot käyttöliittymään" at bounding box center [434, 151] width 752 height 14
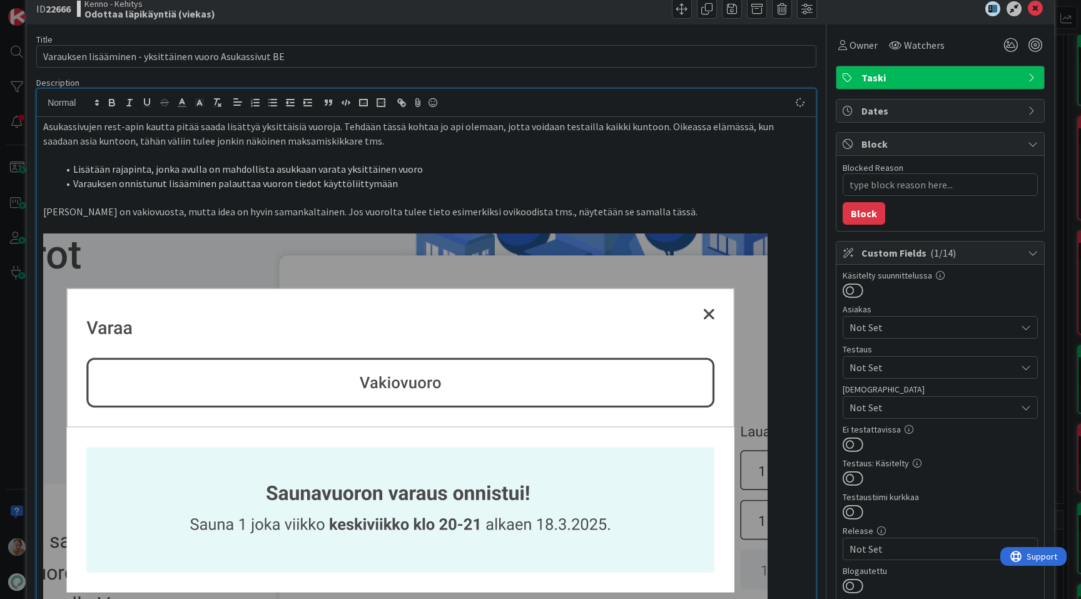
scroll to position [0, 0]
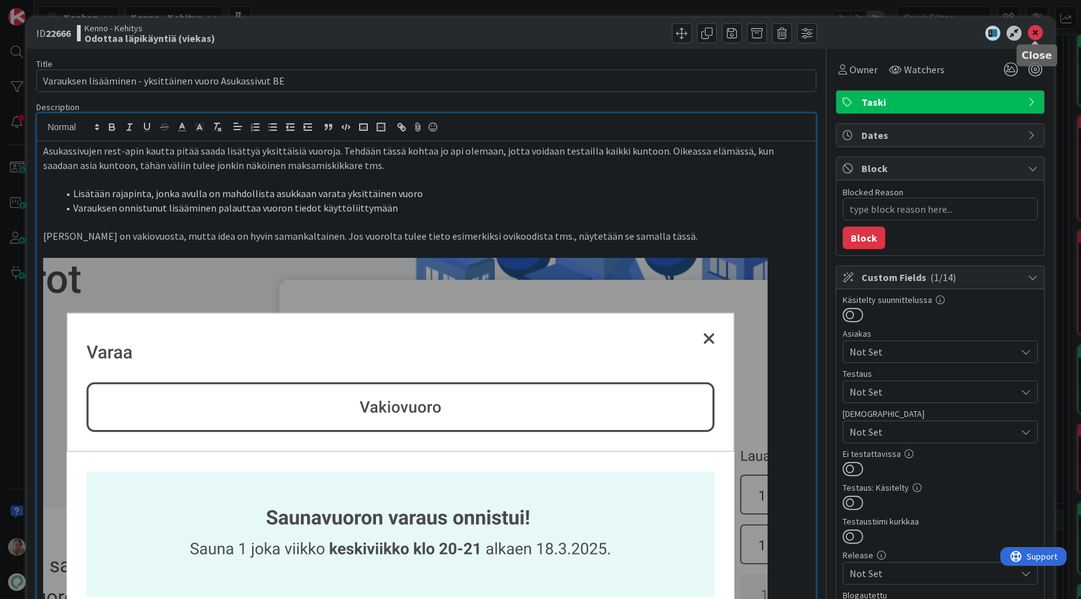
click at [1038, 31] on icon at bounding box center [1035, 33] width 15 height 15
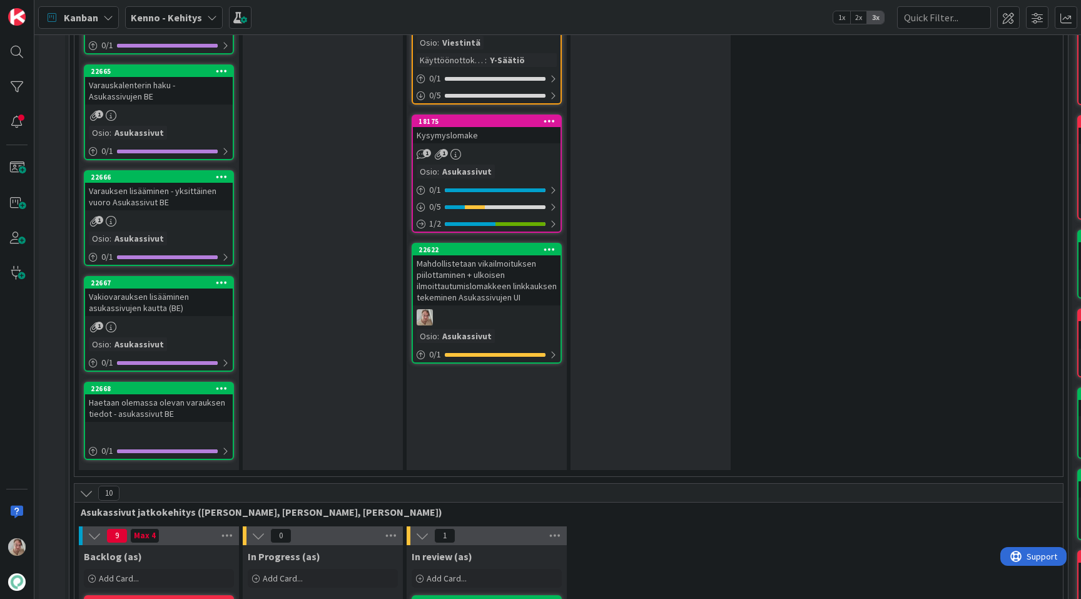
scroll to position [2196, 0]
click at [176, 394] on div "Haetaan olemassa olevan varauksen tiedot - asukassivut BE" at bounding box center [159, 408] width 148 height 28
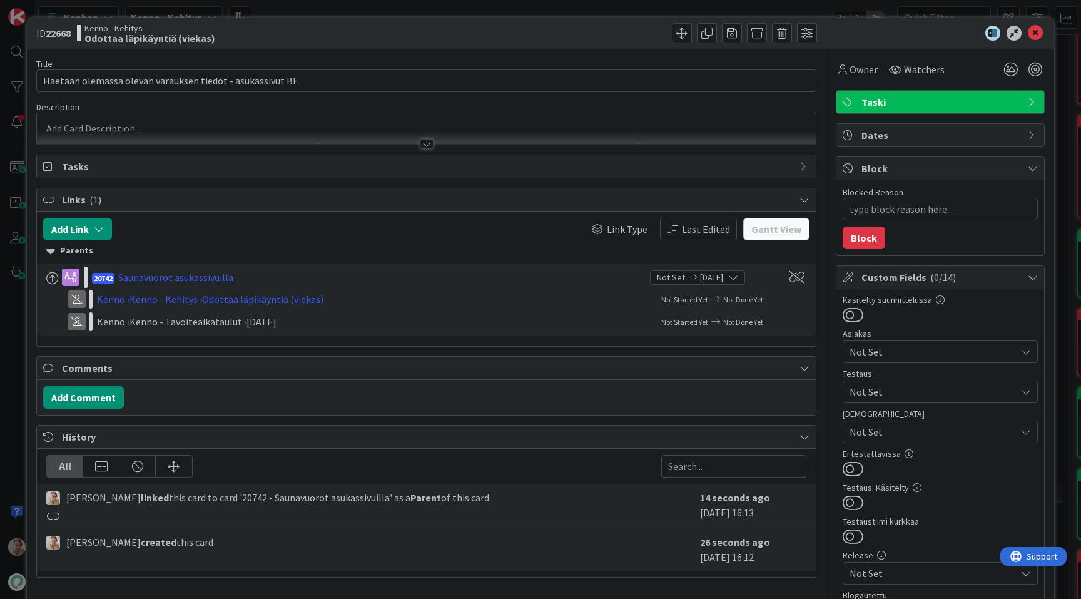
type textarea "x"
click at [364, 126] on div at bounding box center [426, 128] width 779 height 31
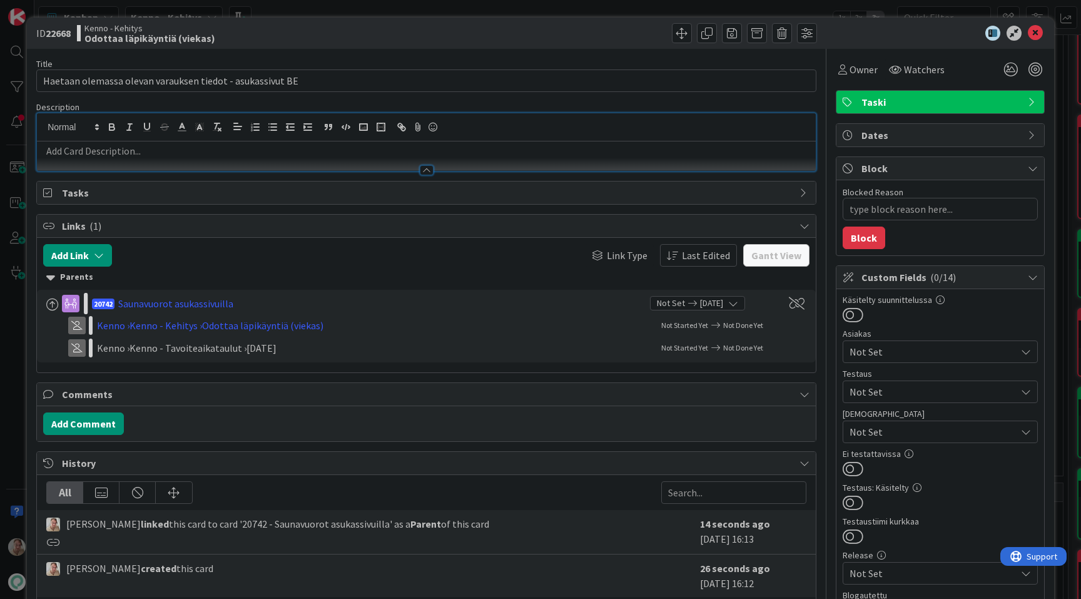
click at [317, 144] on p at bounding box center [426, 151] width 767 height 14
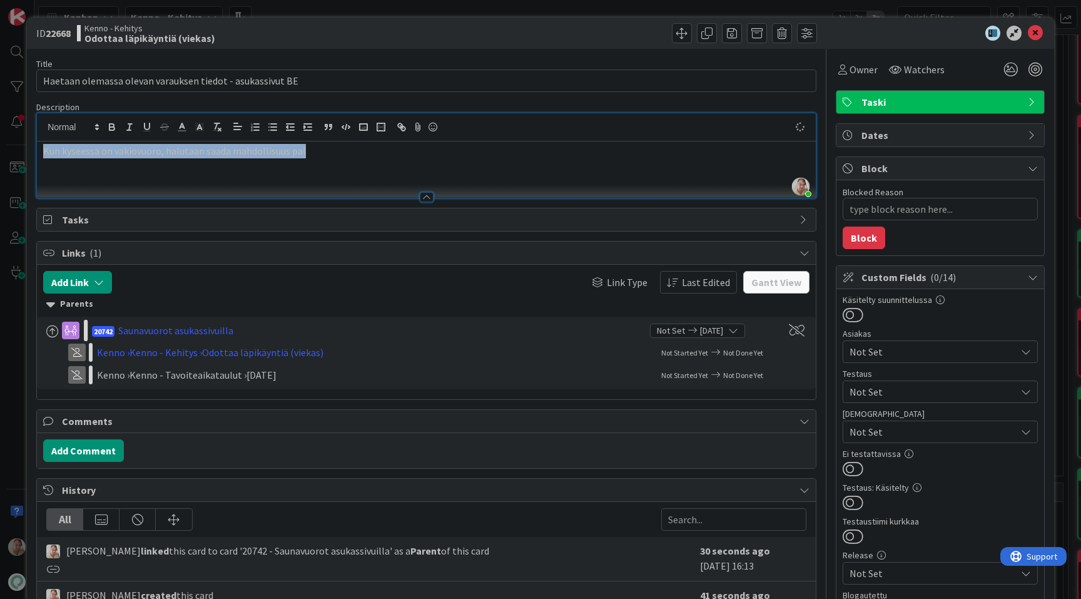
click at [43, 155] on p "Kun kyseessä on vakiovuoro, halutaan saada mahdollisuus pal" at bounding box center [426, 151] width 767 height 14
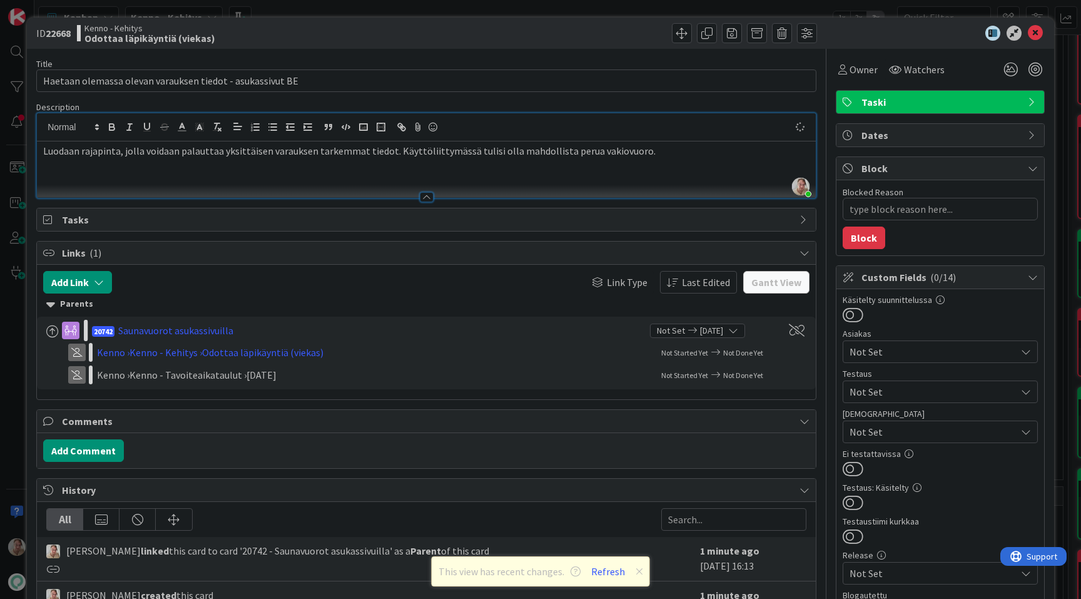
click at [506, 151] on p "Luodaan rajapinta, jolla voidaan palauttaa yksittäisen varauksen tarkemmat tied…" at bounding box center [426, 151] width 767 height 14
click at [556, 151] on p "Luodaan rajapinta, jolla voidaan palauttaa yksittäisen varauksen tarkemmat tied…" at bounding box center [426, 151] width 767 height 14
click at [691, 156] on p "Luodaan rajapinta, jolla voidaan palauttaa yksittäisen varauksen tarkemmat tied…" at bounding box center [426, 151] width 767 height 14
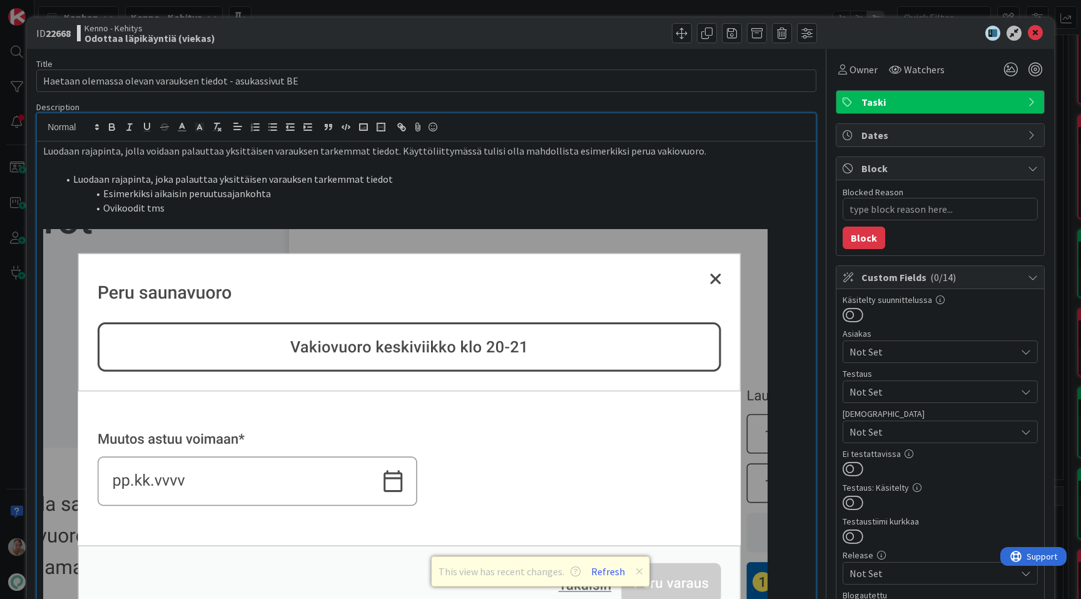
click at [1033, 34] on icon at bounding box center [1035, 33] width 15 height 15
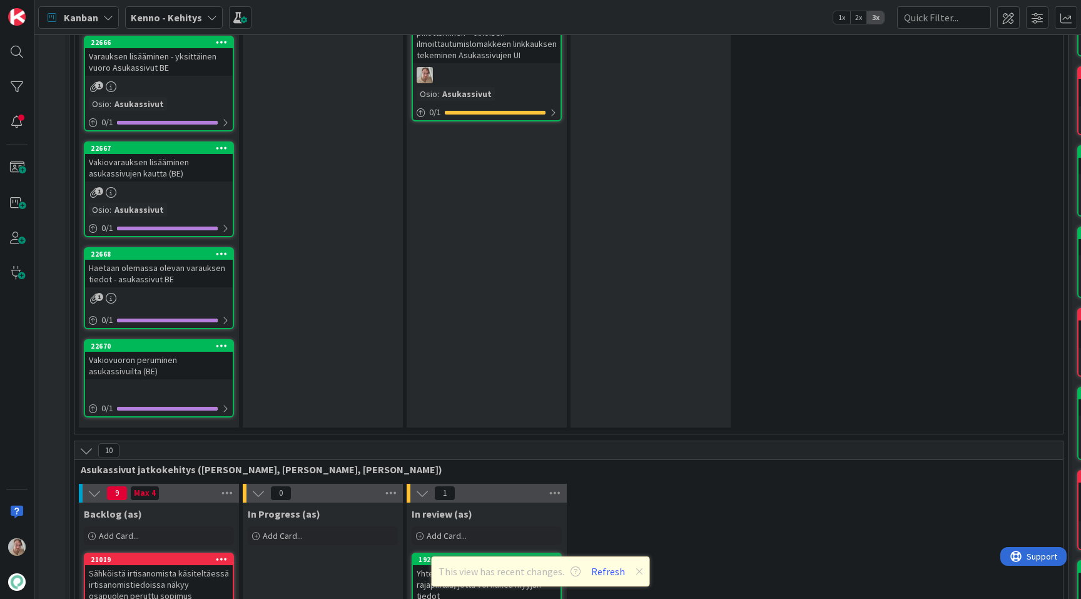
scroll to position [2453, 0]
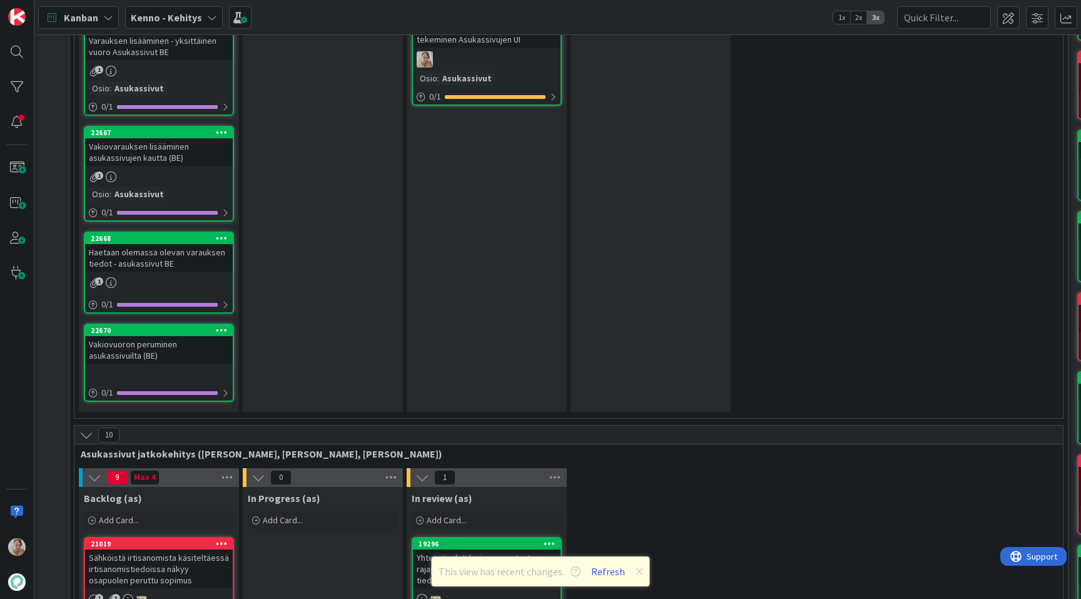
click at [173, 343] on div "Vakiovuoron peruminen asukassivuilta (BE)" at bounding box center [159, 350] width 148 height 28
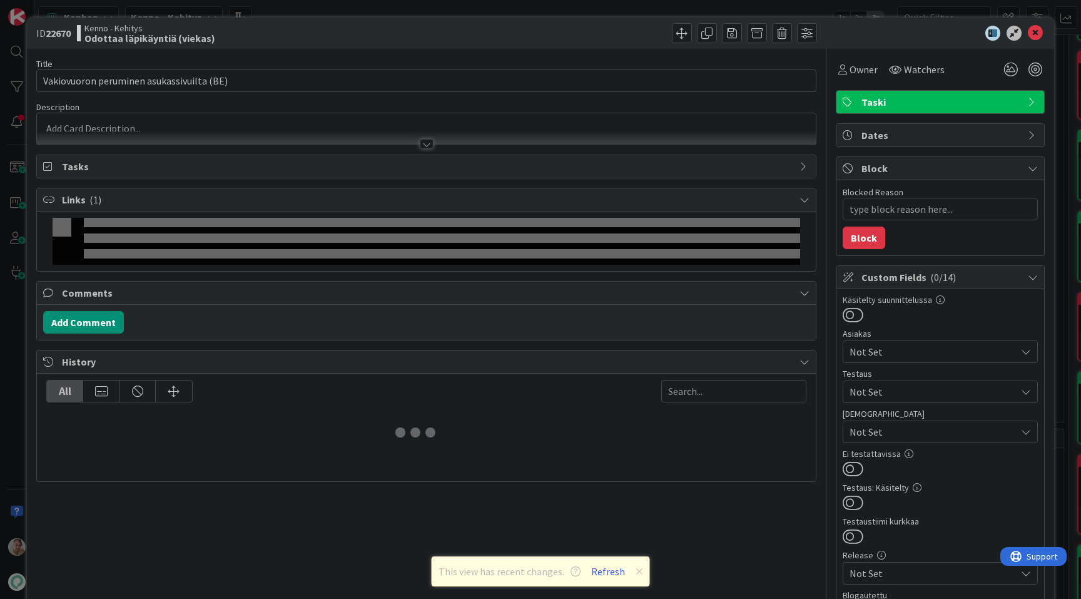
type textarea "x"
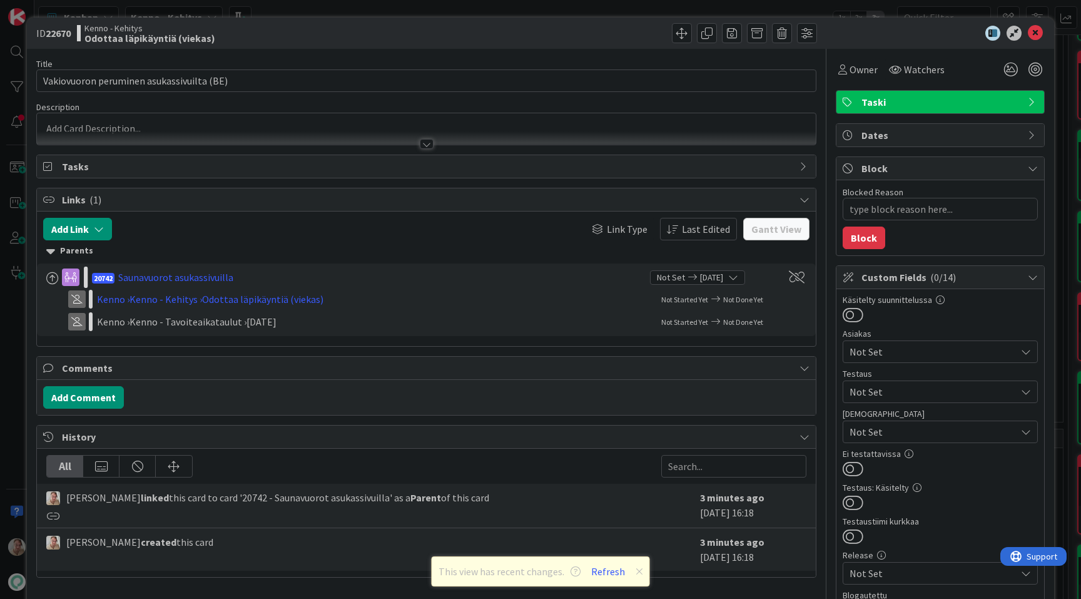
click at [427, 130] on p at bounding box center [426, 128] width 767 height 14
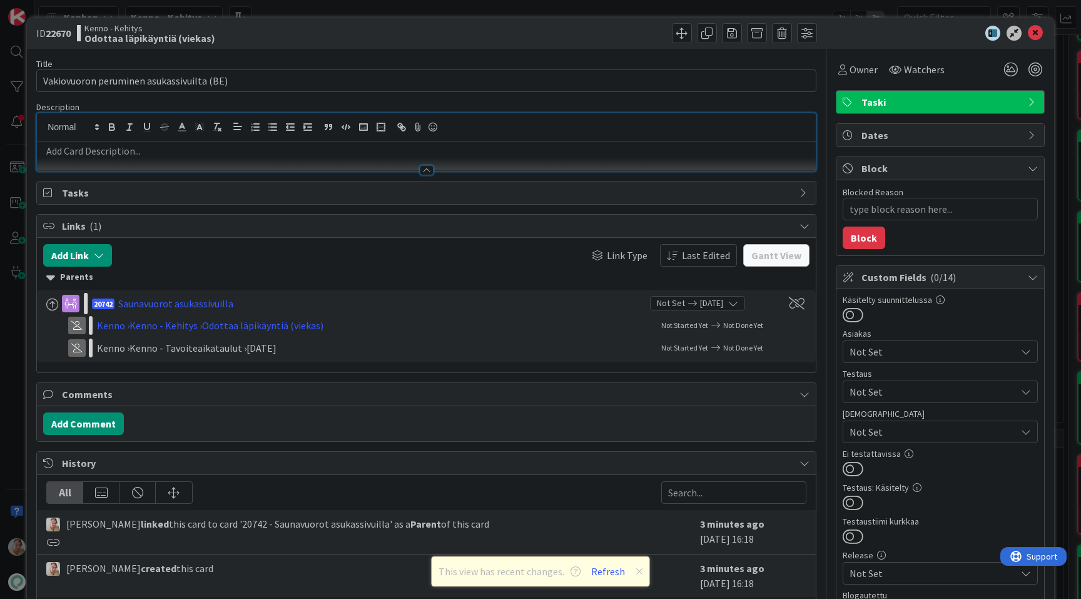
click at [376, 153] on p at bounding box center [426, 151] width 767 height 14
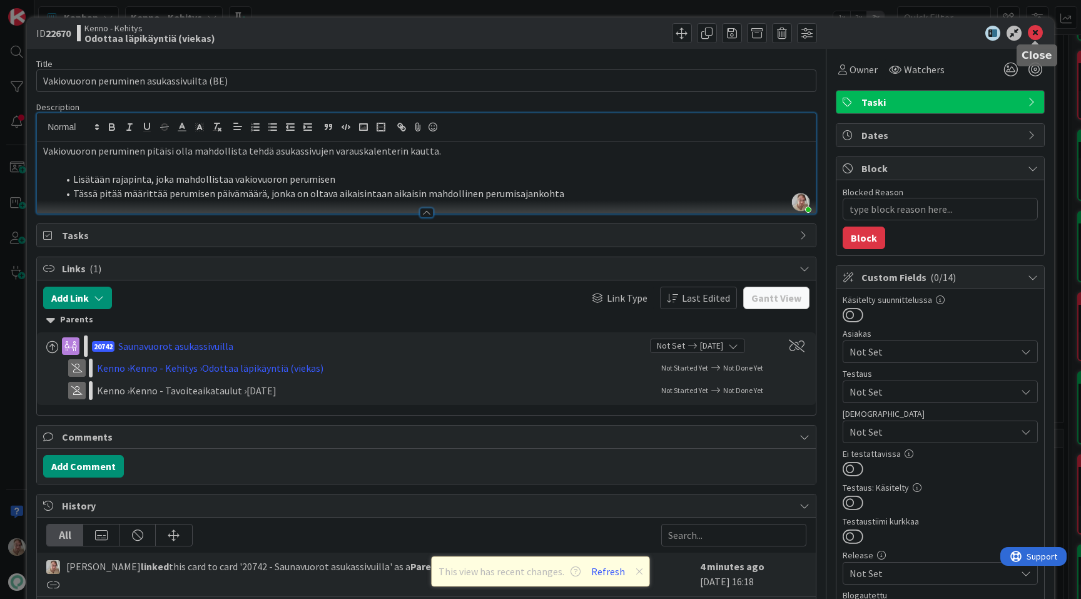
click at [1033, 36] on icon at bounding box center [1035, 33] width 15 height 15
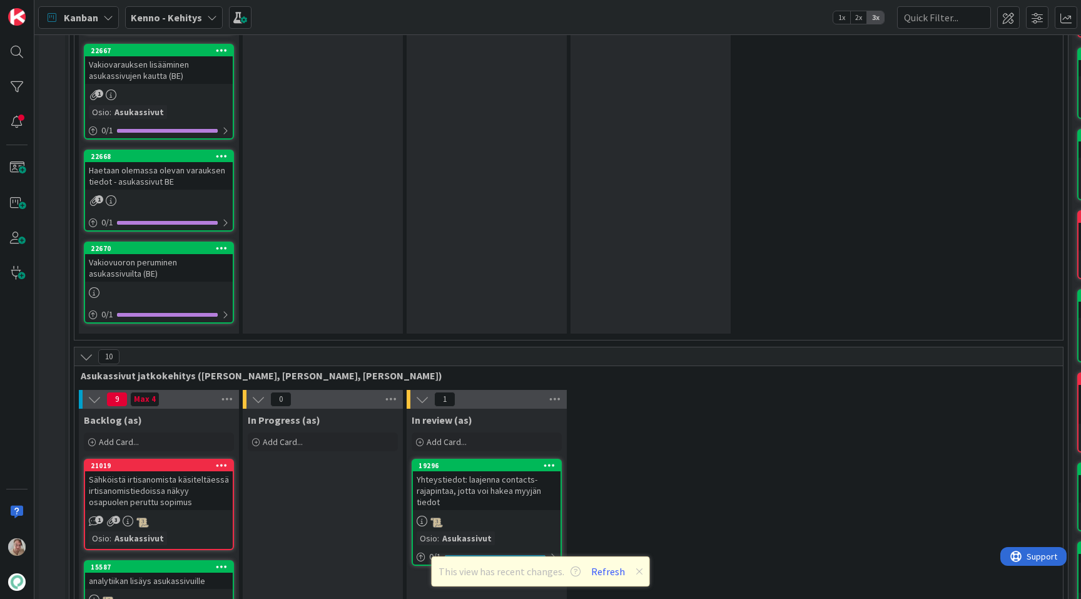
scroll to position [2531, 0]
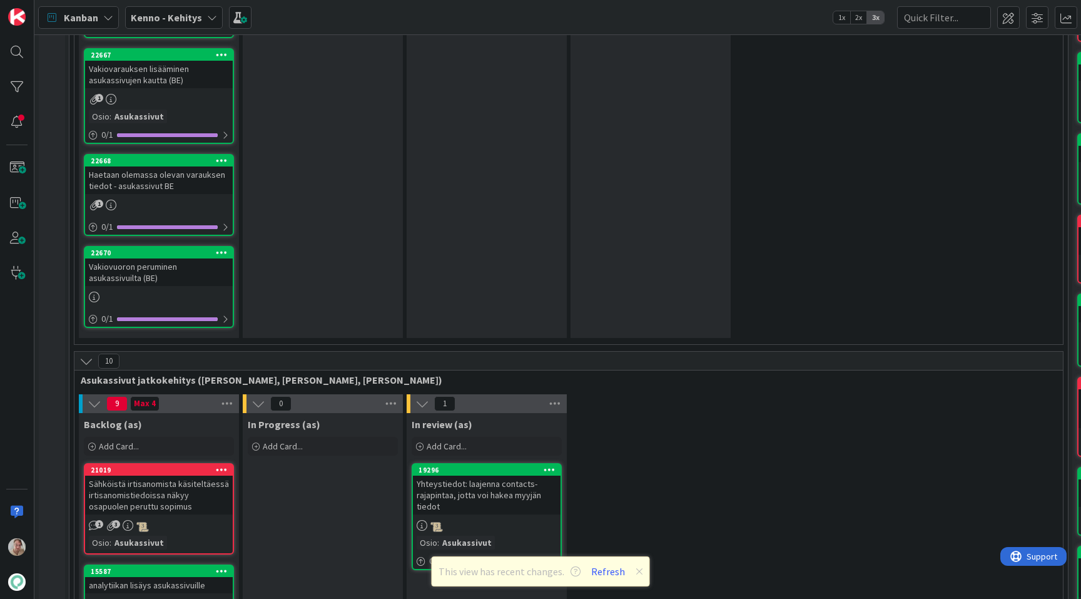
click at [640, 569] on icon at bounding box center [640, 571] width 8 height 10
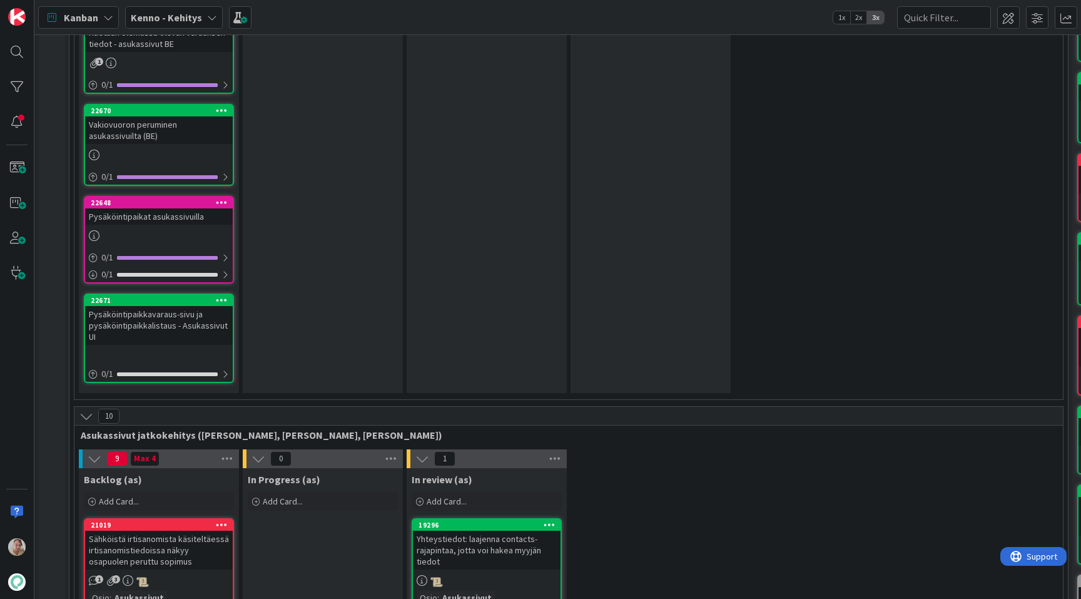
scroll to position [2596, 0]
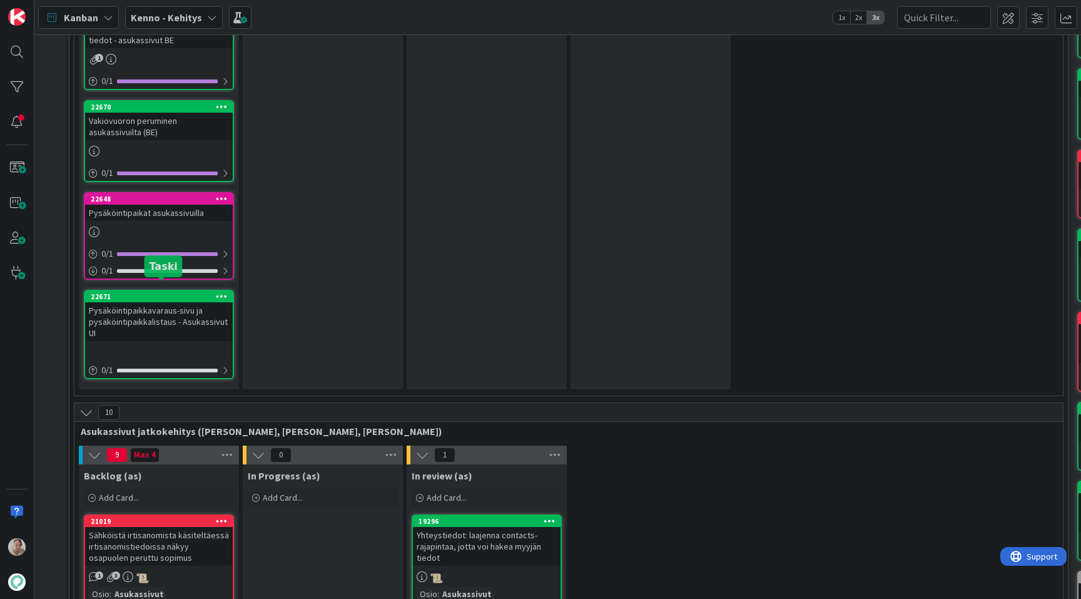
click at [182, 302] on div "Pysäköintipaikkavaraus-sivu ja pysäköintipaikkalistaus - Asukassivut UI" at bounding box center [159, 321] width 148 height 39
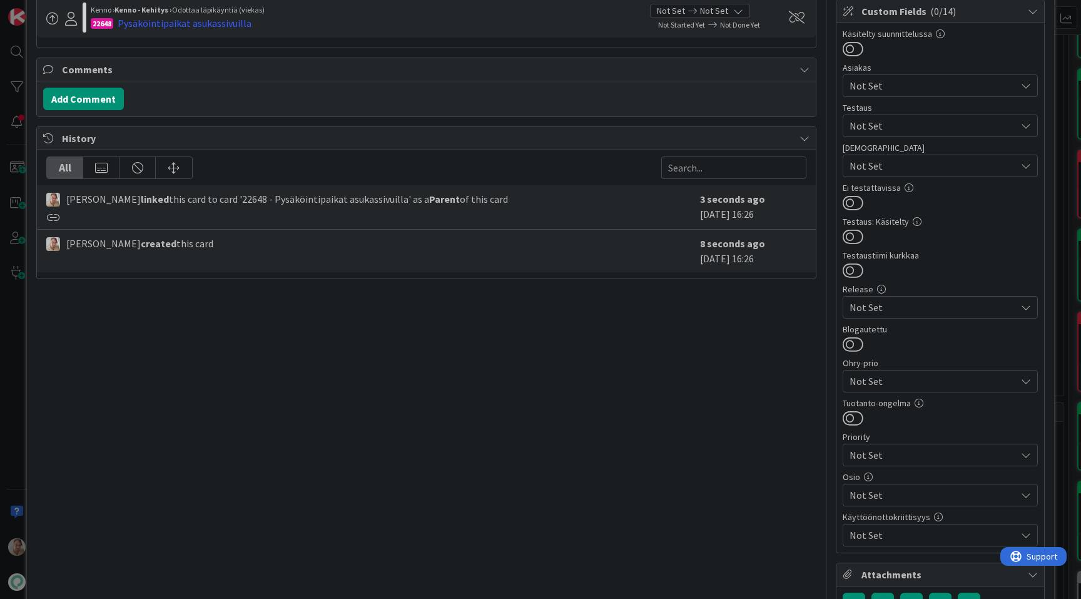
scroll to position [390, 0]
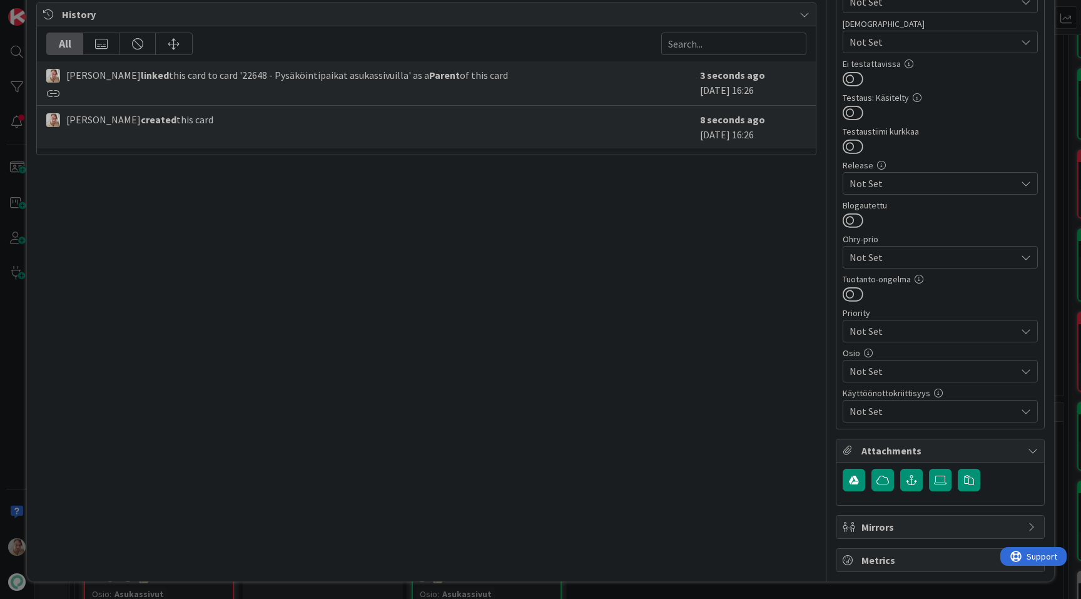
click at [881, 369] on span "Not Set" at bounding box center [933, 371] width 166 height 15
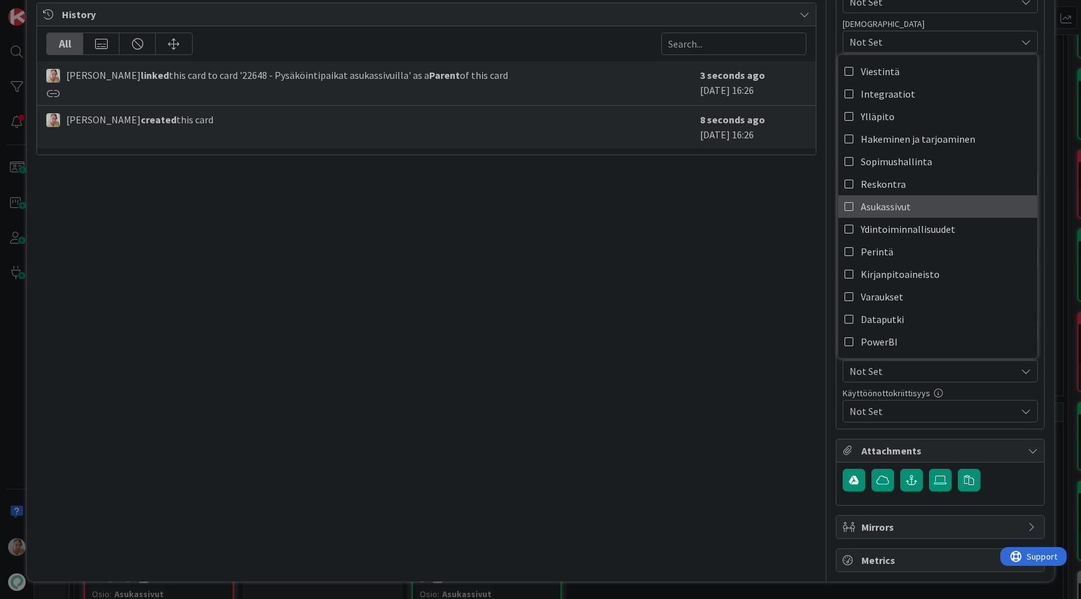
click at [878, 212] on span "Asukassivut" at bounding box center [886, 206] width 50 height 19
click at [768, 268] on div "Title 71 / 128 Pysäköintipaikkavaraus-sivu ja pysäköintipaikkalistaus - Asukass…" at bounding box center [426, 115] width 780 height 913
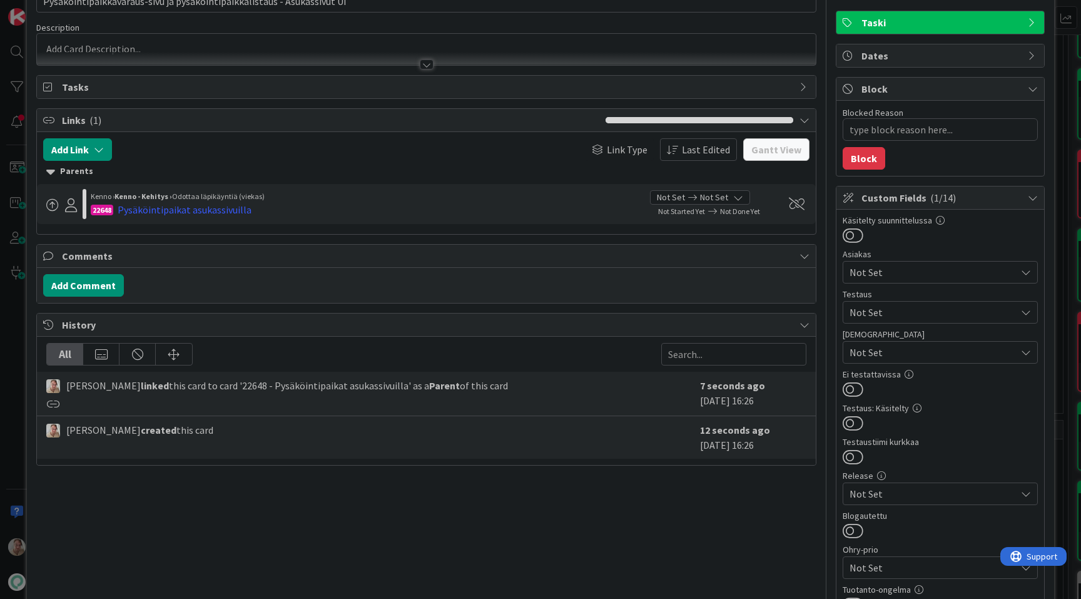
scroll to position [0, 0]
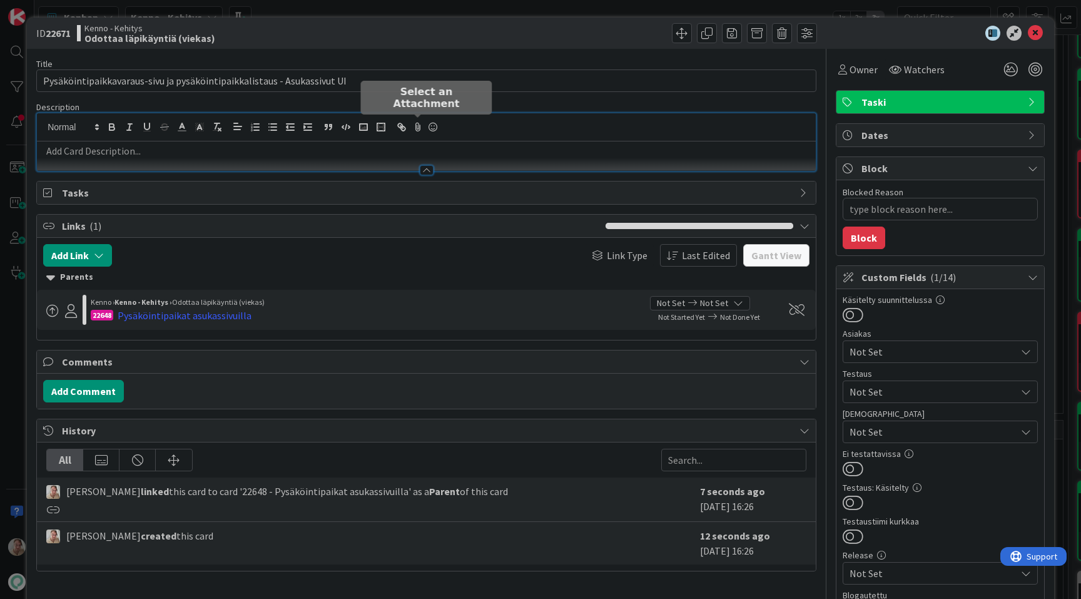
click at [411, 126] on div at bounding box center [426, 142] width 779 height 58
paste div
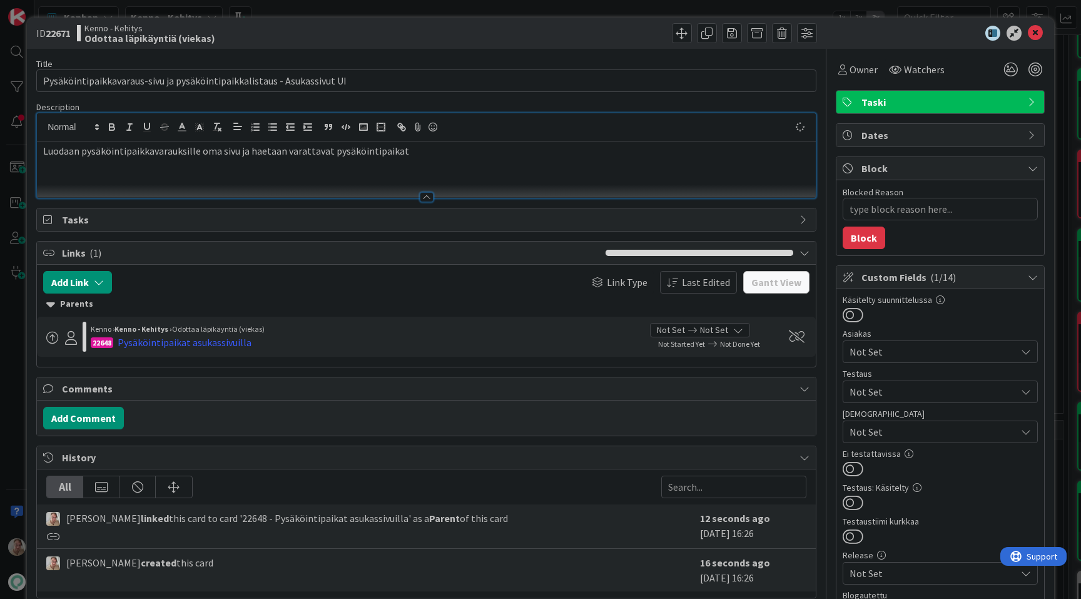
type textarea "x"
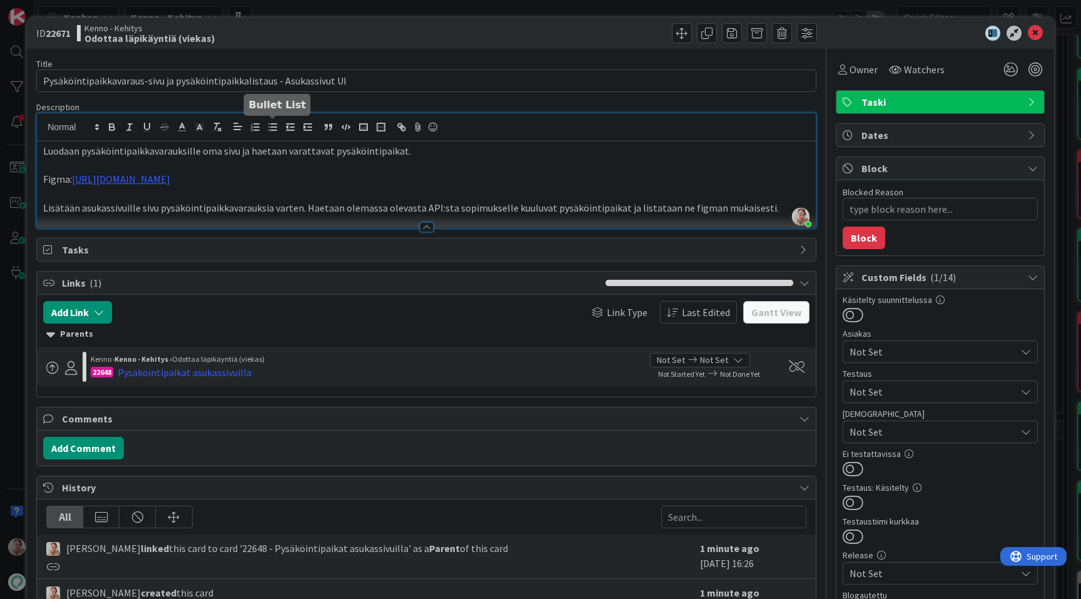
click at [275, 127] on line "button" at bounding box center [274, 127] width 6 height 0
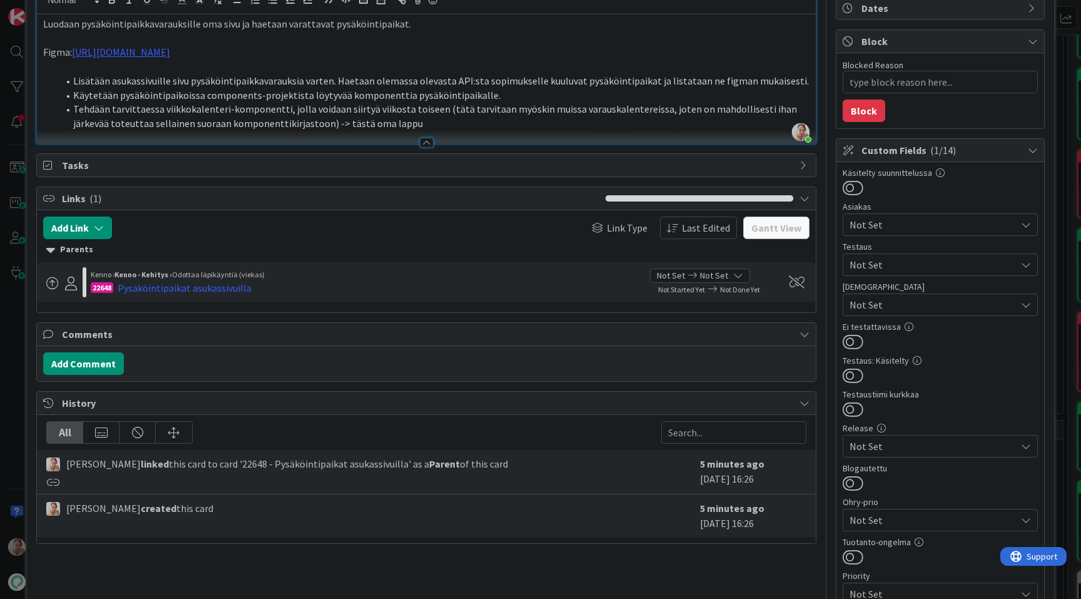
scroll to position [163, 0]
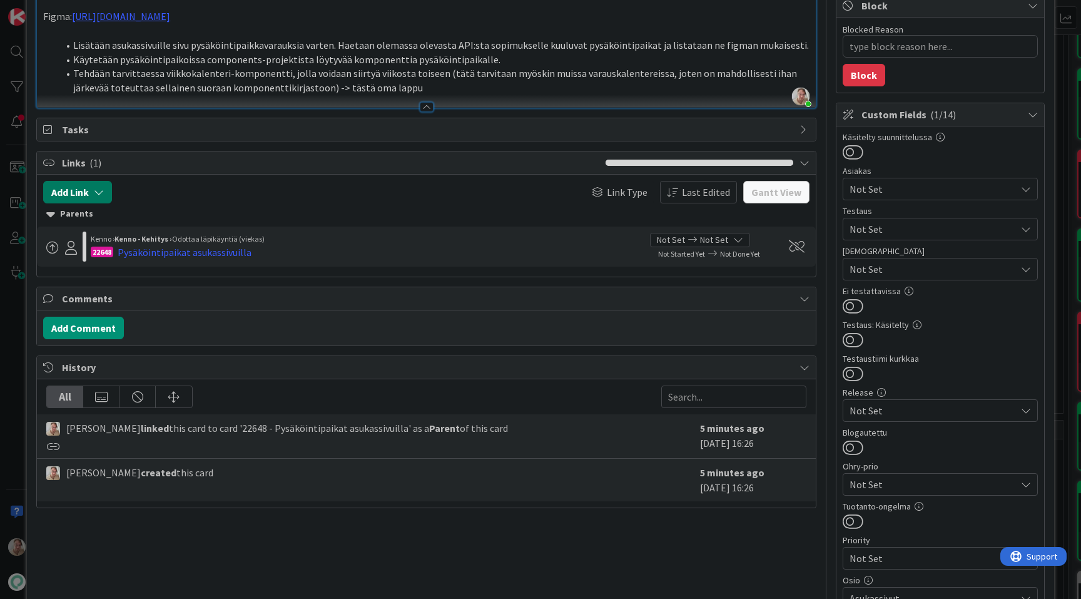
click at [98, 191] on icon "button" at bounding box center [99, 192] width 10 height 10
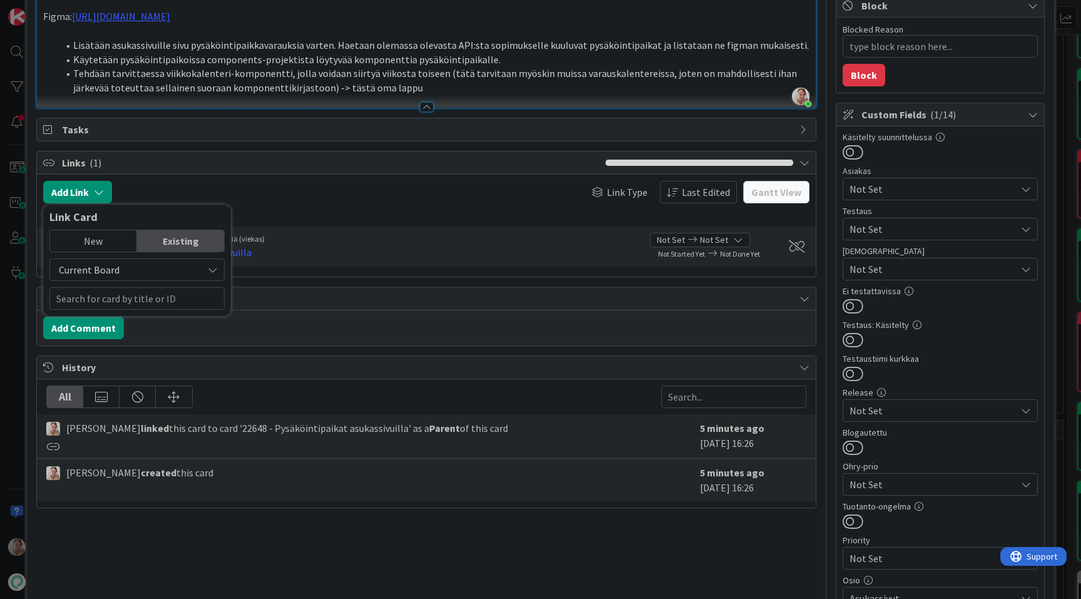
click at [110, 238] on div "New" at bounding box center [93, 240] width 87 height 21
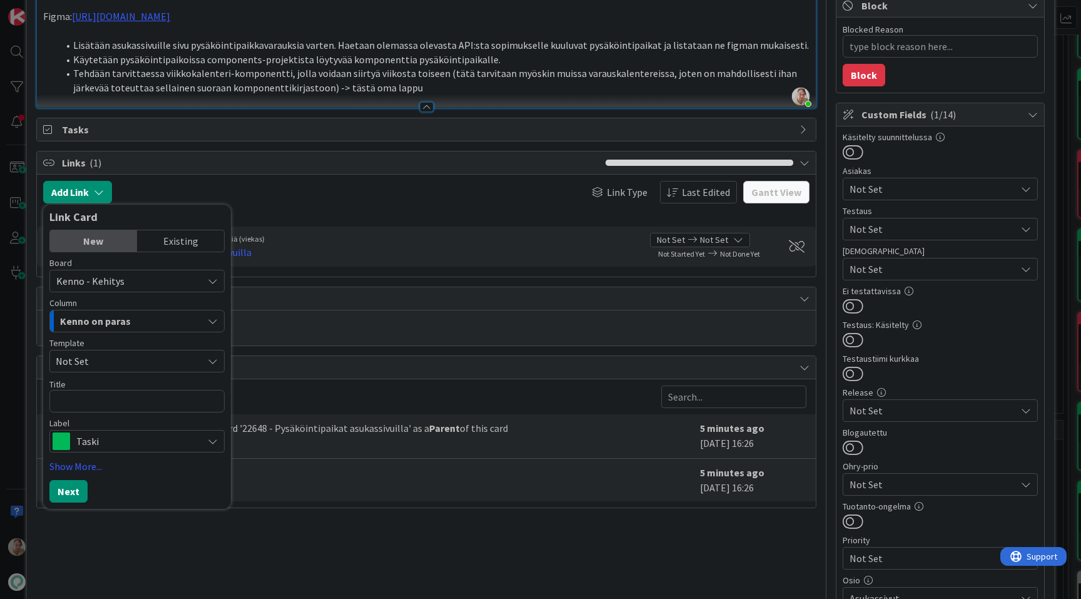
click at [113, 314] on span "Kenno on paras" at bounding box center [95, 321] width 71 height 16
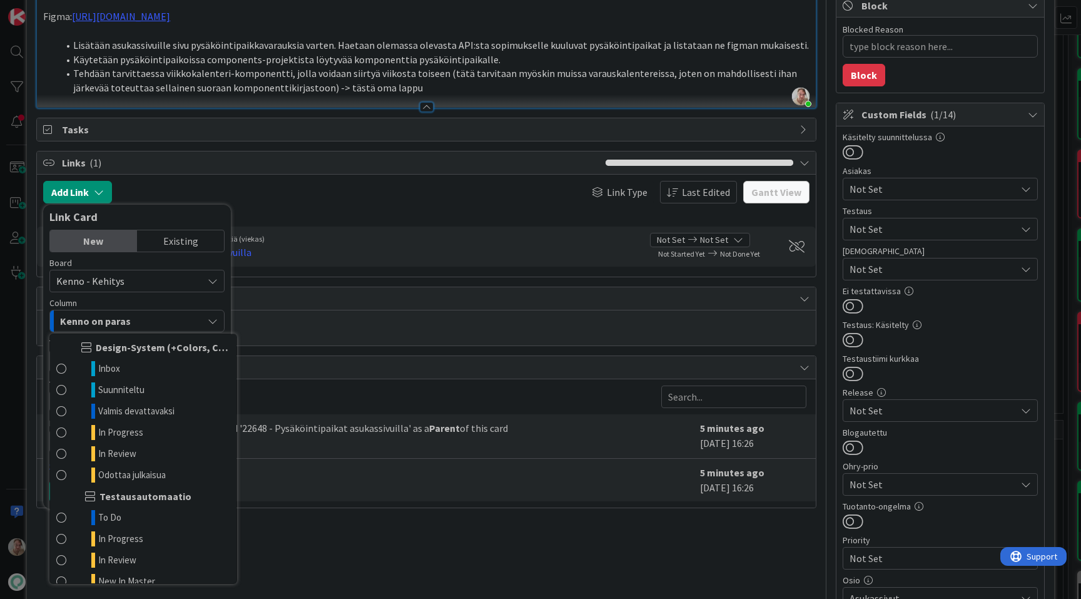
scroll to position [1371, 0]
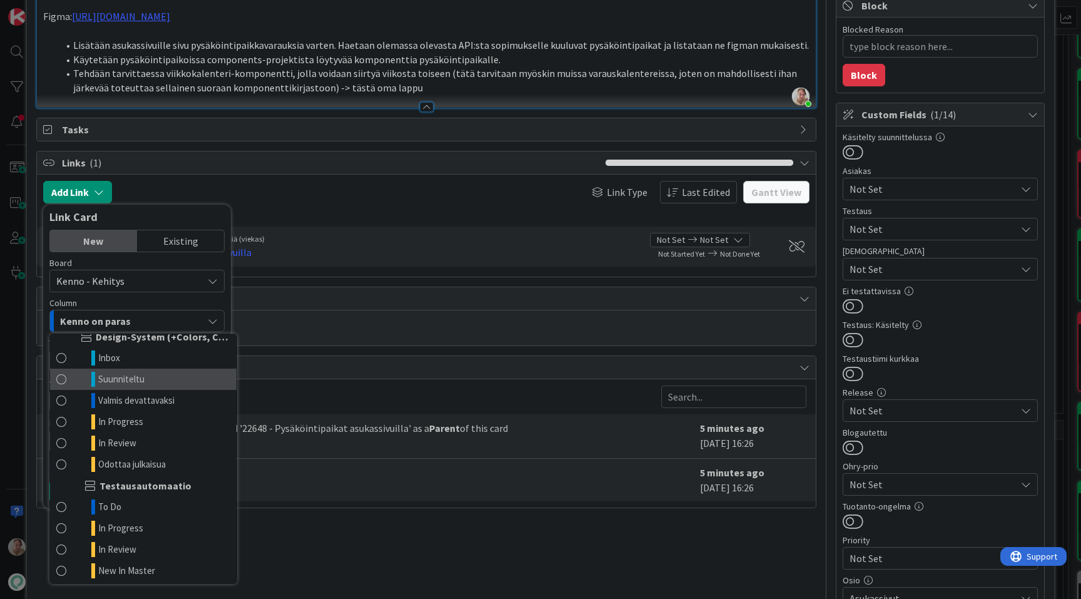
click at [141, 382] on span "Suunniteltu" at bounding box center [121, 379] width 46 height 15
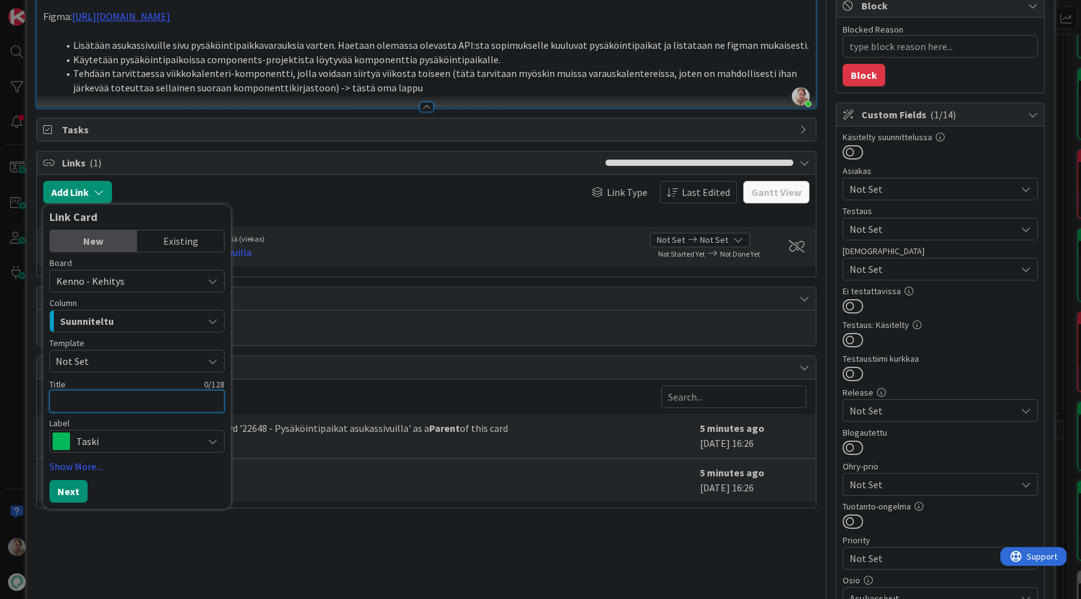
click at [117, 401] on textarea at bounding box center [136, 401] width 175 height 23
type textarea "x"
type textarea "T"
type textarea "x"
type textarea "To"
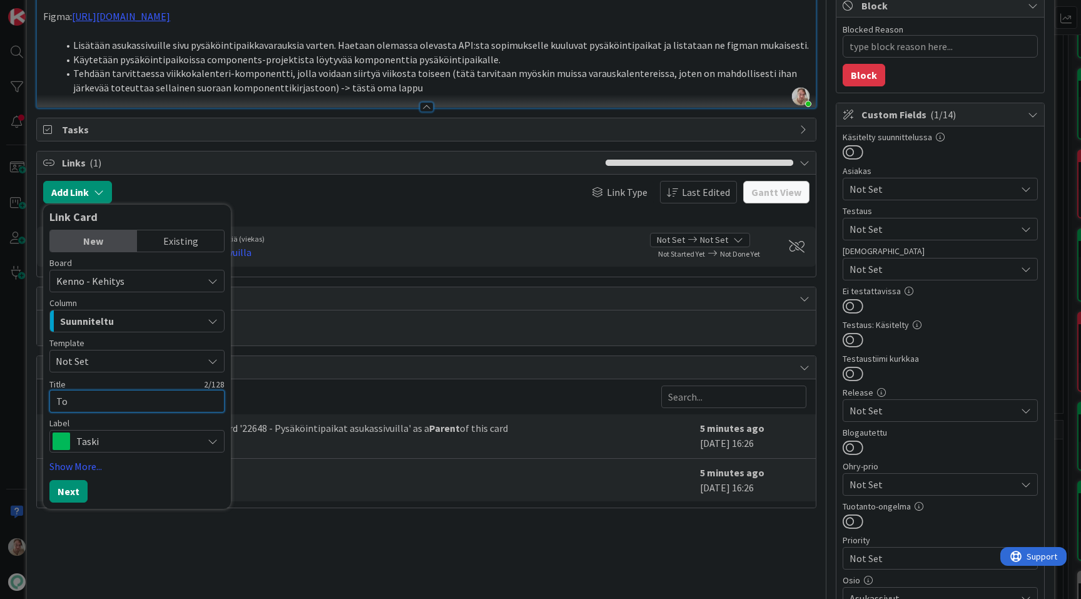
type textarea "x"
type textarea "Tot"
type textarea "x"
type textarea "Tote"
type textarea "x"
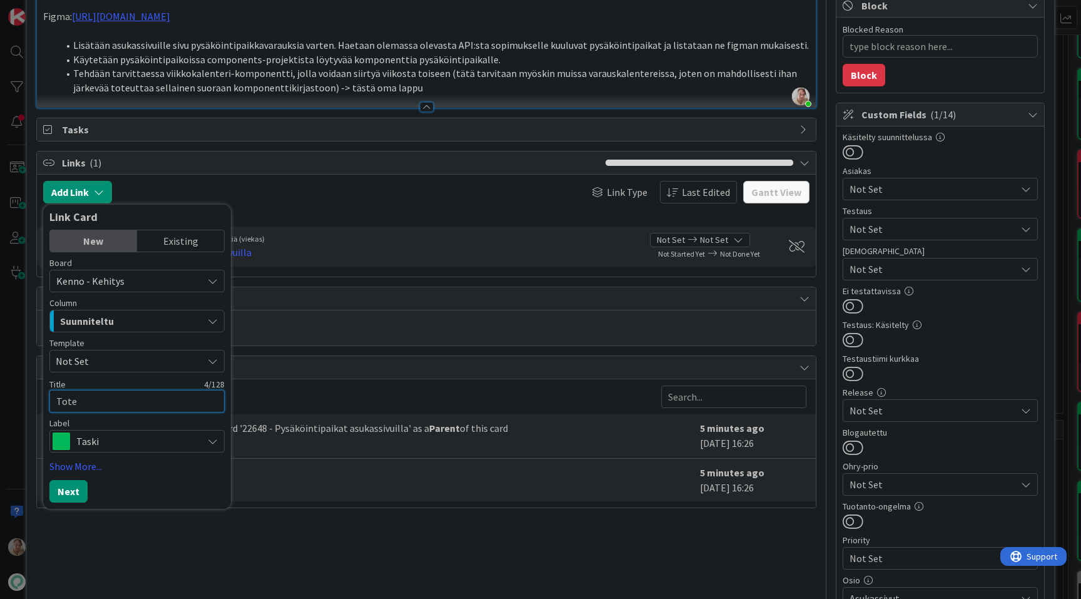
type textarea "Toteu"
type textarea "x"
type textarea "Toteute"
type textarea "x"
type textarea "Toteutet"
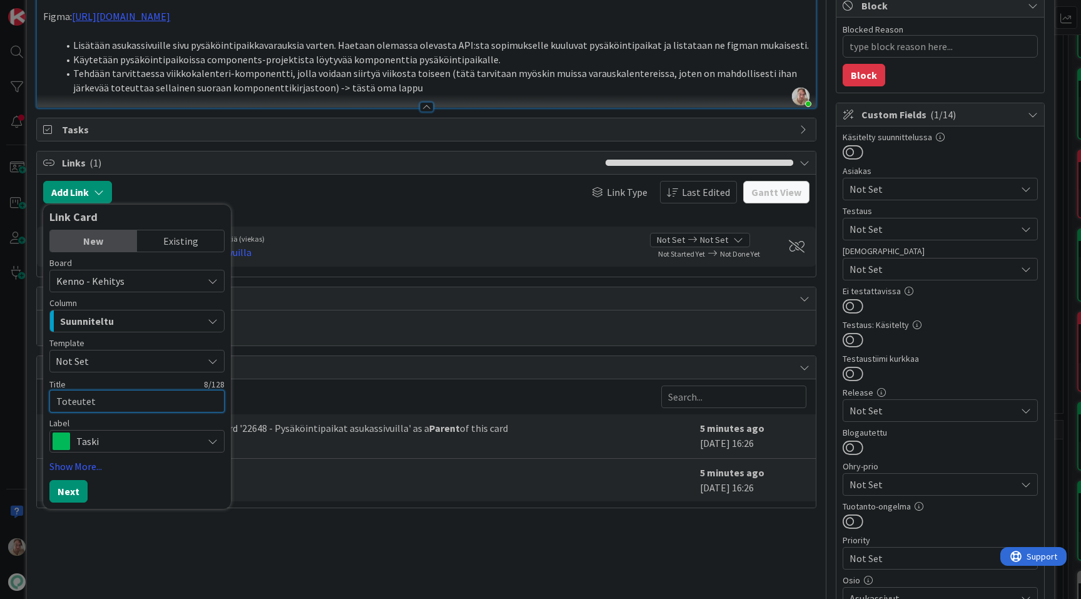
type textarea "x"
type textarea "Toteuteta"
type textarea "x"
type textarea "Toteutetaa"
type textarea "x"
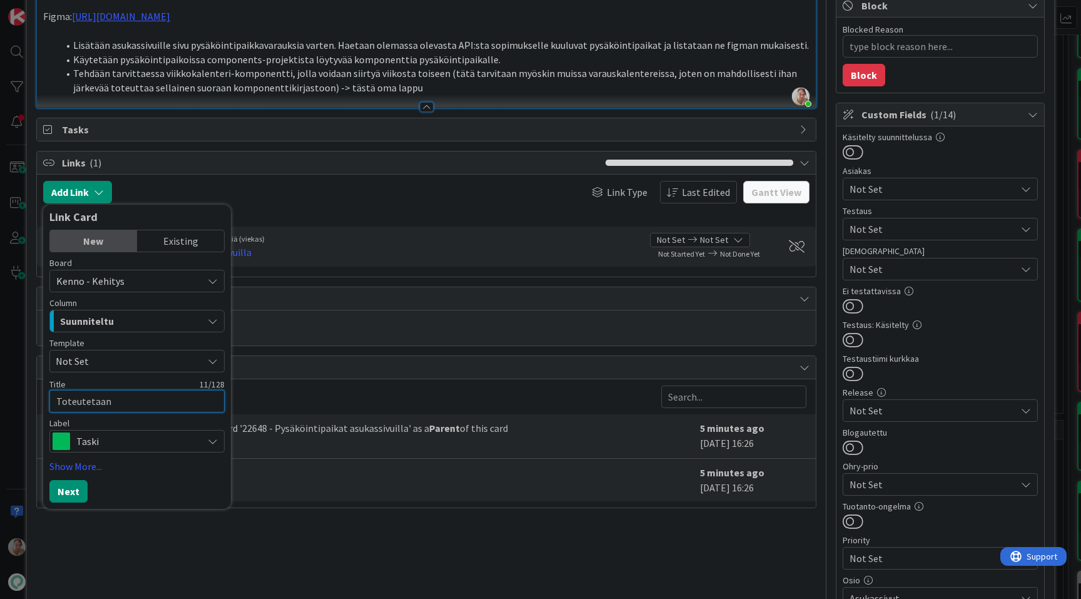
type textarea "Toteutetaan"
type textarea "x"
type textarea "Toteutetaan k"
type textarea "x"
type textarea "Toteutetaan kom"
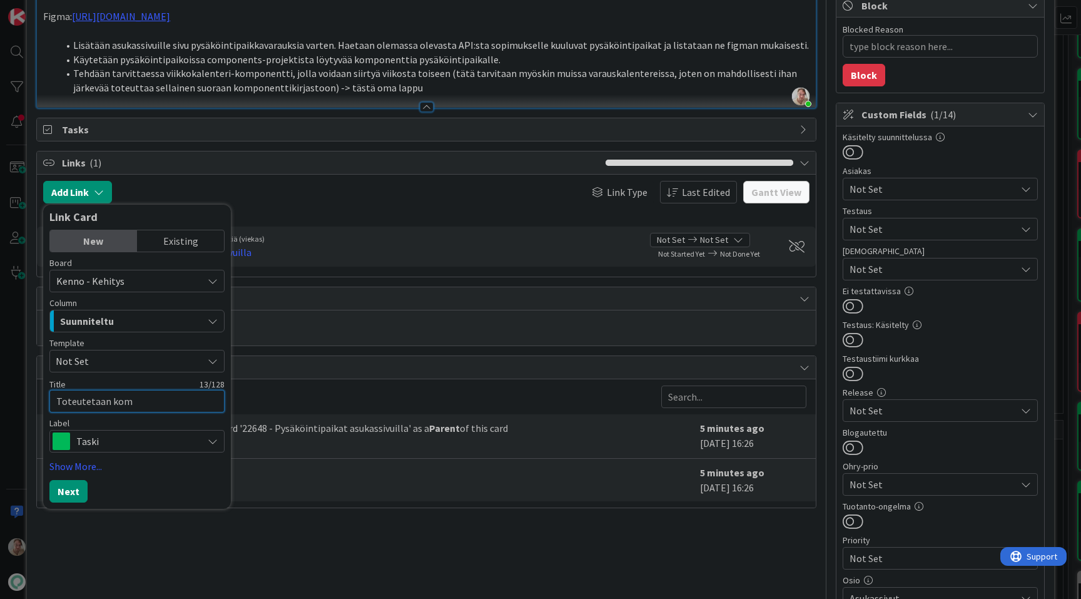
type textarea "x"
type textarea "Toteutetaan komp"
type textarea "x"
type textarea "Toteutetaan kompo"
type textarea "x"
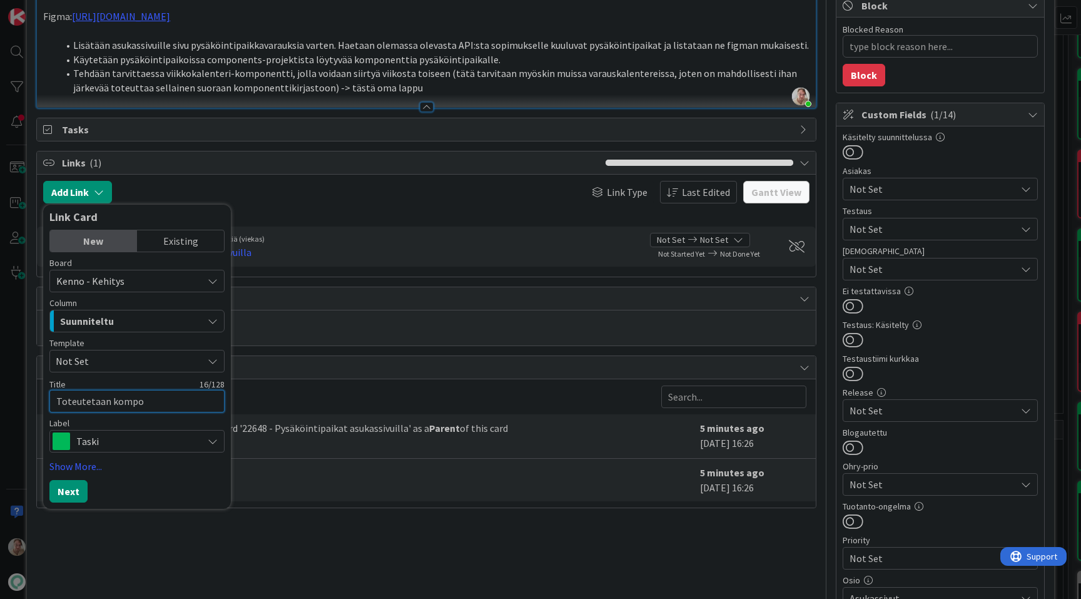
type textarea "Toteutetaan kompon"
type textarea "x"
type textarea "Toteutetaan kompone"
type textarea "x"
type textarea "Toteutetaan komponen"
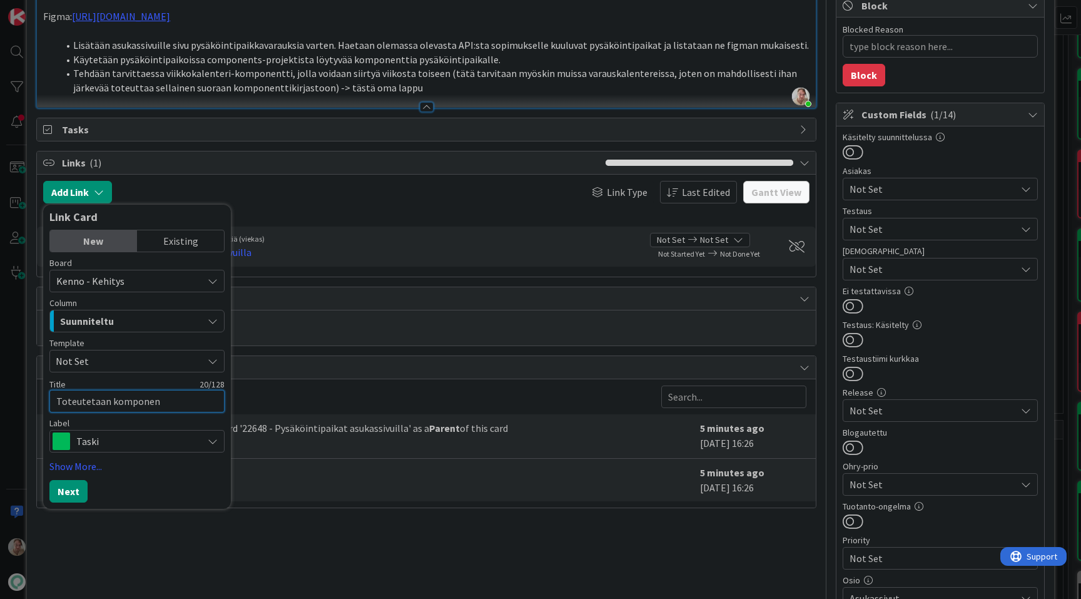
type textarea "x"
type textarea "Toteutetaan komponent"
type textarea "x"
type textarea "Toteutetaan komponentt"
type textarea "x"
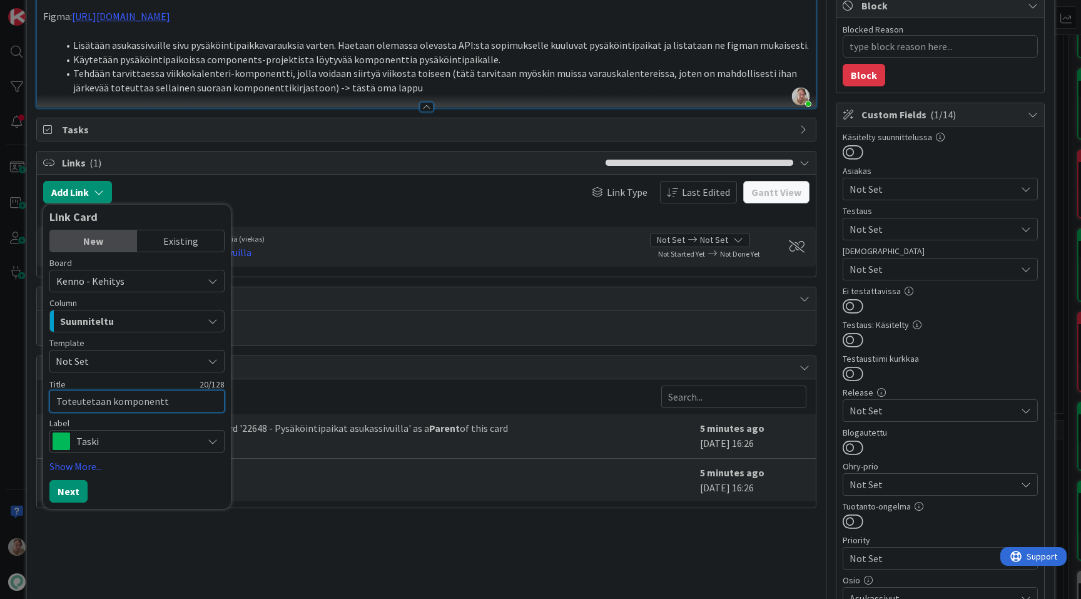
type textarea "Toteutetaan komponentti"
type textarea "x"
type textarea "Toteutetaan komponentti v"
type textarea "x"
type textarea "Toteutetaan komponentti vi"
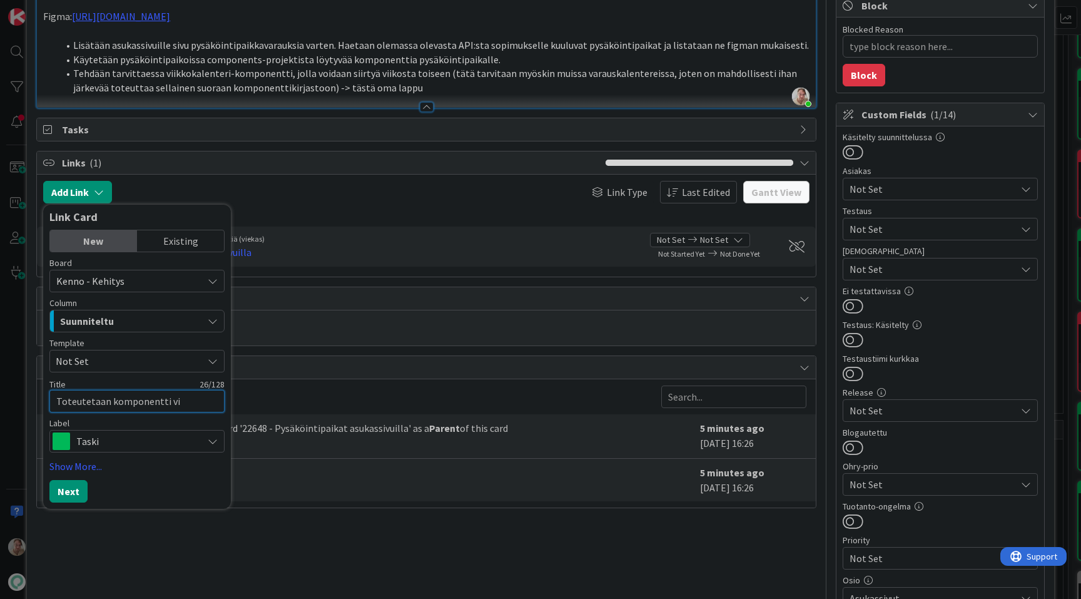
type textarea "x"
type textarea "Toteutetaan komponentti vii"
type textarea "x"
type textarea "Toteutetaan komponentti viik"
type textarea "x"
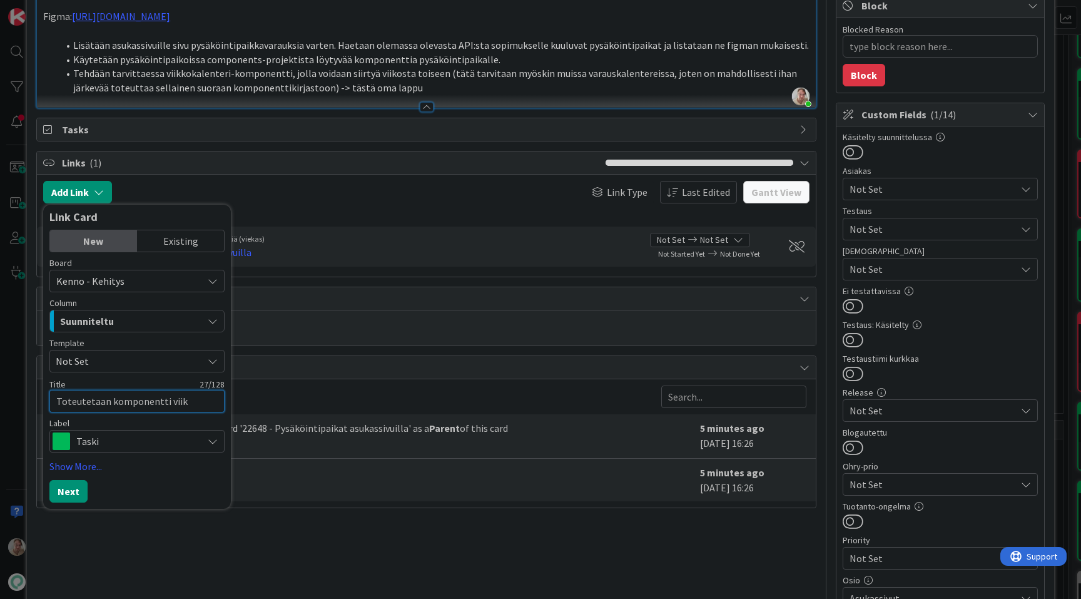
type textarea "Toteutetaan komponentti viikk"
type textarea "x"
type textarea "Toteutetaan komponentti viikko"
type textarea "x"
type textarea "Toteutetaan komponentti viikkoka"
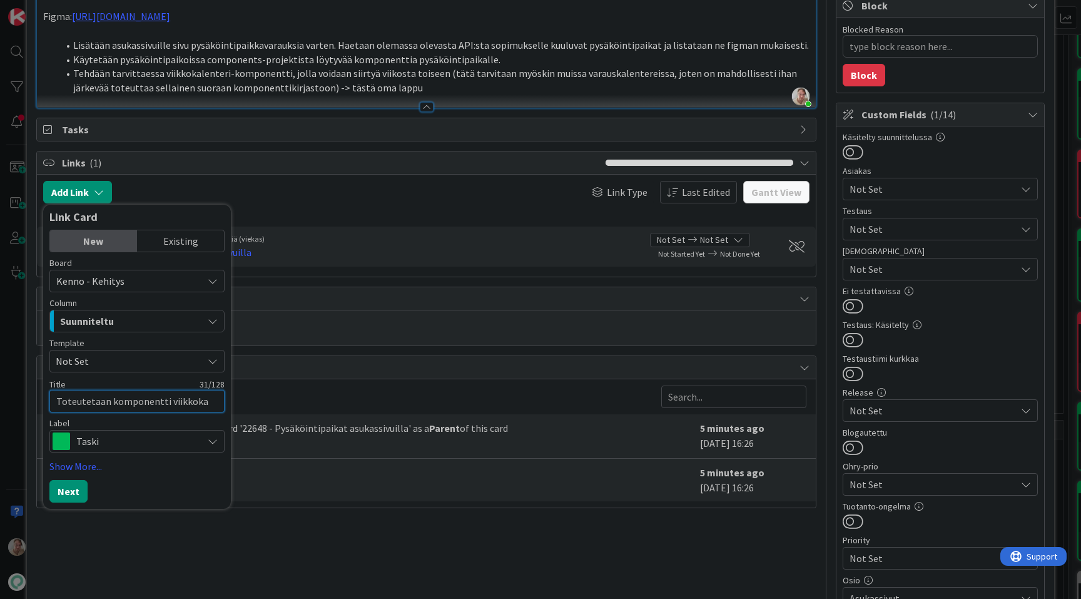
type textarea "x"
type textarea "Toteutetaan komponentti viikkokal"
type textarea "x"
type textarea "Toteutetaan komponentti viikkokale"
type textarea "x"
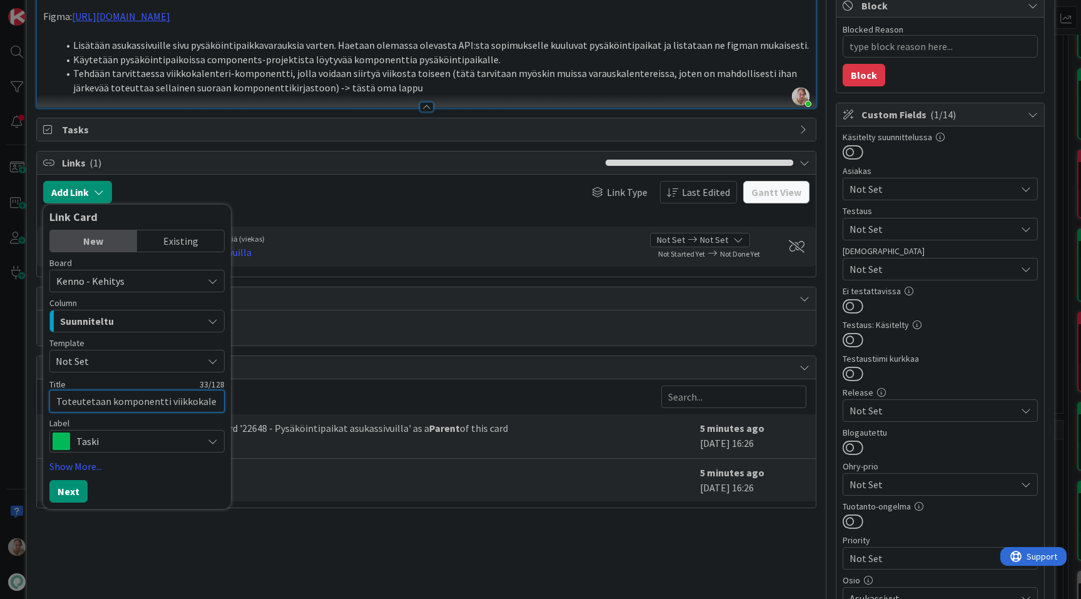
type textarea "Toteutetaan komponentti viikkokalen"
type textarea "x"
type textarea "Toteutetaan komponentti viikkokalent"
type textarea "x"
type textarea "Toteutetaan komponentti viikkokalenter"
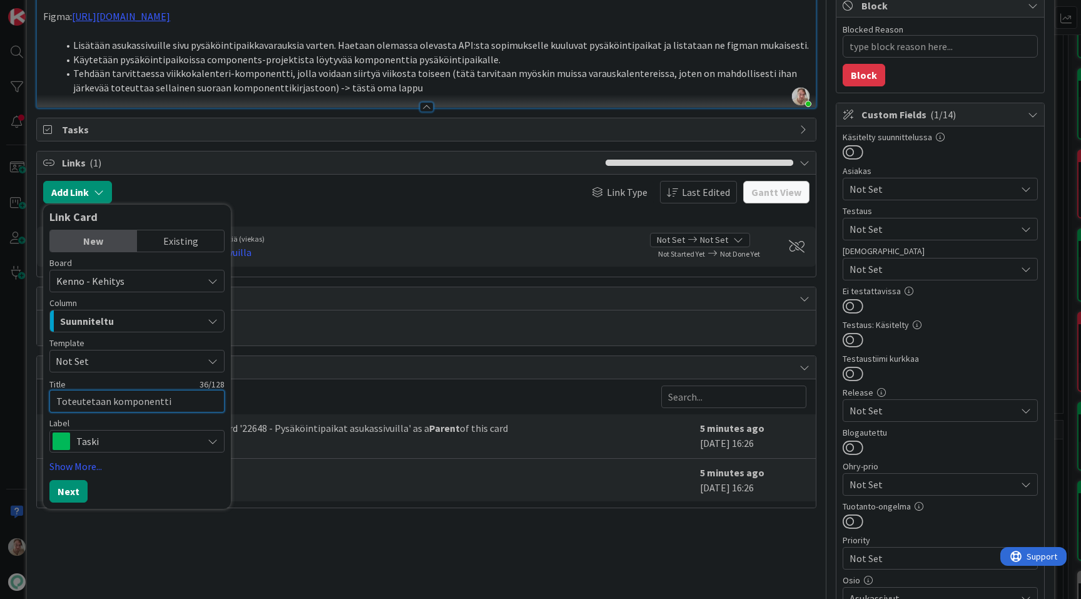
type textarea "x"
type textarea "Toteutetaan komponentti viikkokalenteri"
type textarea "x"
type textarea "Toteutetaan komponentti viikkokalenteril"
type textarea "x"
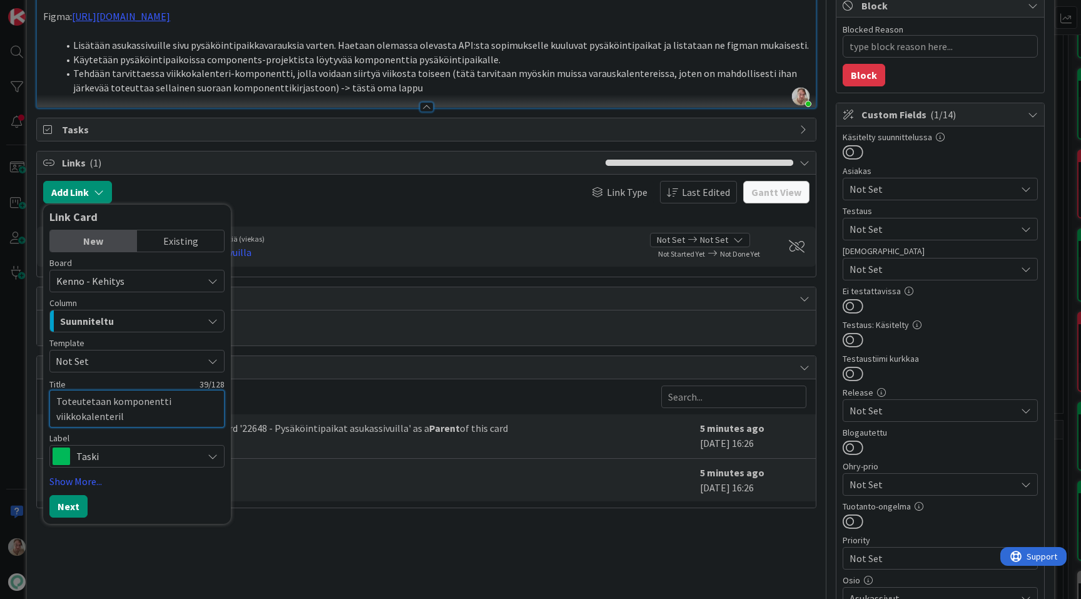
type textarea "Toteutetaan komponentti viikkokalenterill"
type textarea "x"
type textarea "Toteutetaan komponentti viikkokalenterille"
click at [80, 504] on button "Next" at bounding box center [68, 506] width 38 height 23
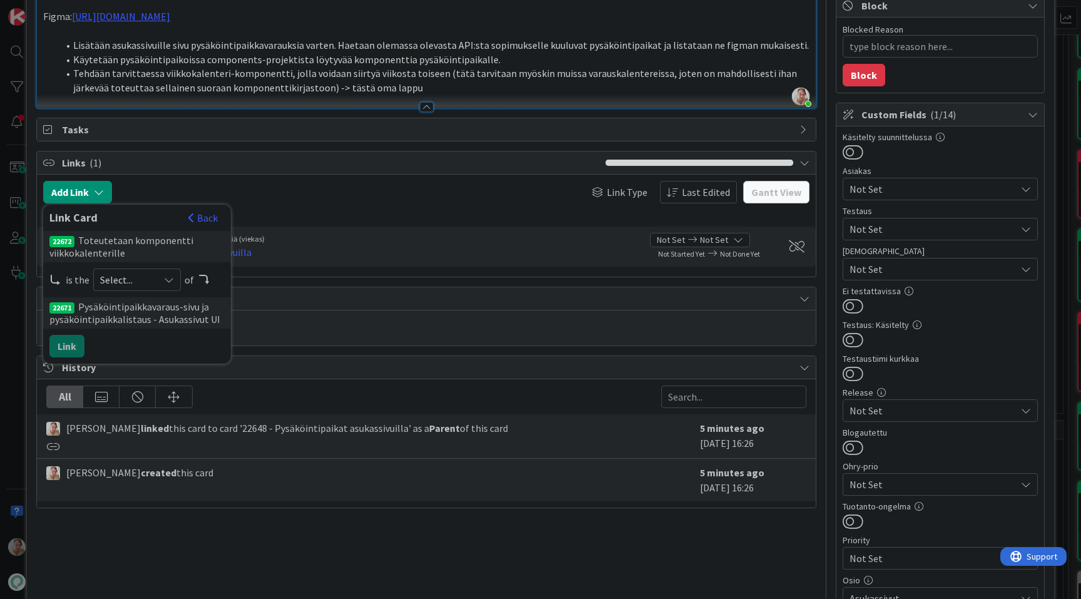
click at [141, 282] on span "Select..." at bounding box center [126, 280] width 53 height 18
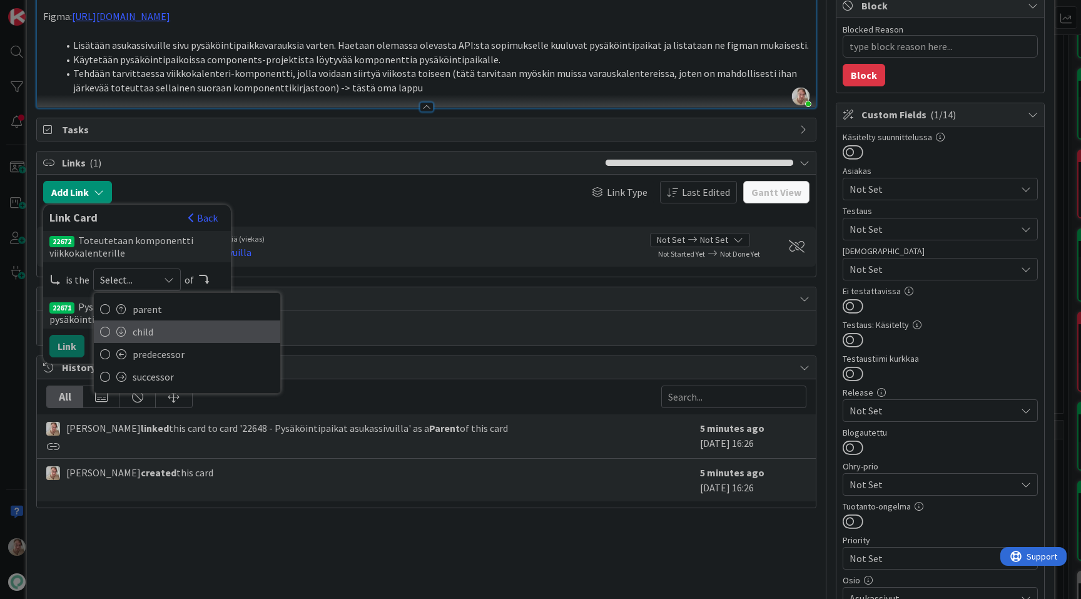
click at [151, 335] on span "child" at bounding box center [203, 331] width 141 height 19
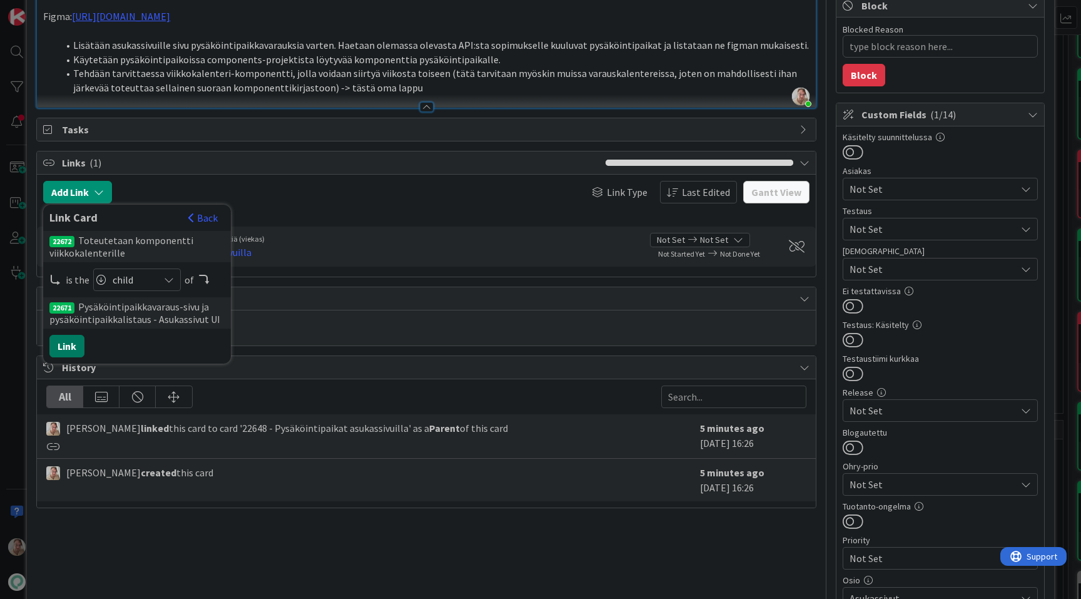
click at [74, 342] on button "Link" at bounding box center [66, 346] width 35 height 23
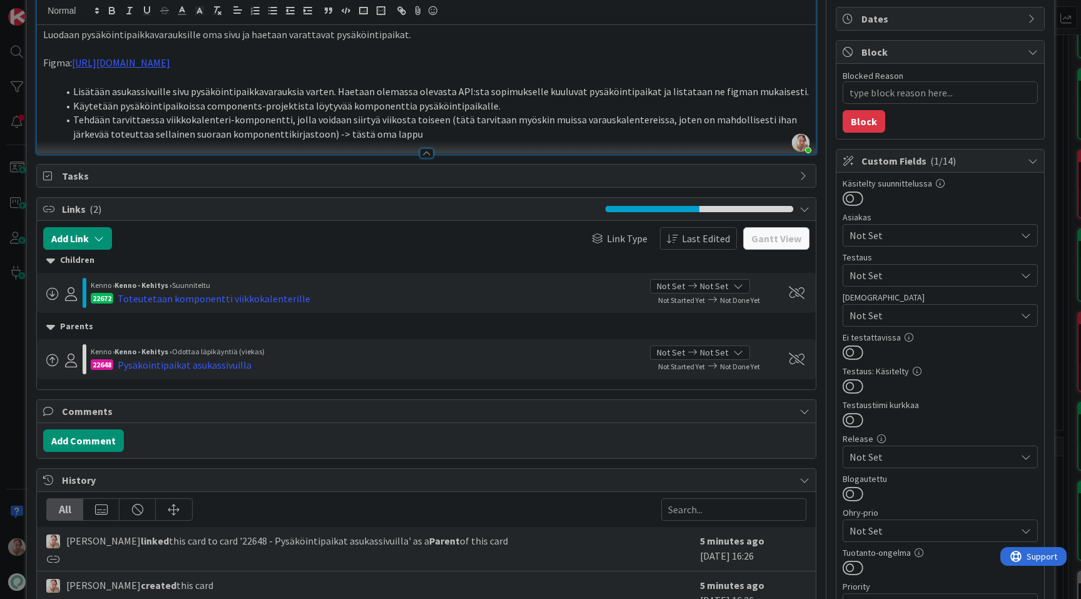
scroll to position [116, 0]
click at [597, 67] on p "Figma: [URL][DOMAIN_NAME]" at bounding box center [426, 63] width 767 height 14
click at [75, 64] on link "[URL][DOMAIN_NAME]" at bounding box center [121, 63] width 98 height 13
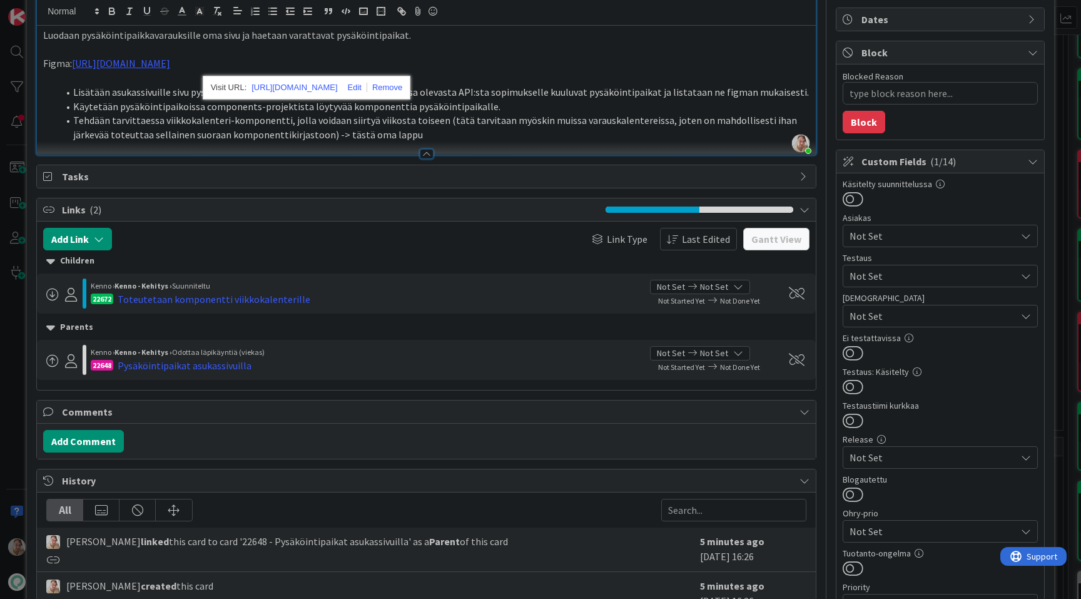
click at [591, 66] on p "Figma: [URL][DOMAIN_NAME]" at bounding box center [426, 63] width 767 height 14
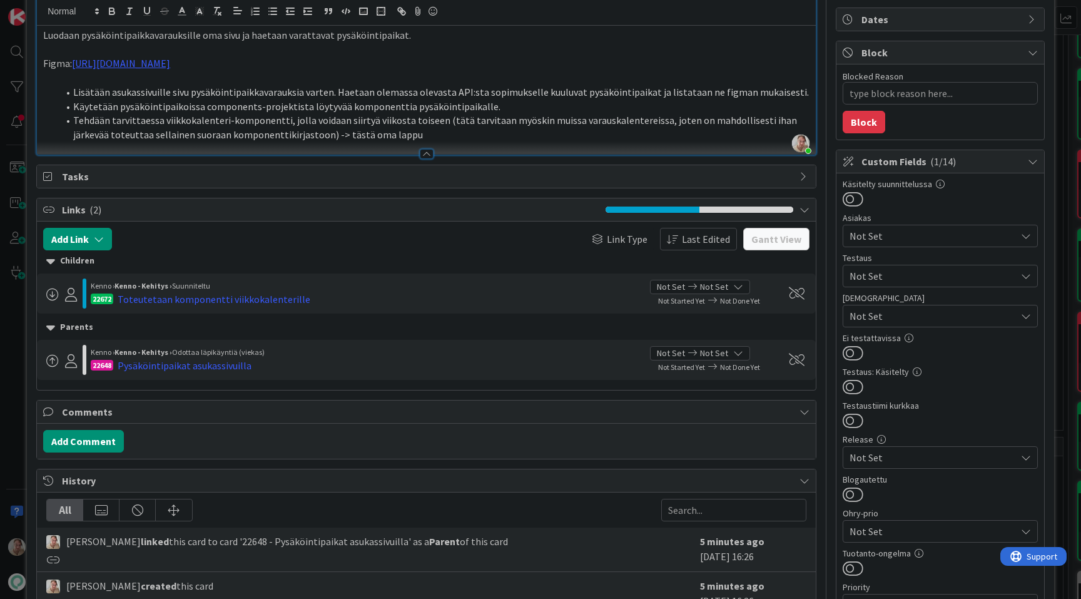
copy link "[URL][DOMAIN_NAME]"
click at [242, 300] on div "Toteutetaan komponentti viikkokalenterille" at bounding box center [214, 299] width 193 height 15
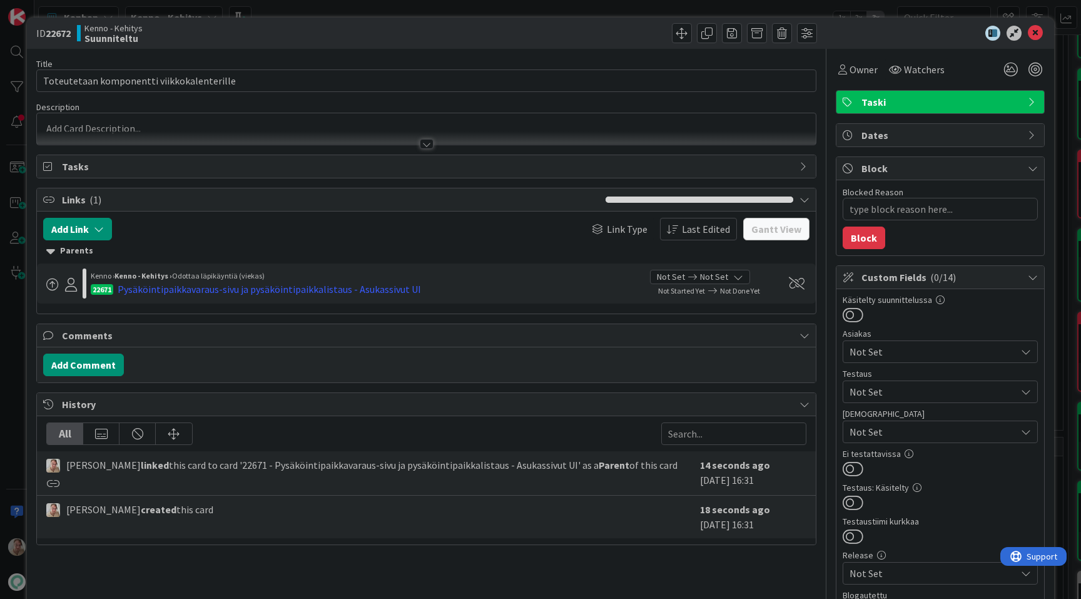
type textarea "x"
click at [286, 121] on div at bounding box center [426, 128] width 779 height 31
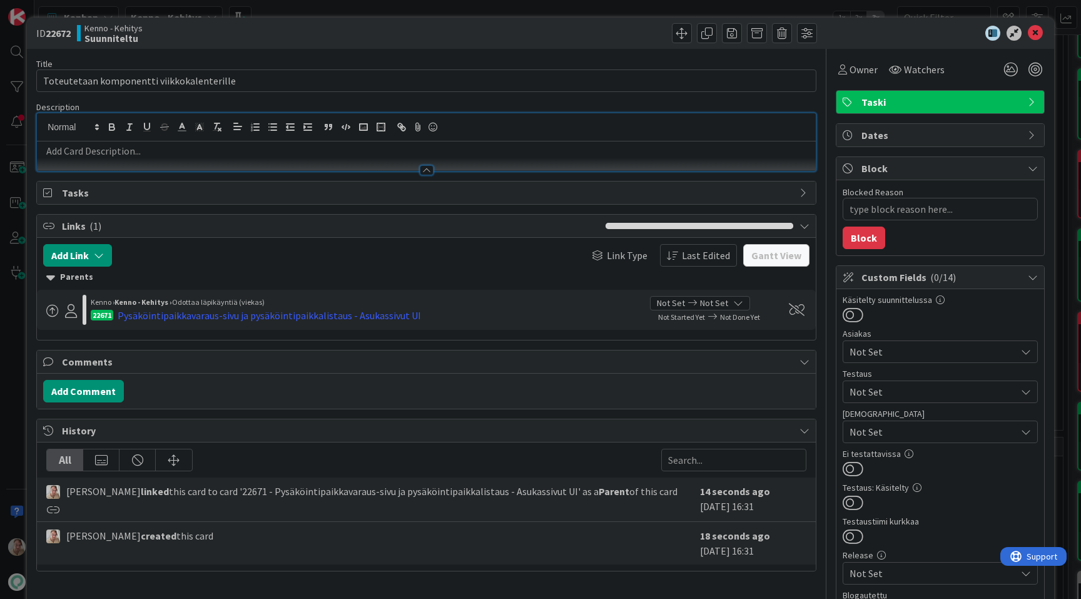
paste div
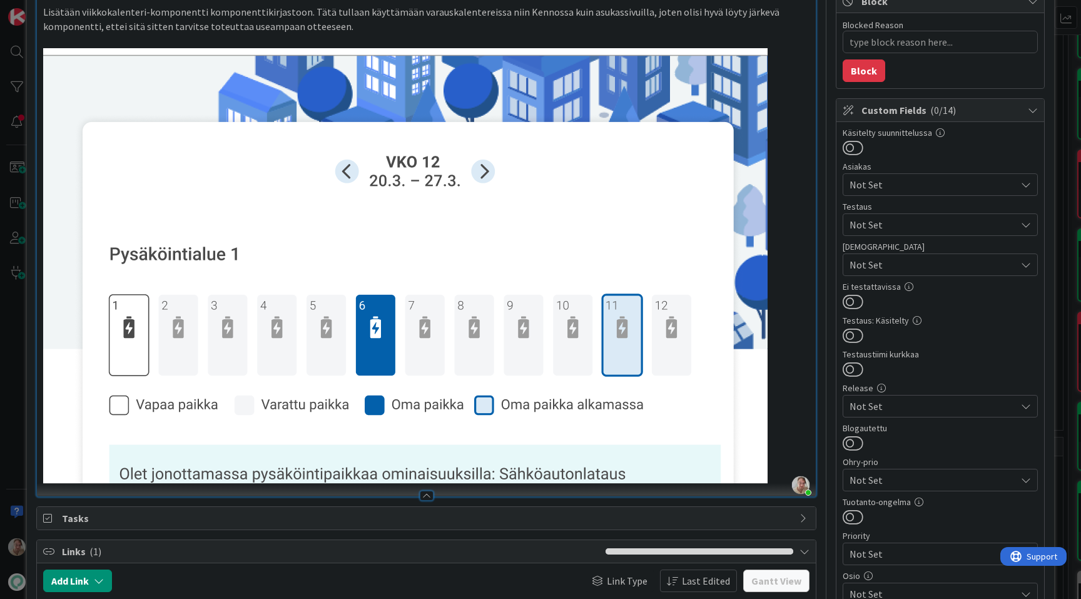
scroll to position [177, 0]
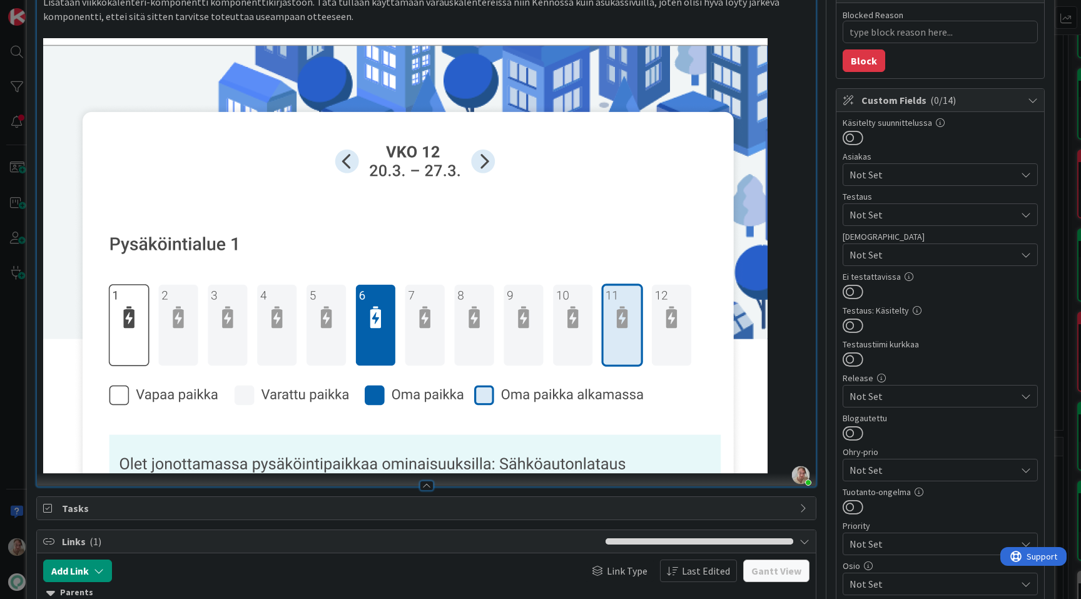
click at [762, 288] on img at bounding box center [405, 256] width 725 height 436
click at [787, 295] on p at bounding box center [426, 256] width 767 height 436
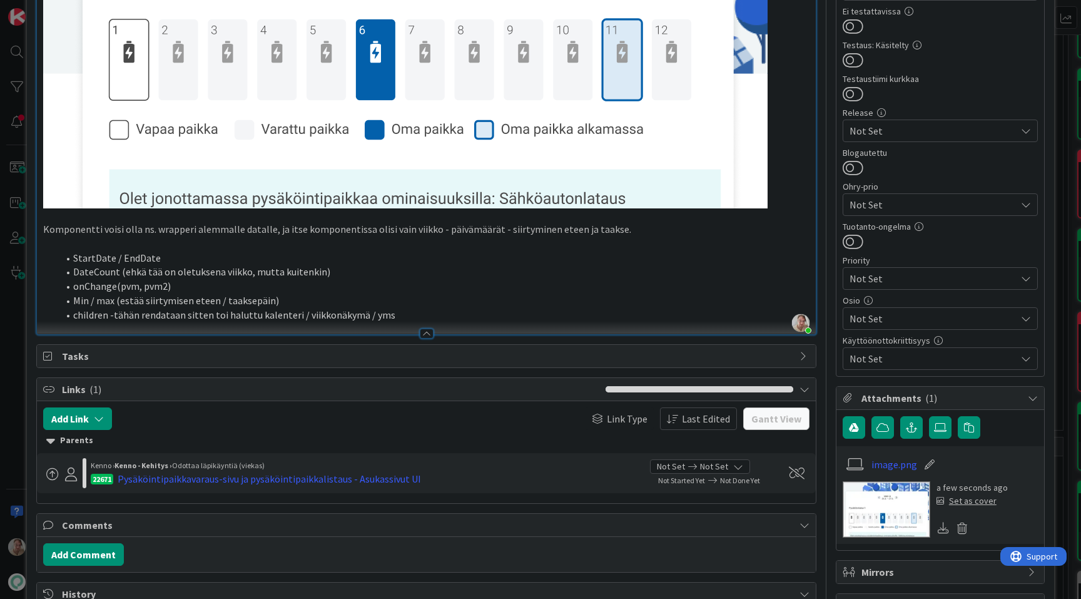
scroll to position [605, 0]
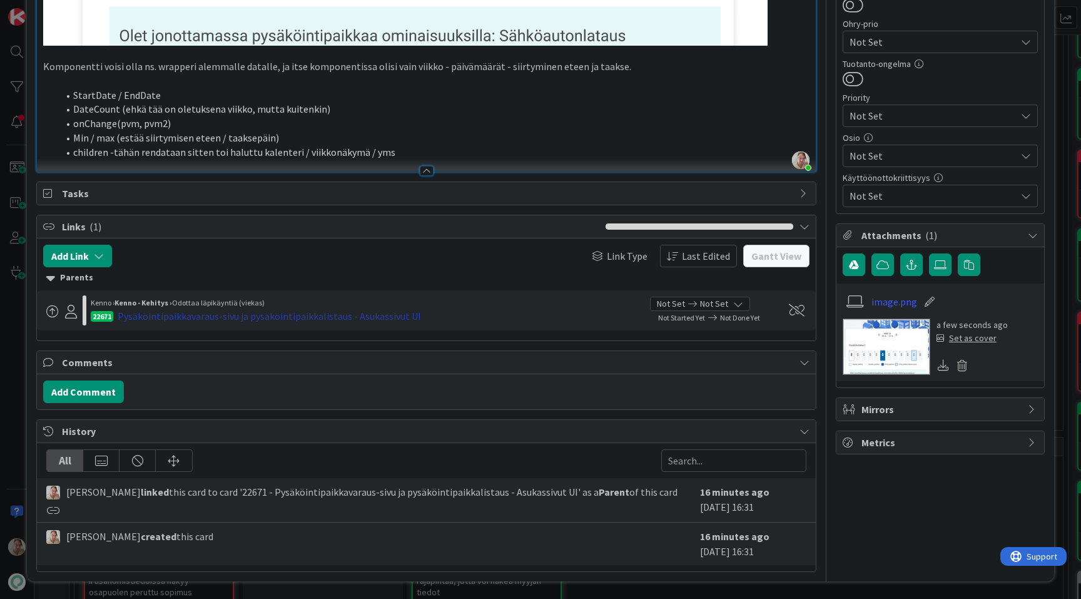
click at [202, 311] on div "Pysäköintipaikkavaraus-sivu ja pysäköintipaikkalistaus - Asukassivut UI" at bounding box center [269, 316] width 303 height 15
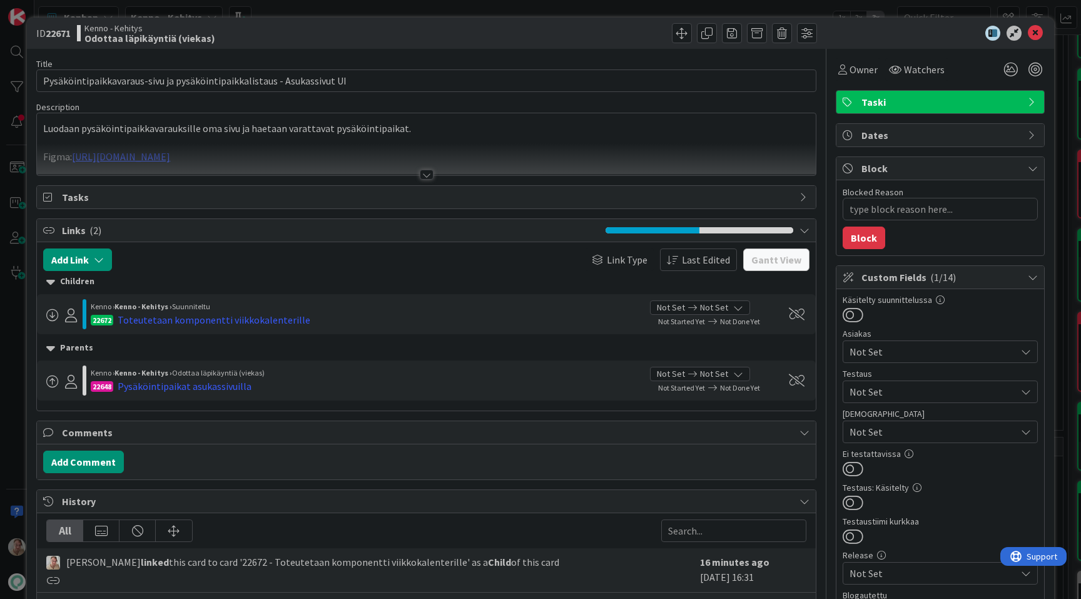
type textarea "x"
click at [602, 137] on div "Luodaan pysäköintipaikkavarauksille oma sivu ja haetaan varattavat pysäköintipa…" at bounding box center [426, 144] width 779 height 62
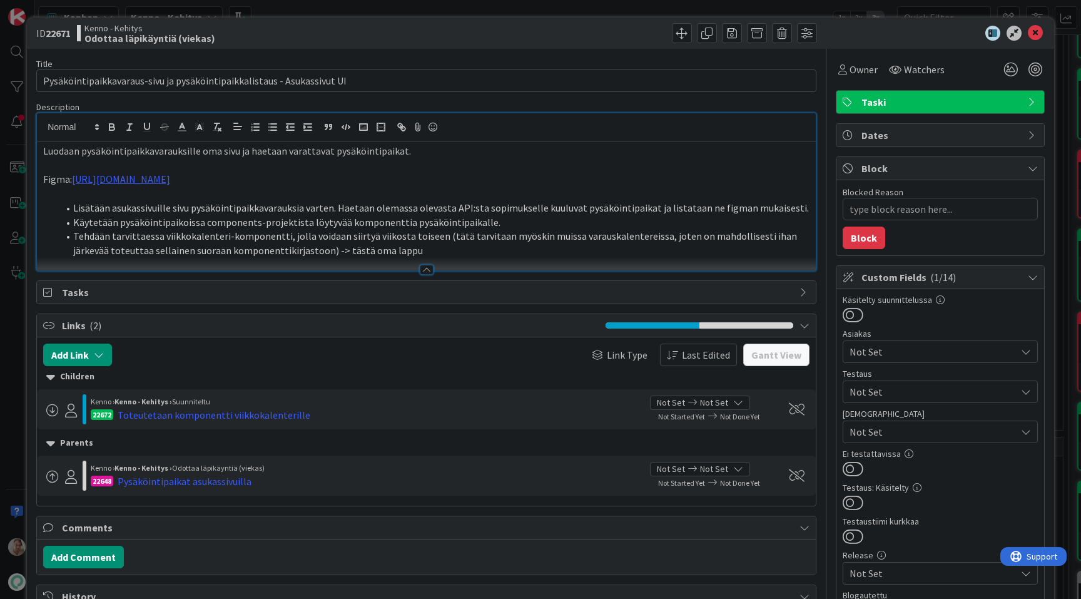
click at [394, 256] on li "Tehdään tarvittaessa viikkokalenteri-komponentti, jolla voidaan siirtyä viikost…" at bounding box center [434, 243] width 752 height 28
click at [1037, 34] on icon at bounding box center [1035, 33] width 15 height 15
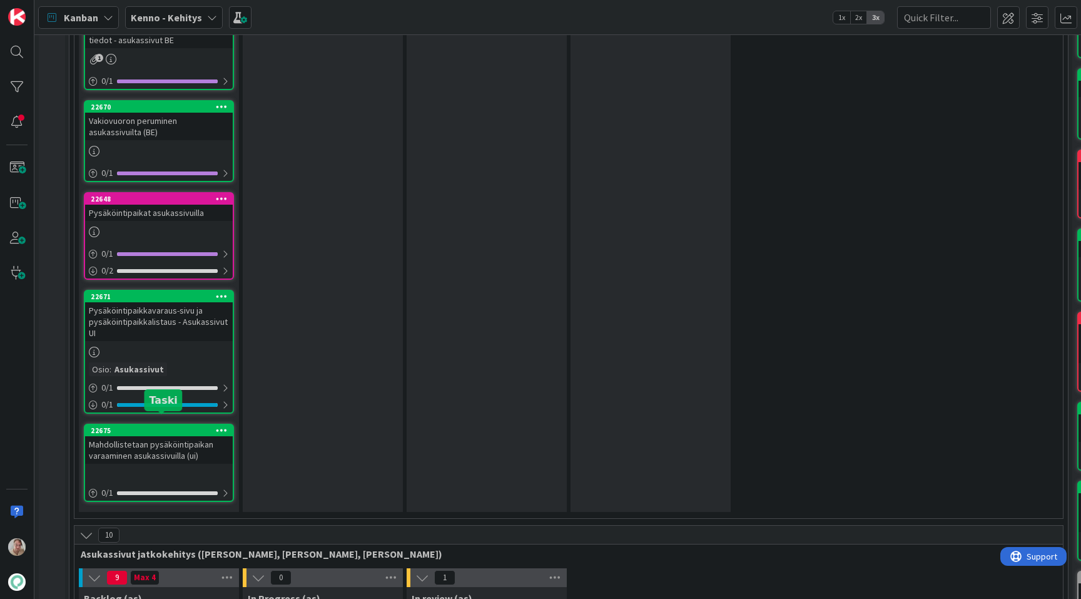
click at [170, 441] on div "Mahdollistetaan pysäköintipaikan varaaminen asukassivuilla (ui)" at bounding box center [159, 450] width 148 height 28
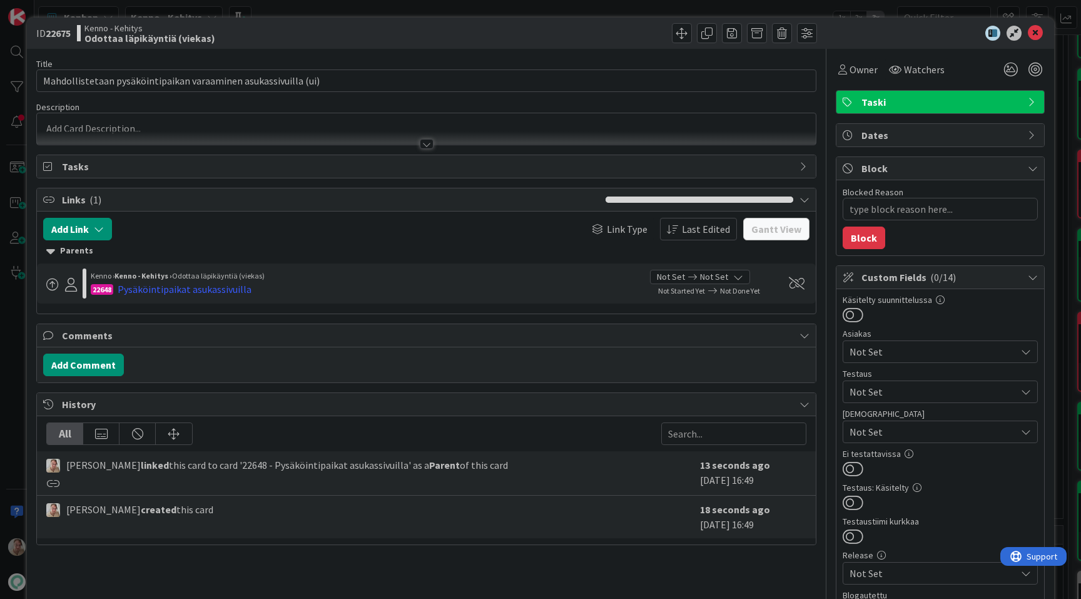
type textarea "x"
click at [397, 133] on div at bounding box center [426, 137] width 779 height 13
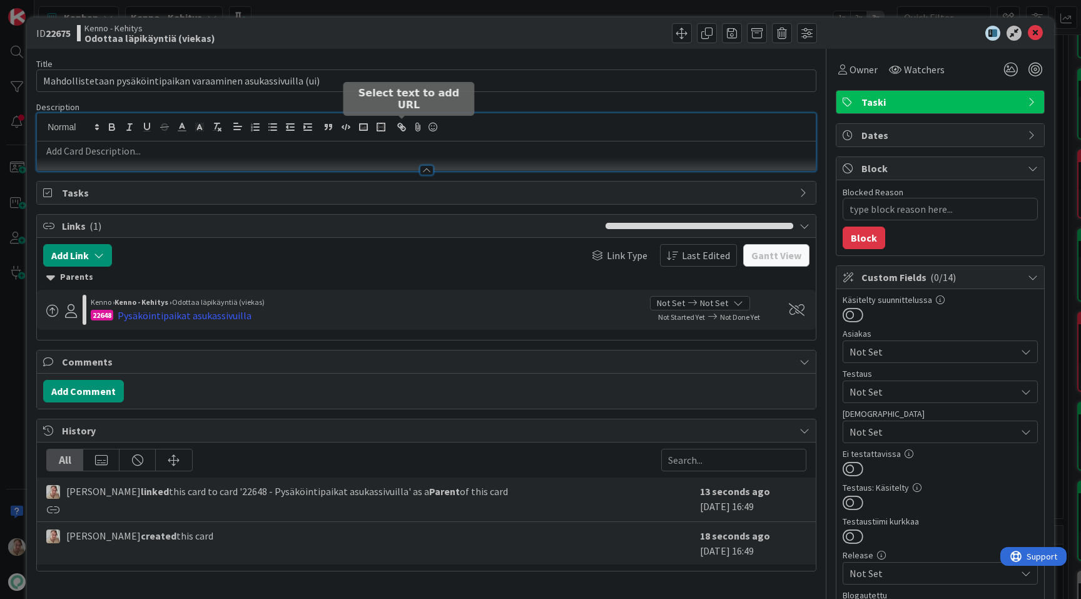
click at [342, 152] on p at bounding box center [426, 151] width 767 height 14
click at [193, 153] on p at bounding box center [426, 151] width 767 height 14
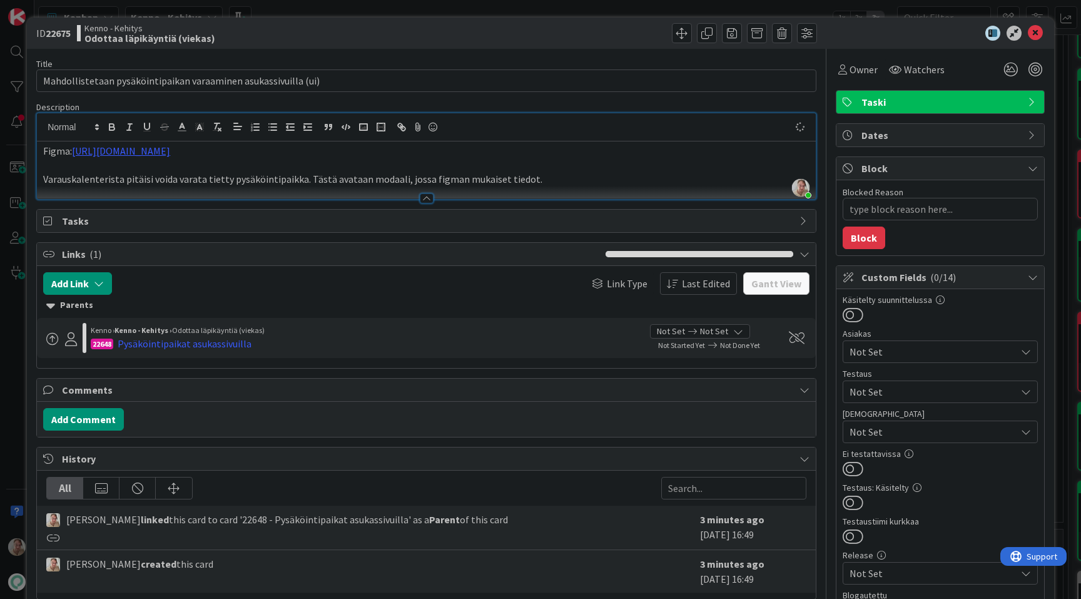
type textarea "x"
click at [1036, 38] on icon at bounding box center [1035, 33] width 15 height 15
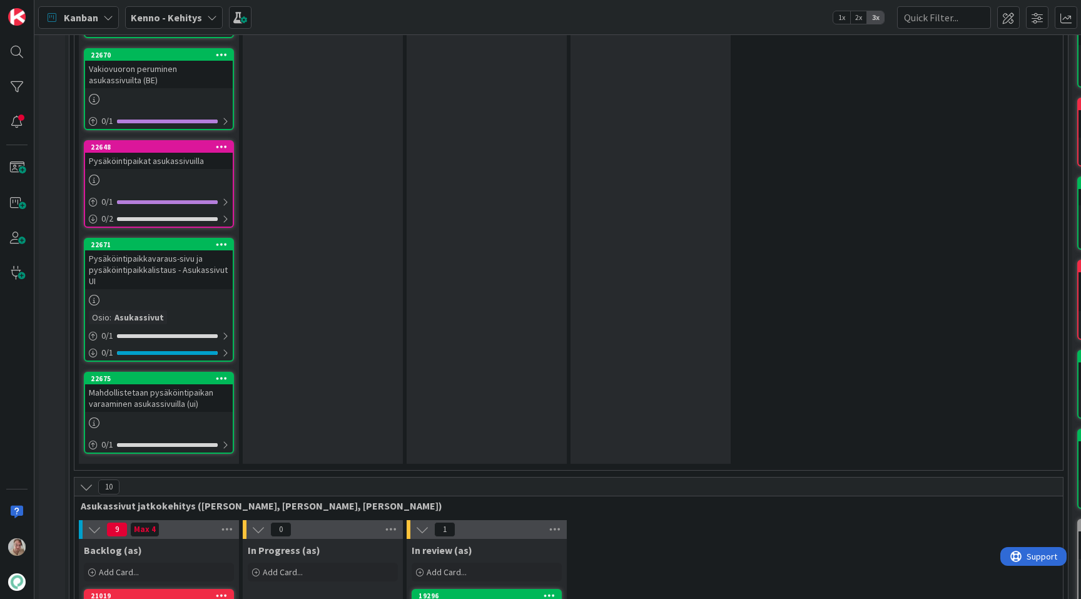
scroll to position [2653, 0]
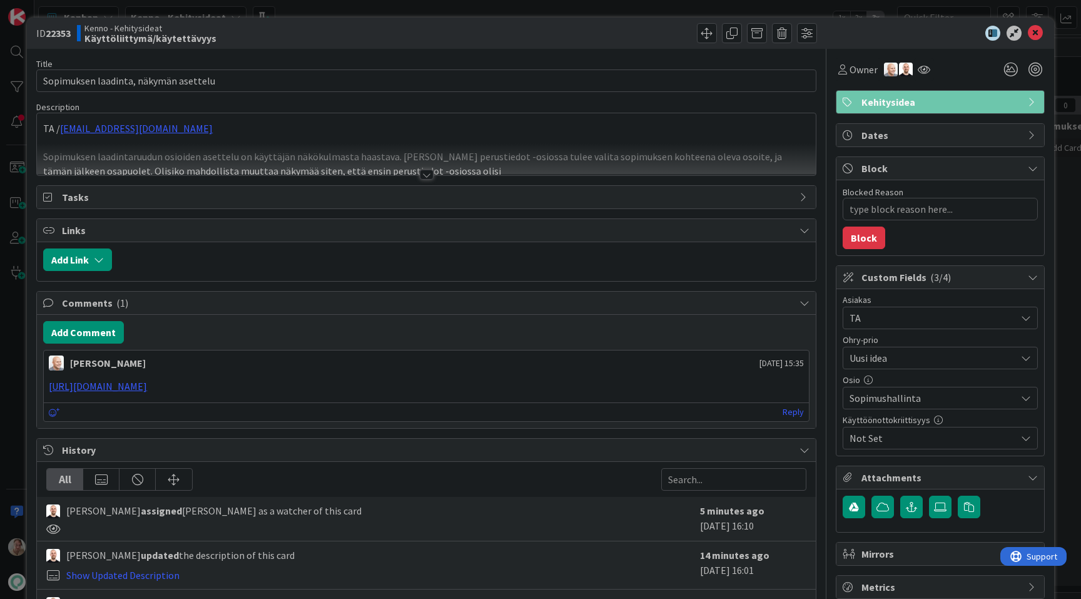
click at [410, 151] on div at bounding box center [426, 159] width 779 height 32
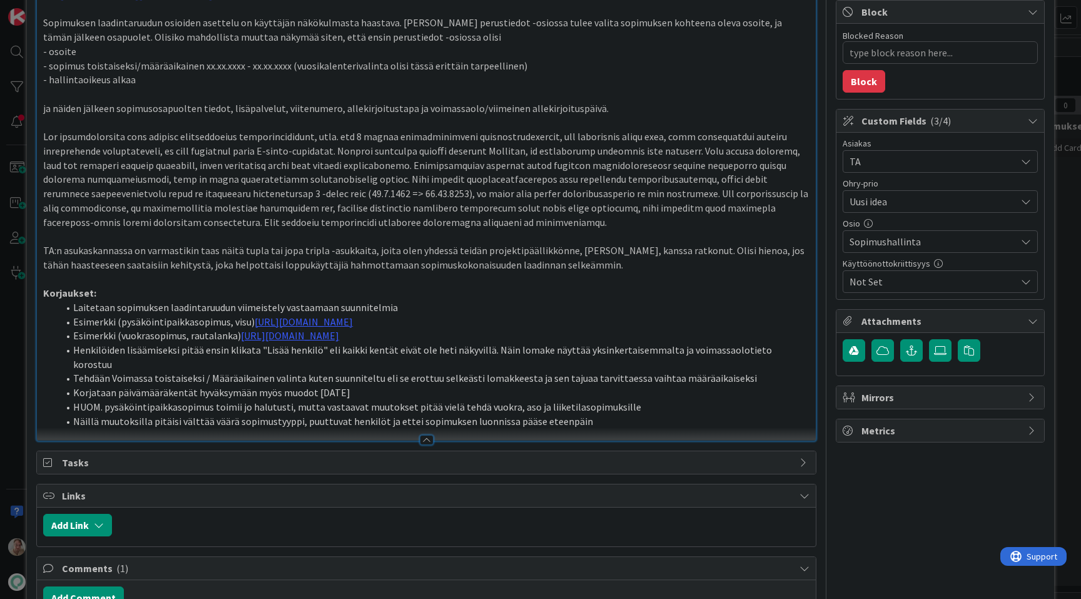
scroll to position [158, 0]
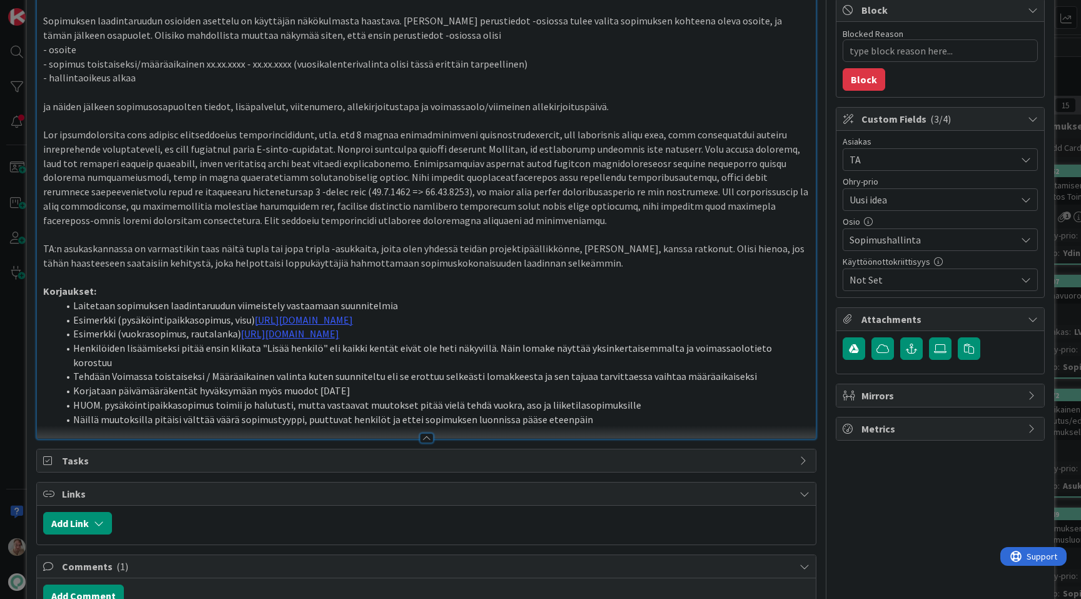
type textarea "x"
click at [353, 317] on link "https://www.figma.com/proto/0IJ8fGlasErUUd7odgirDN/Sopimushallinta?page-id=&nod…" at bounding box center [304, 320] width 98 height 13
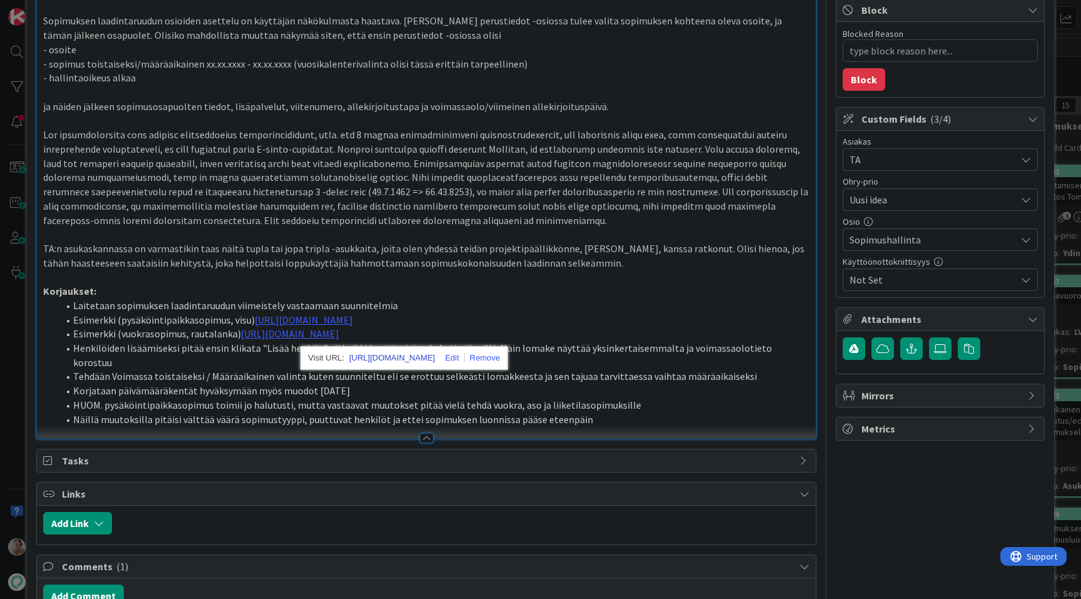
click at [371, 355] on link "https://www.figma.com/proto/0IJ8fGlasErUUd7odgirDN/Sopimushallinta?content-scal…" at bounding box center [392, 358] width 86 height 16
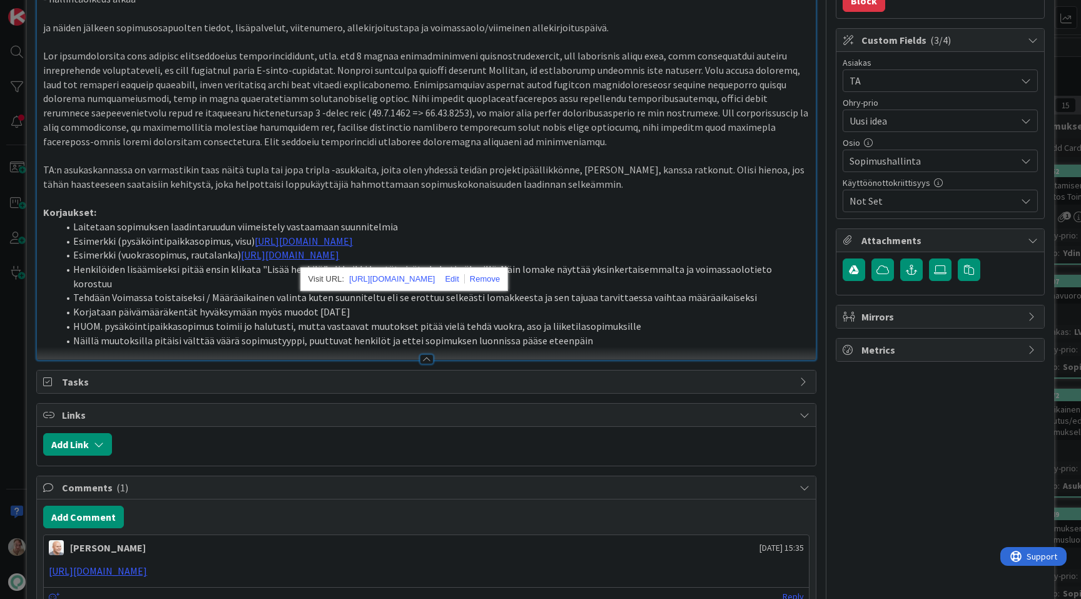
scroll to position [239, 0]
